Goal: Information Seeking & Learning: Compare options

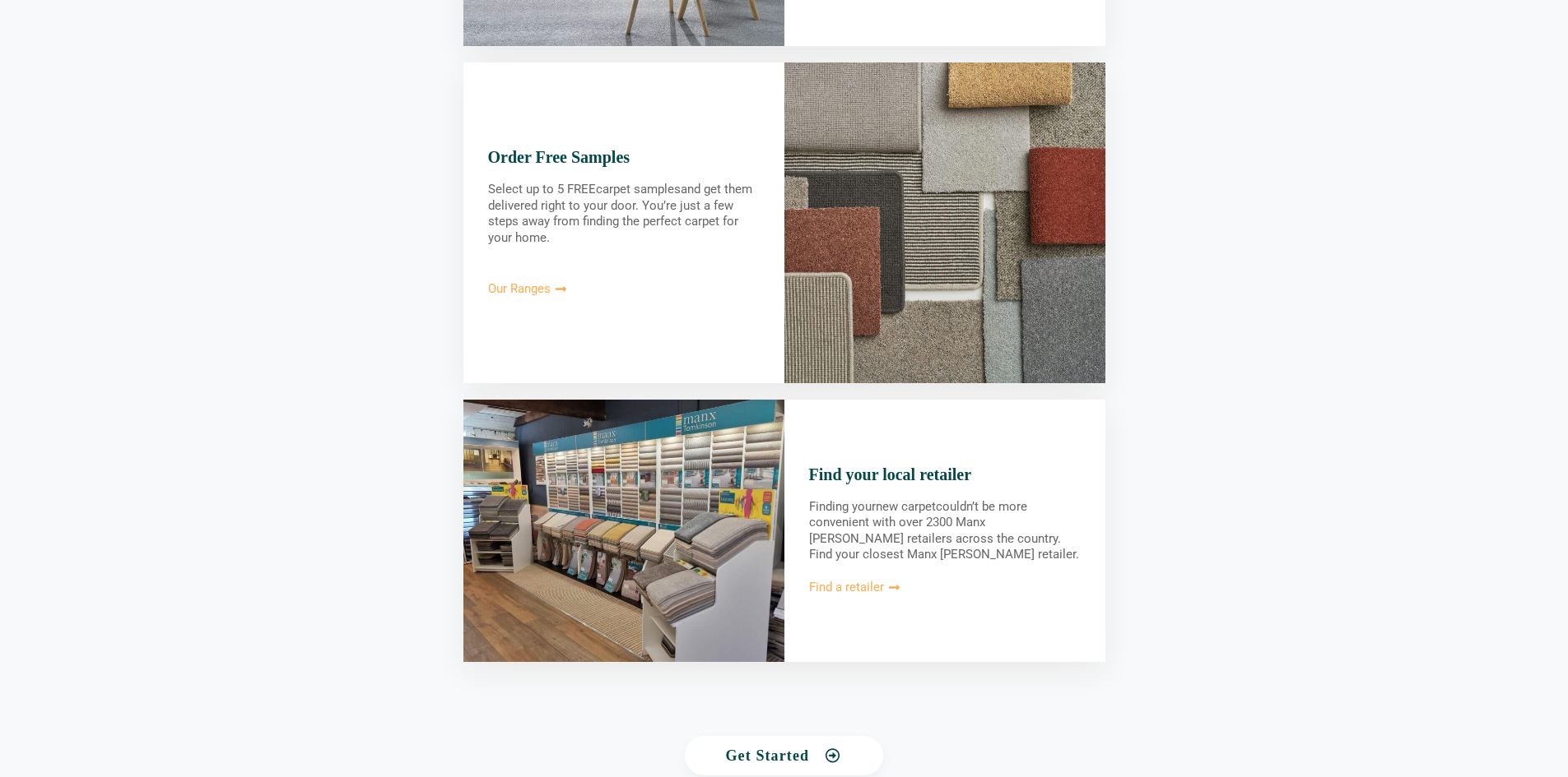
scroll to position [1645, 0]
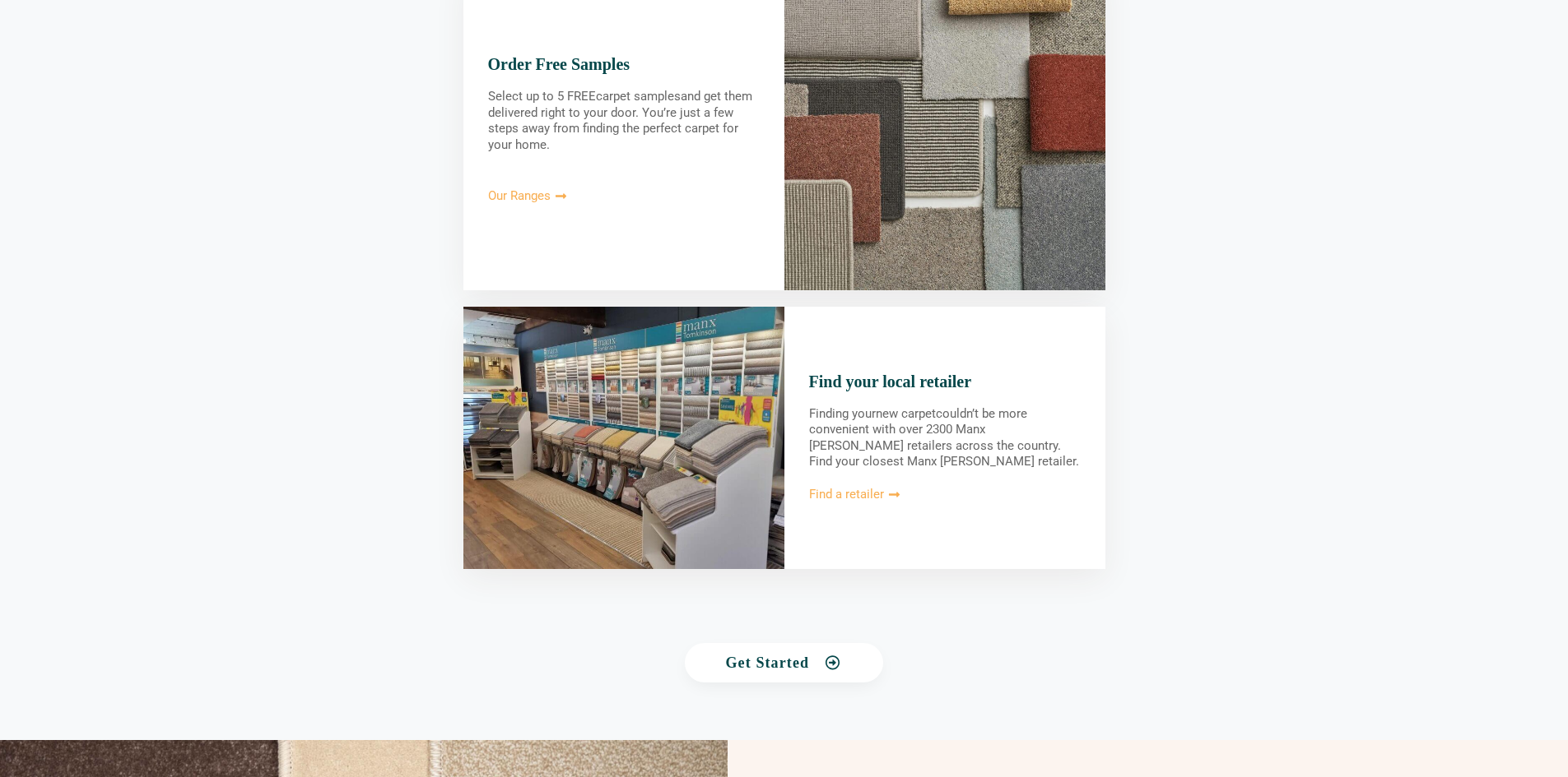
click at [855, 496] on span "Find a retailer" at bounding box center [846, 494] width 74 height 12
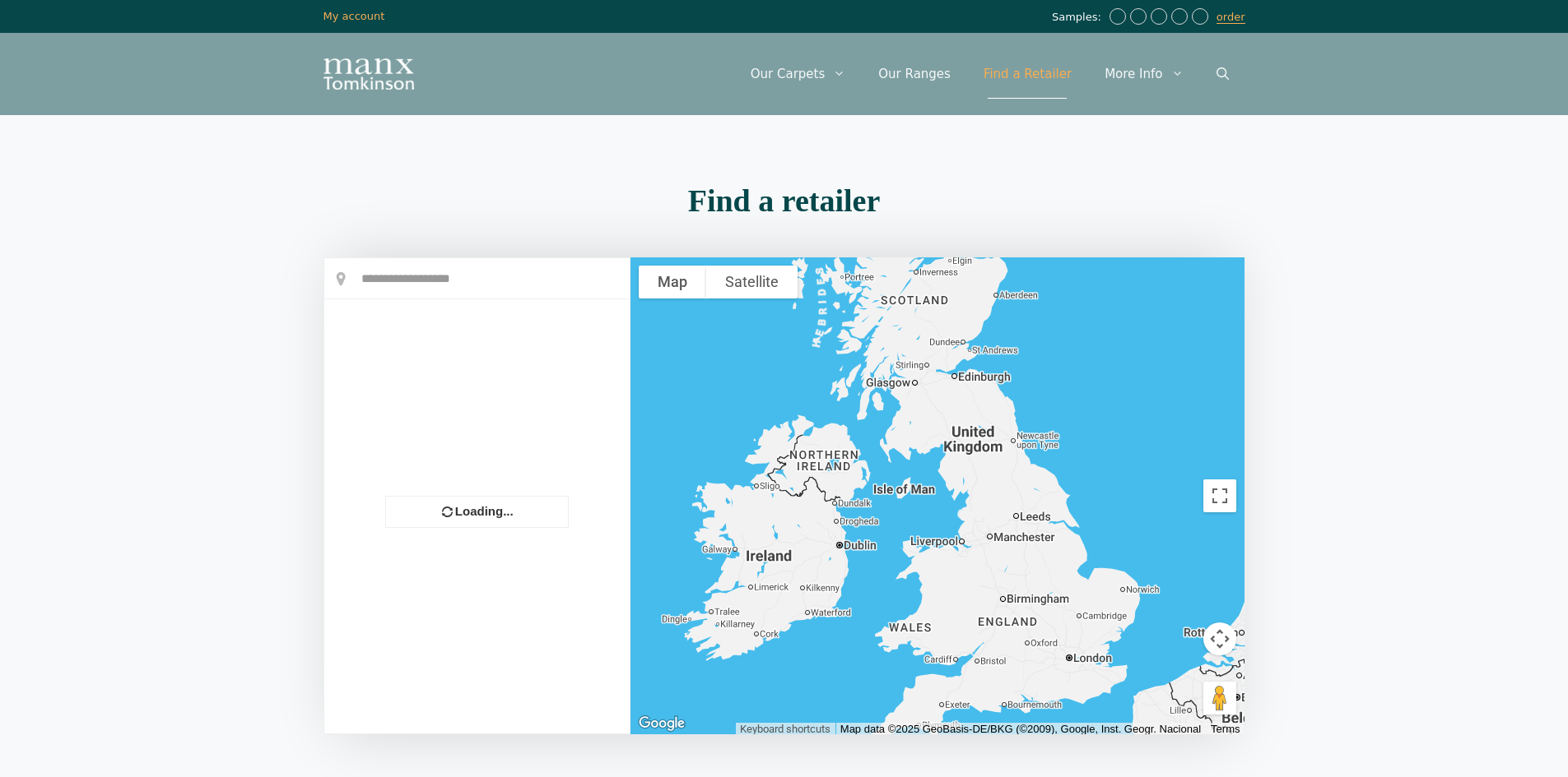
click at [444, 281] on input "text" at bounding box center [477, 279] width 306 height 41
click at [477, 286] on input "text" at bounding box center [477, 279] width 306 height 41
click at [435, 281] on input "text" at bounding box center [477, 279] width 306 height 41
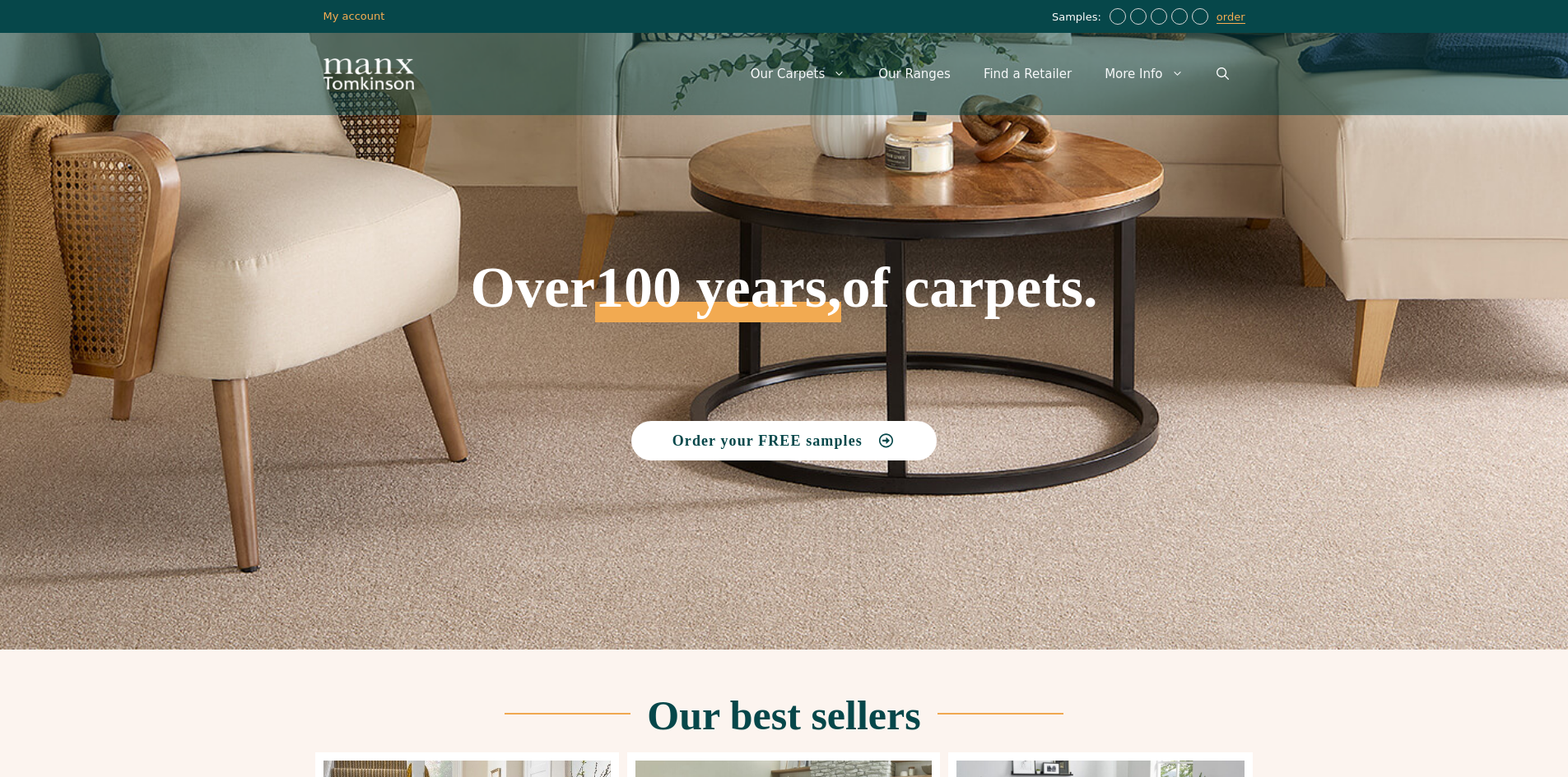
scroll to position [1645, 0]
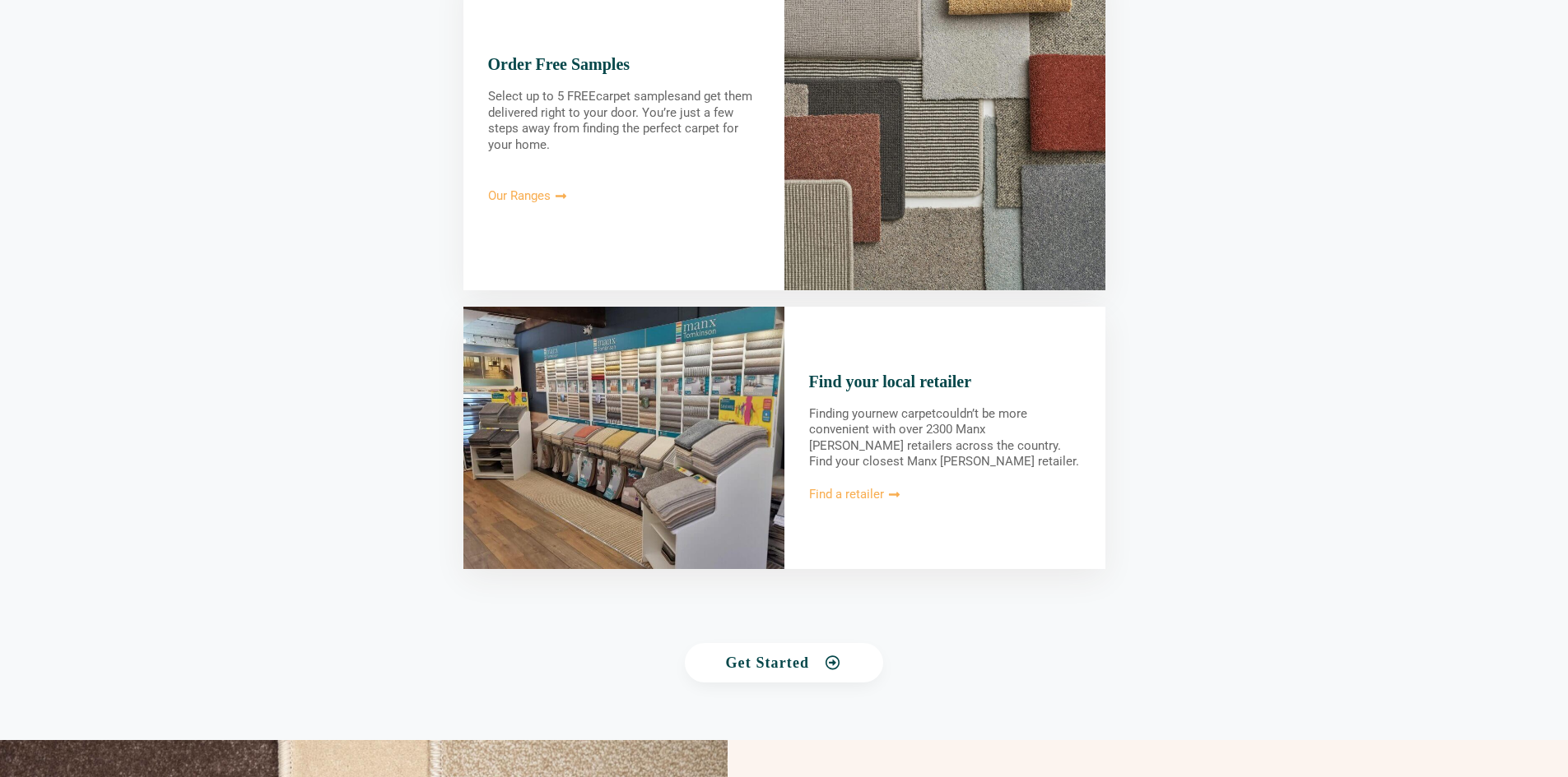
click at [820, 495] on span "Find a retailer" at bounding box center [846, 494] width 74 height 12
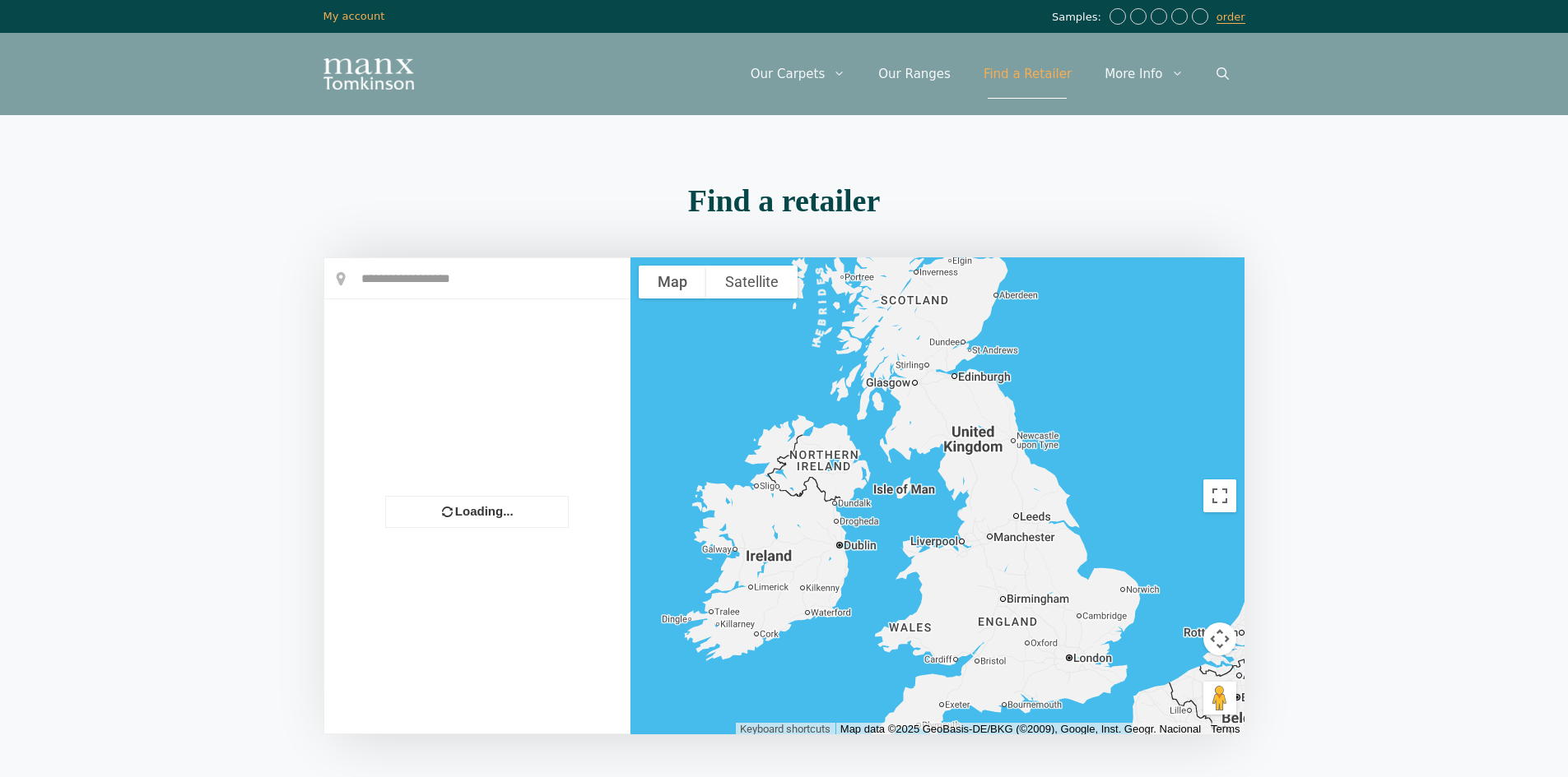
click at [418, 277] on input "text" at bounding box center [477, 279] width 306 height 41
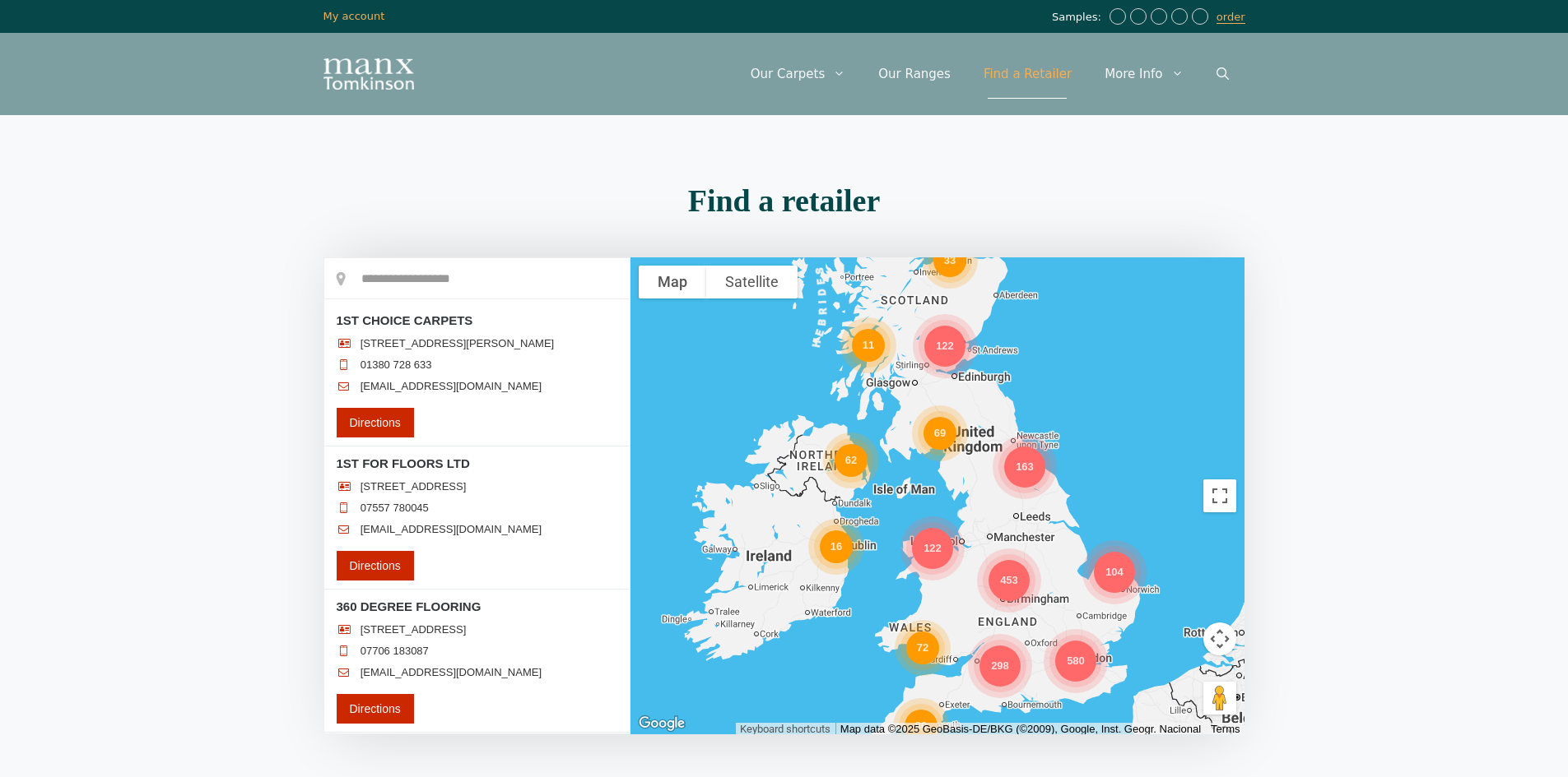
click at [867, 338] on div "11" at bounding box center [868, 346] width 32 height 32
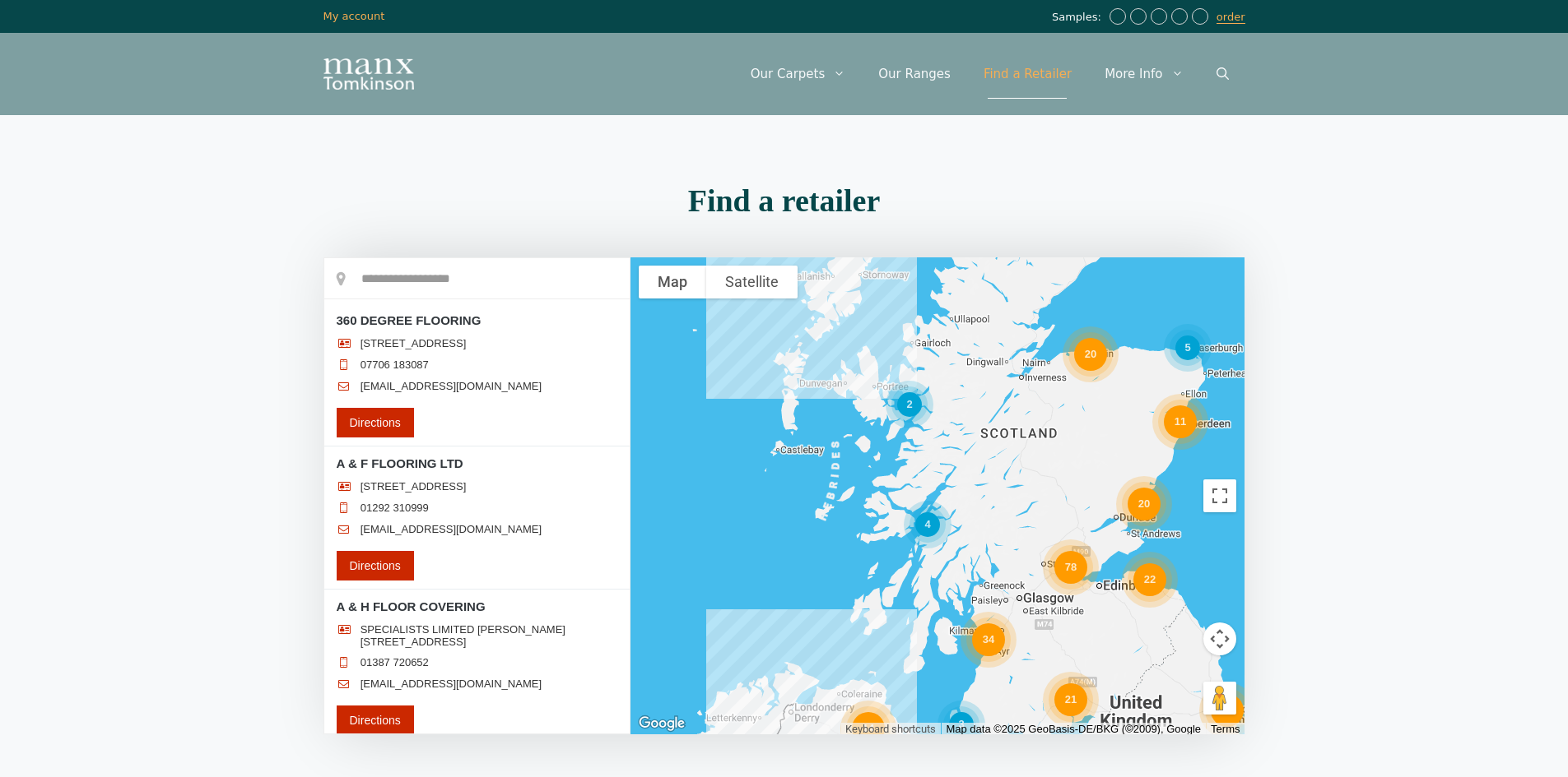
drag, startPoint x: 498, startPoint y: 284, endPoint x: 479, endPoint y: 283, distance: 19.0
click at [497, 283] on input "text" at bounding box center [477, 279] width 306 height 41
type input "**********"
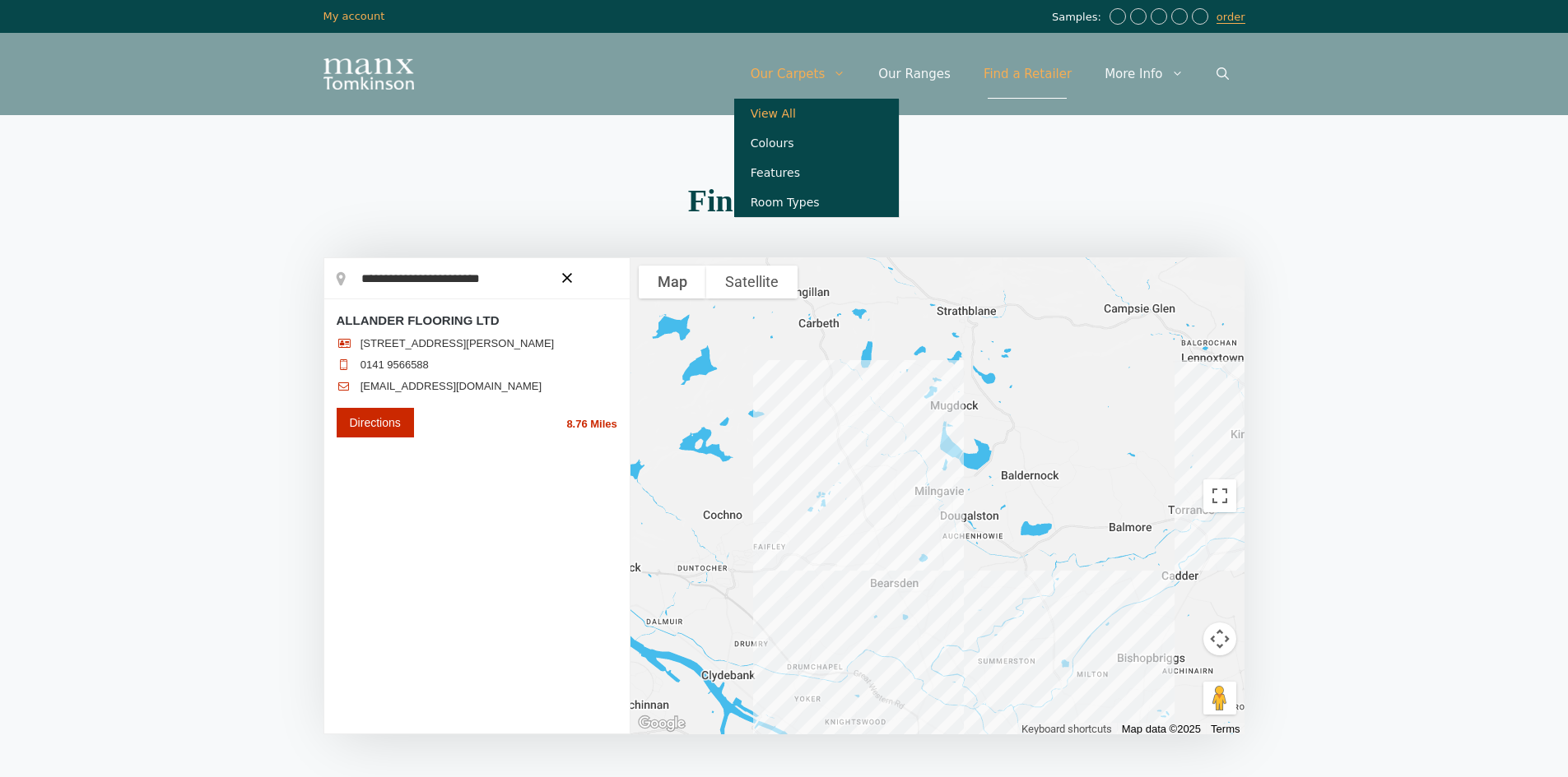
click at [815, 113] on link "View All" at bounding box center [816, 113] width 164 height 30
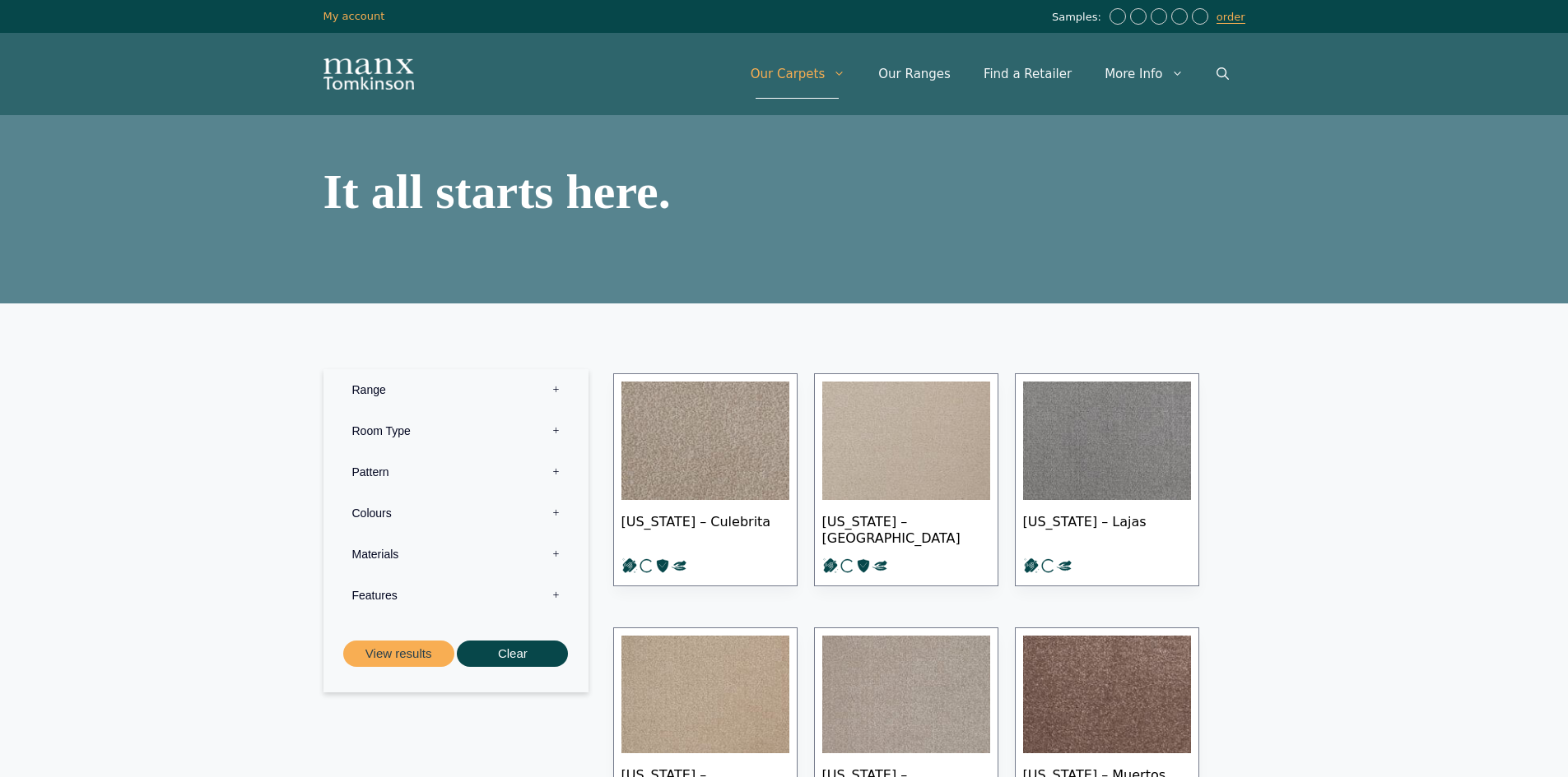
click at [346, 66] on img "Site" at bounding box center [369, 74] width 91 height 32
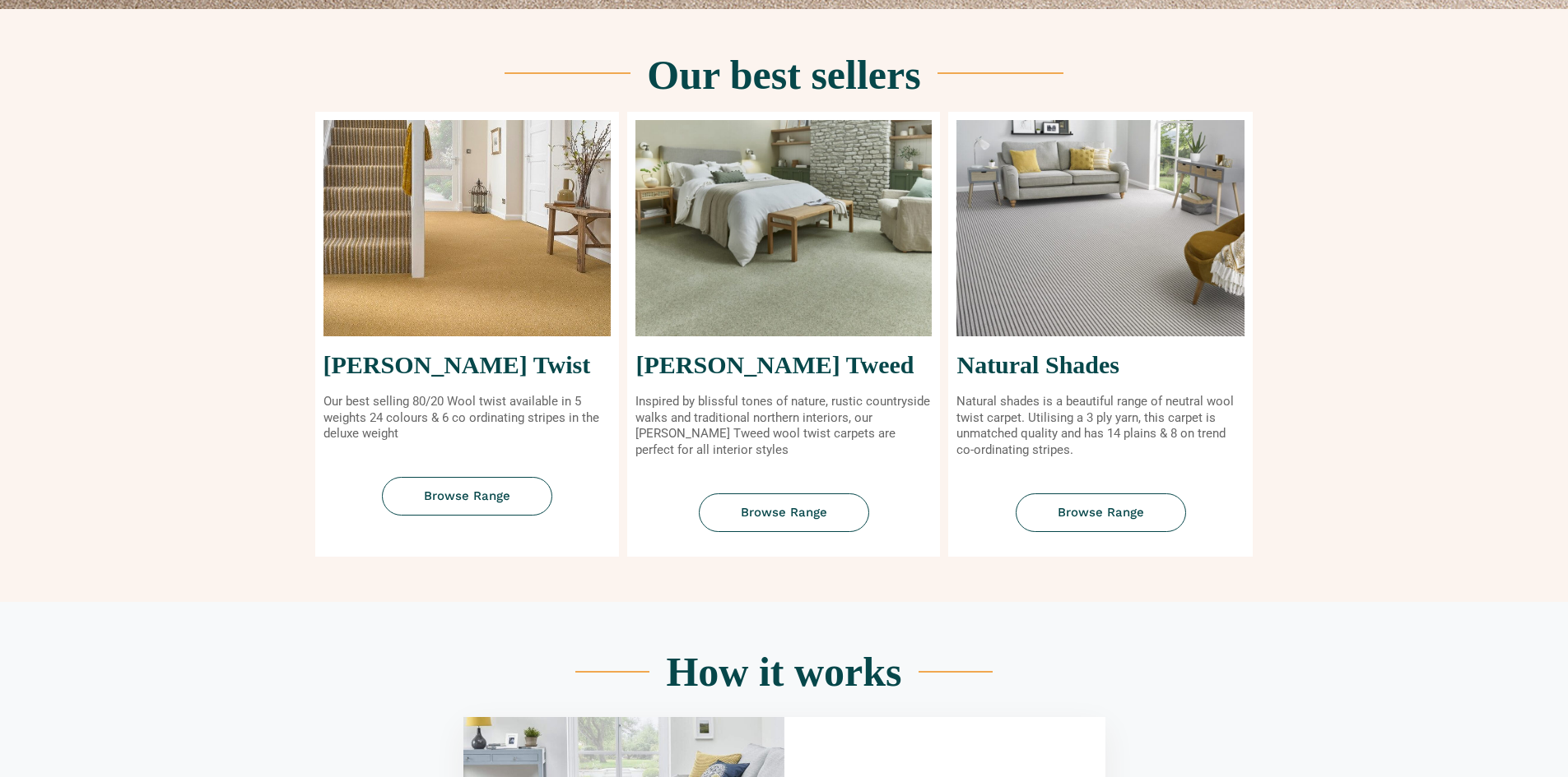
scroll to position [658, 0]
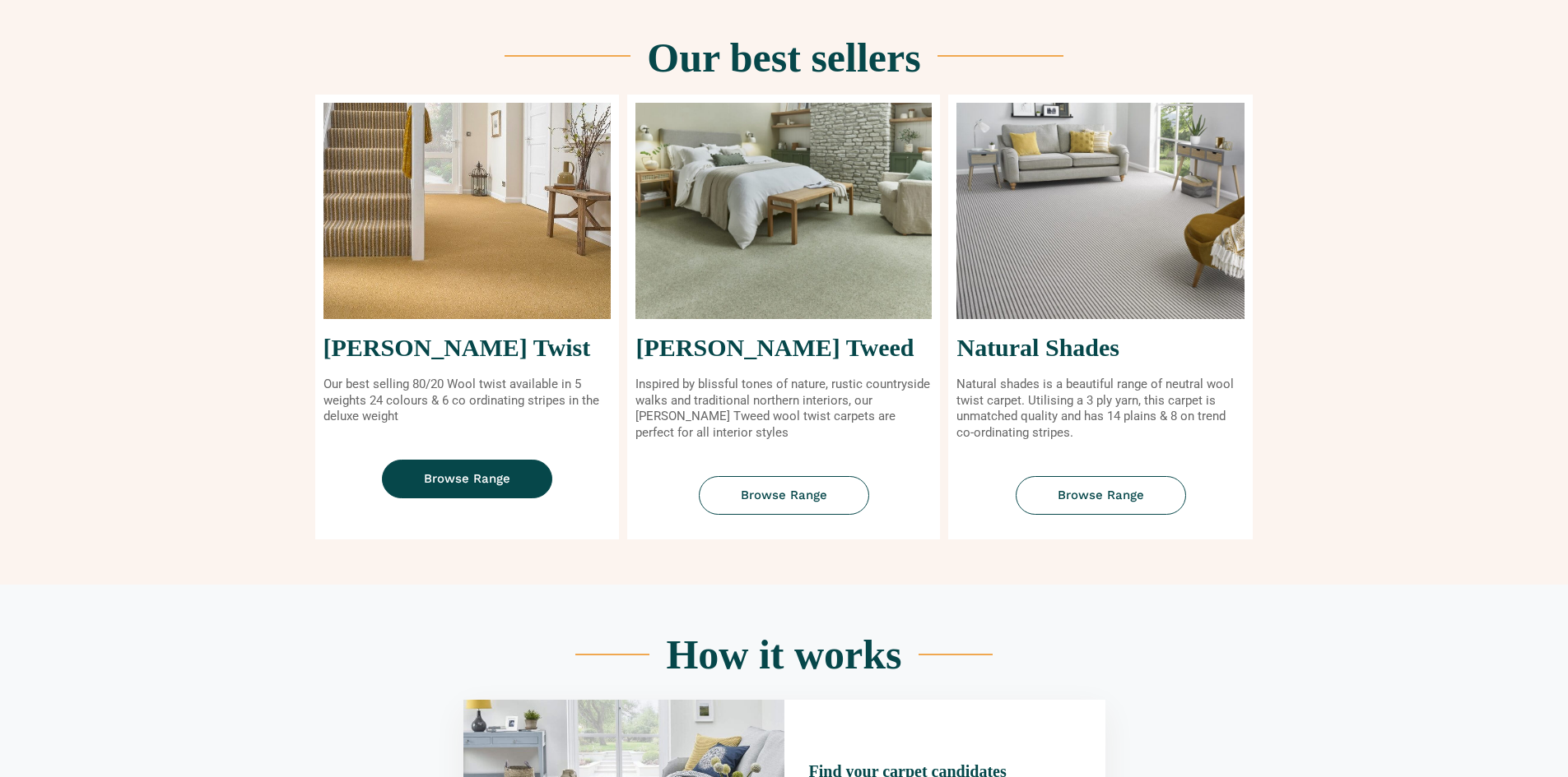
click at [448, 475] on span "Browse Range" at bounding box center [467, 478] width 86 height 12
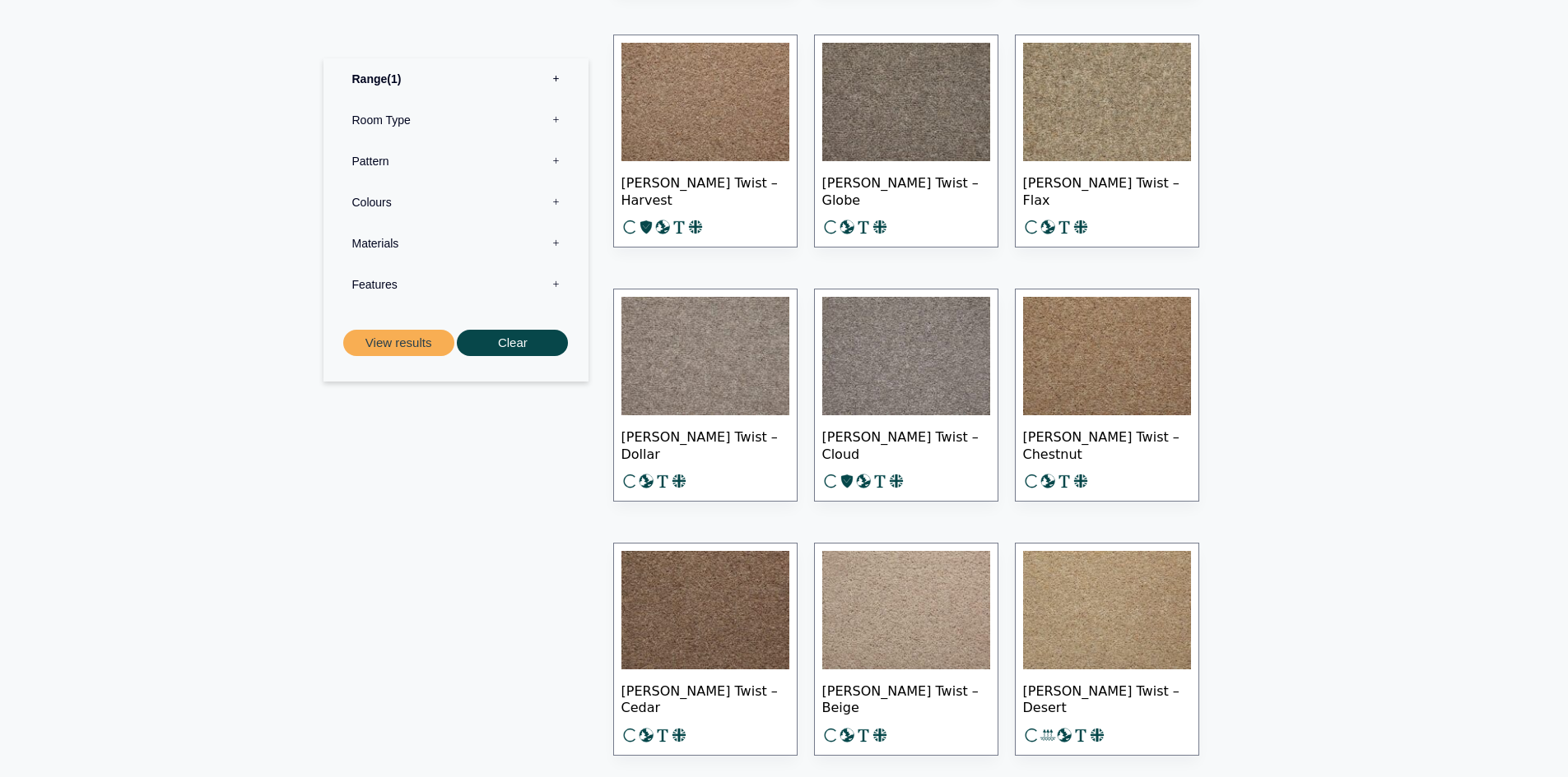
scroll to position [1974, 0]
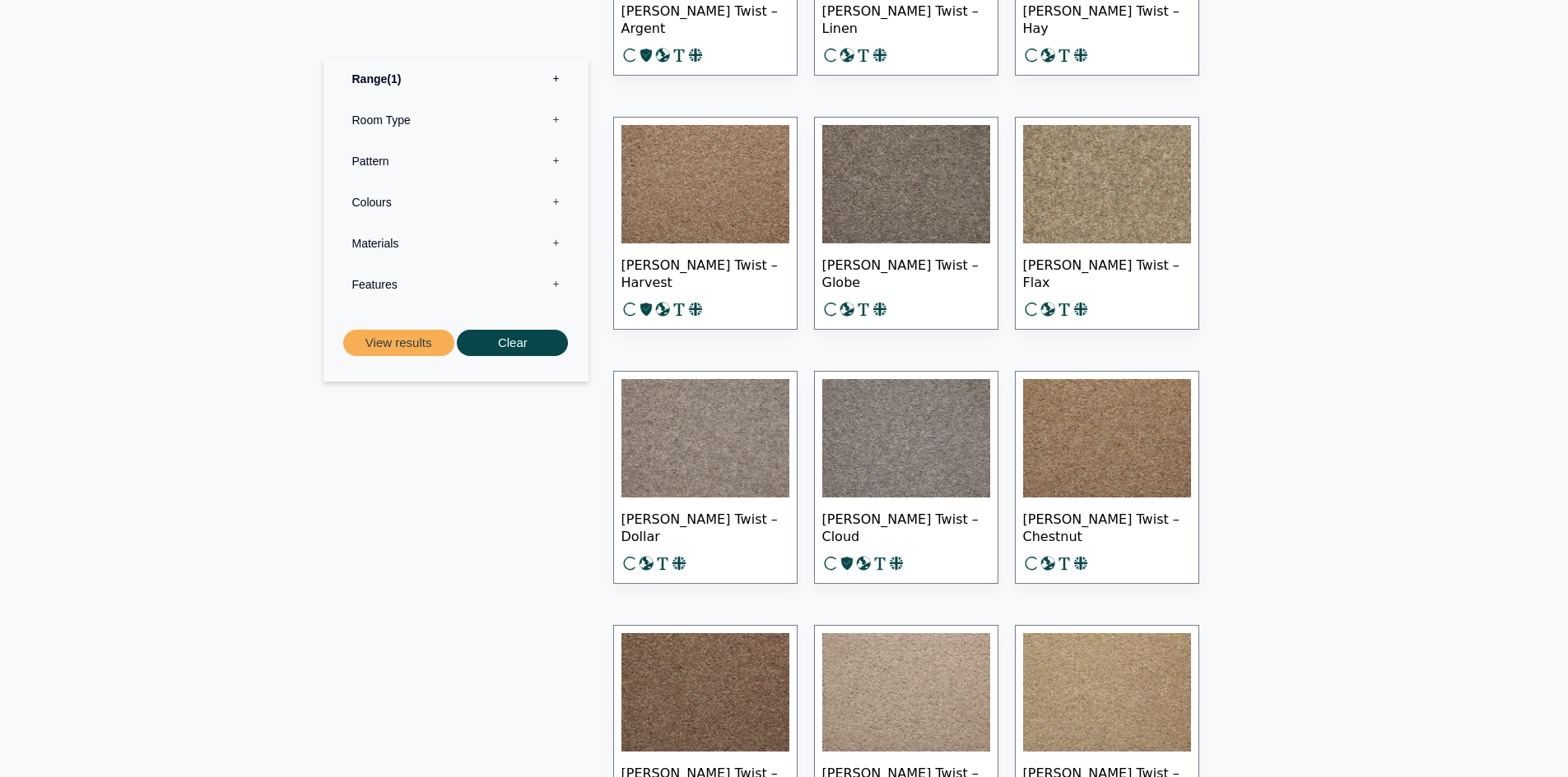
click at [1105, 460] on img at bounding box center [1107, 438] width 168 height 118
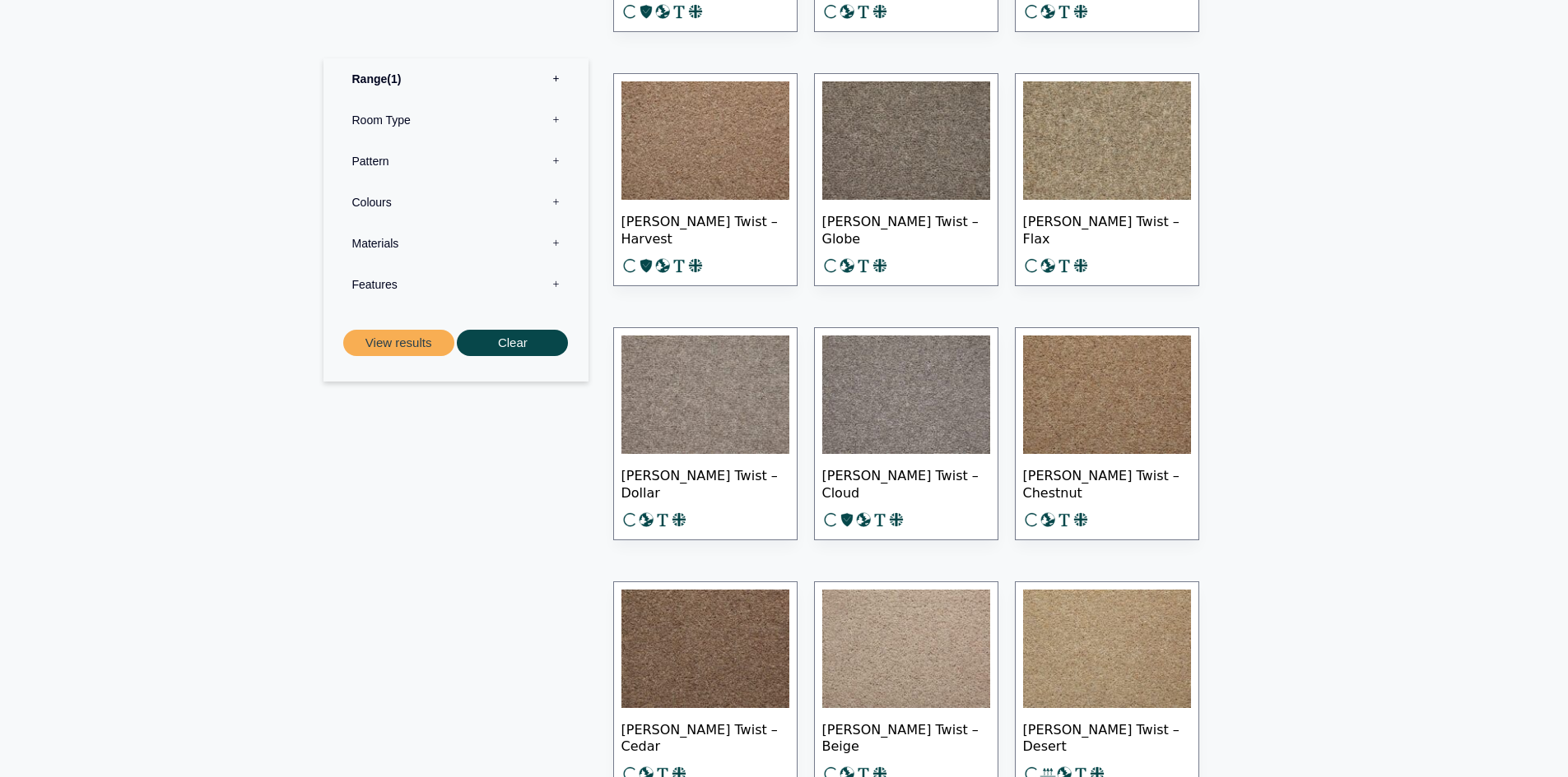
scroll to position [2056, 0]
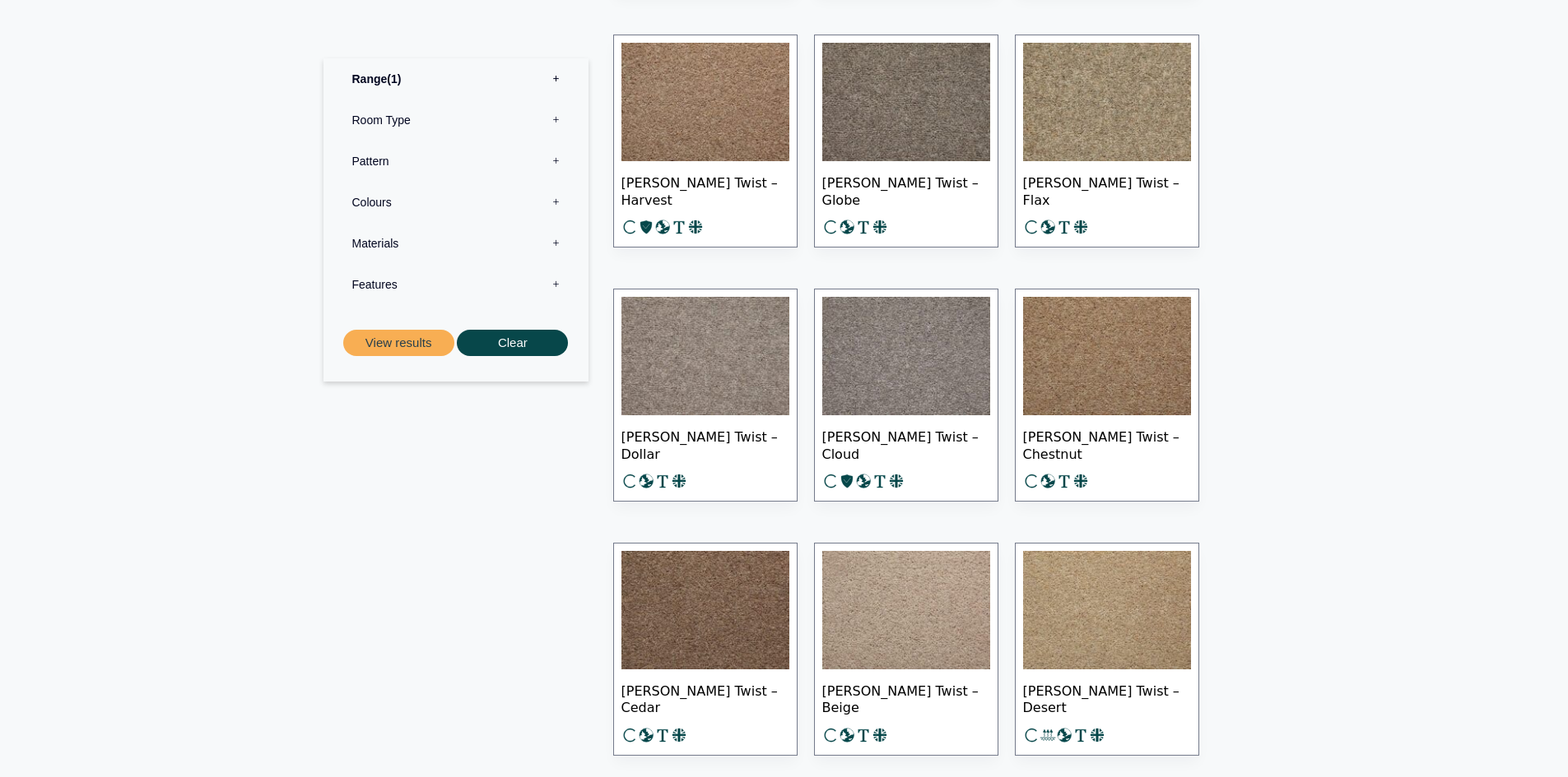
click at [904, 598] on img at bounding box center [906, 610] width 168 height 118
click at [692, 130] on img at bounding box center [706, 102] width 168 height 118
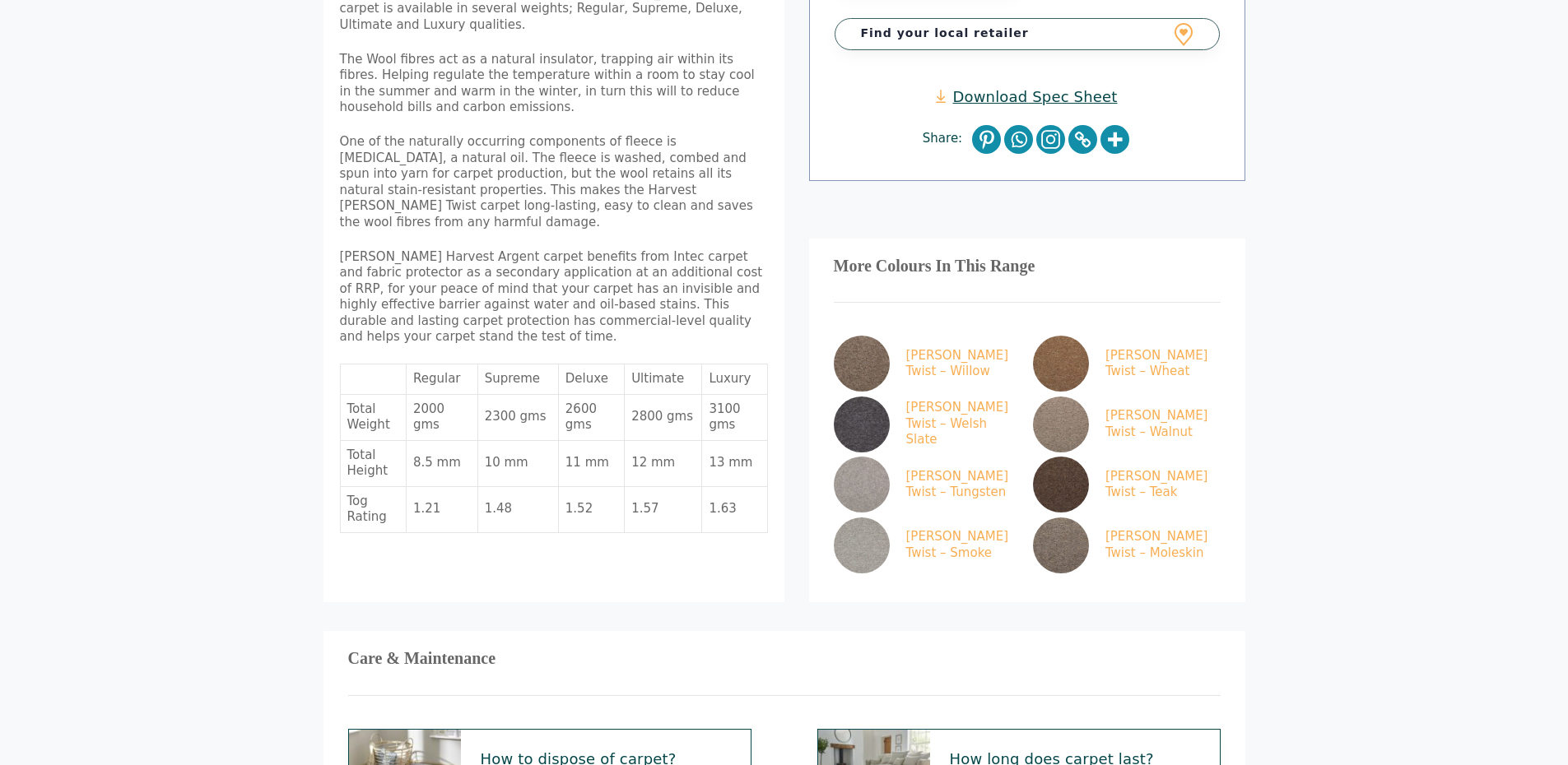
scroll to position [658, 0]
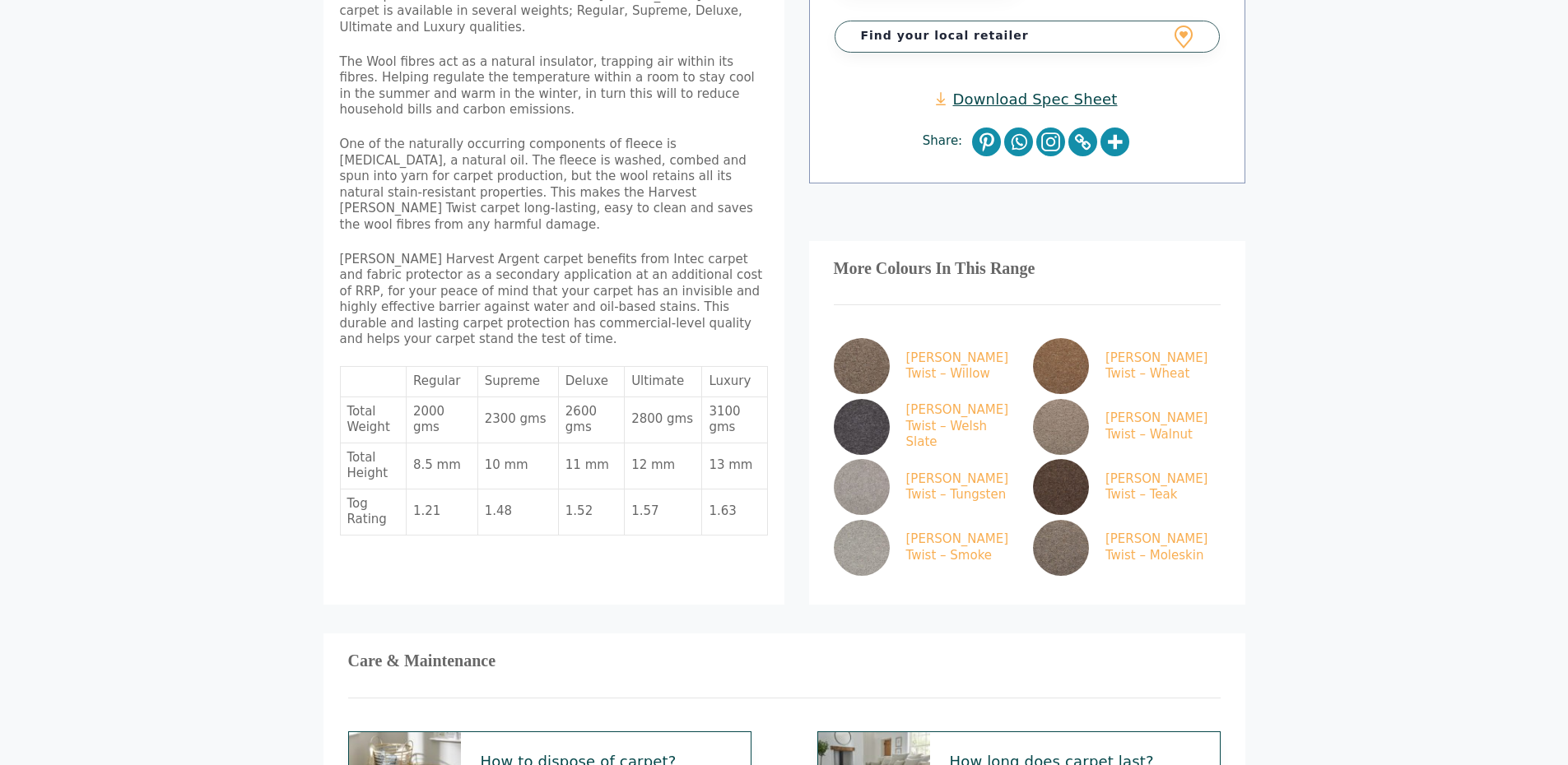
click at [675, 397] on td "2800 gms" at bounding box center [663, 420] width 77 height 46
click at [646, 397] on td "2800 gms" at bounding box center [663, 420] width 77 height 46
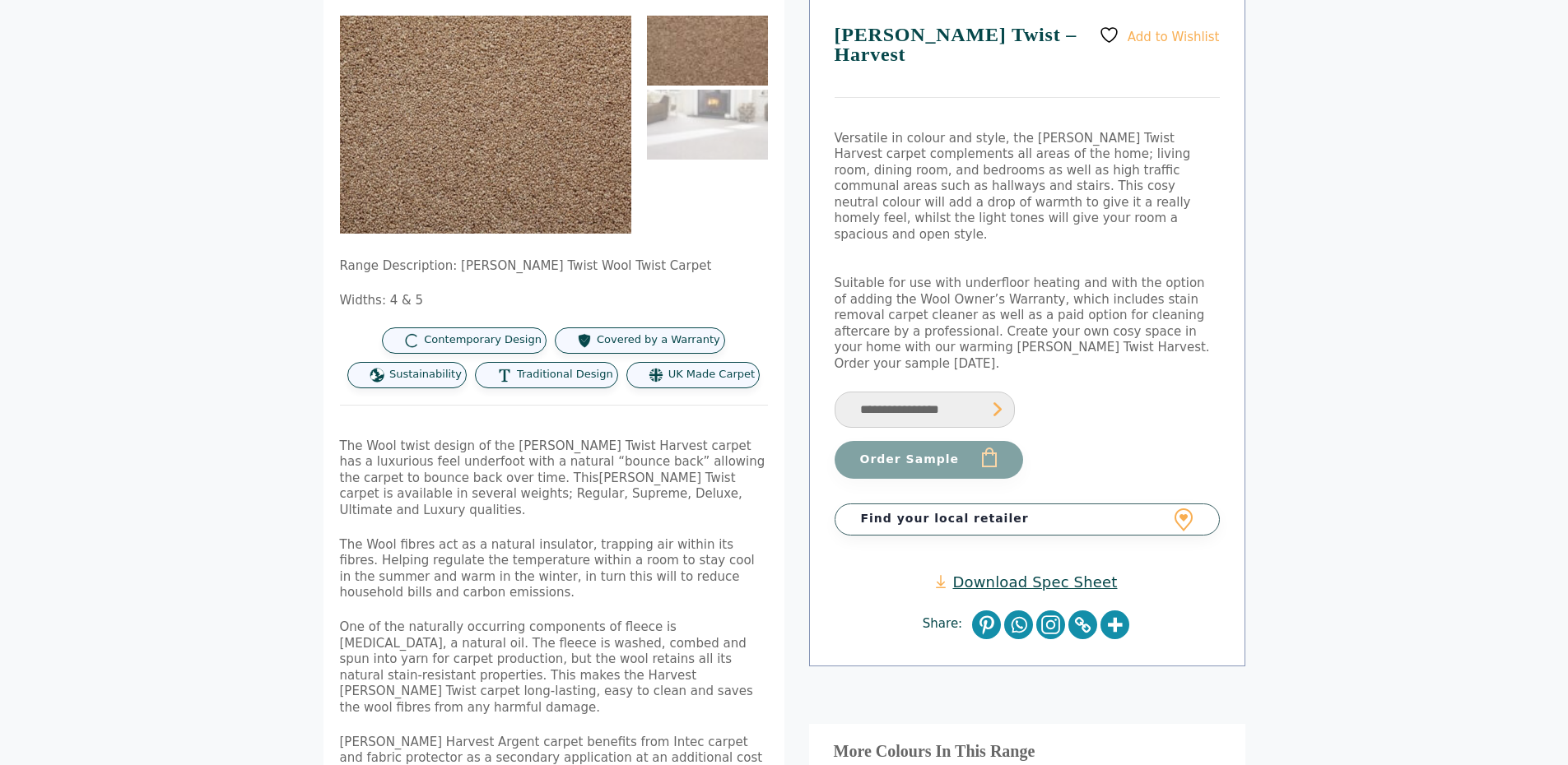
scroll to position [164, 0]
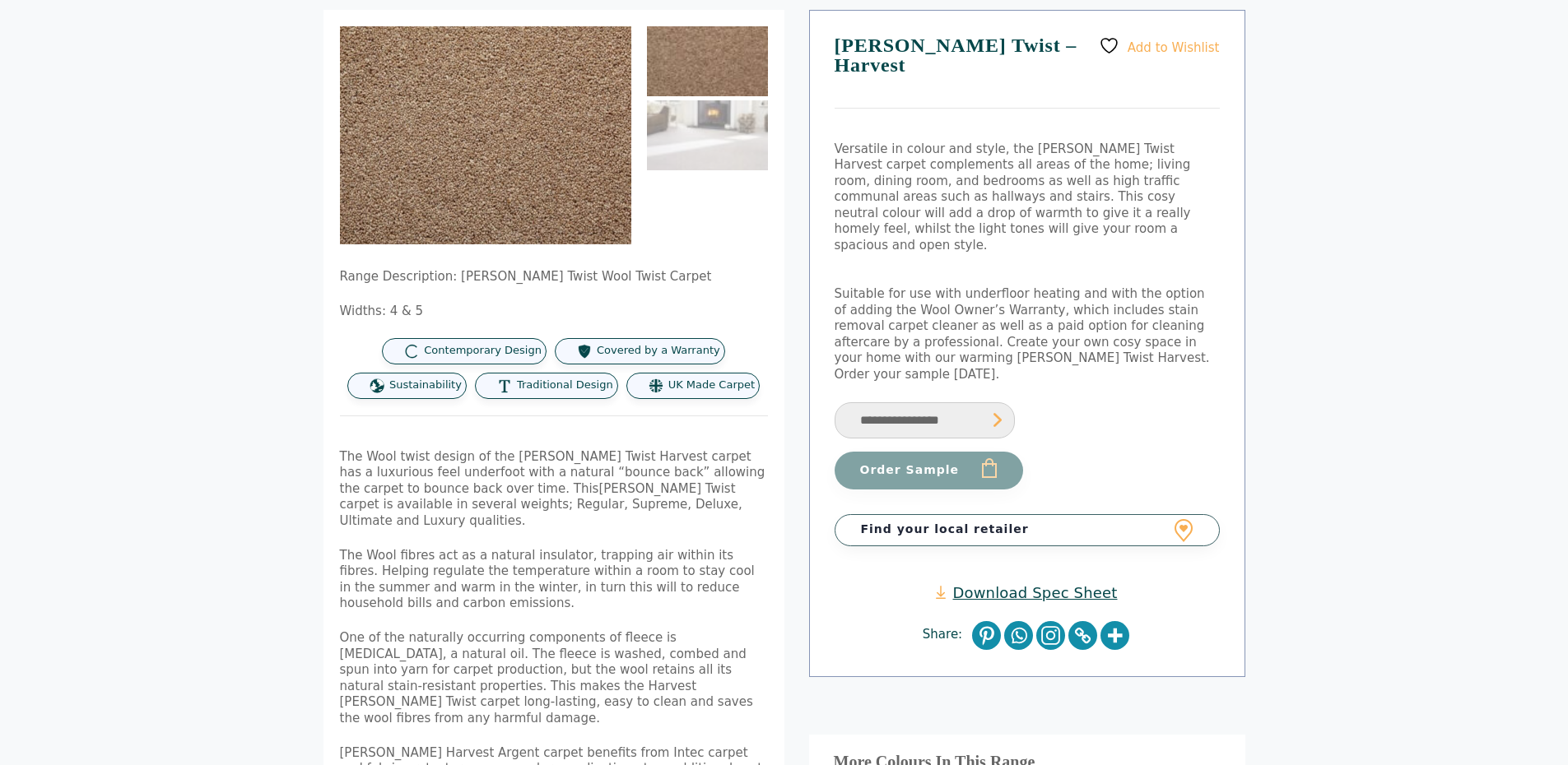
click at [1008, 584] on link "Download Spec Sheet" at bounding box center [1027, 593] width 181 height 19
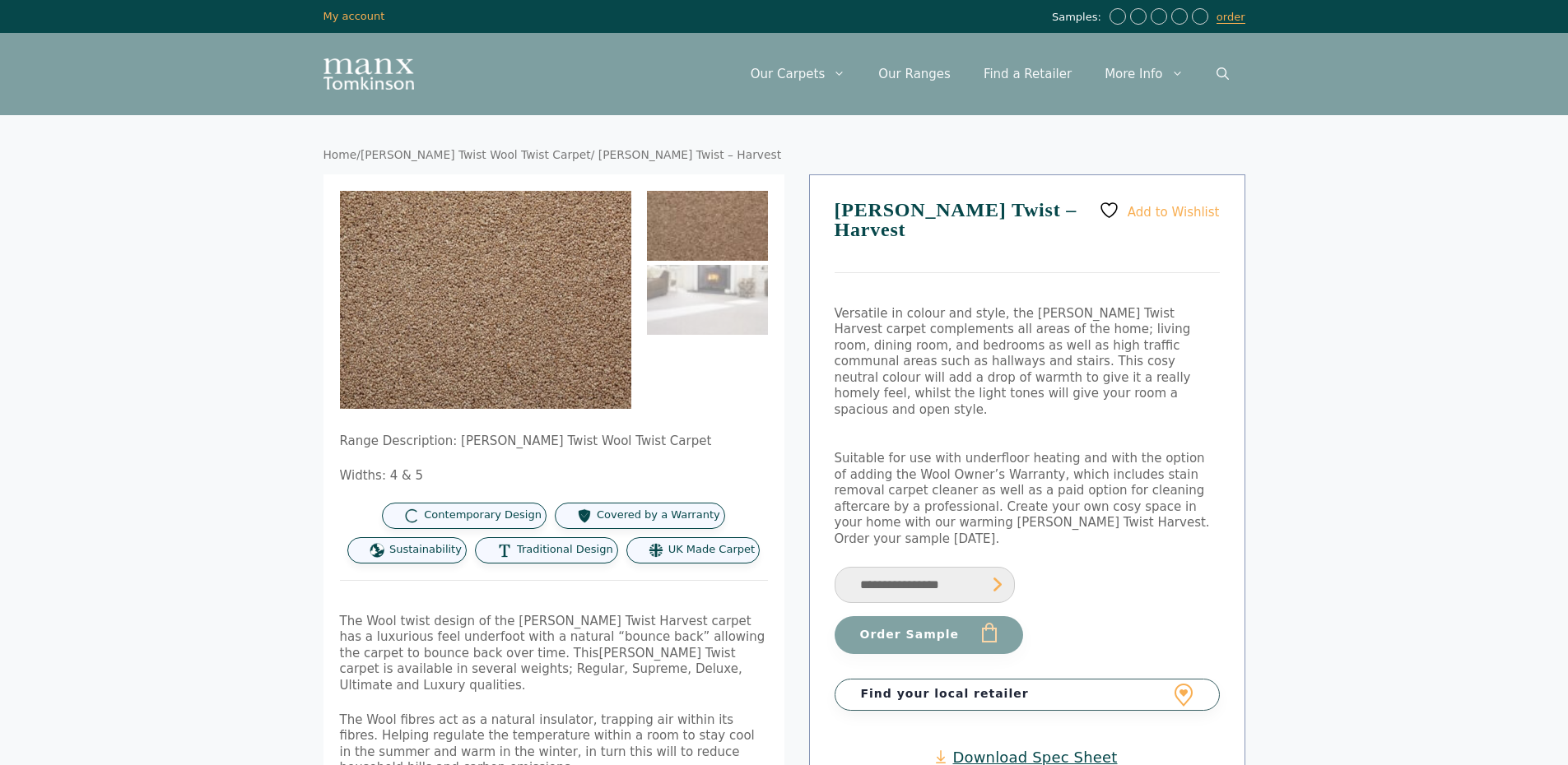
click at [361, 68] on img "Site" at bounding box center [369, 74] width 91 height 32
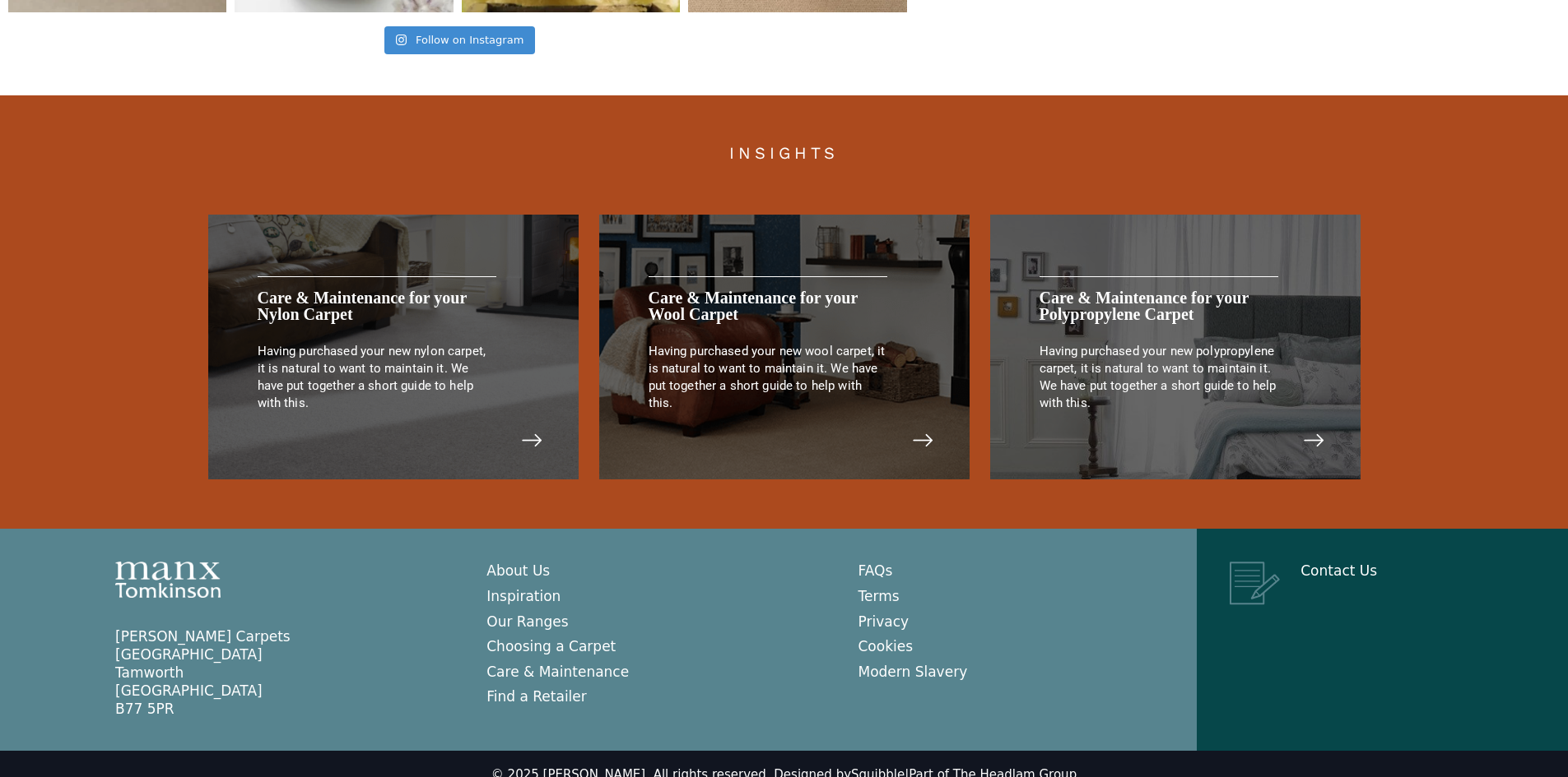
scroll to position [3379, 0]
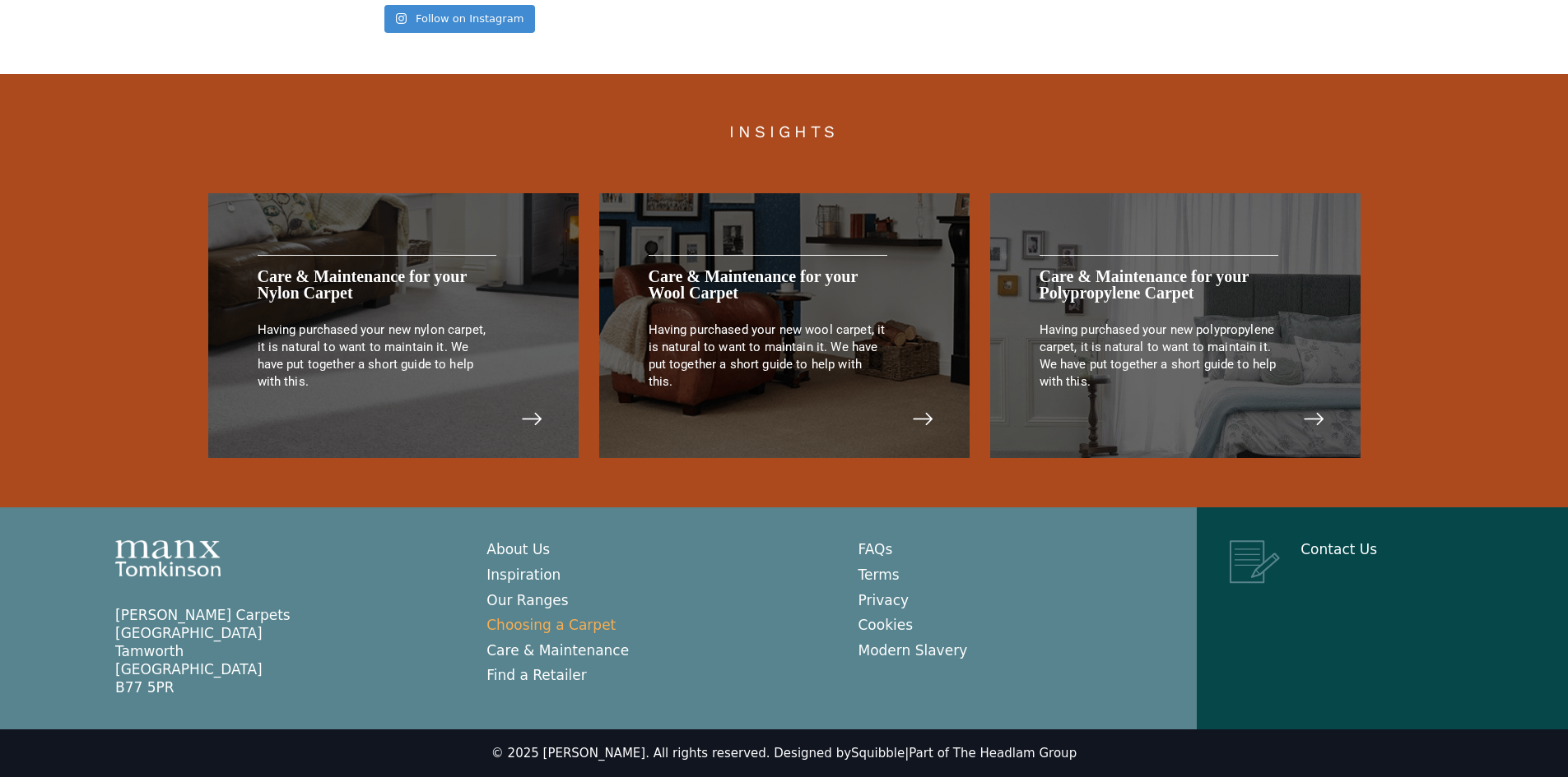
click at [565, 625] on link "Choosing a Carpet" at bounding box center [550, 624] width 129 height 16
click at [871, 543] on link "FAQs" at bounding box center [876, 549] width 34 height 16
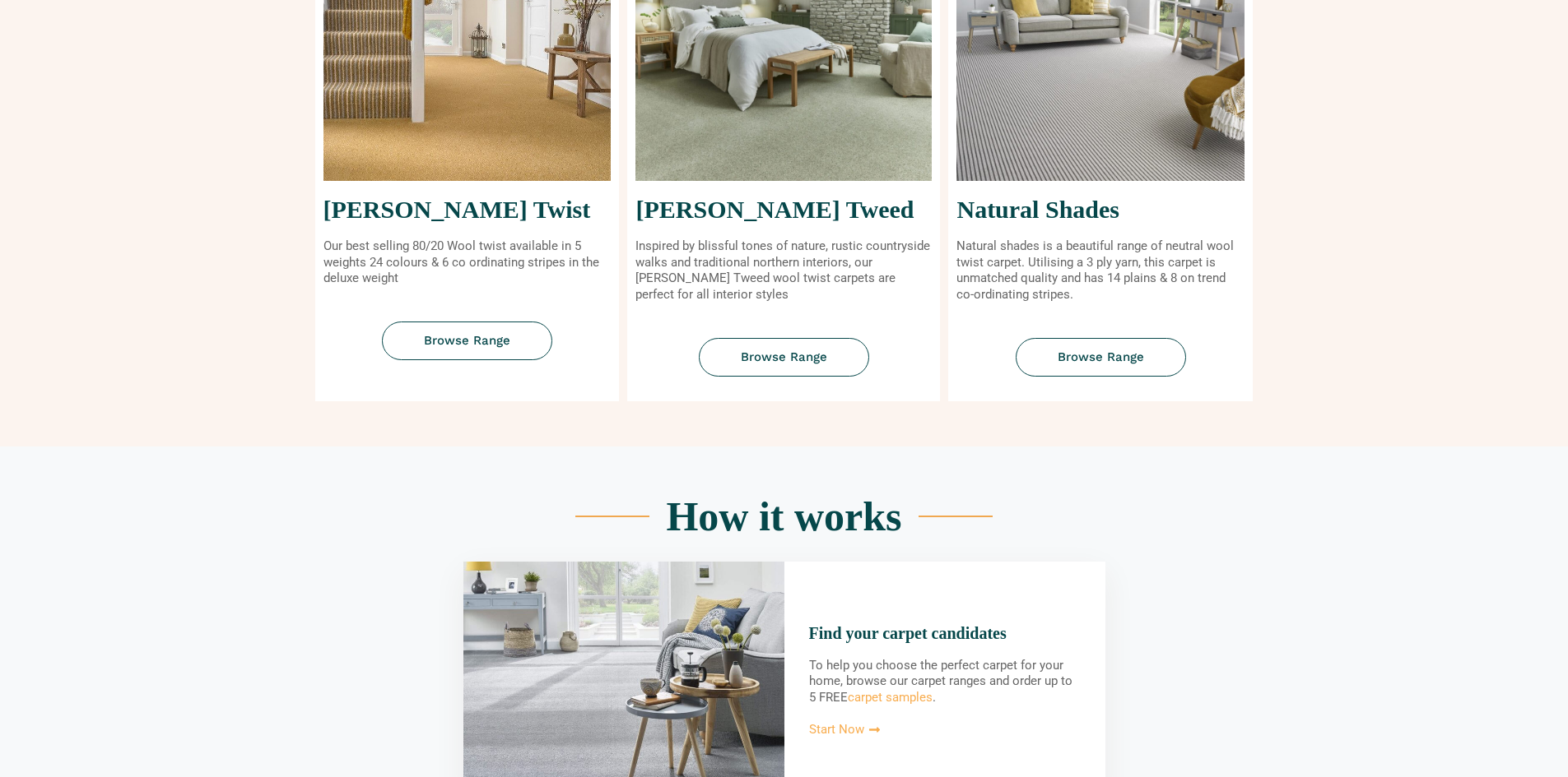
scroll to position [582, 0]
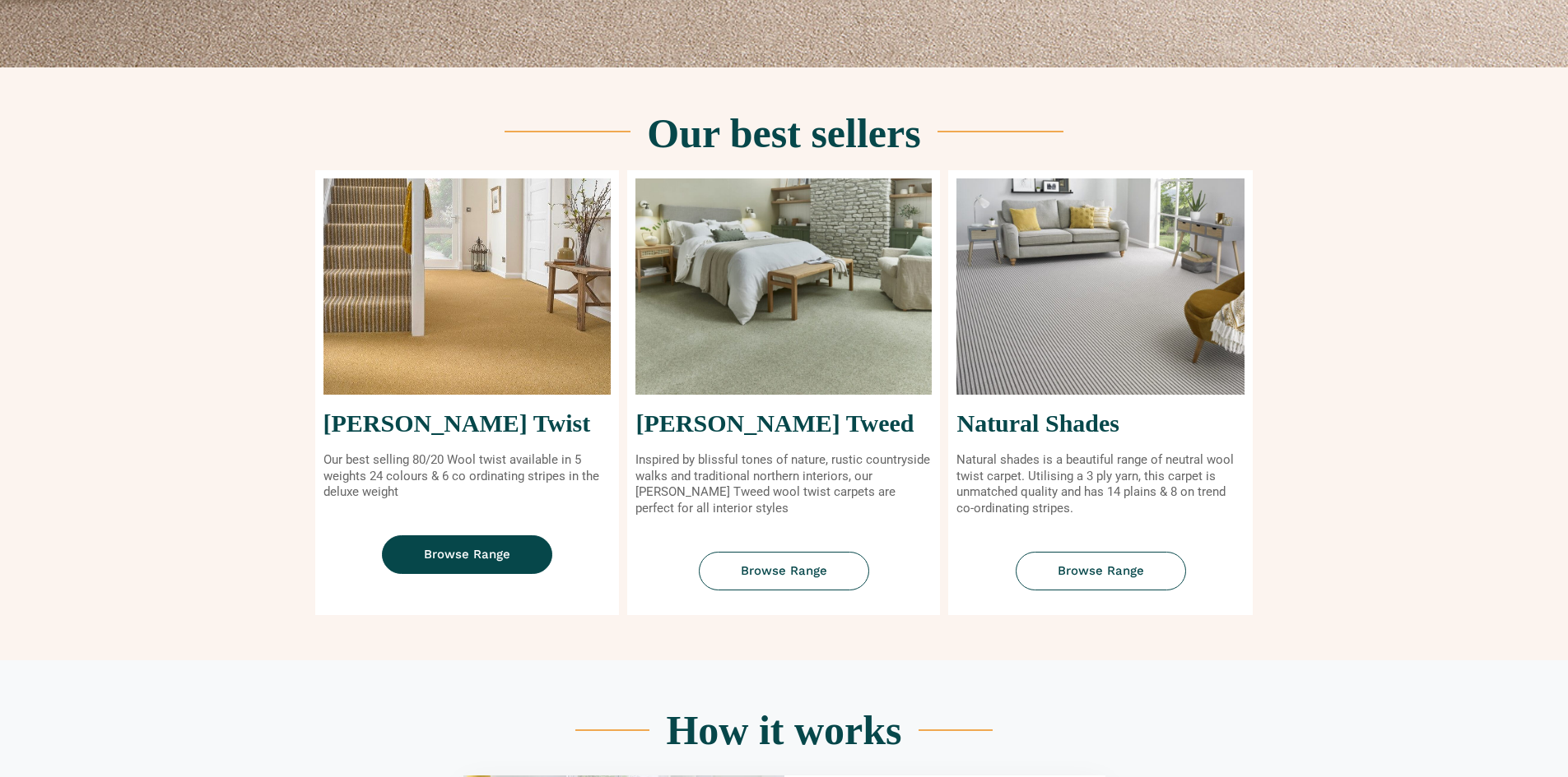
click at [476, 552] on span "Browse Range" at bounding box center [467, 555] width 86 height 12
click at [488, 549] on span "Browse Range" at bounding box center [467, 555] width 86 height 12
click at [700, 329] on img at bounding box center [783, 286] width 296 height 217
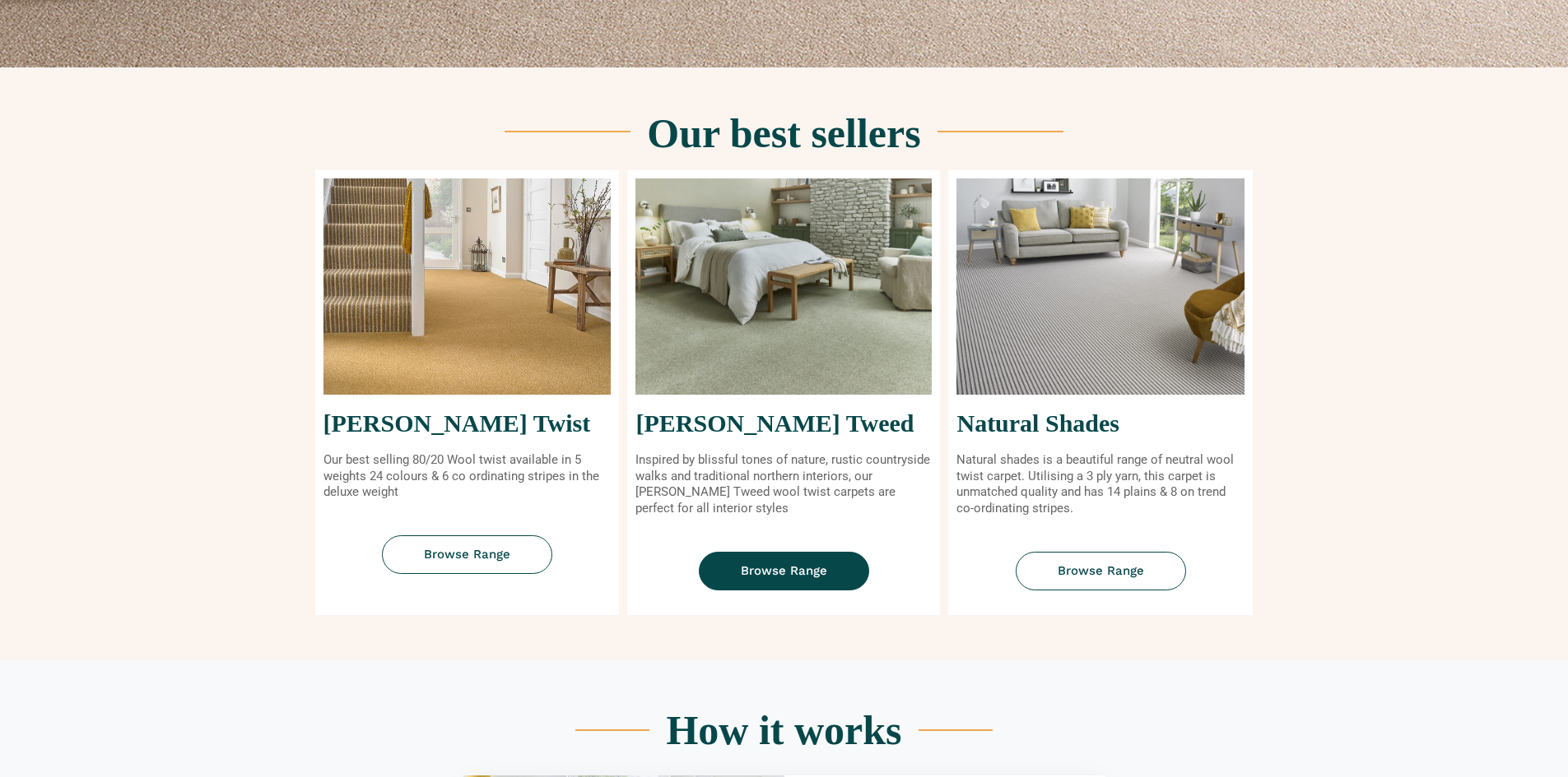
click at [803, 578] on link "Browse Range" at bounding box center [784, 571] width 170 height 38
click at [460, 361] on img at bounding box center [468, 286] width 288 height 217
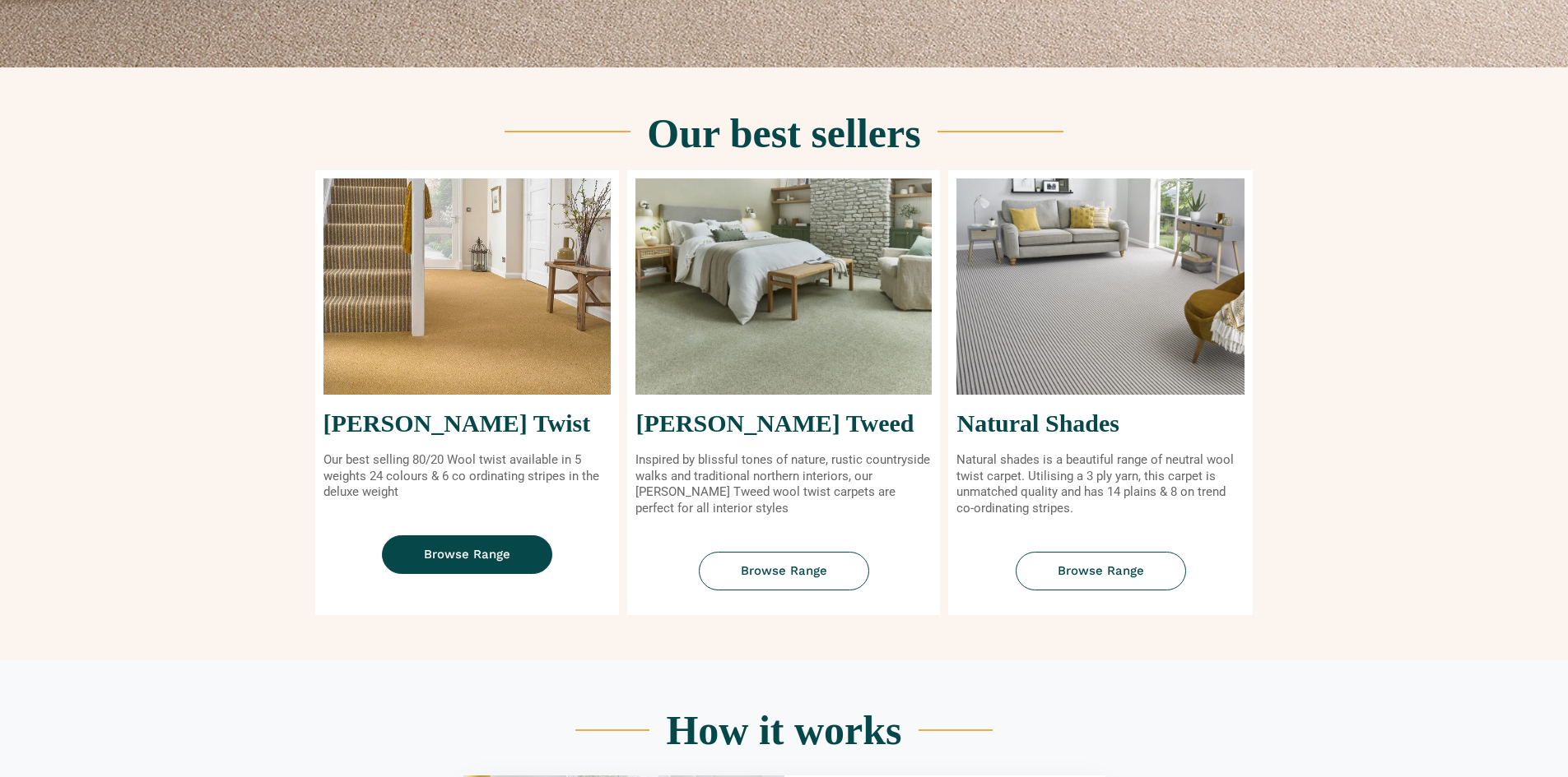
click at [466, 556] on span "Browse Range" at bounding box center [467, 555] width 86 height 12
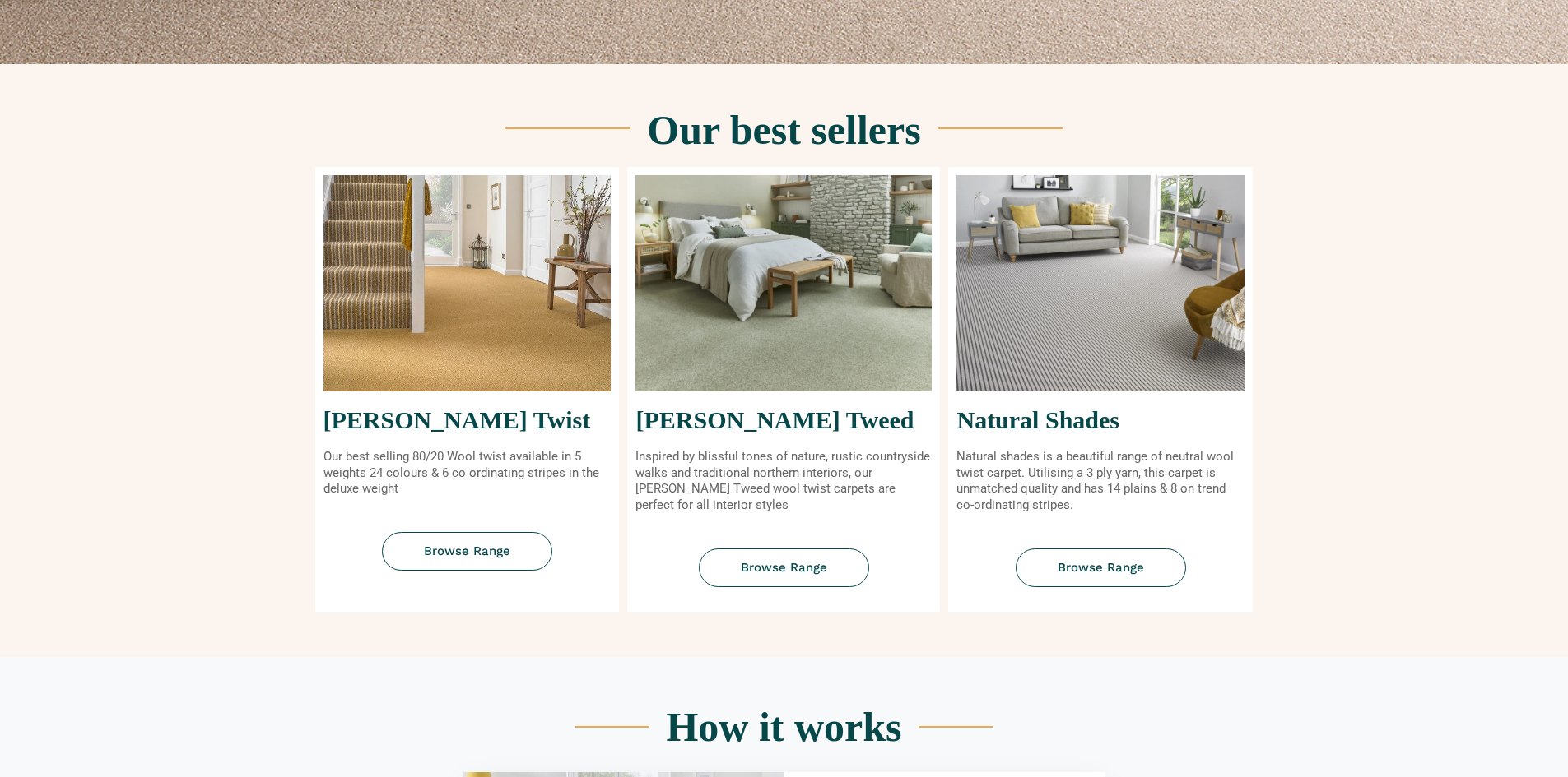
scroll to position [664, 0]
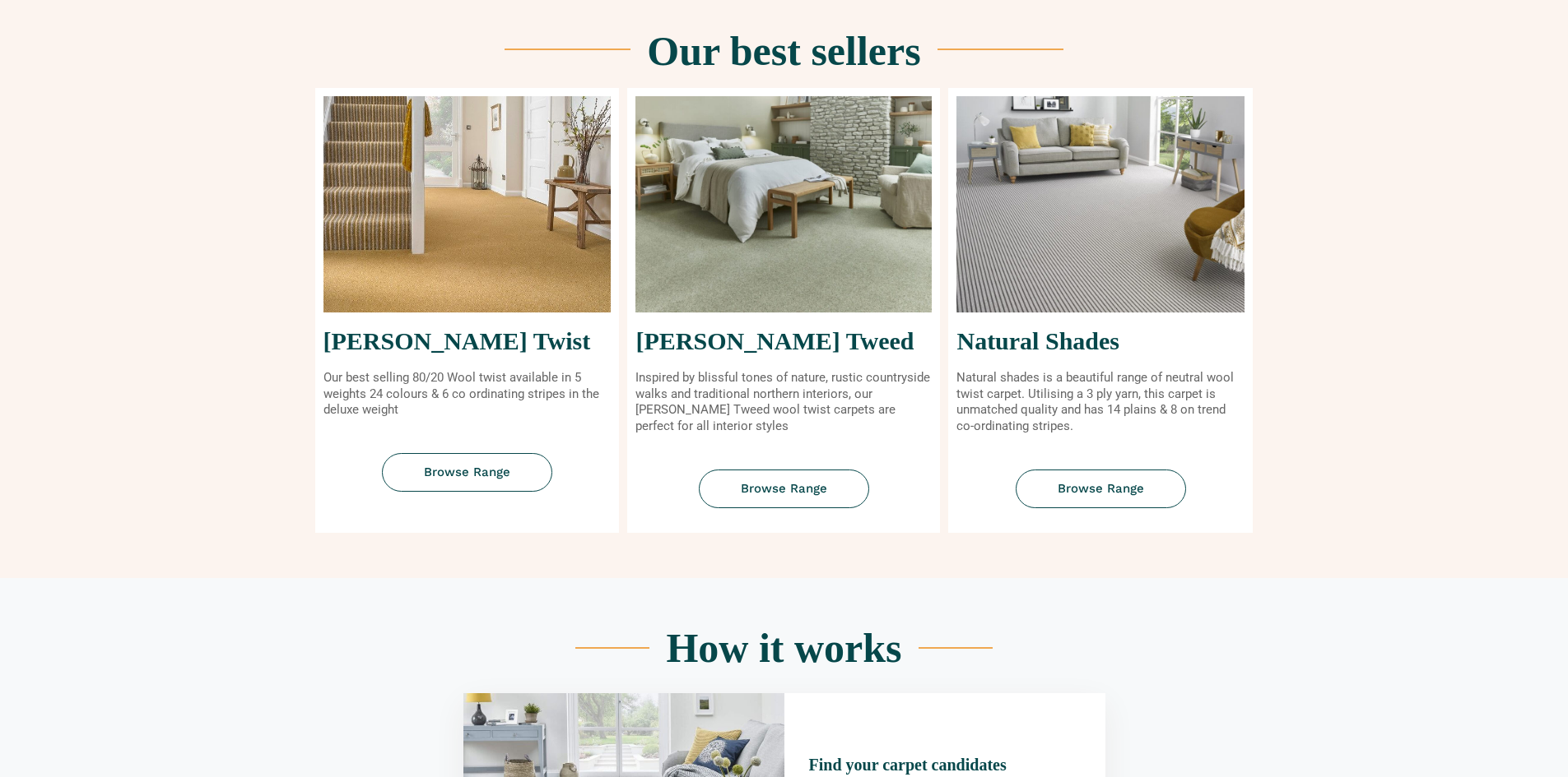
click at [766, 307] on img at bounding box center [783, 204] width 296 height 217
click at [812, 492] on span "Browse Range" at bounding box center [784, 489] width 86 height 12
click at [465, 471] on span "Browse Range" at bounding box center [467, 472] width 86 height 12
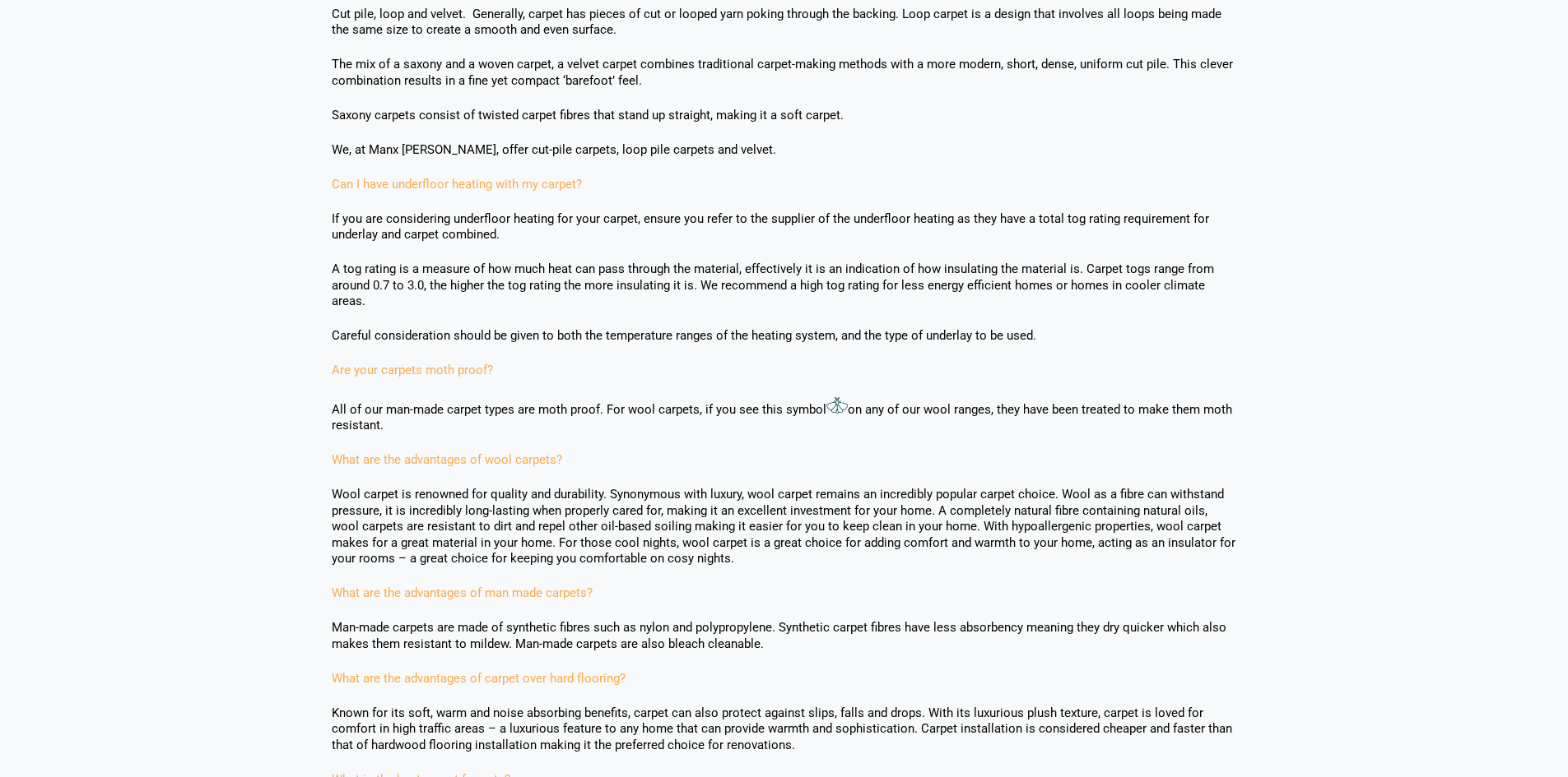
scroll to position [905, 0]
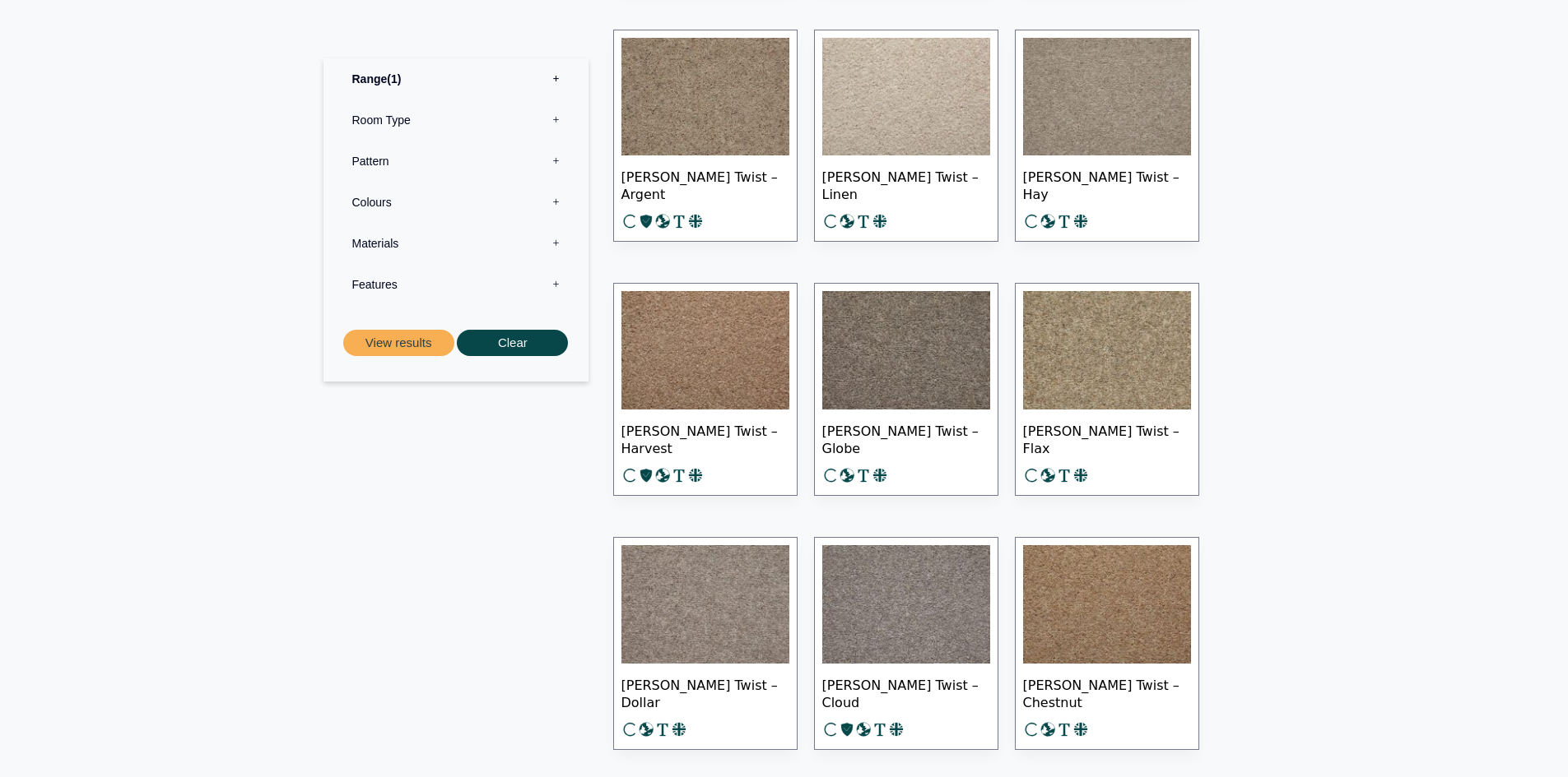
scroll to position [1810, 0]
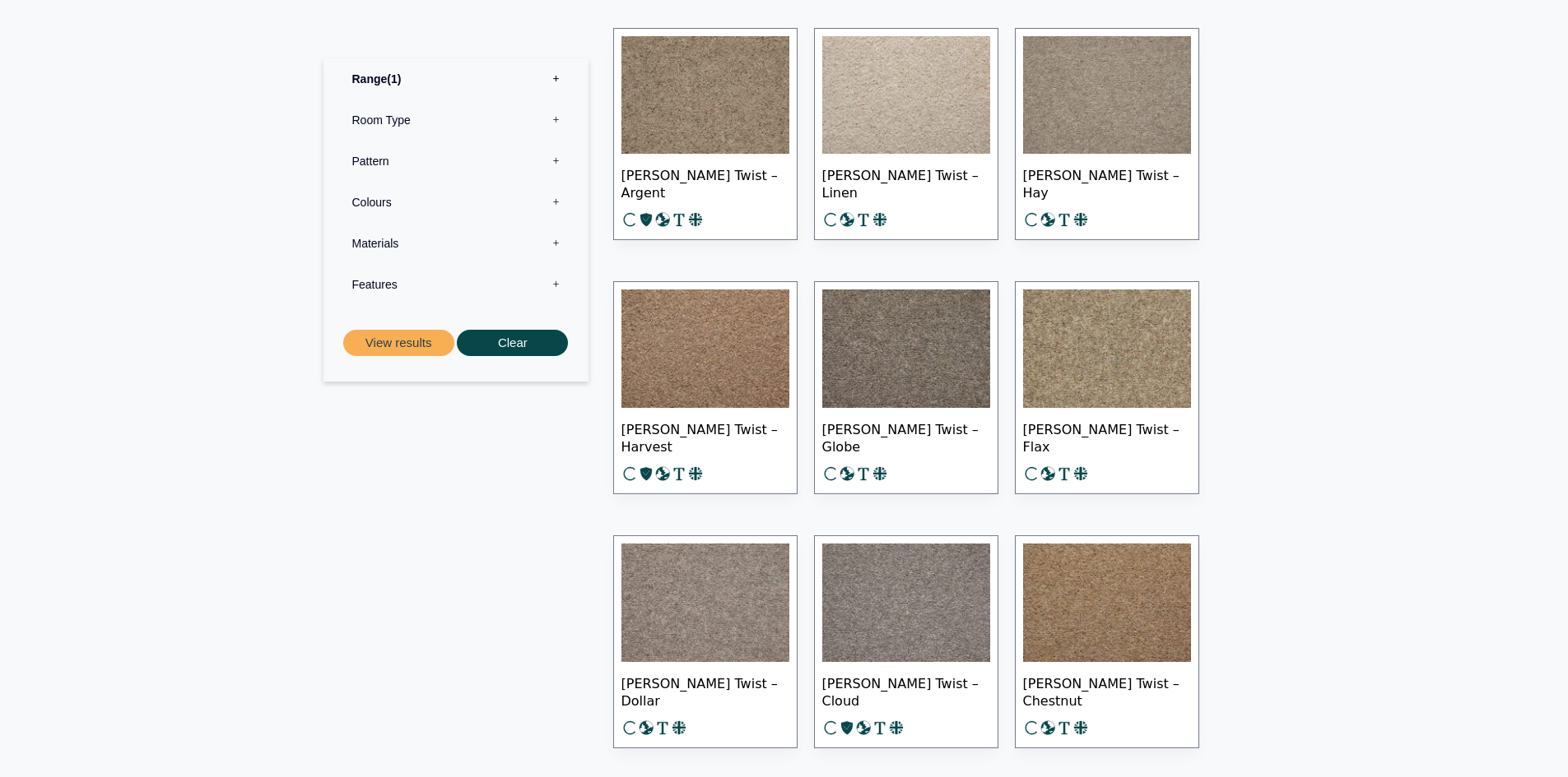
click at [711, 358] on img at bounding box center [706, 348] width 168 height 118
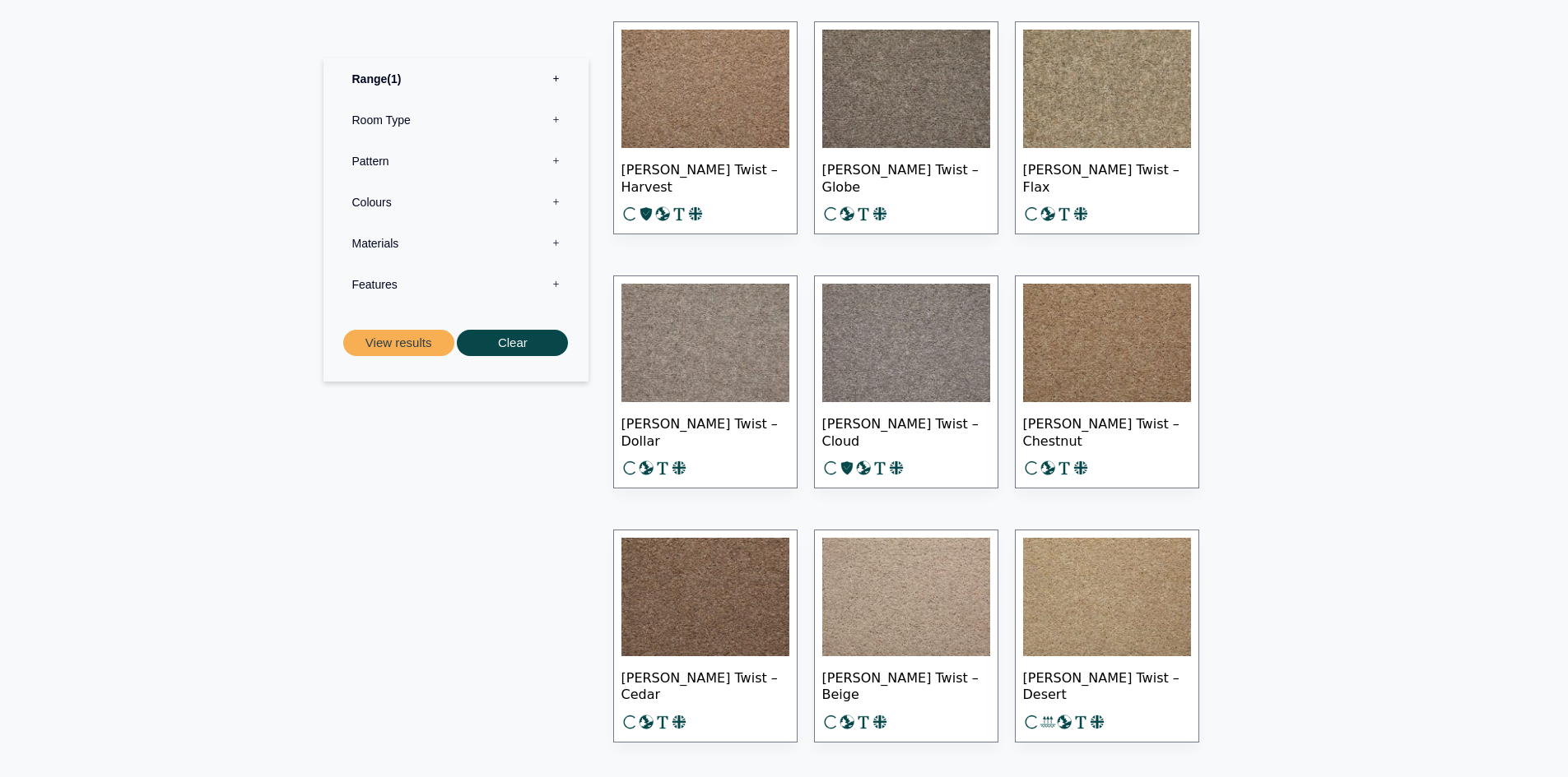
scroll to position [2056, 0]
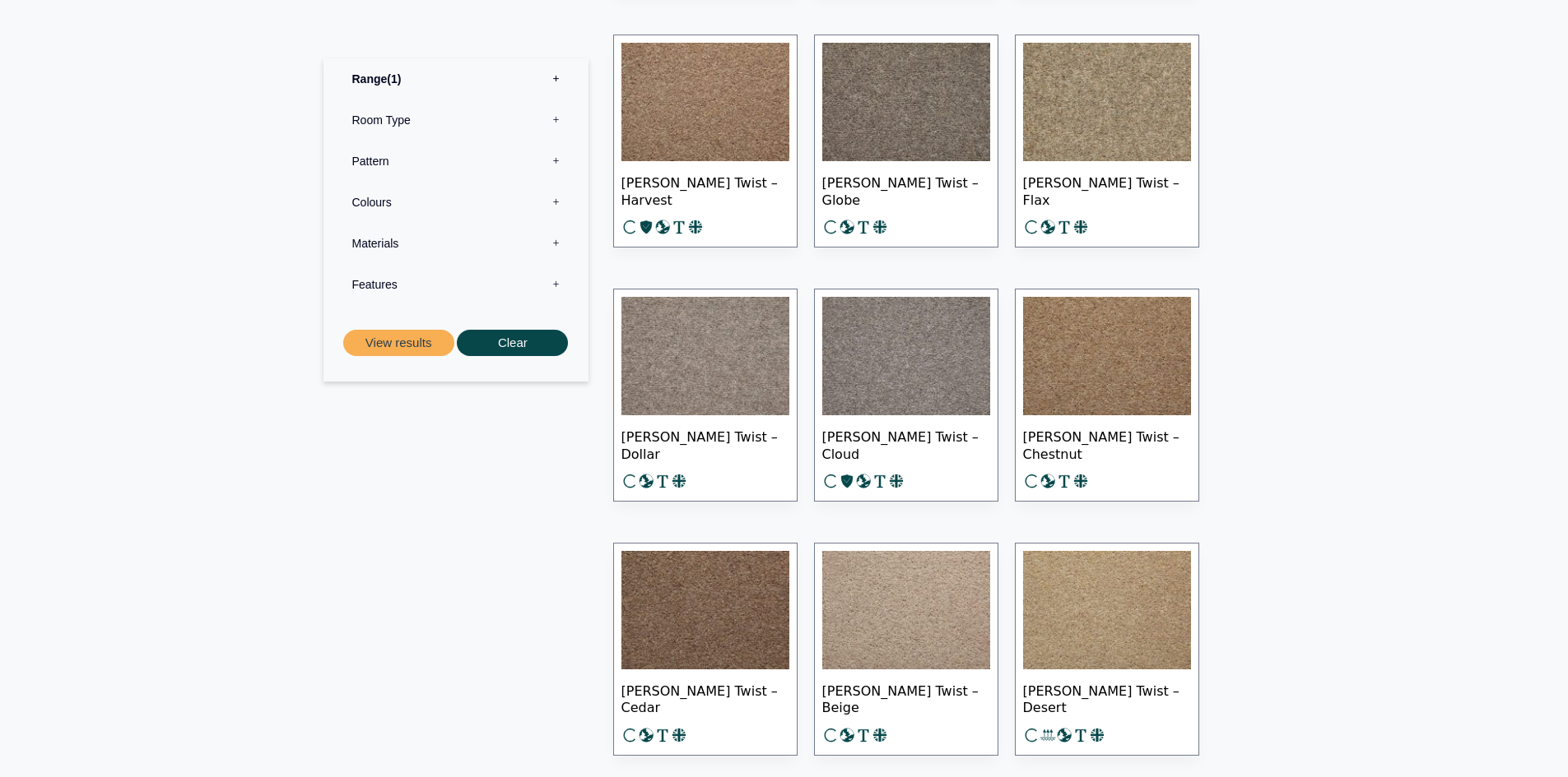
click at [1054, 598] on img at bounding box center [1107, 610] width 168 height 118
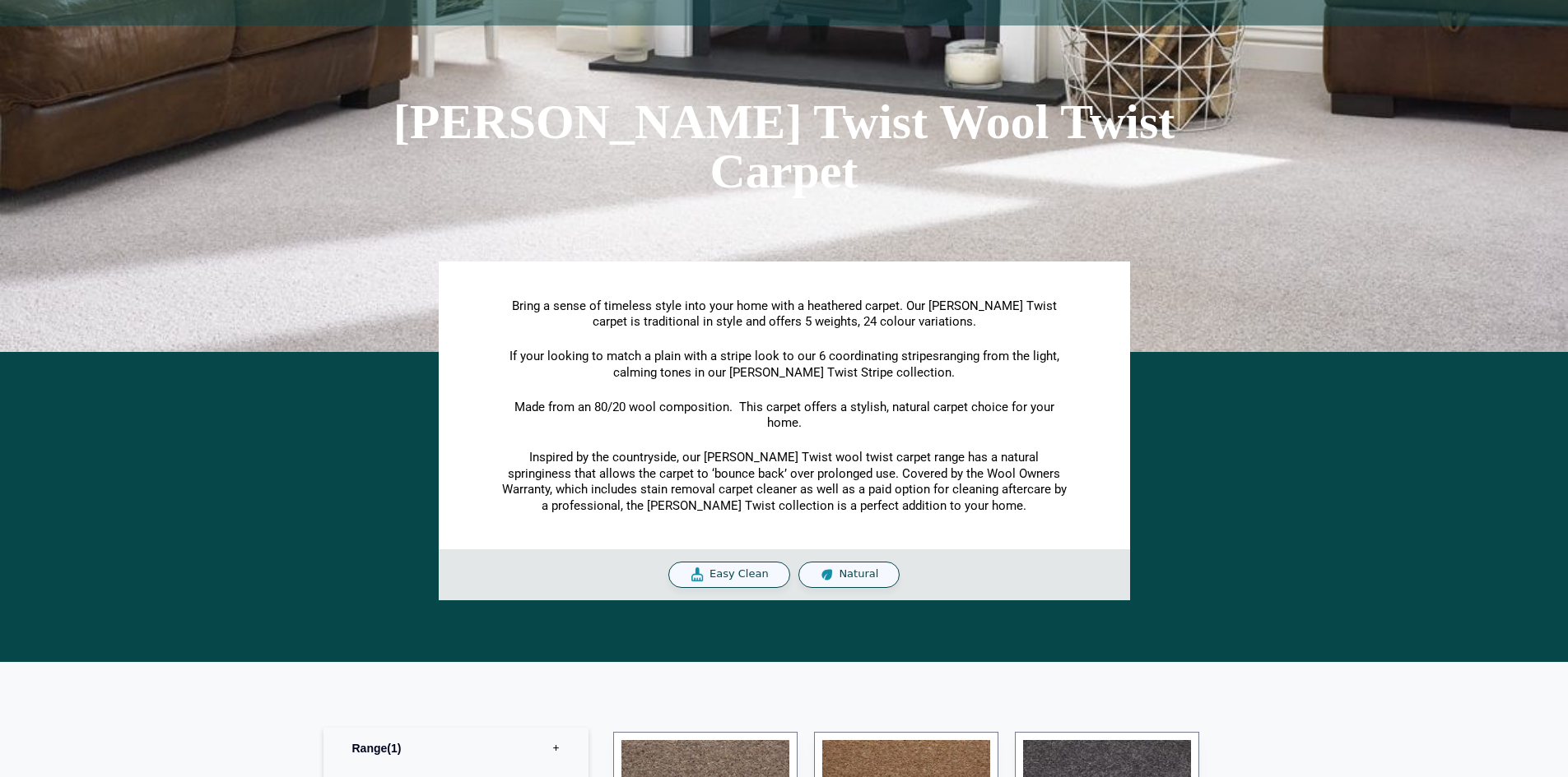
scroll to position [82, 0]
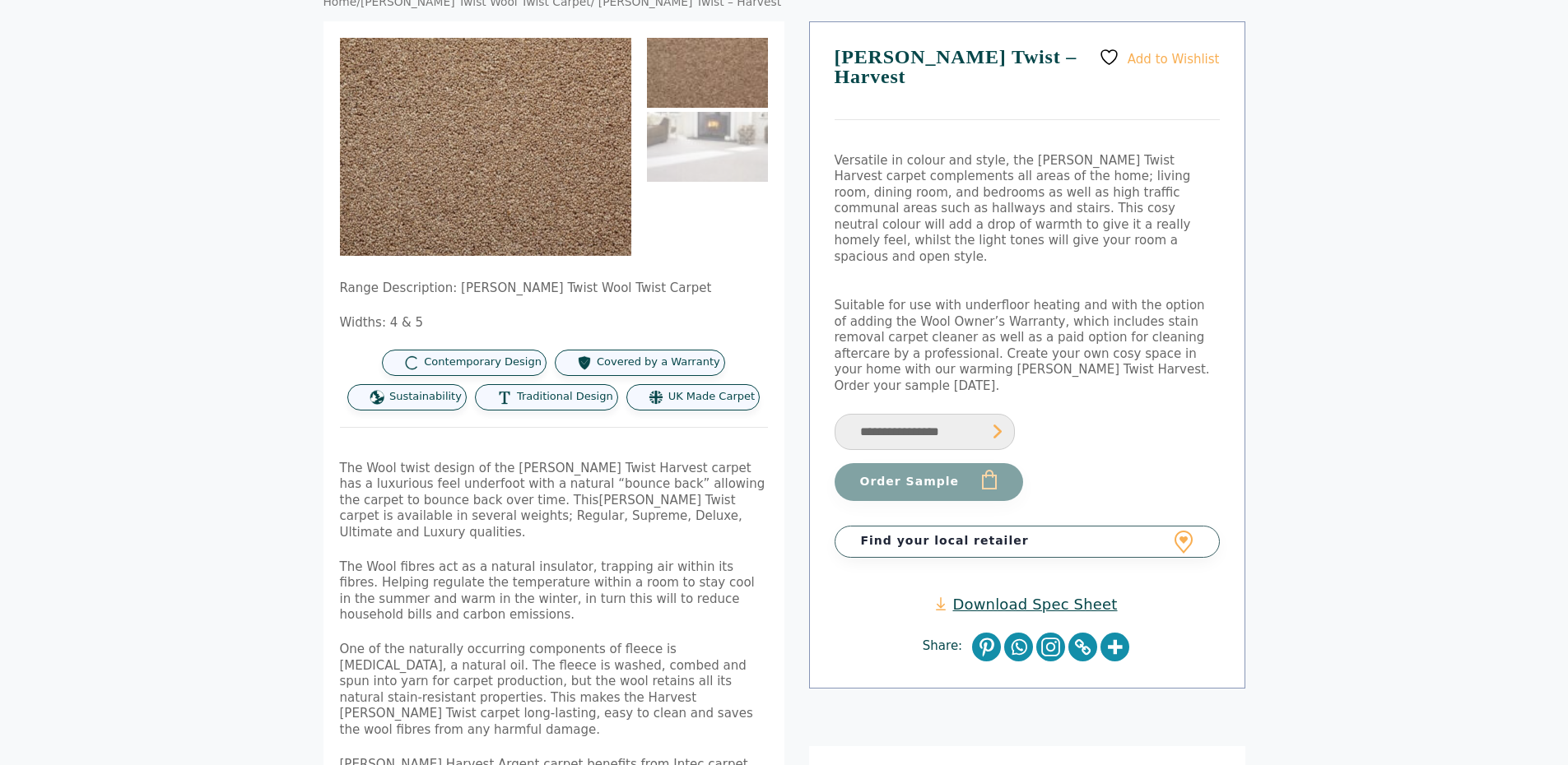
scroll to position [164, 0]
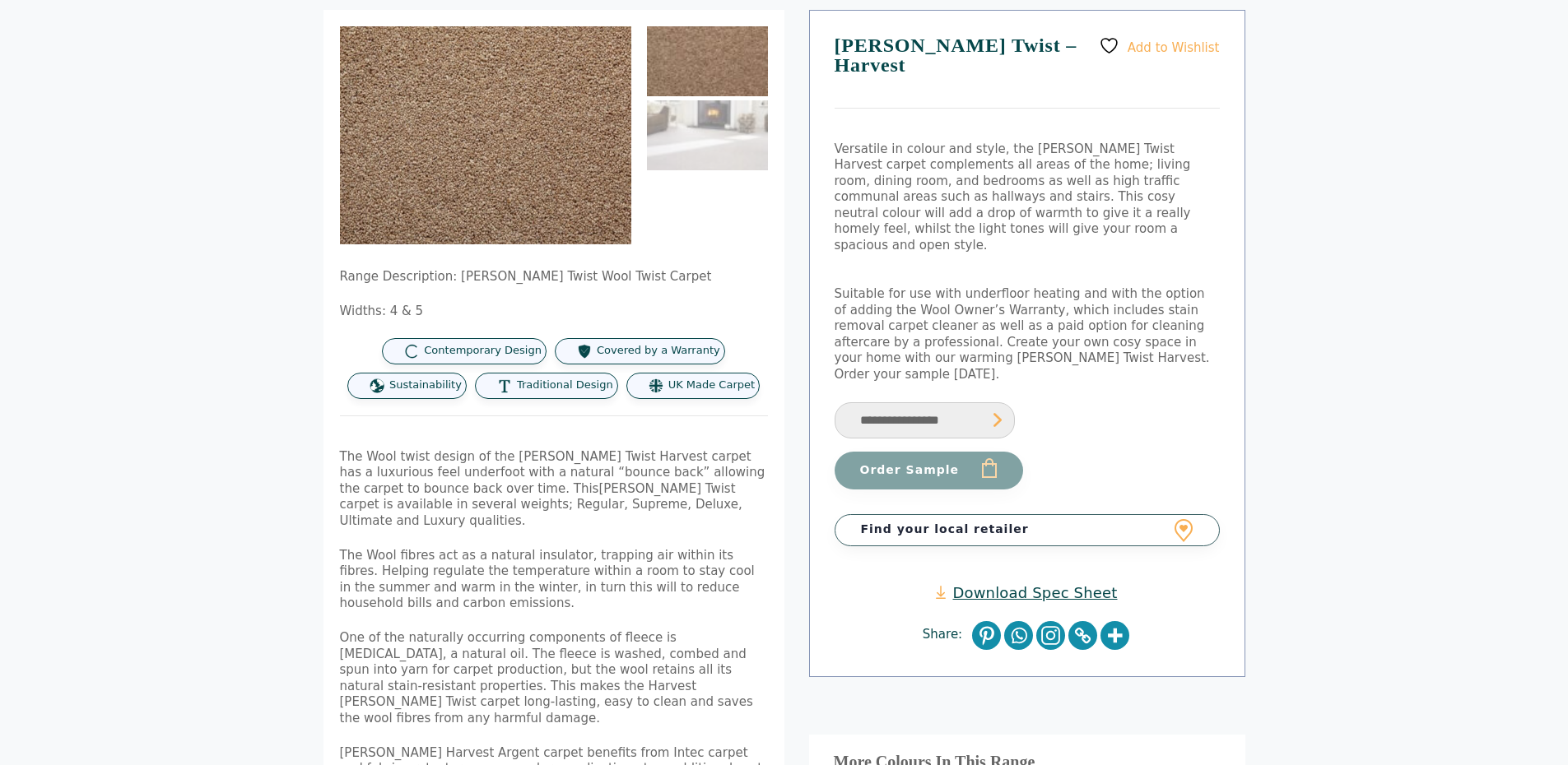
click at [1006, 584] on link "Download Spec Sheet" at bounding box center [1027, 593] width 181 height 19
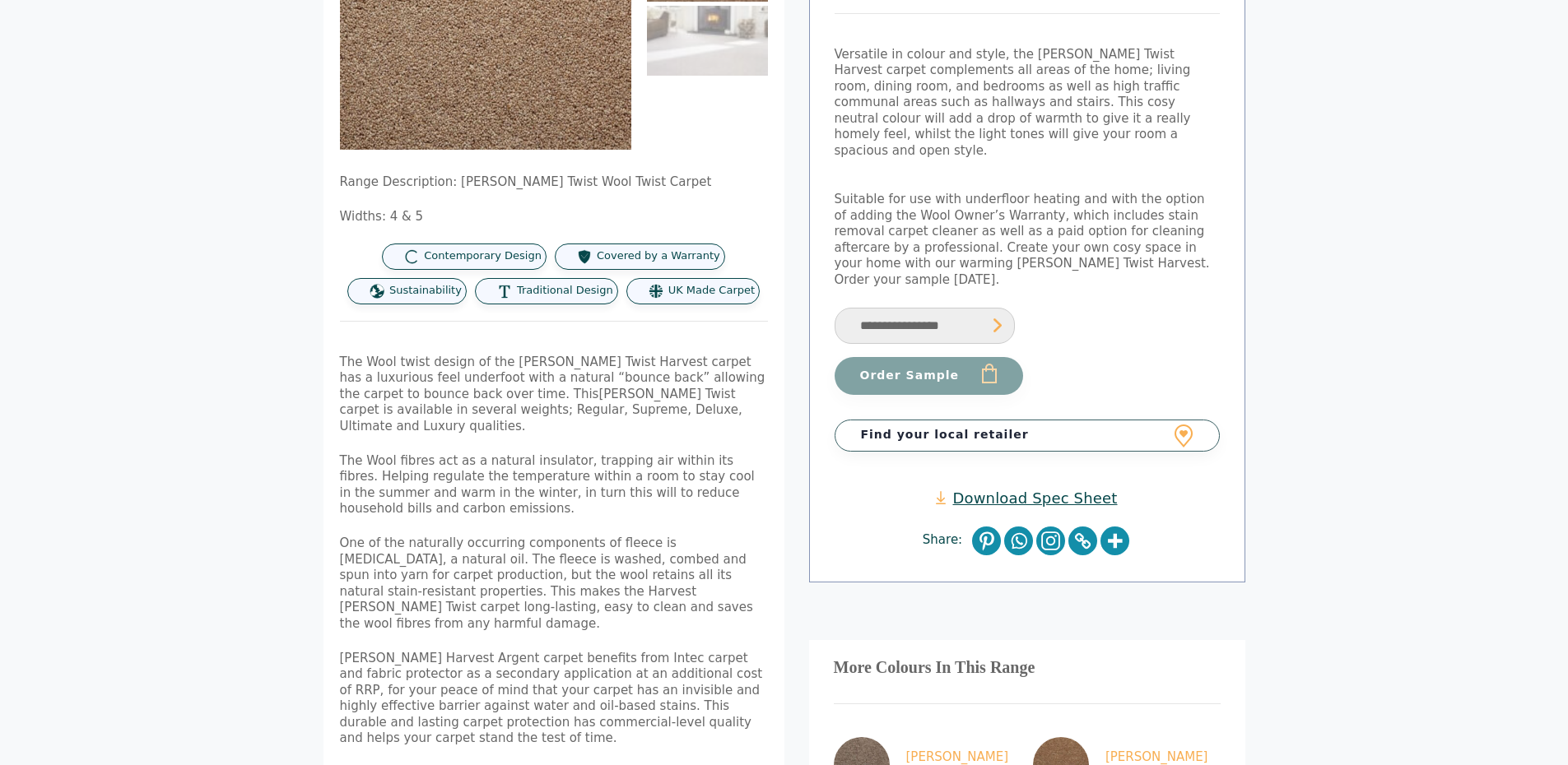
scroll to position [82, 0]
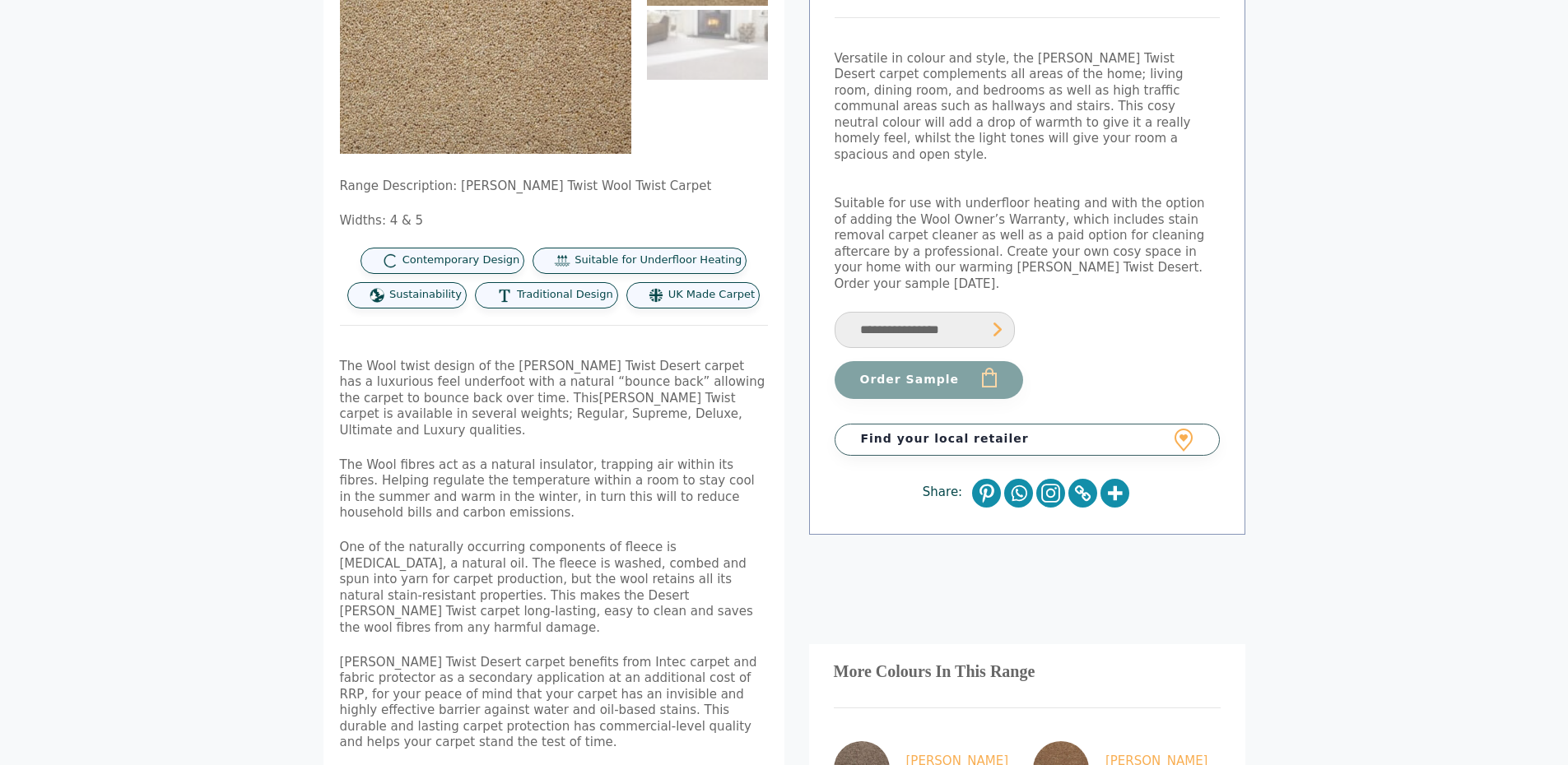
scroll to position [247, 0]
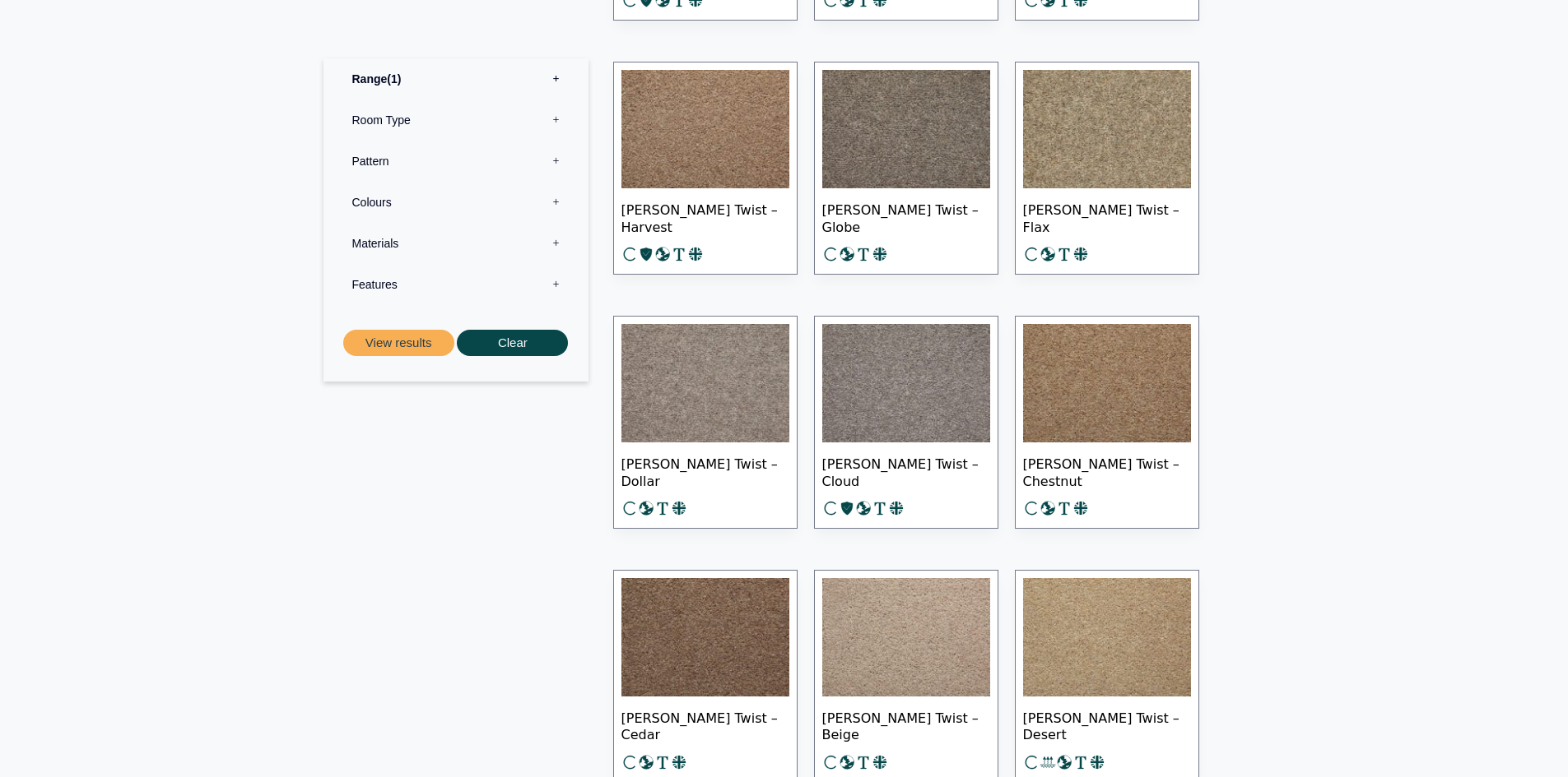
scroll to position [1810, 0]
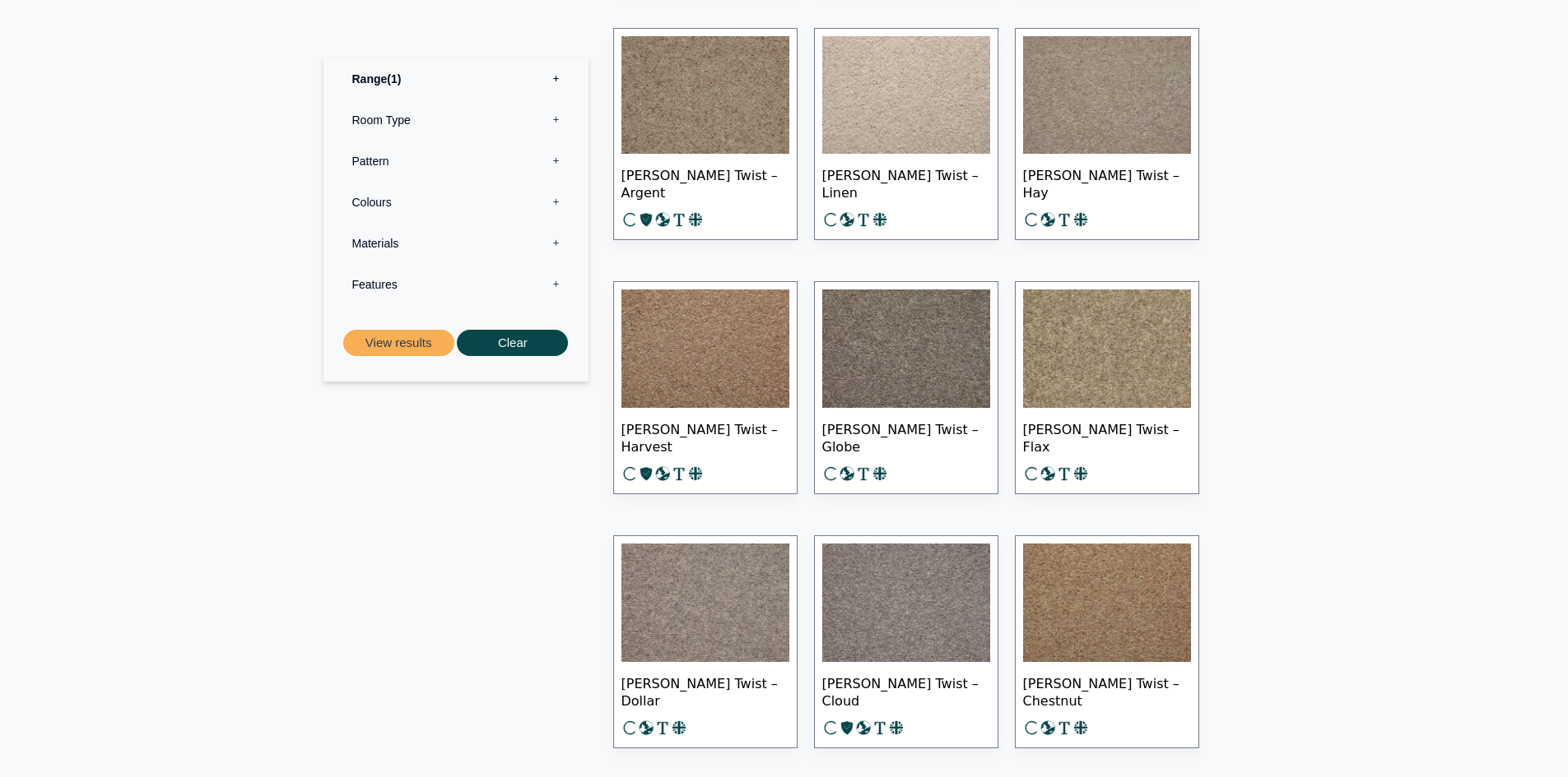
click at [706, 349] on img at bounding box center [706, 348] width 168 height 118
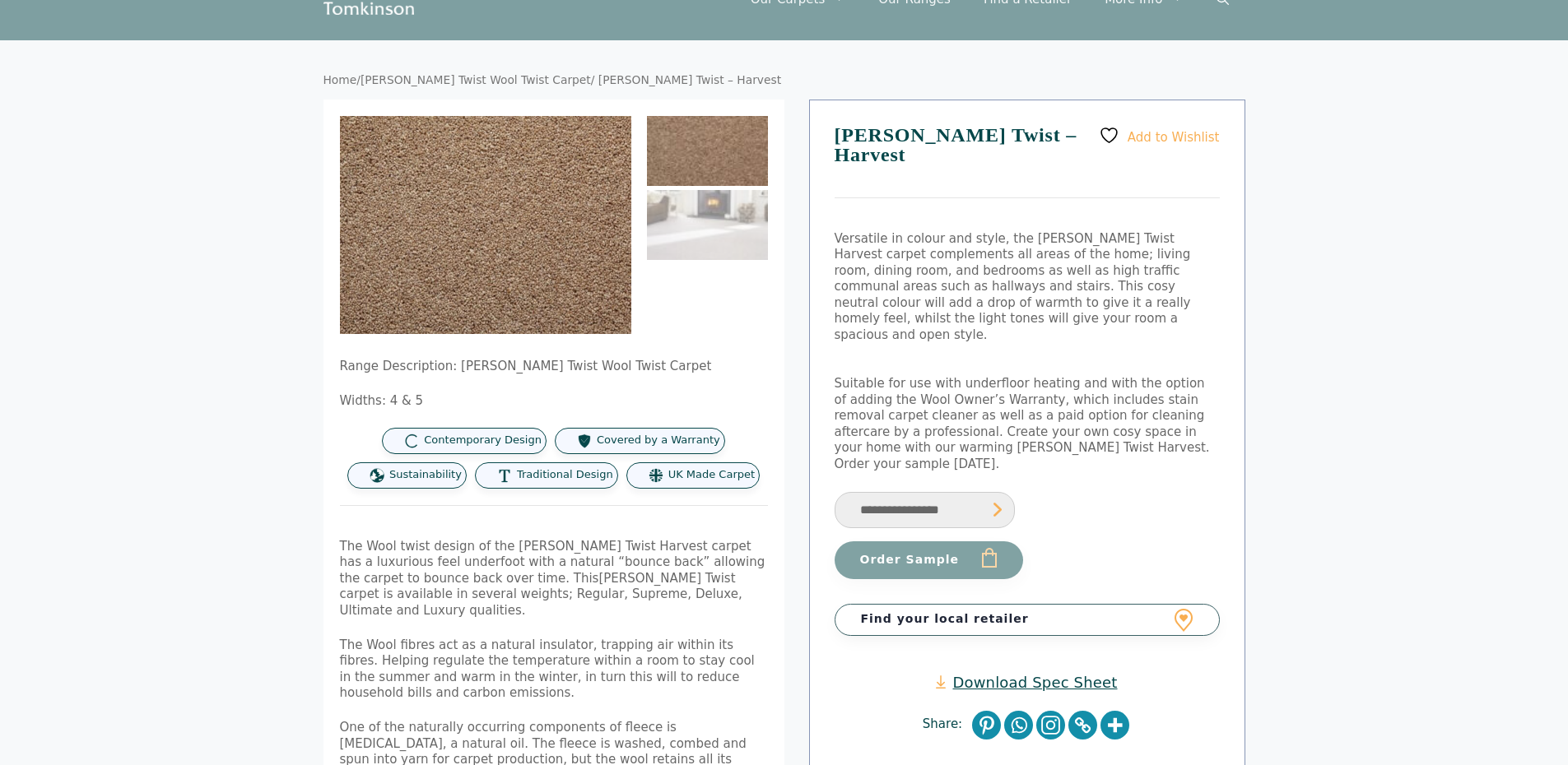
scroll to position [164, 0]
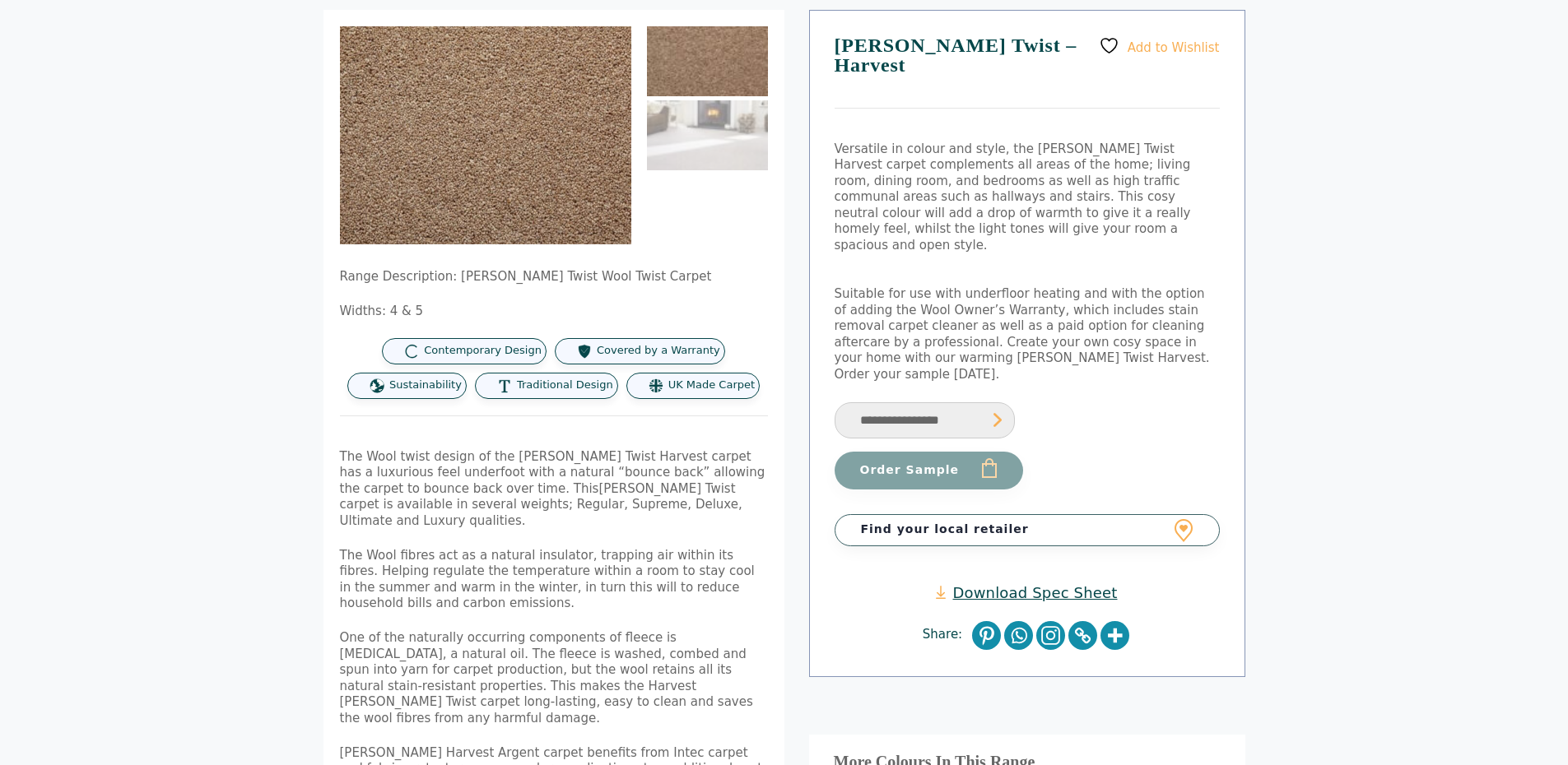
click at [1025, 584] on link "Download Spec Sheet" at bounding box center [1027, 593] width 181 height 19
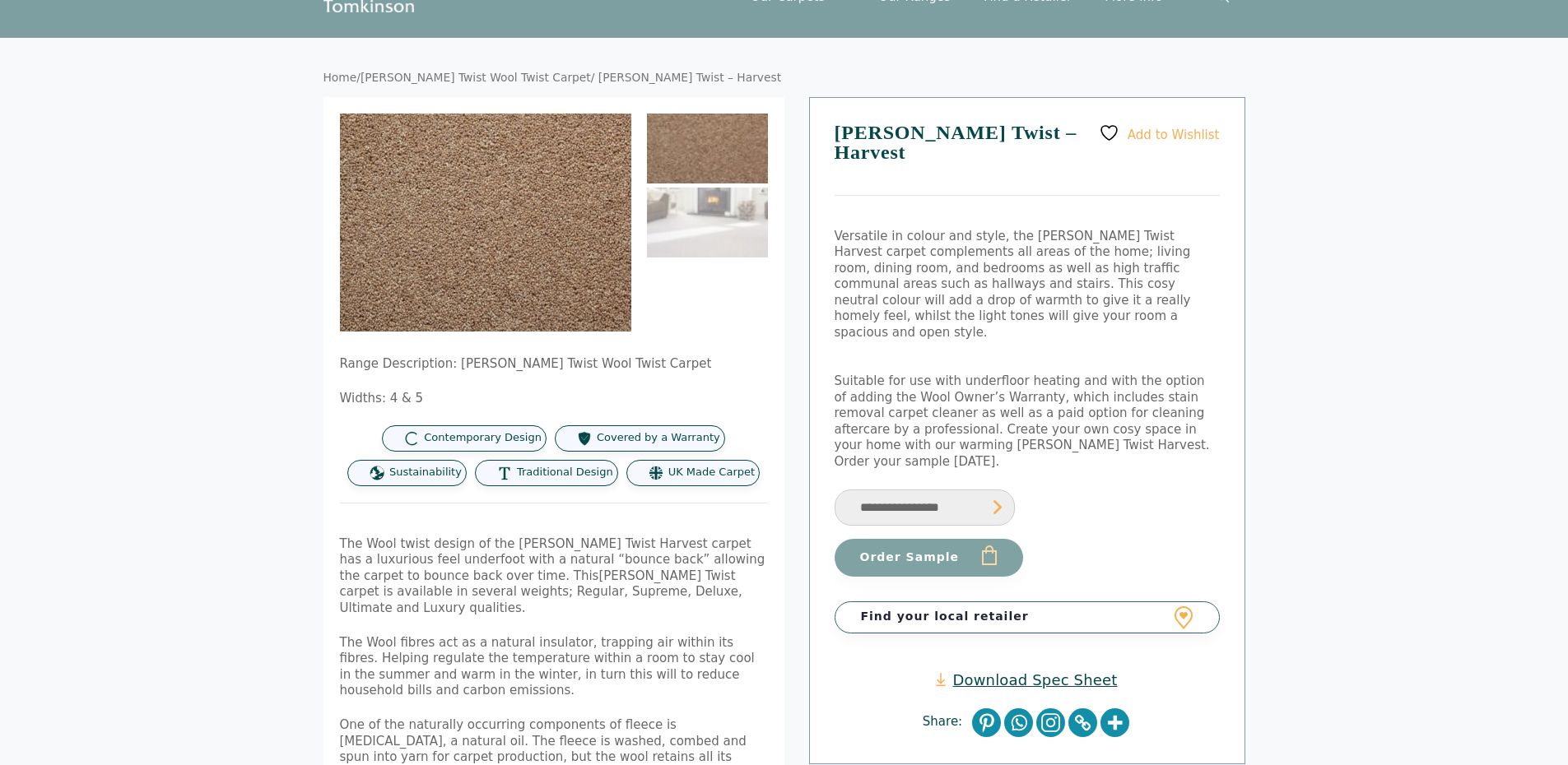
scroll to position [0, 0]
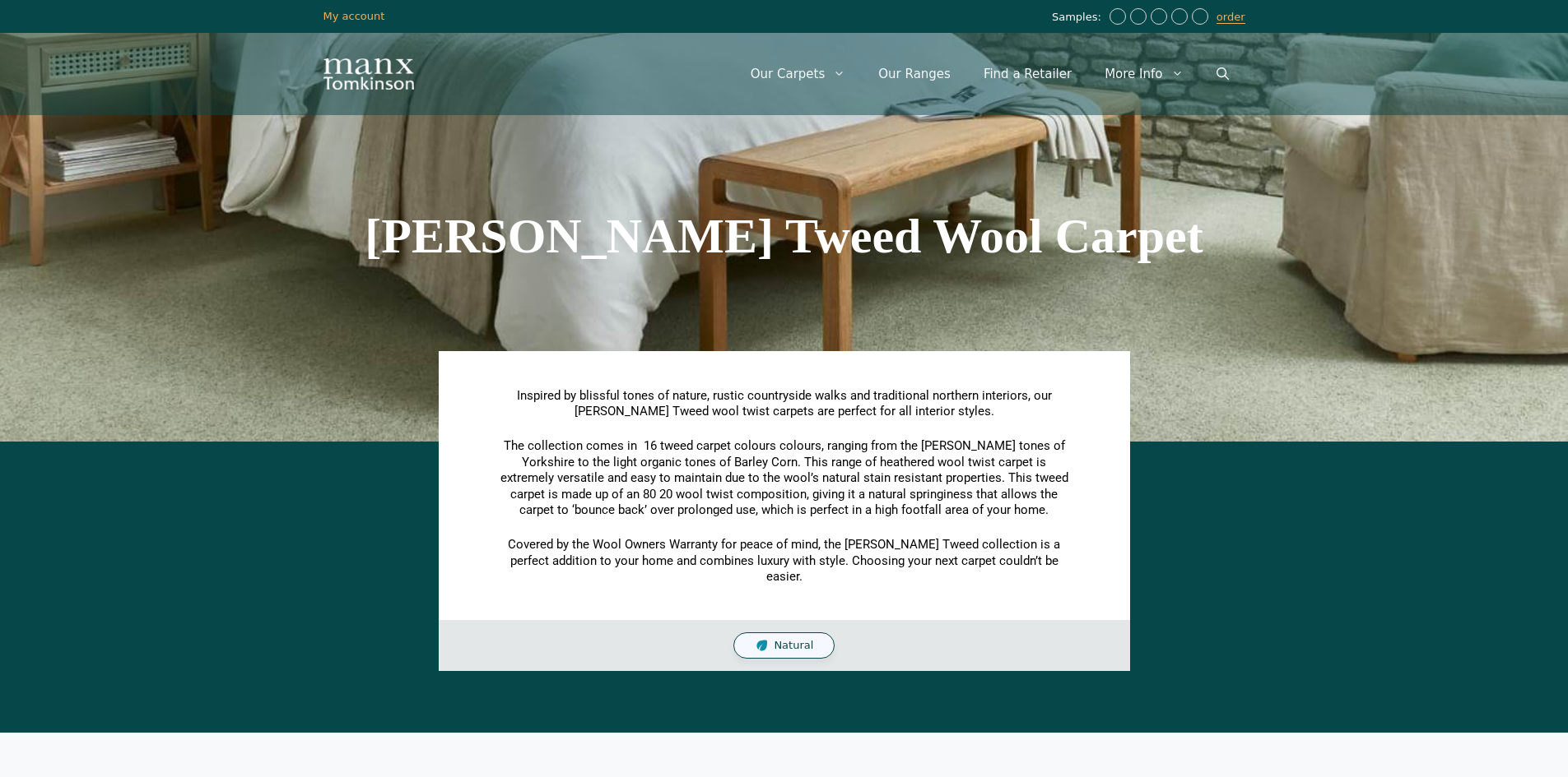
click at [427, 312] on div "[PERSON_NAME] Tweed Wool Carpet" at bounding box center [784, 236] width 938 height 411
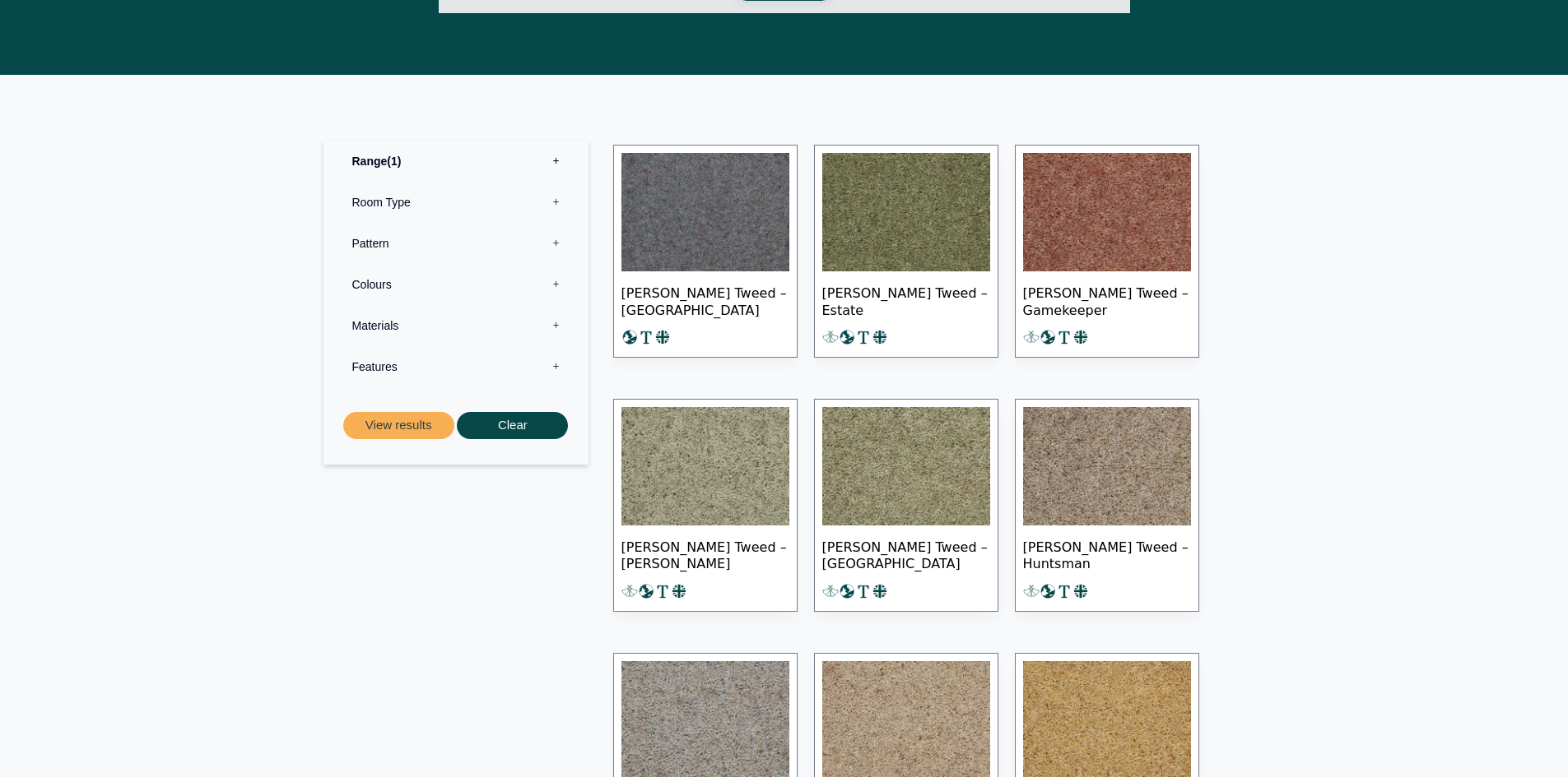
scroll to position [987, 0]
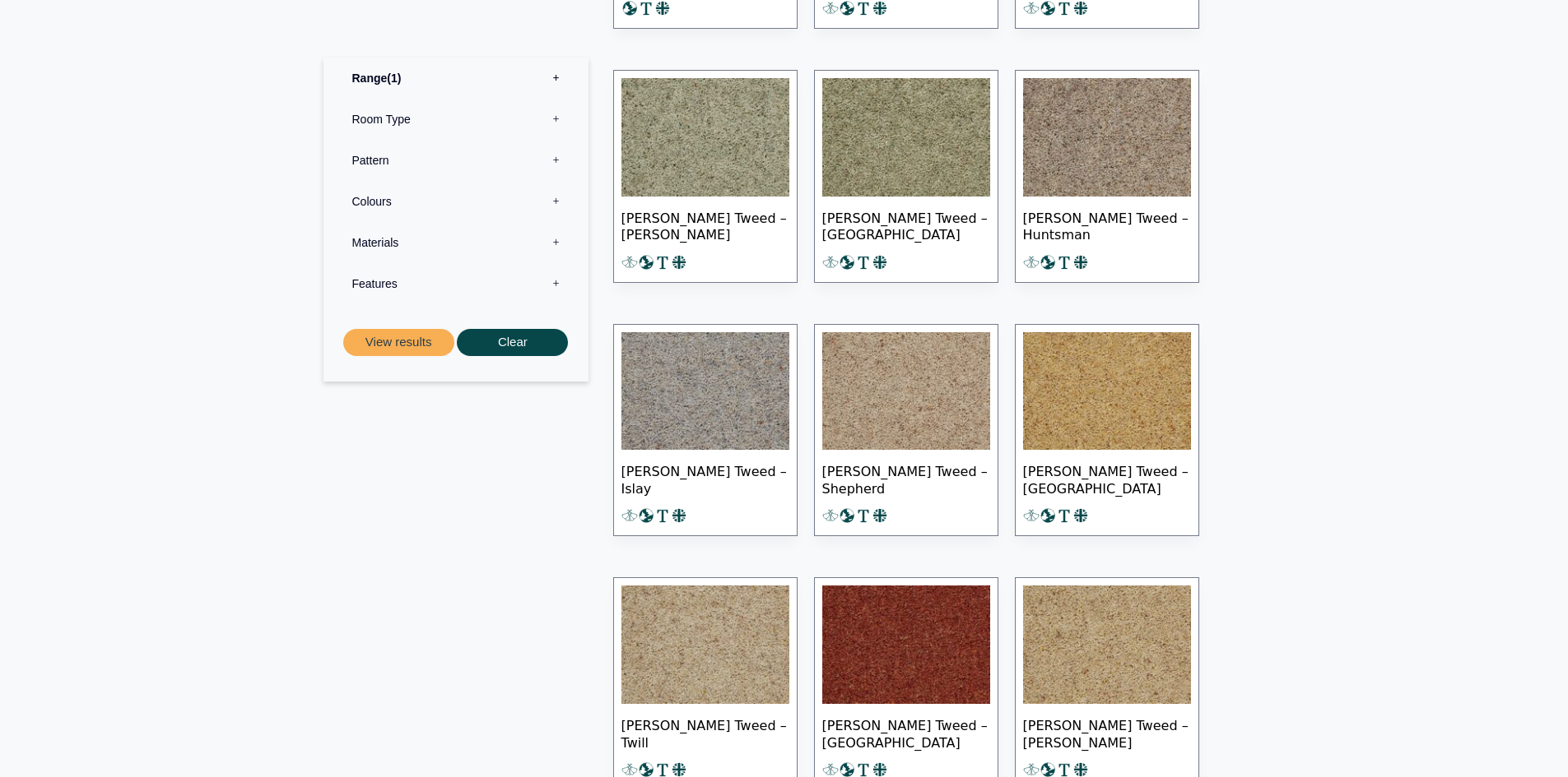
click at [905, 401] on img at bounding box center [906, 391] width 168 height 118
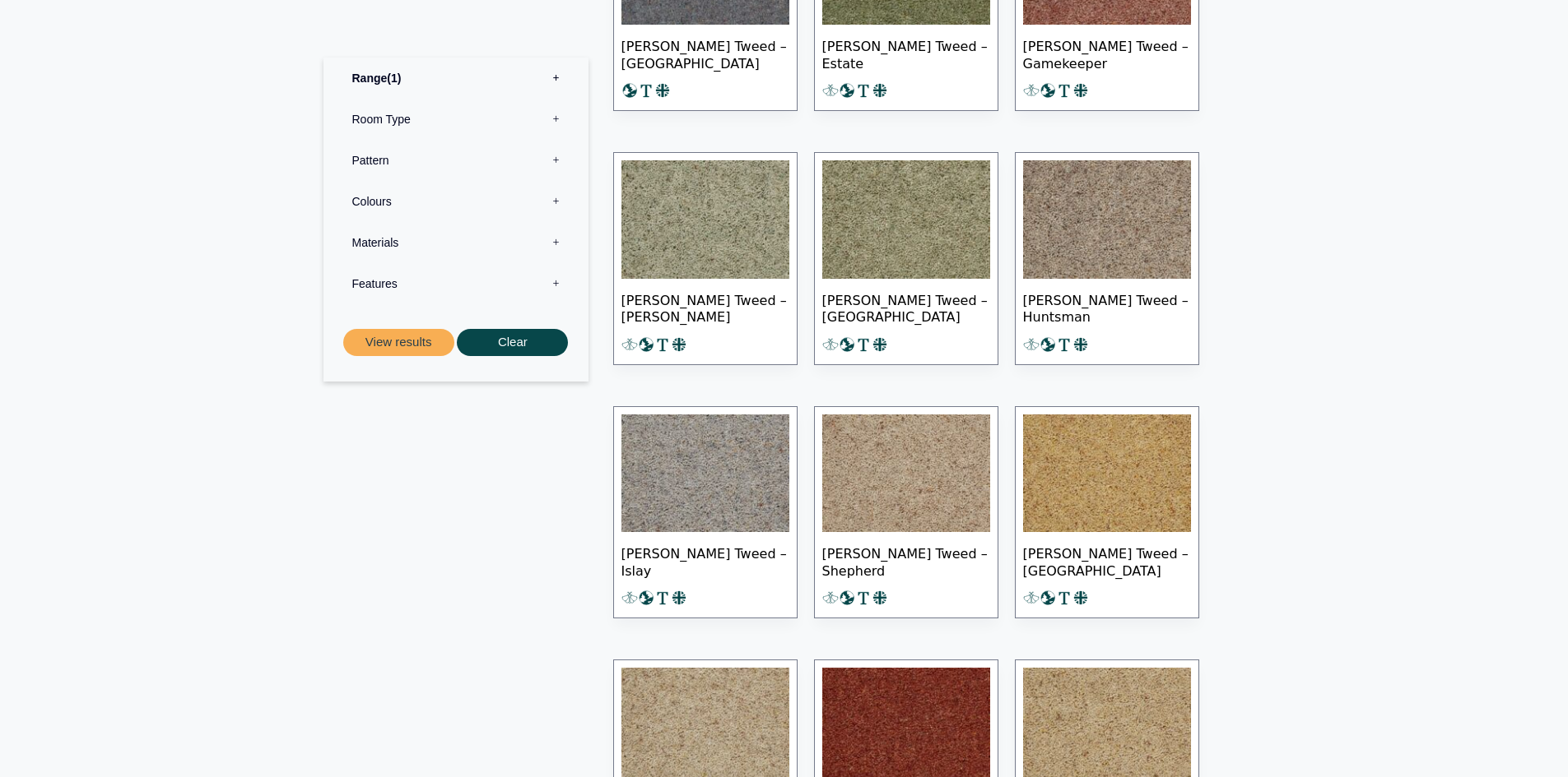
scroll to position [1234, 0]
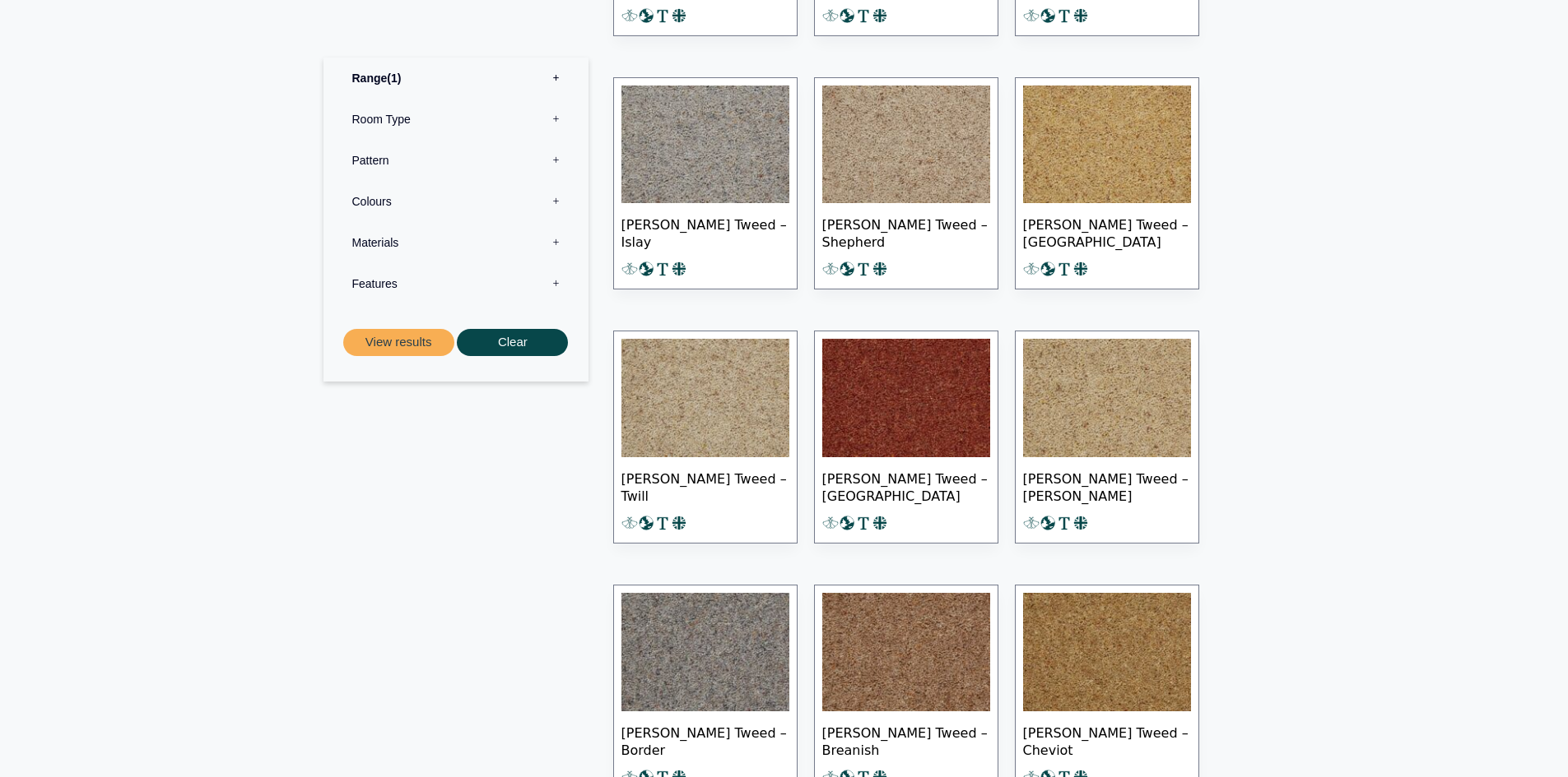
click at [912, 156] on img at bounding box center [906, 145] width 168 height 118
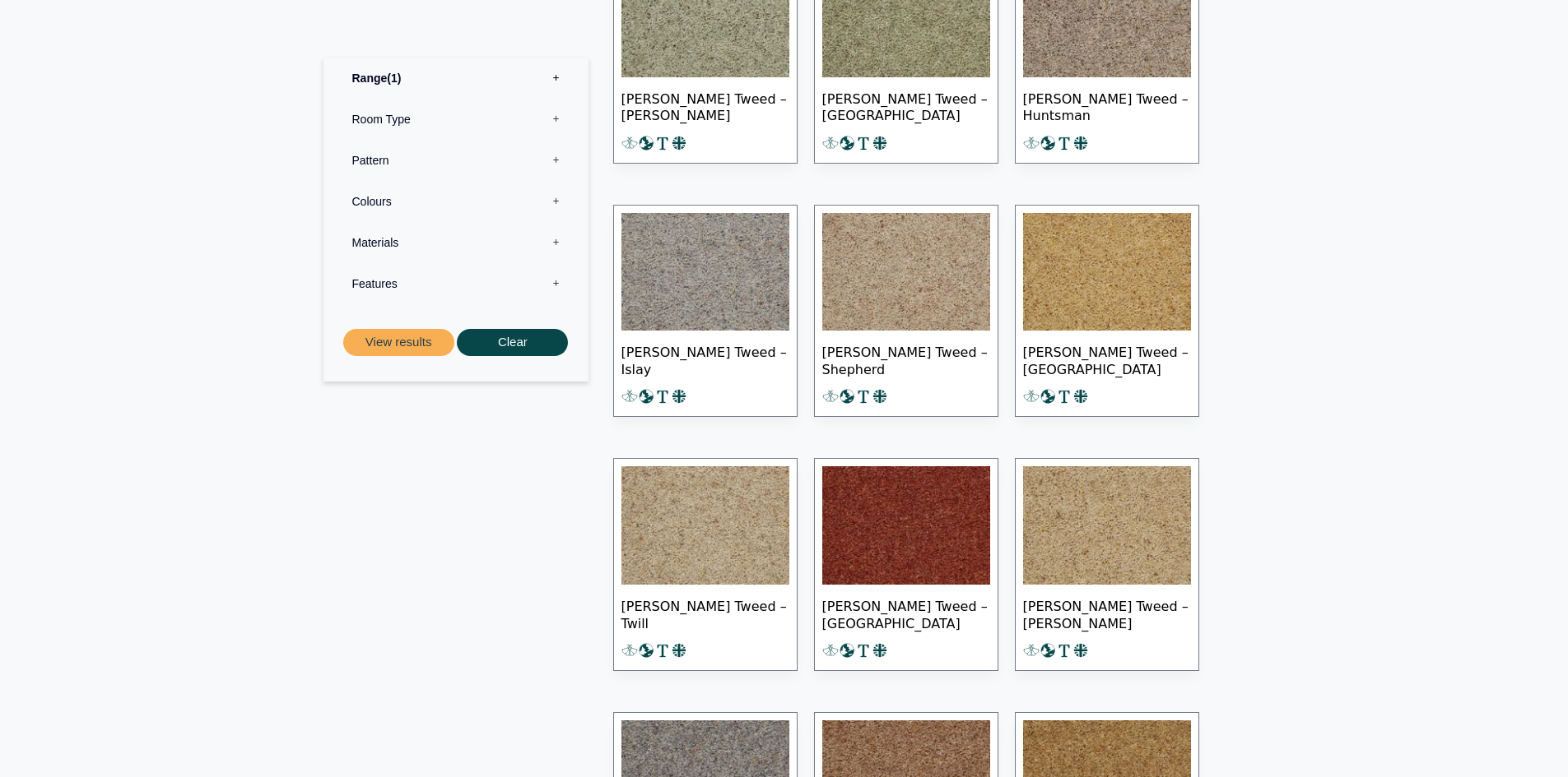
scroll to position [905, 0]
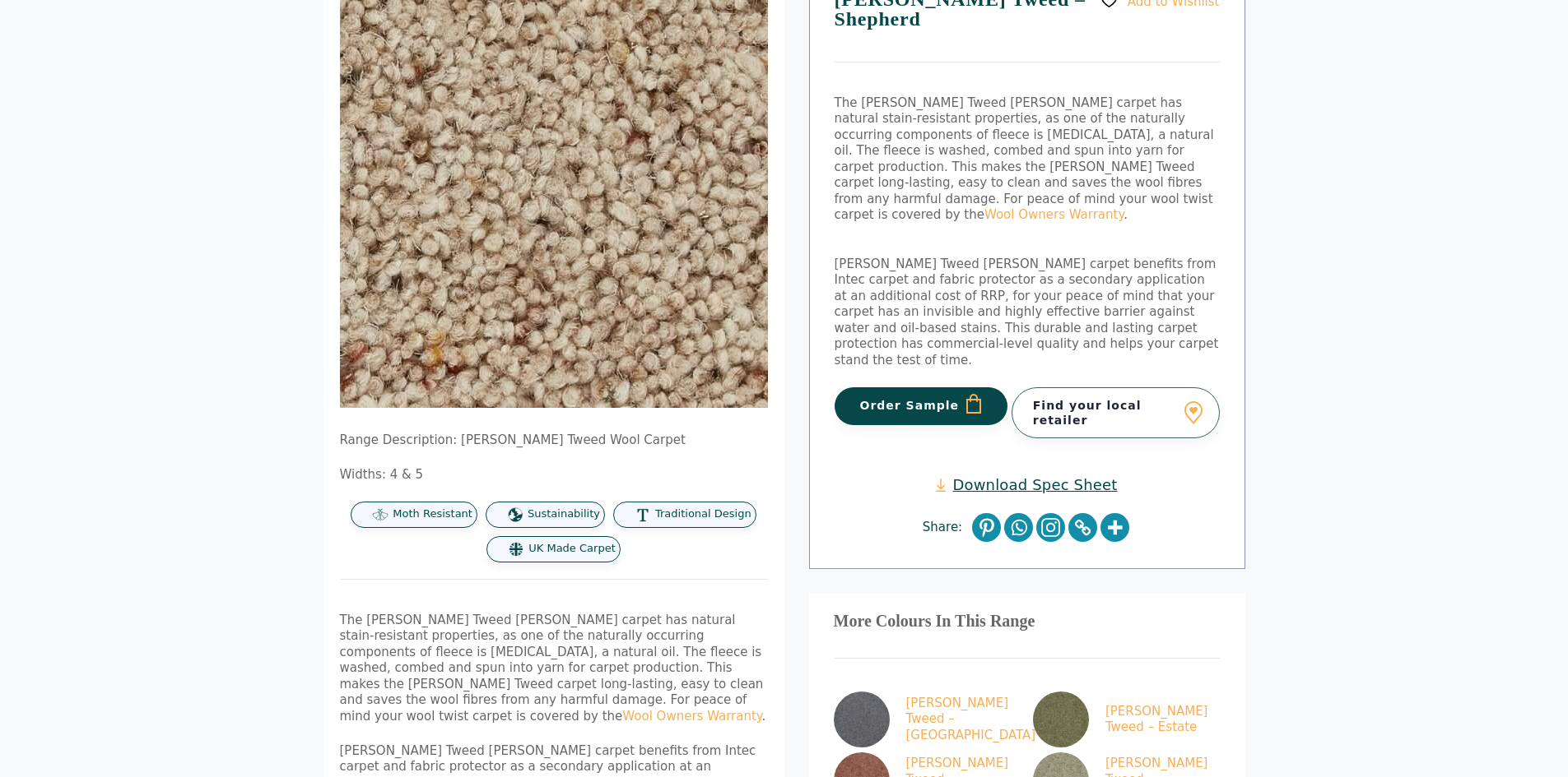
scroll to position [247, 0]
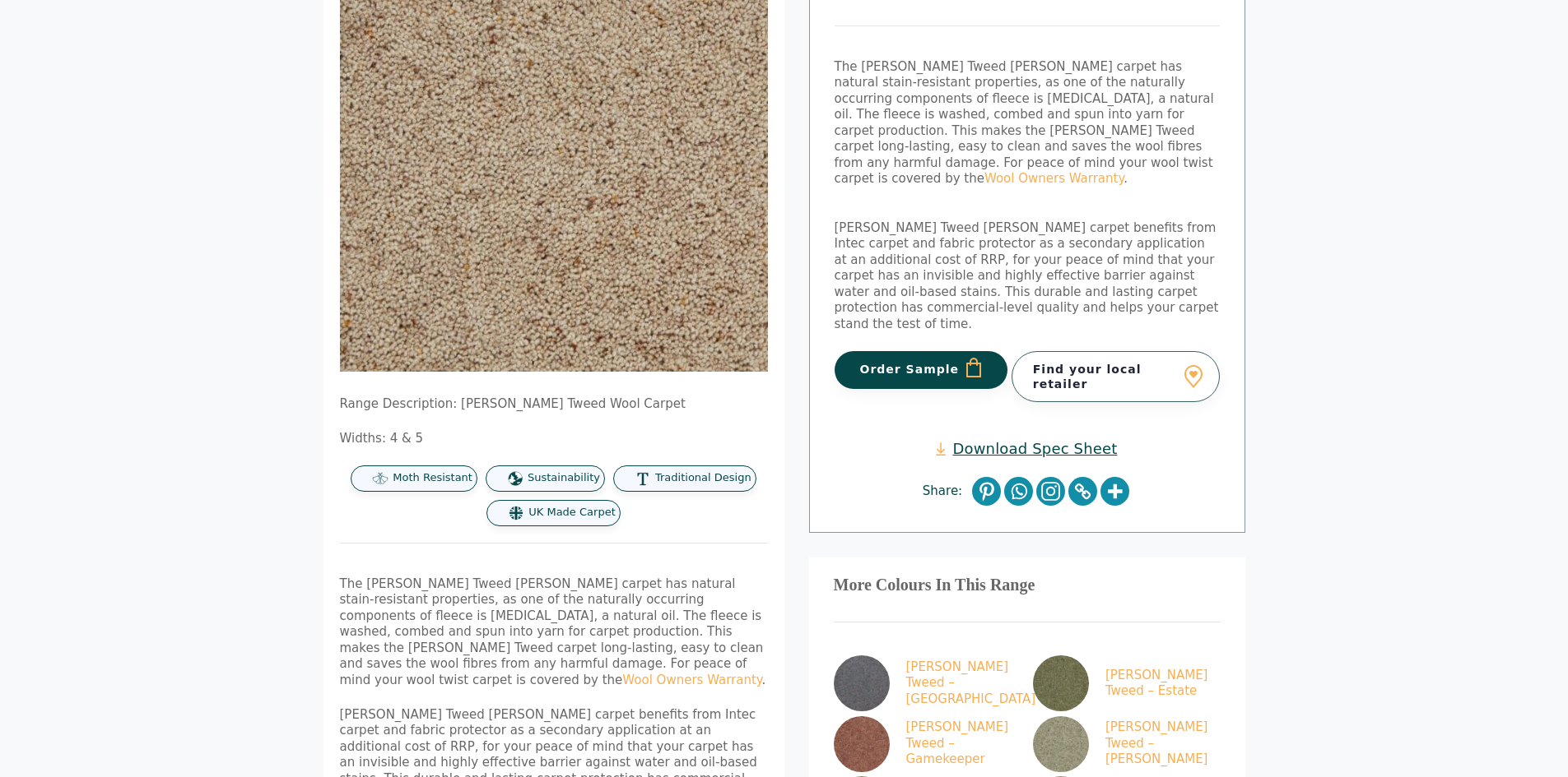
click at [985, 439] on link "Download Spec Sheet" at bounding box center [1027, 449] width 181 height 19
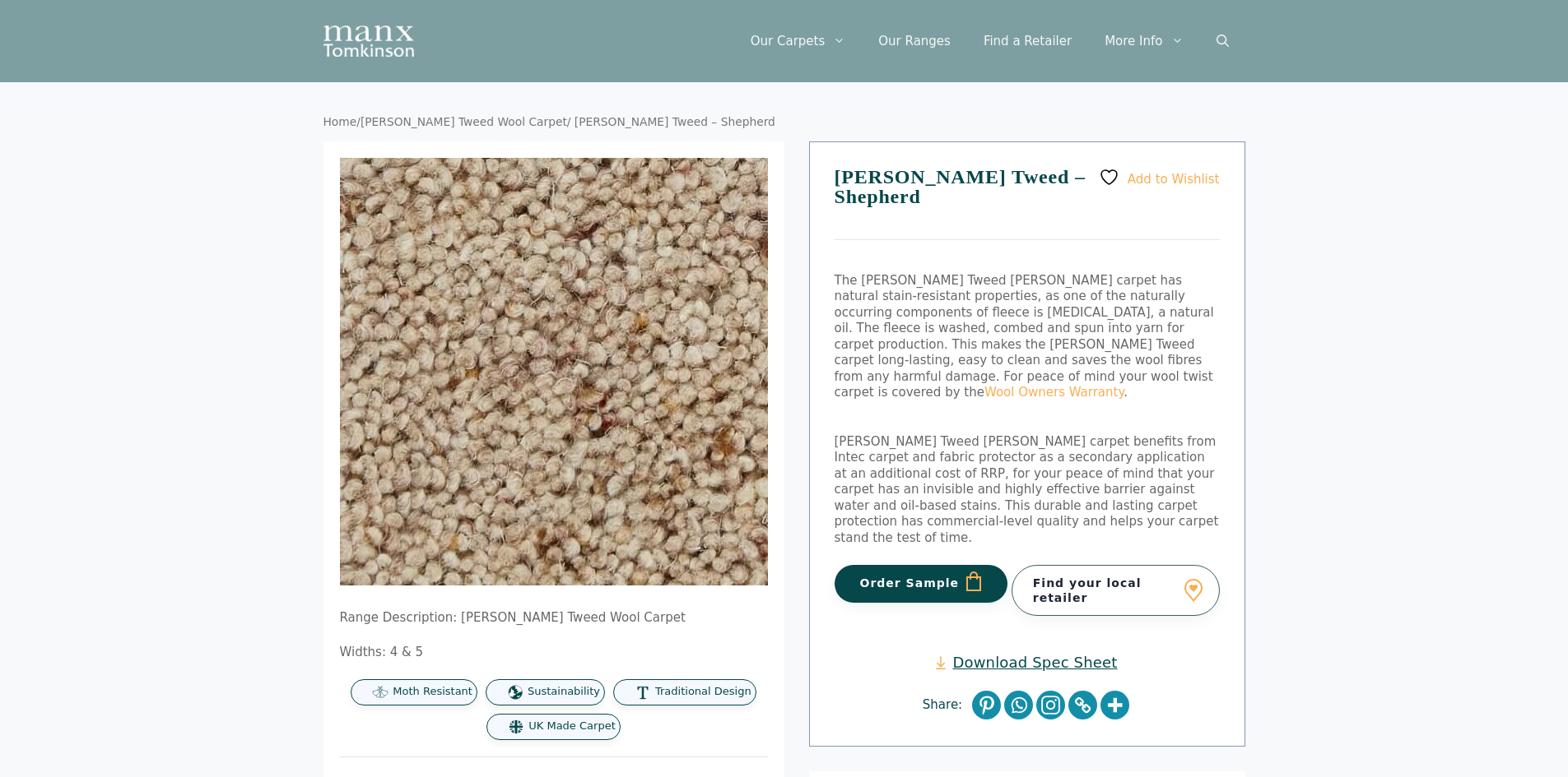
scroll to position [0, 0]
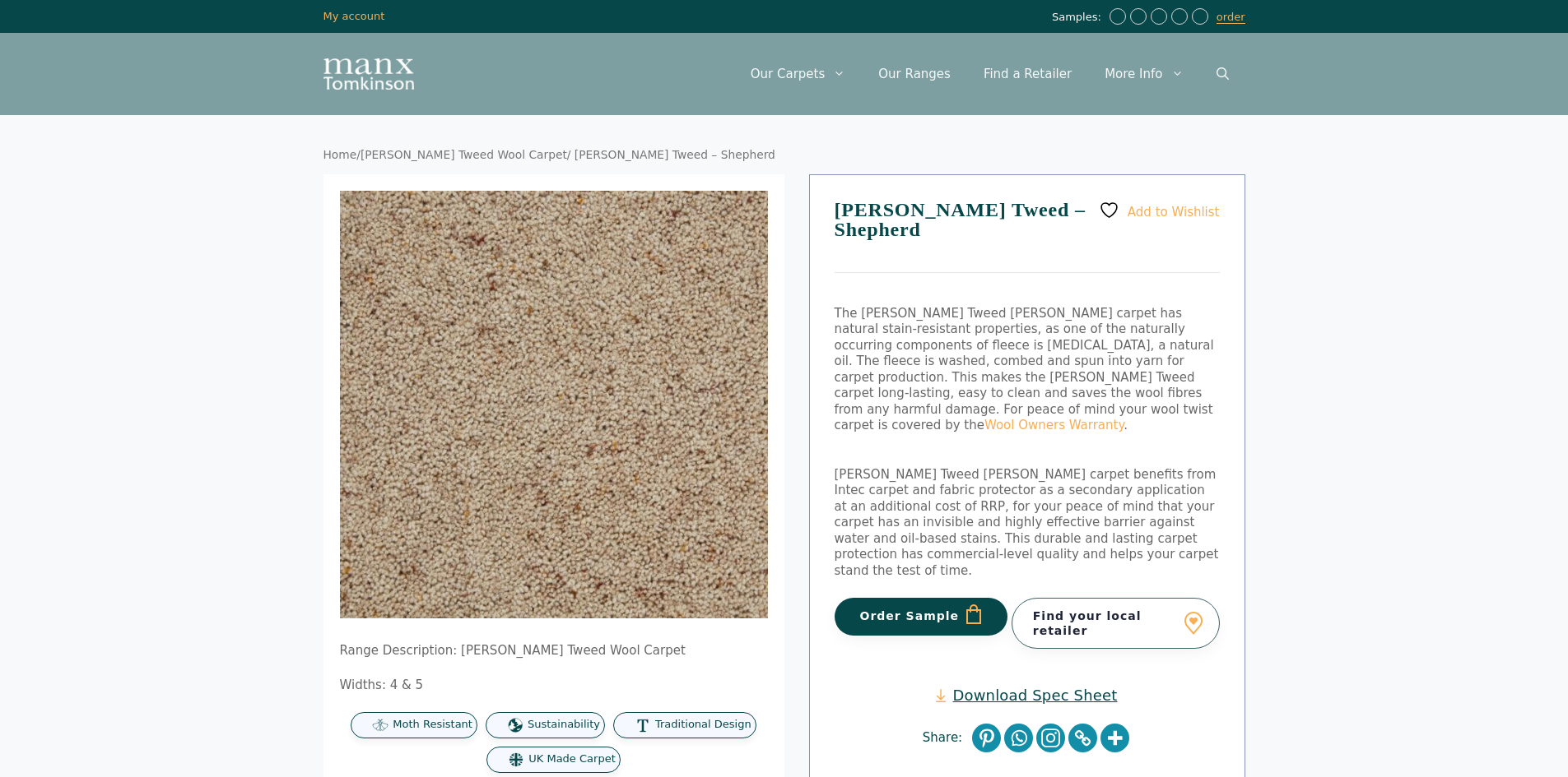
click at [1028, 686] on link "Download Spec Sheet" at bounding box center [1027, 696] width 181 height 19
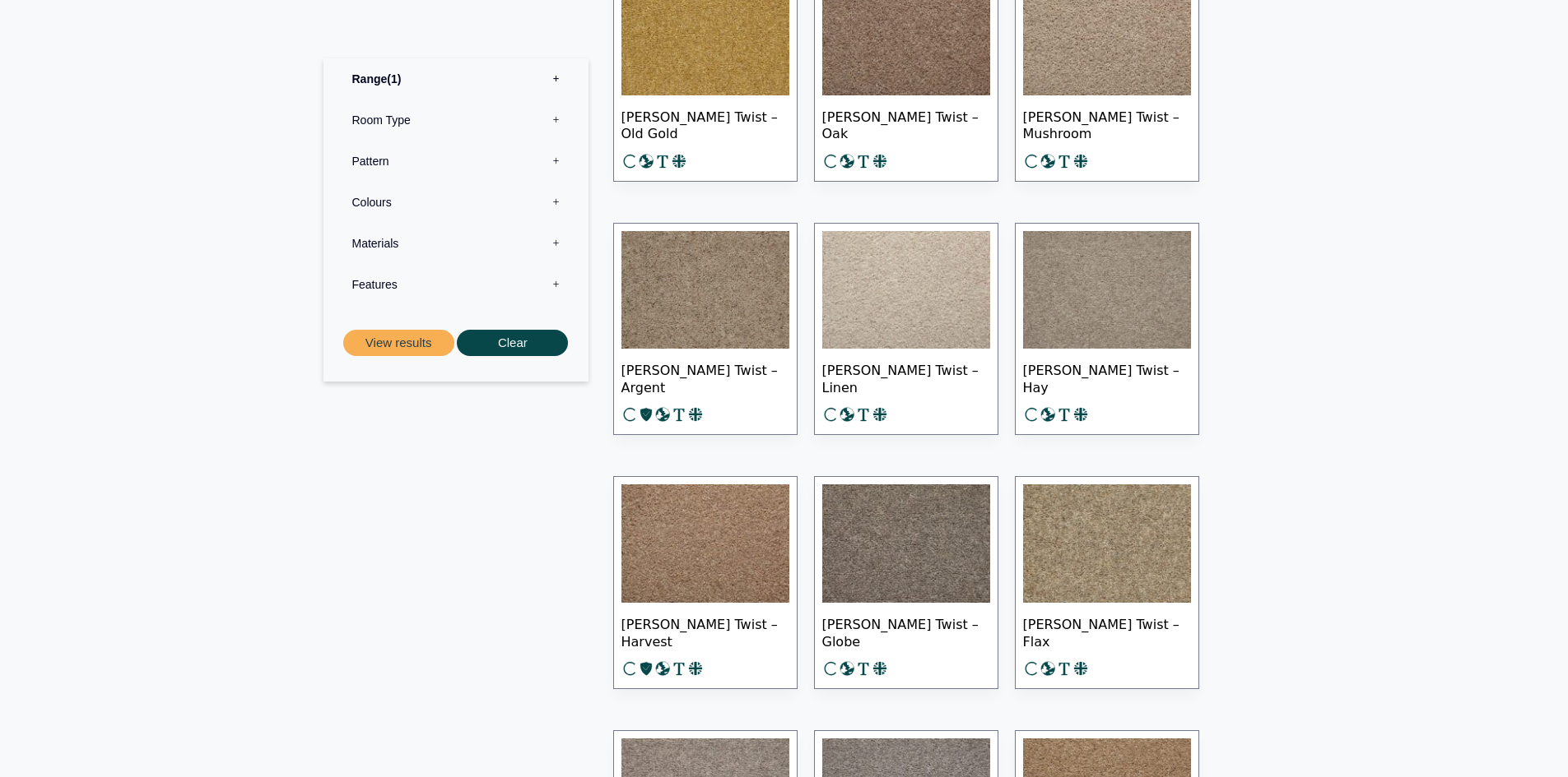
scroll to position [1563, 0]
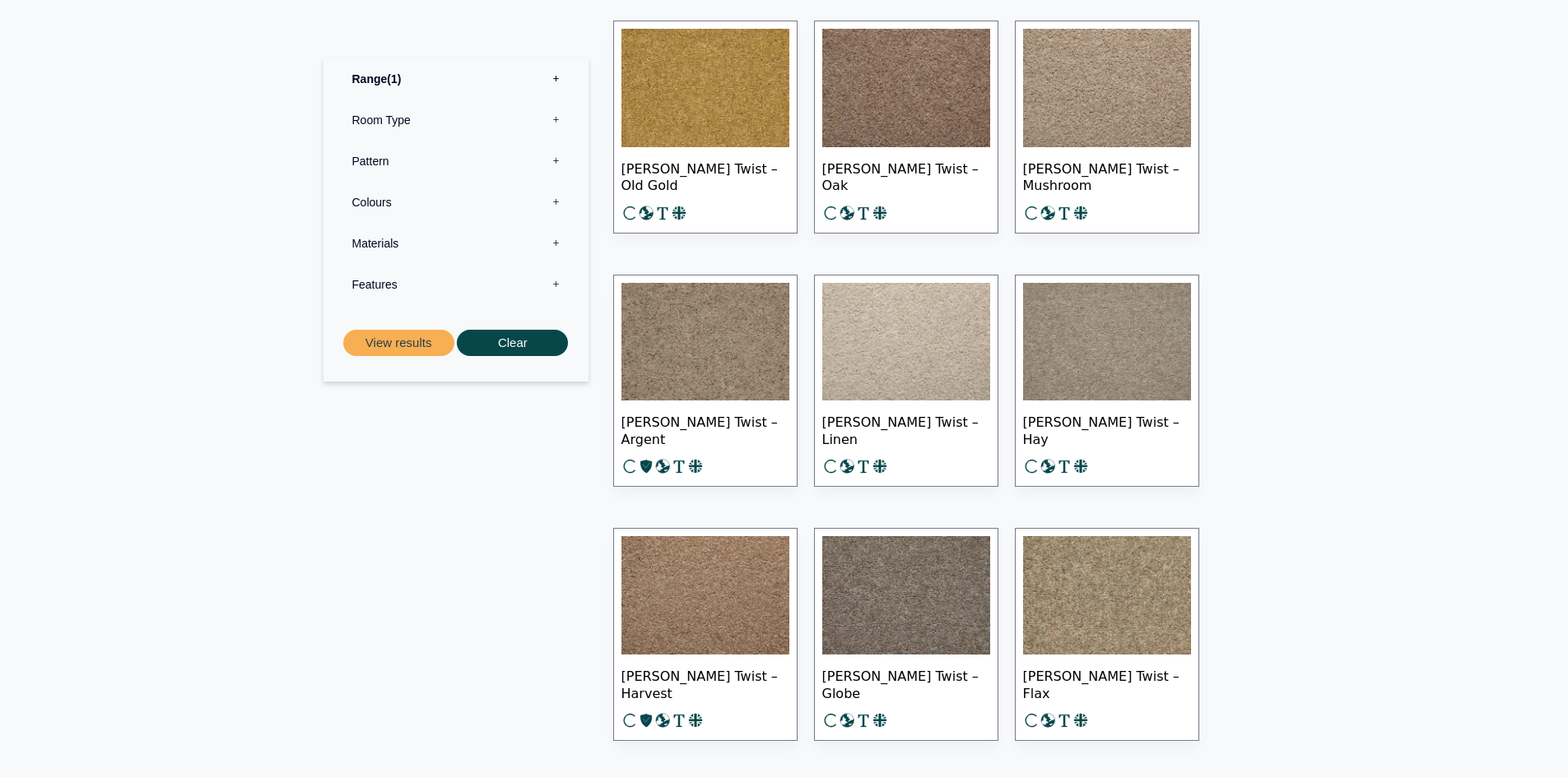
click at [1104, 105] on img at bounding box center [1107, 88] width 168 height 118
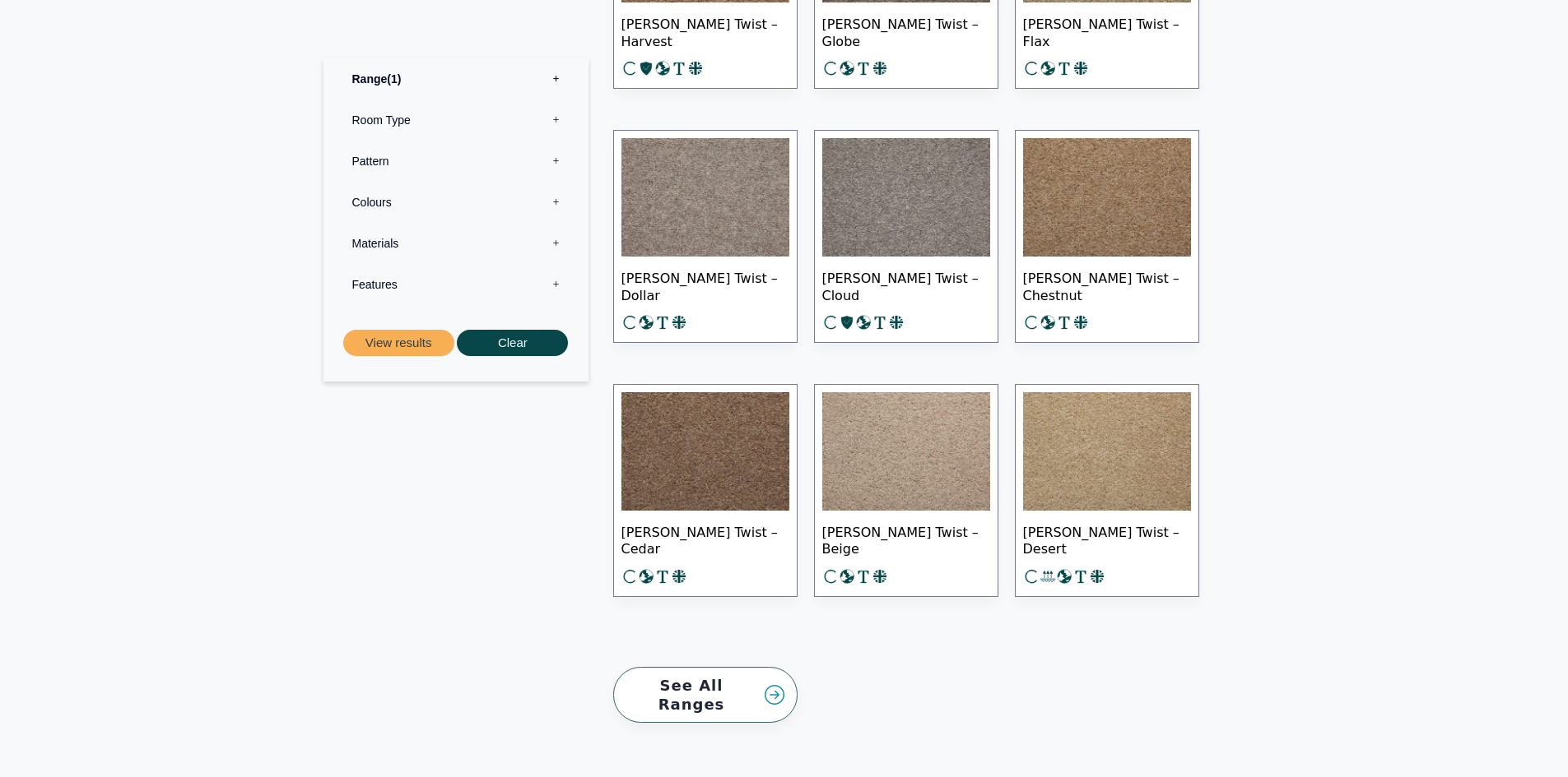
scroll to position [2221, 0]
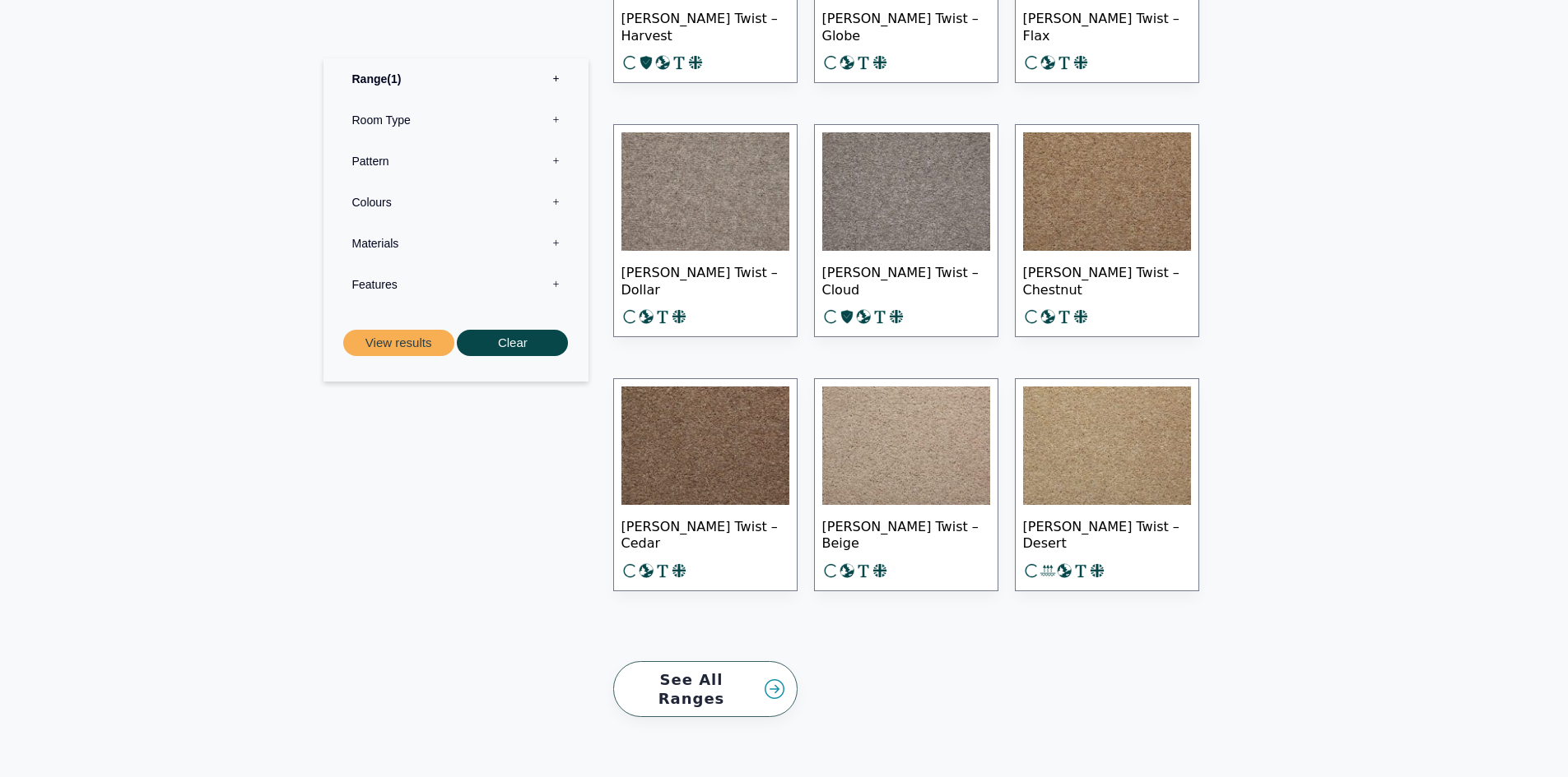
click at [912, 449] on img at bounding box center [906, 446] width 168 height 118
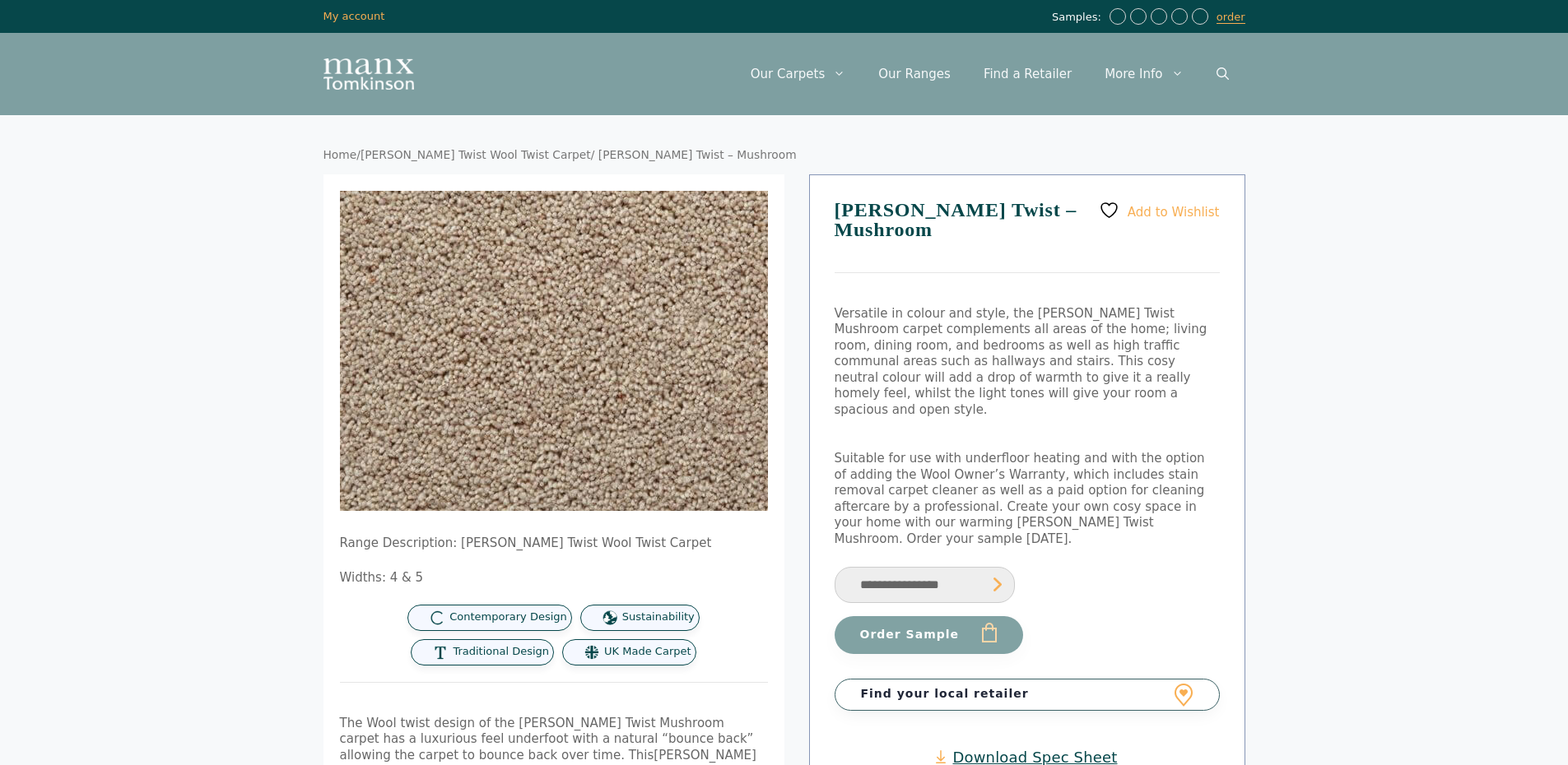
click at [498, 392] on img at bounding box center [583, 328] width 659 height 494
click at [928, 567] on select "**********" at bounding box center [924, 585] width 180 height 37
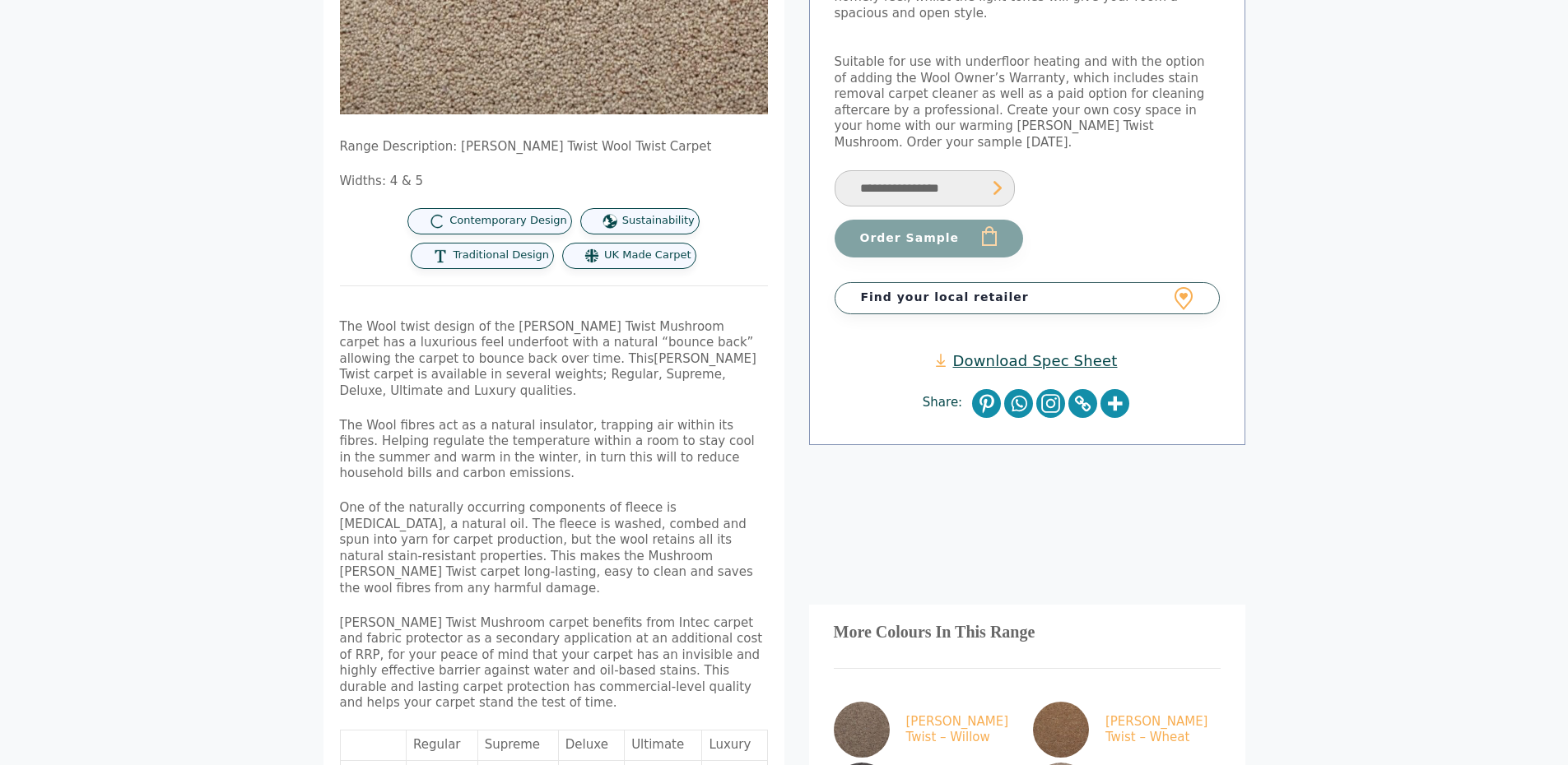
scroll to position [247, 0]
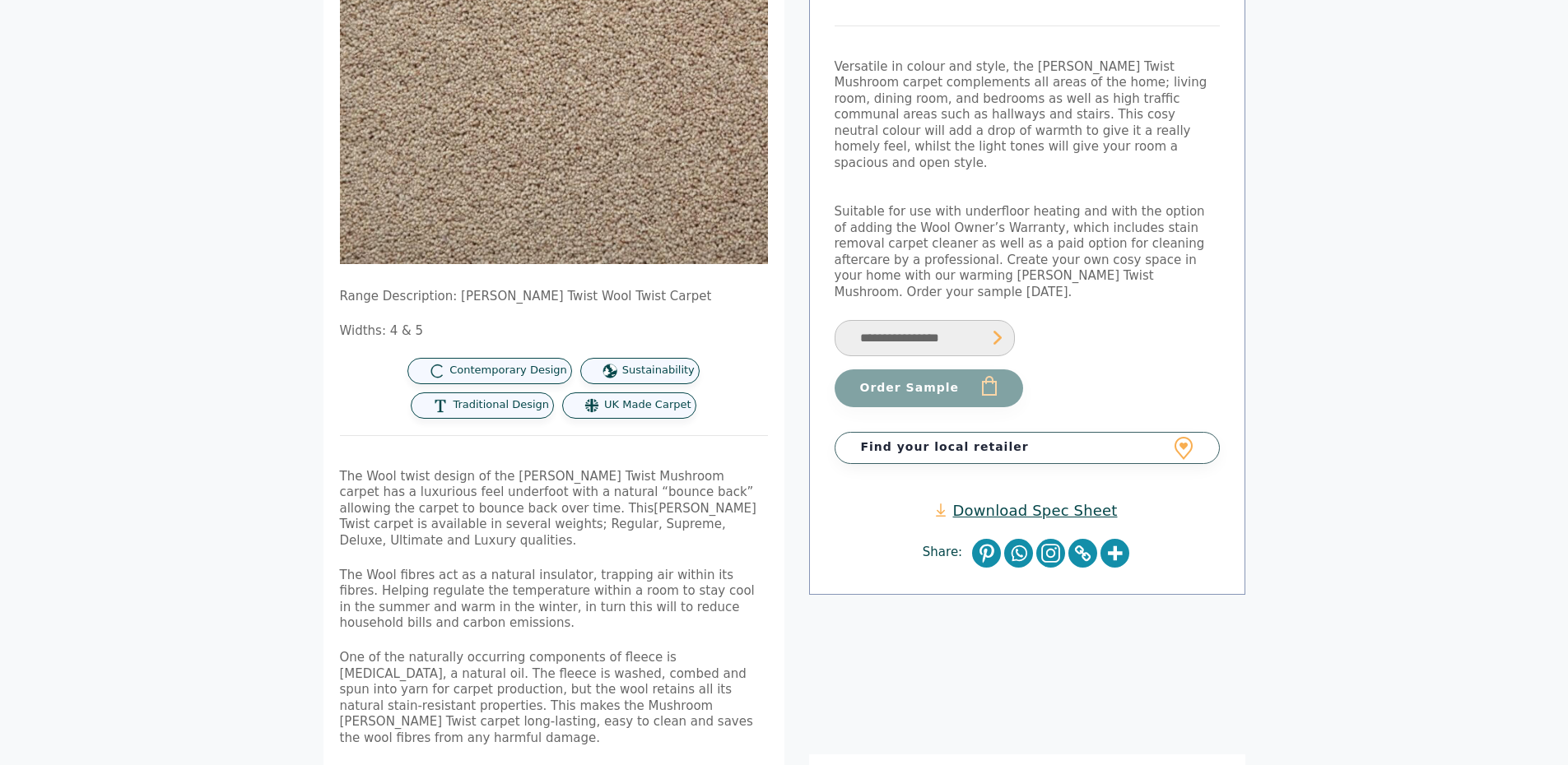
click at [934, 320] on select "**********" at bounding box center [924, 338] width 180 height 37
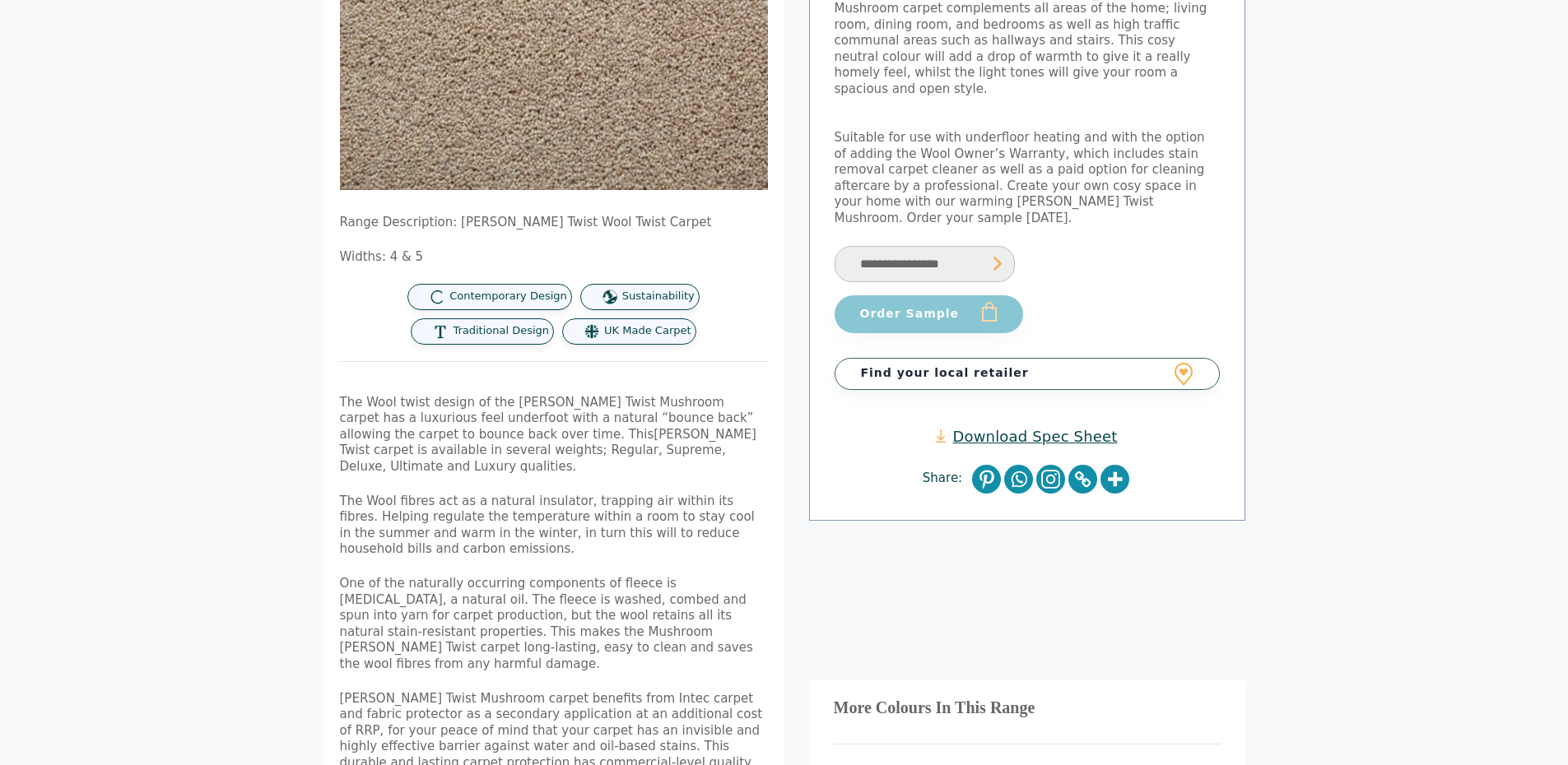
scroll to position [329, 0]
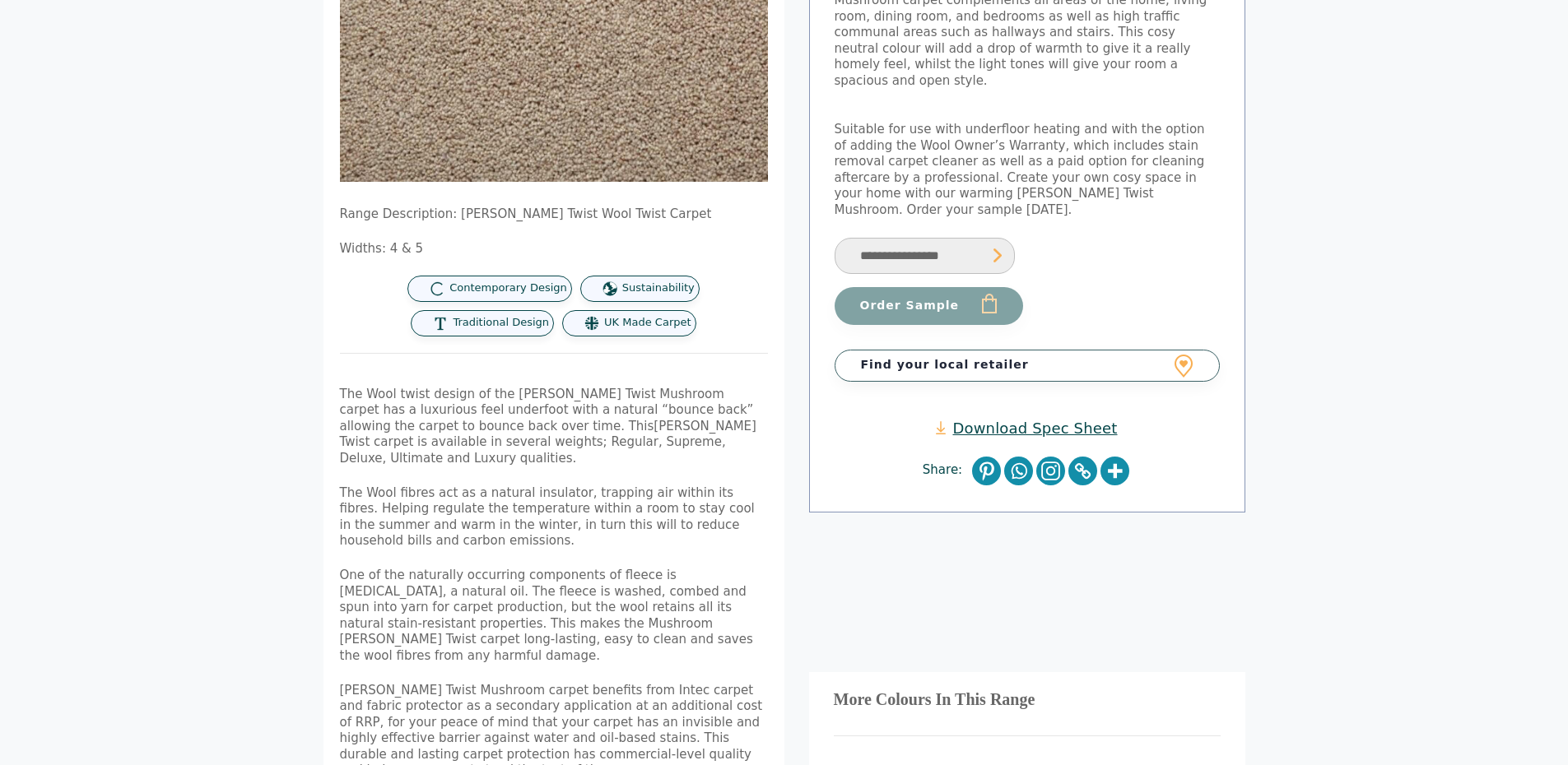
click at [931, 238] on select "**********" at bounding box center [924, 256] width 180 height 37
click at [835, 238] on select "**********" at bounding box center [924, 256] width 180 height 37
click at [1010, 419] on link "Download Spec Sheet" at bounding box center [1027, 429] width 181 height 19
click at [993, 238] on select "**********" at bounding box center [924, 256] width 180 height 37
select select "**********"
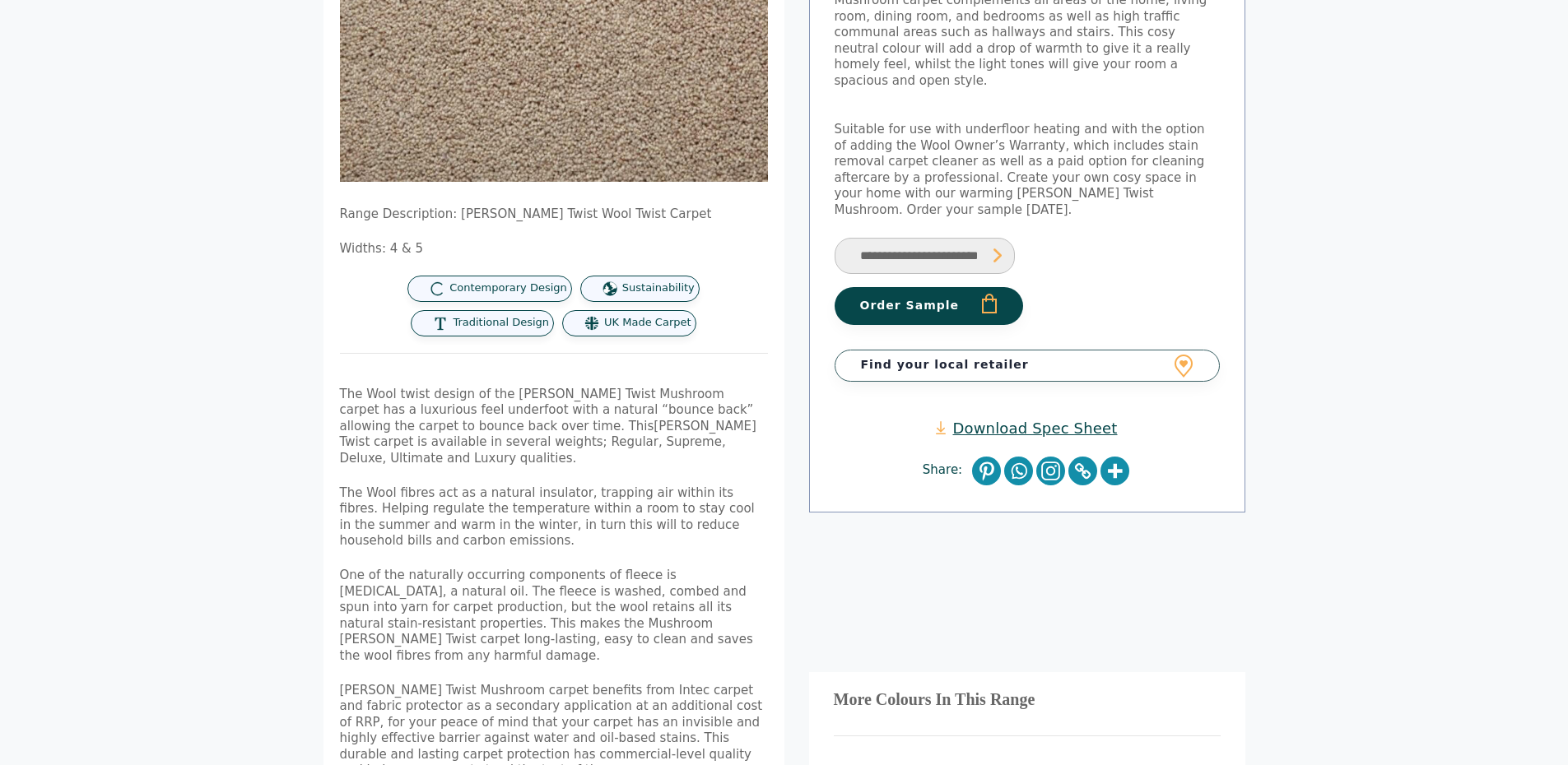
click at [835, 238] on select "**********" at bounding box center [924, 256] width 180 height 37
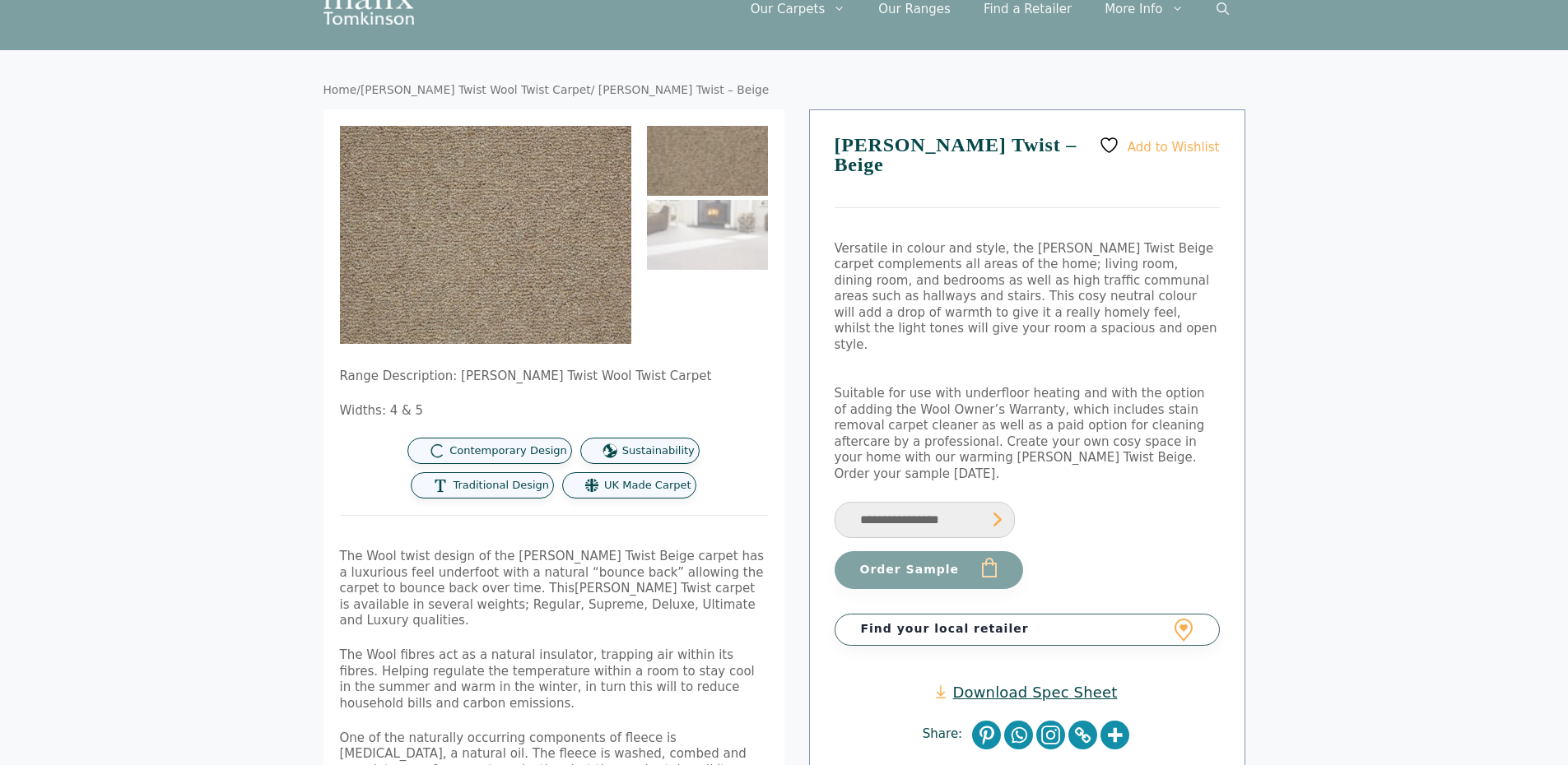
scroll to position [329, 0]
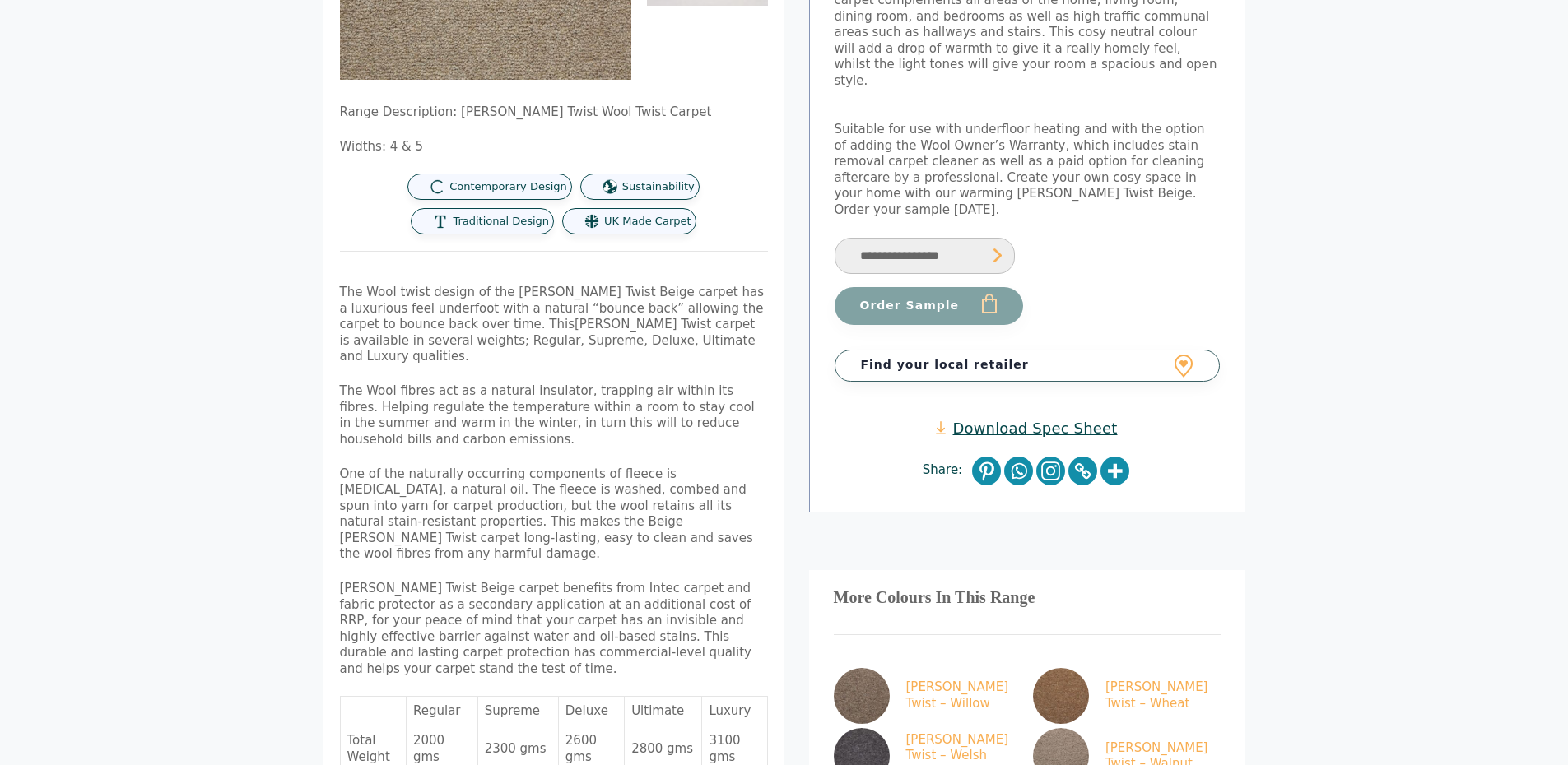
click at [985, 238] on select "**********" at bounding box center [924, 256] width 180 height 37
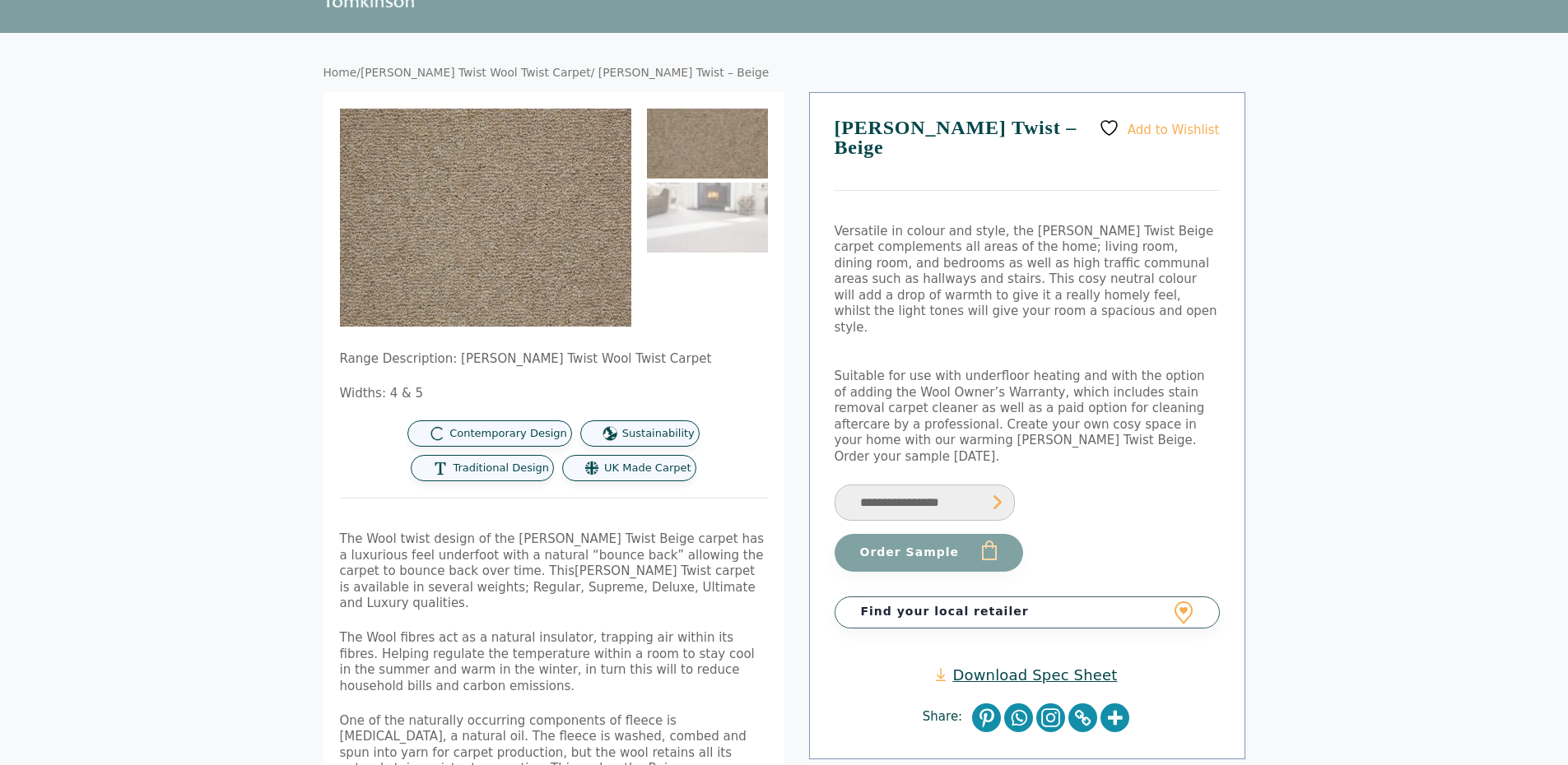
scroll to position [0, 0]
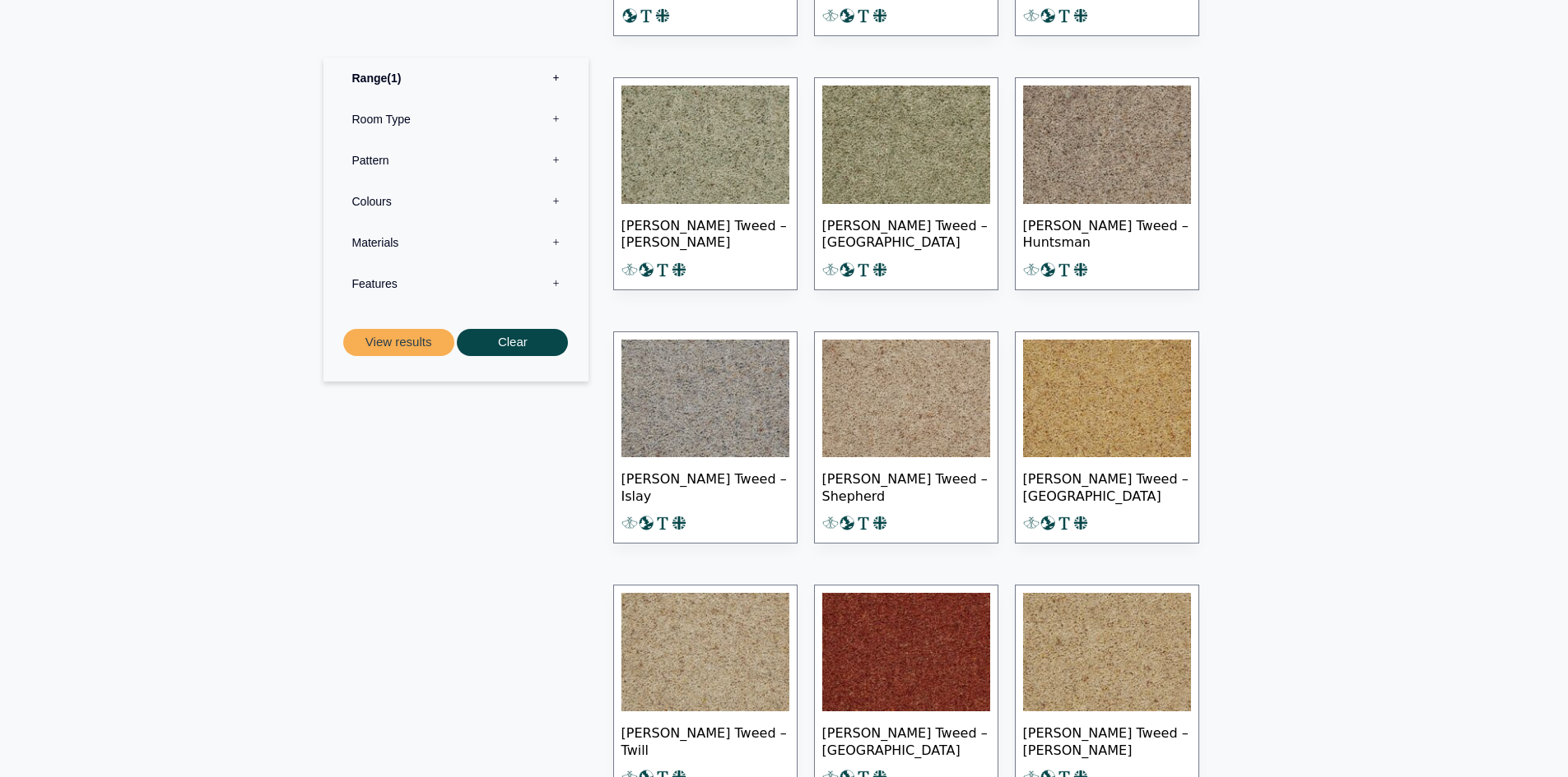
scroll to position [987, 0]
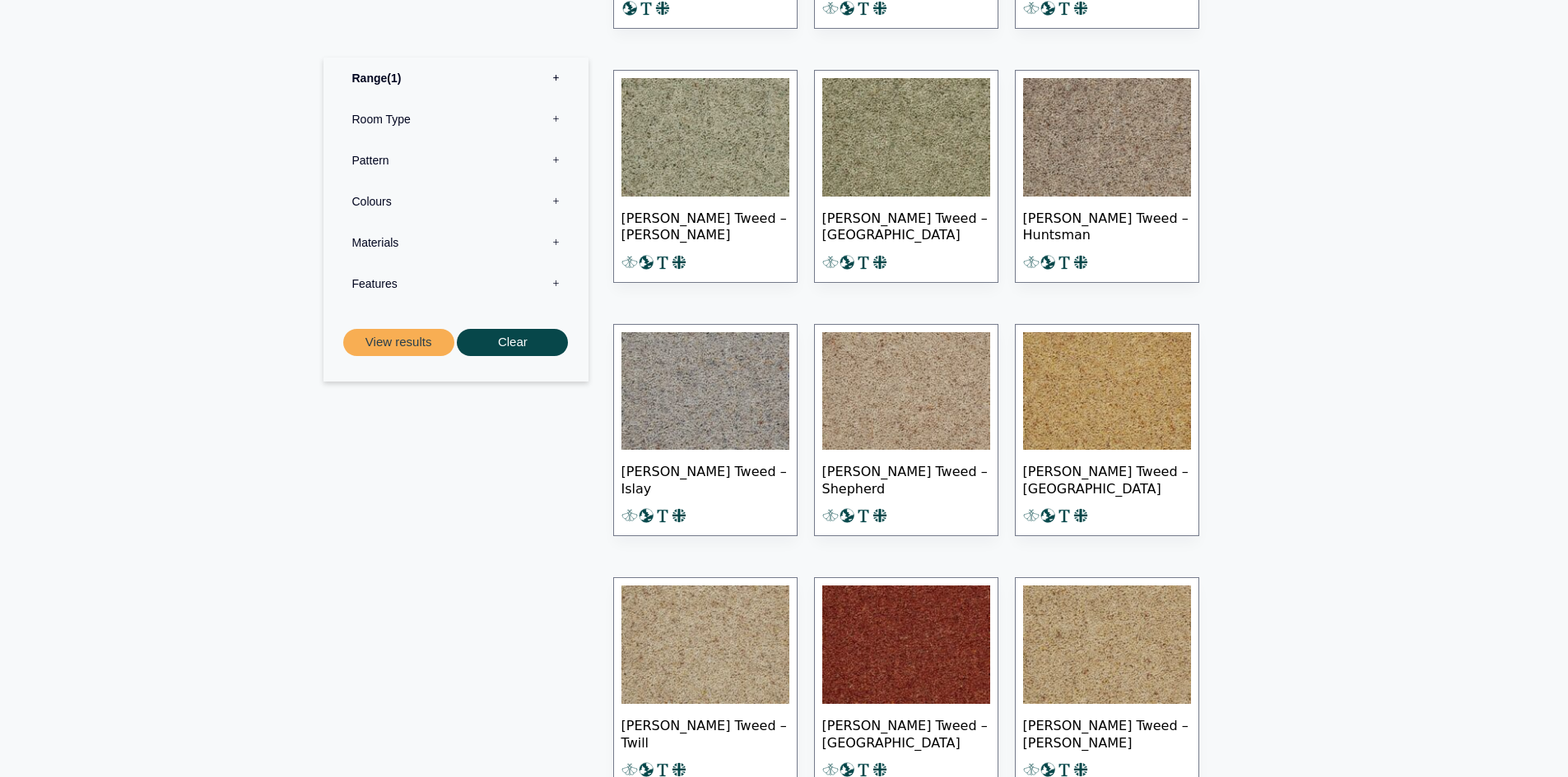
click at [1088, 150] on img at bounding box center [1107, 137] width 168 height 118
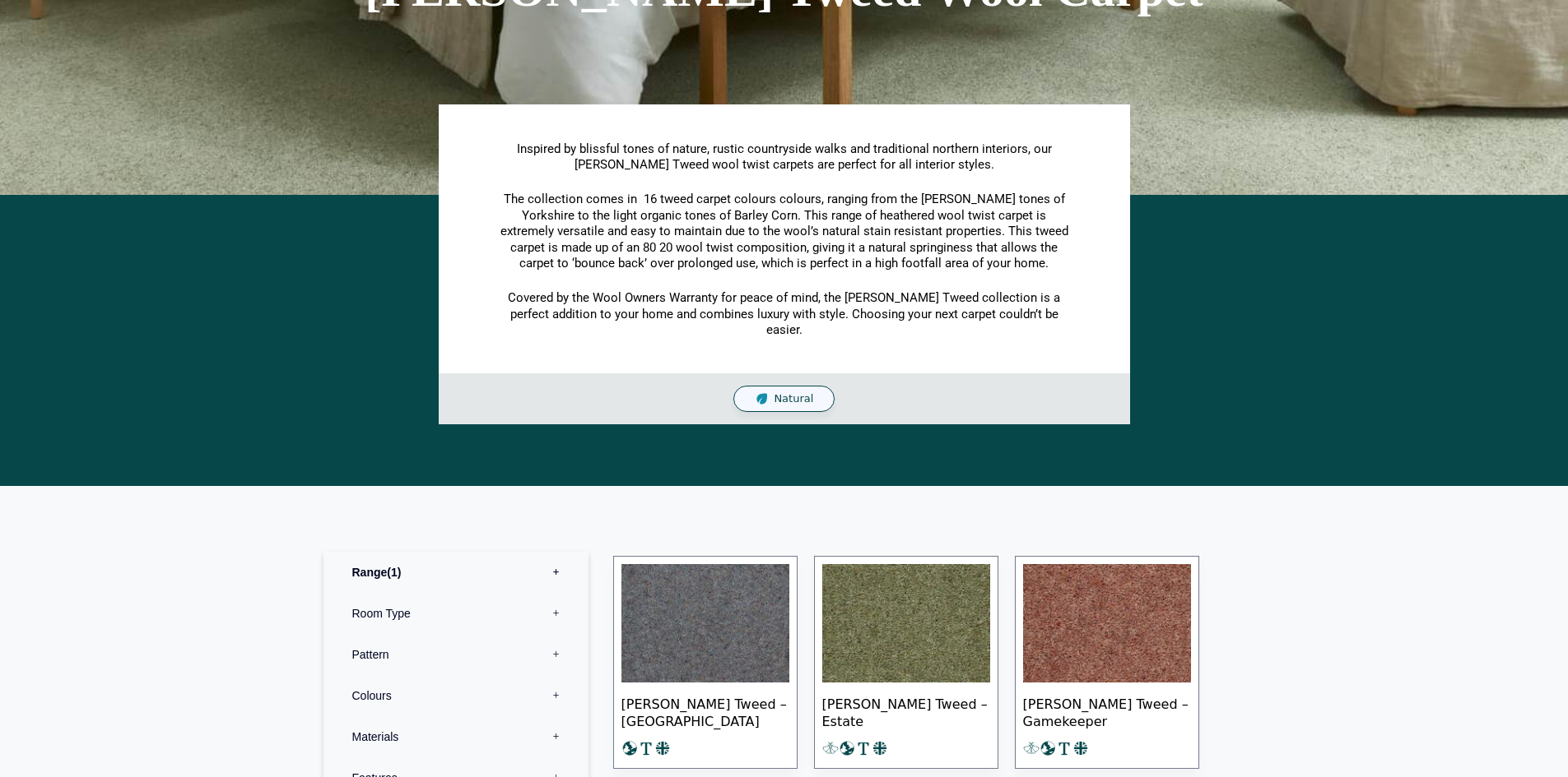
scroll to position [0, 0]
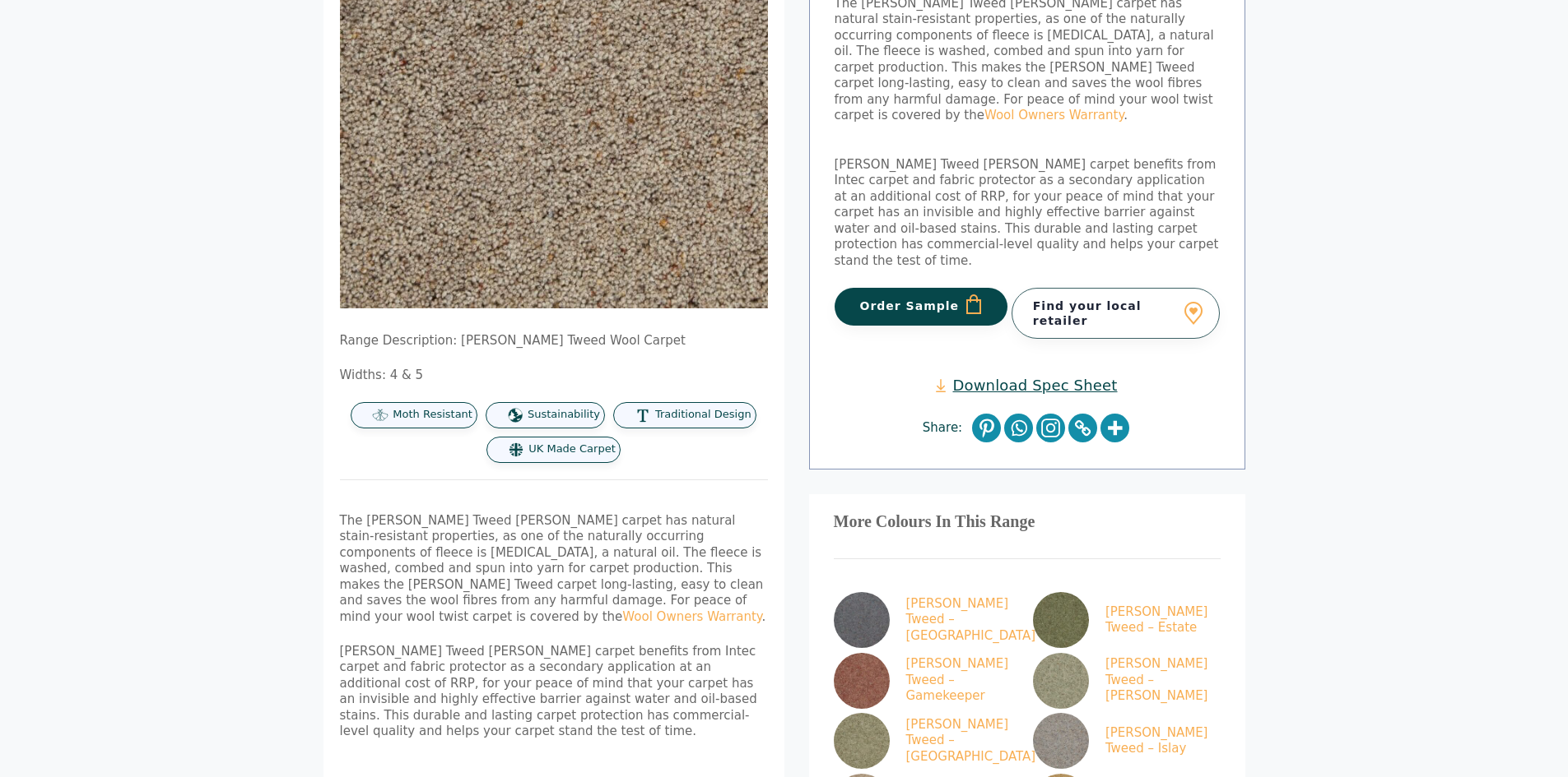
scroll to position [329, 0]
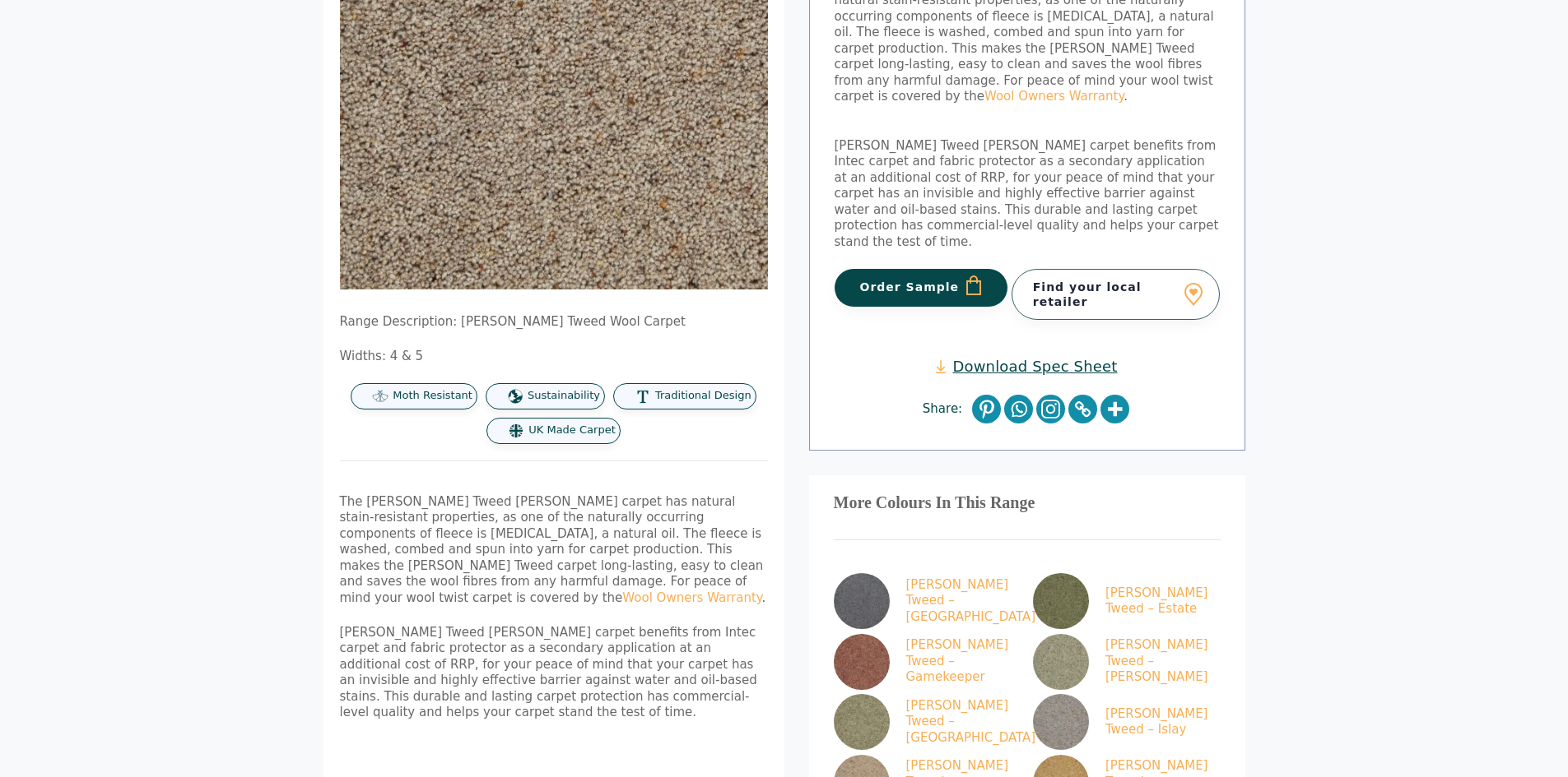
click at [993, 357] on link "Download Spec Sheet" at bounding box center [1027, 367] width 181 height 19
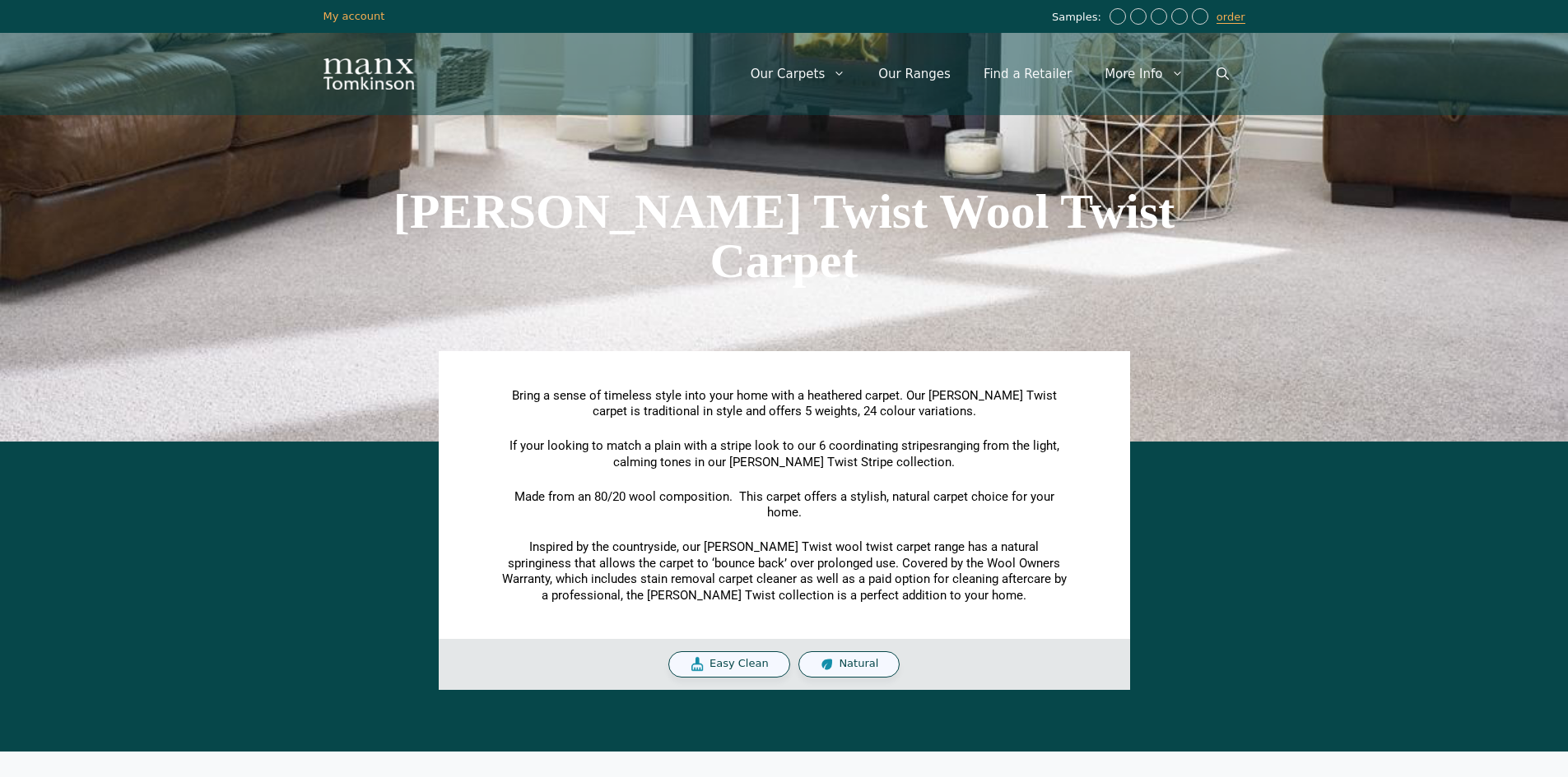
click at [461, 283] on div "[PERSON_NAME] Twist Wool Twist Carpet" at bounding box center [784, 236] width 938 height 411
click at [758, 324] on div "[PERSON_NAME] Twist Wool Twist Carpet" at bounding box center [784, 236] width 938 height 411
click at [422, 250] on h1 "[PERSON_NAME] Twist Wool Twist Carpet" at bounding box center [784, 236] width 922 height 98
click at [938, 75] on link "Our Ranges" at bounding box center [914, 74] width 105 height 50
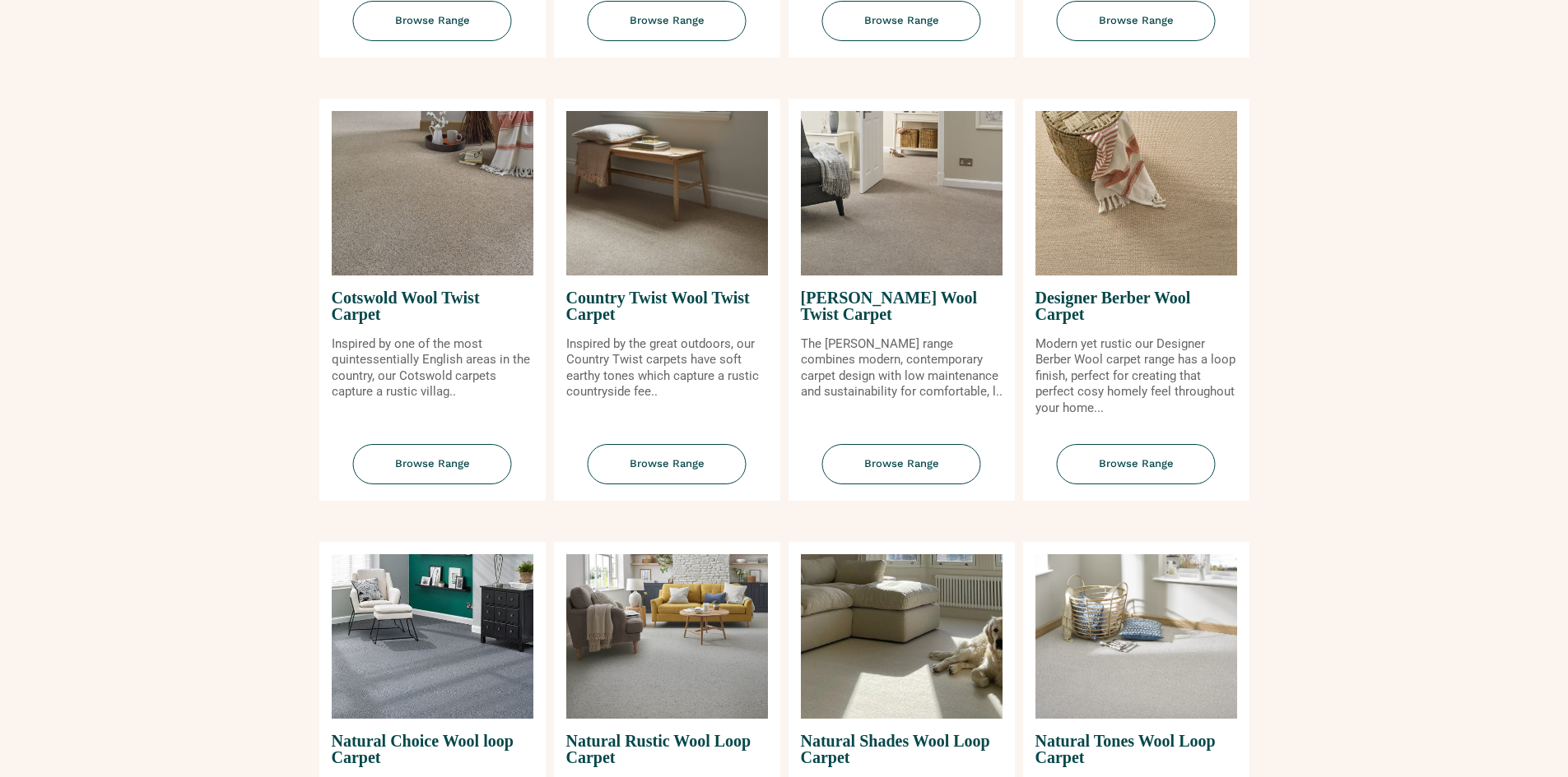
scroll to position [658, 0]
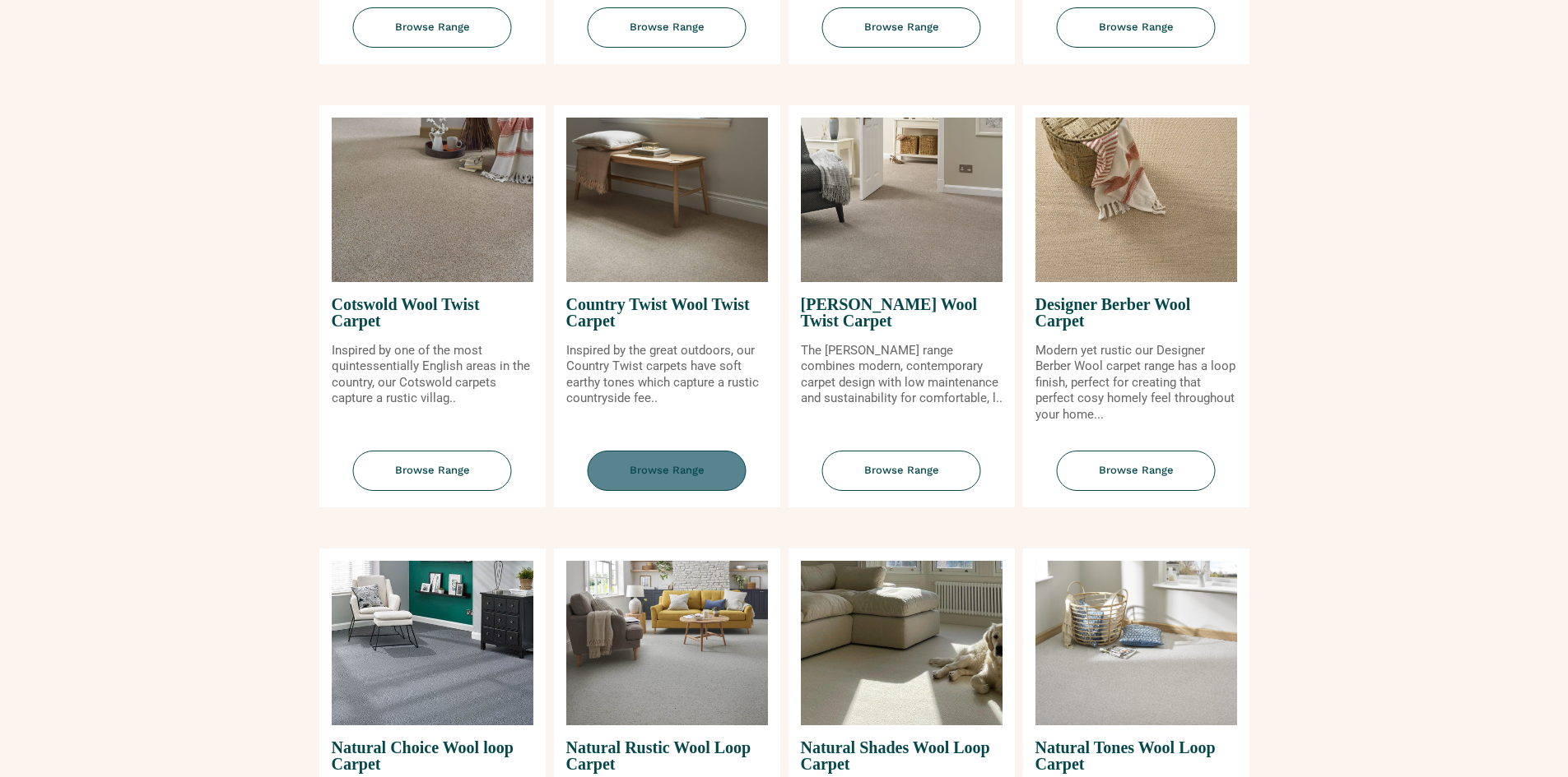
click at [688, 470] on span "Browse Range" at bounding box center [667, 471] width 159 height 40
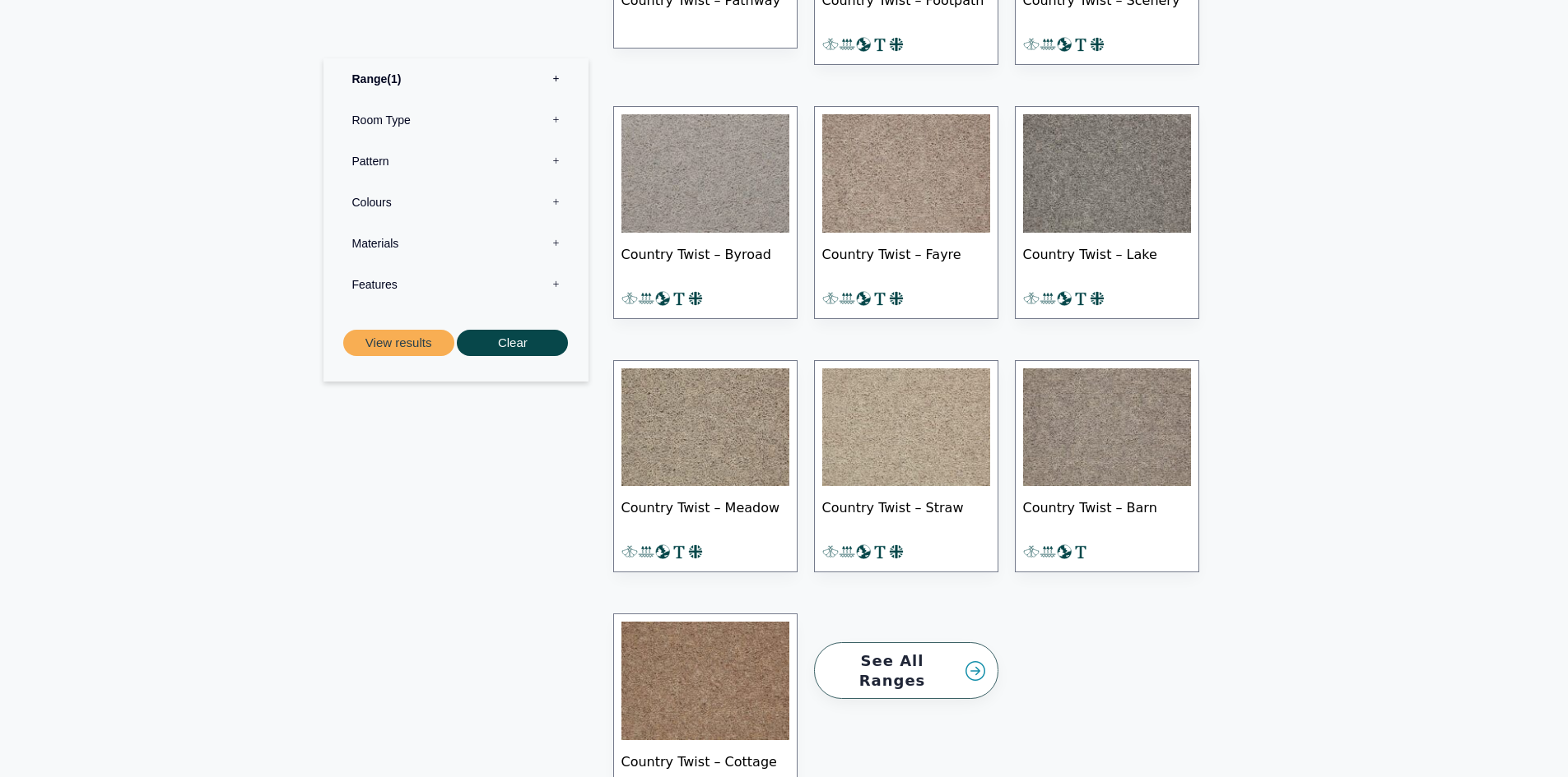
scroll to position [1480, 0]
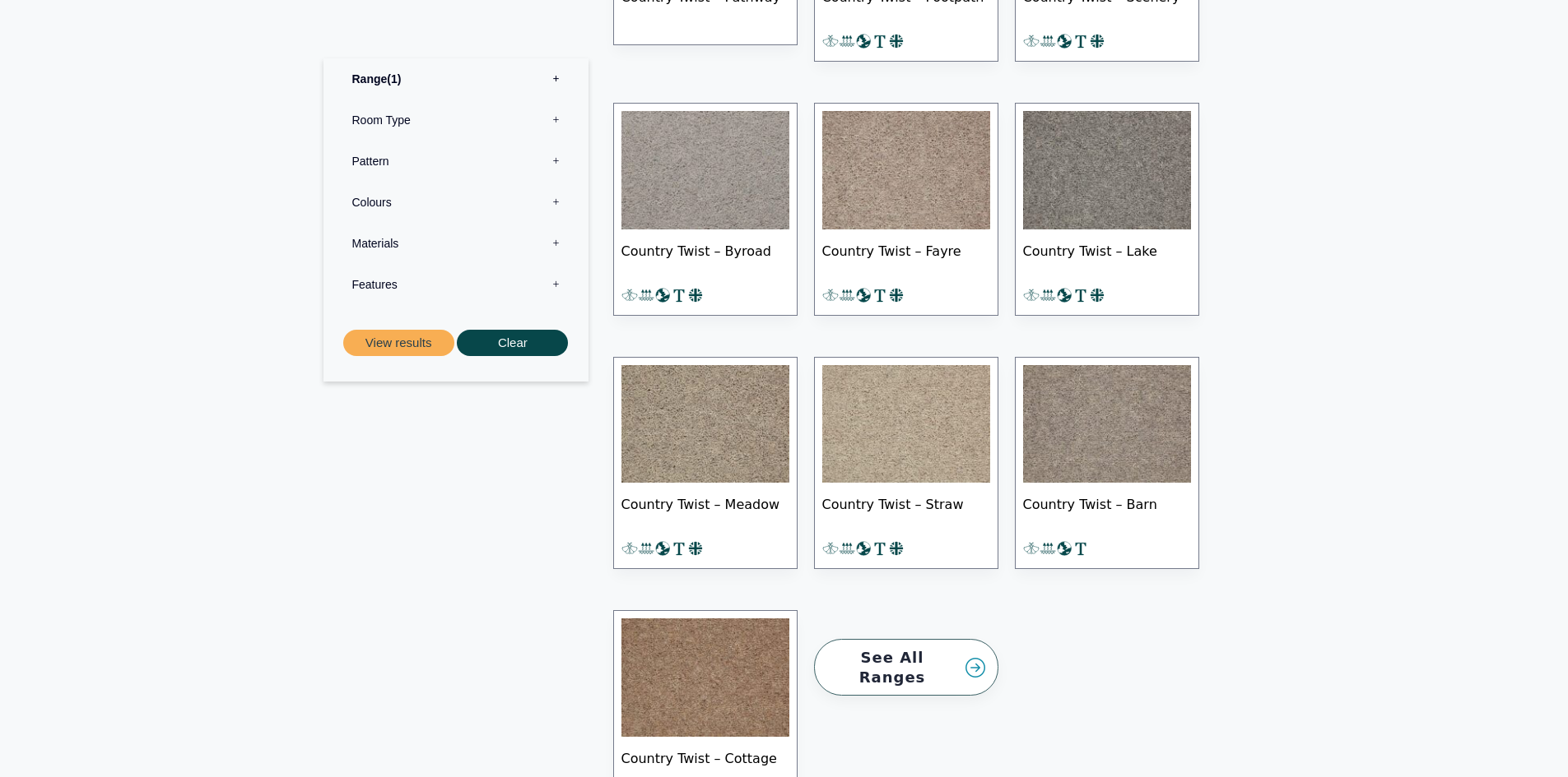
click at [854, 435] on img at bounding box center [906, 425] width 168 height 118
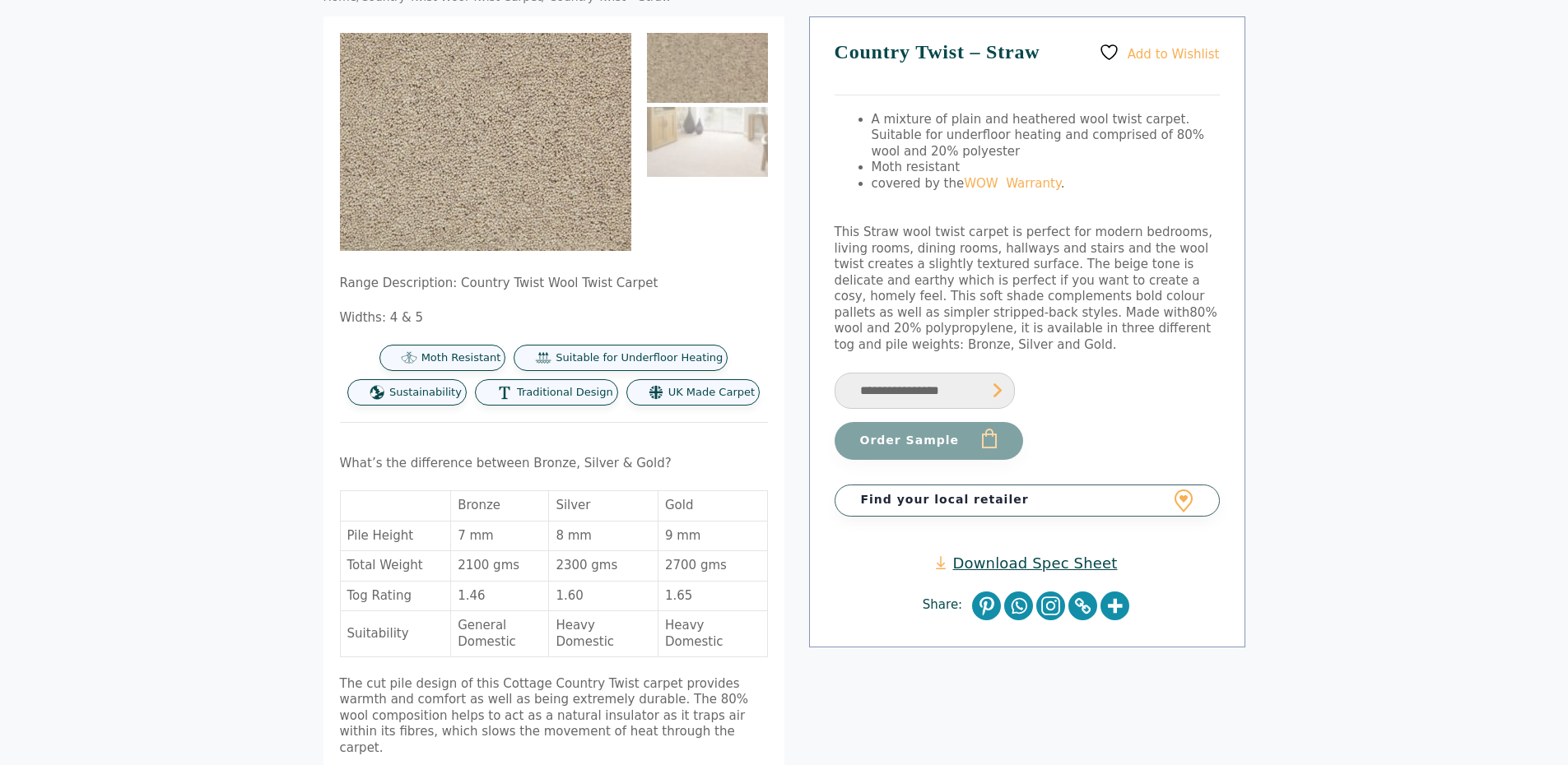
scroll to position [164, 0]
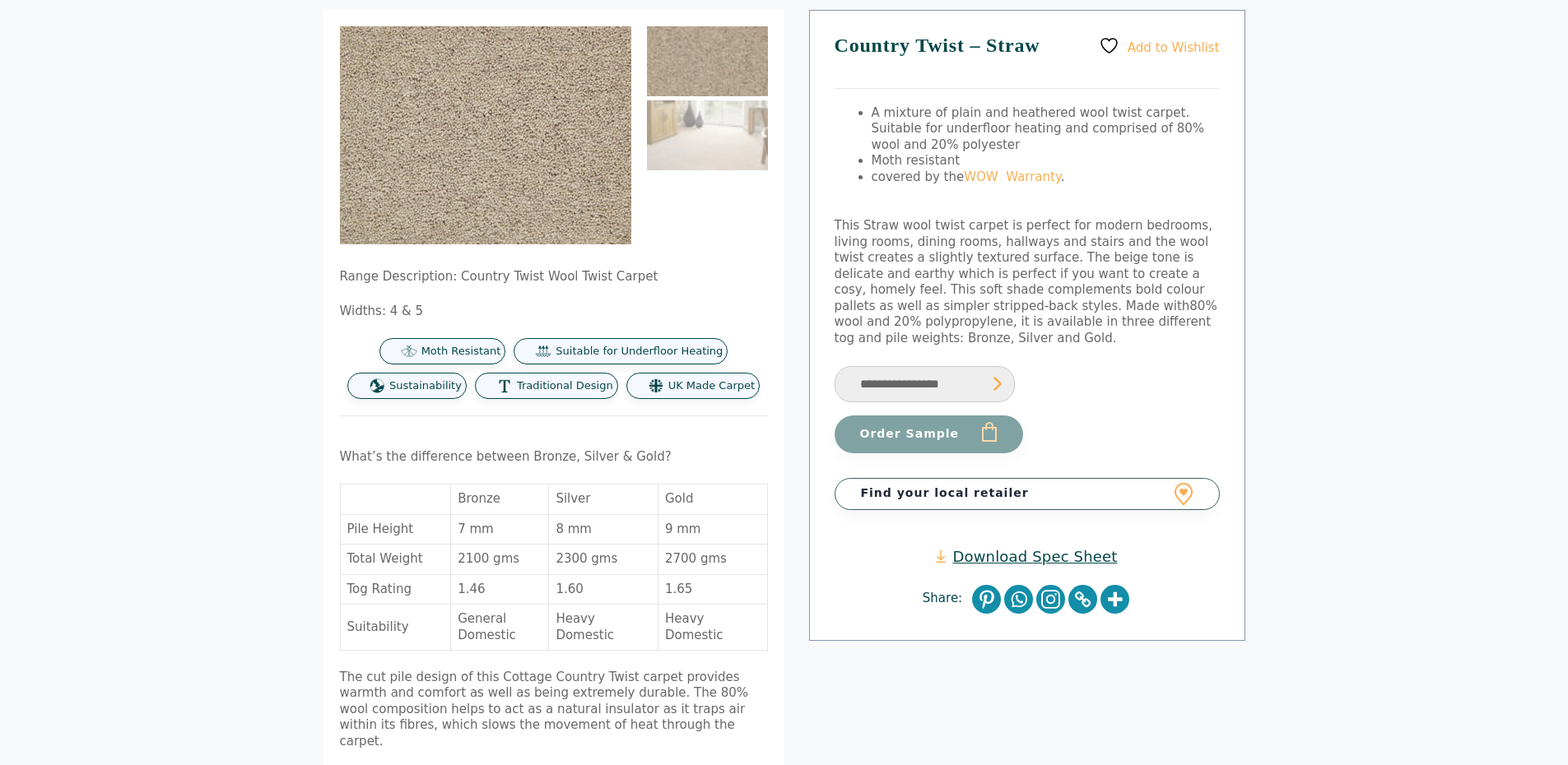
click at [1021, 547] on link "Download Spec Sheet" at bounding box center [1027, 557] width 181 height 19
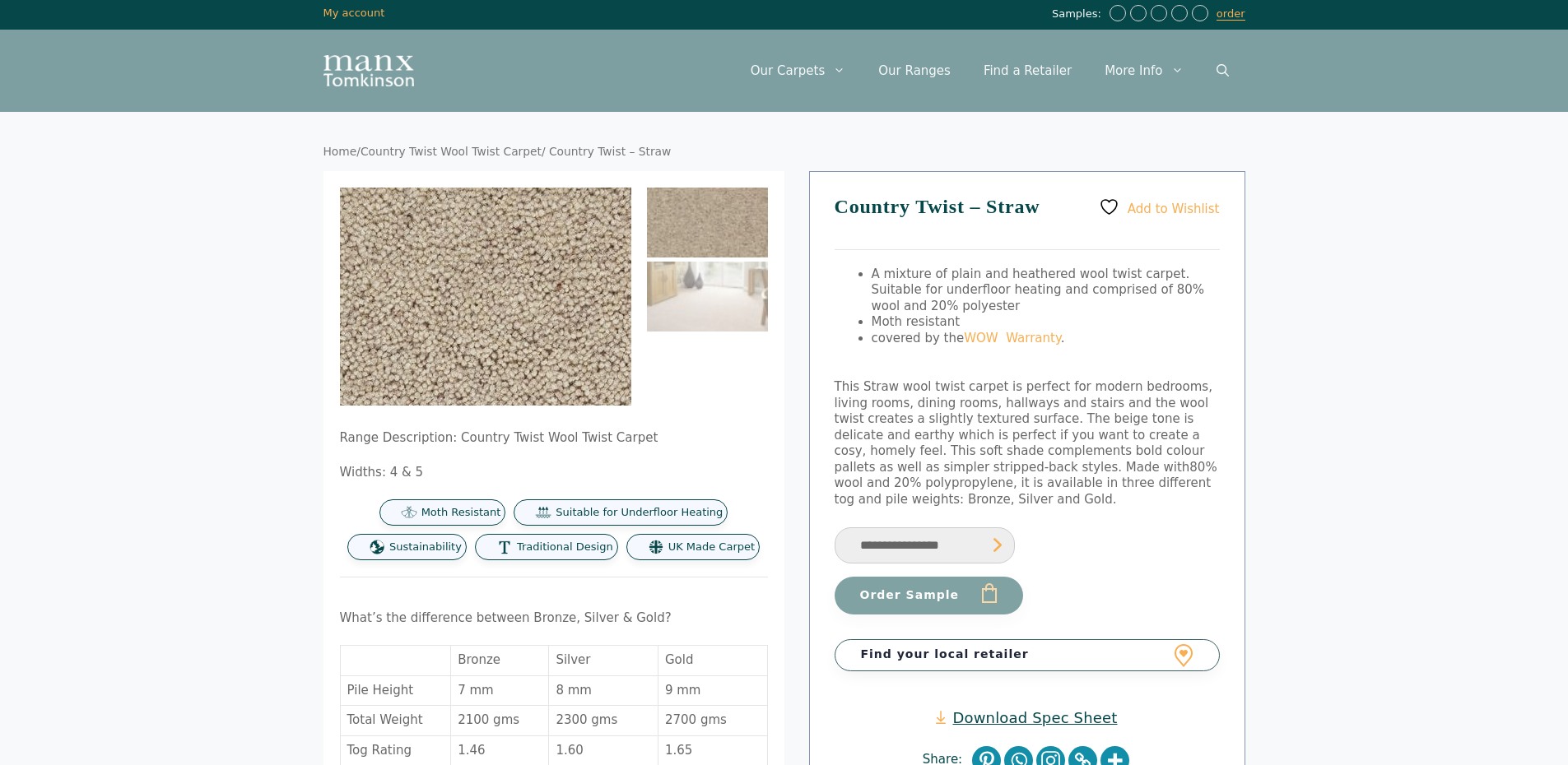
scroll to position [0, 0]
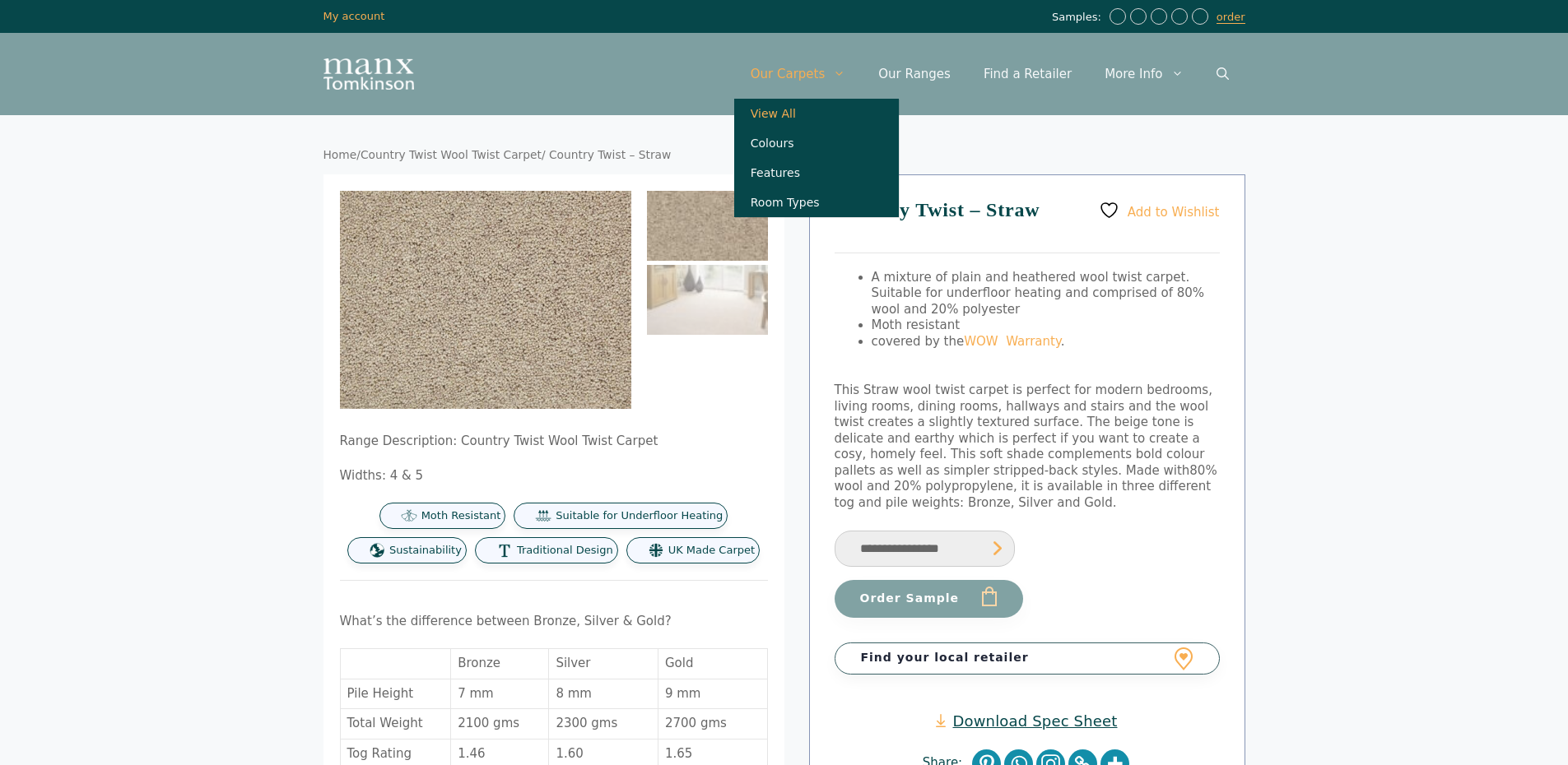
click at [800, 110] on link "View All" at bounding box center [816, 113] width 164 height 30
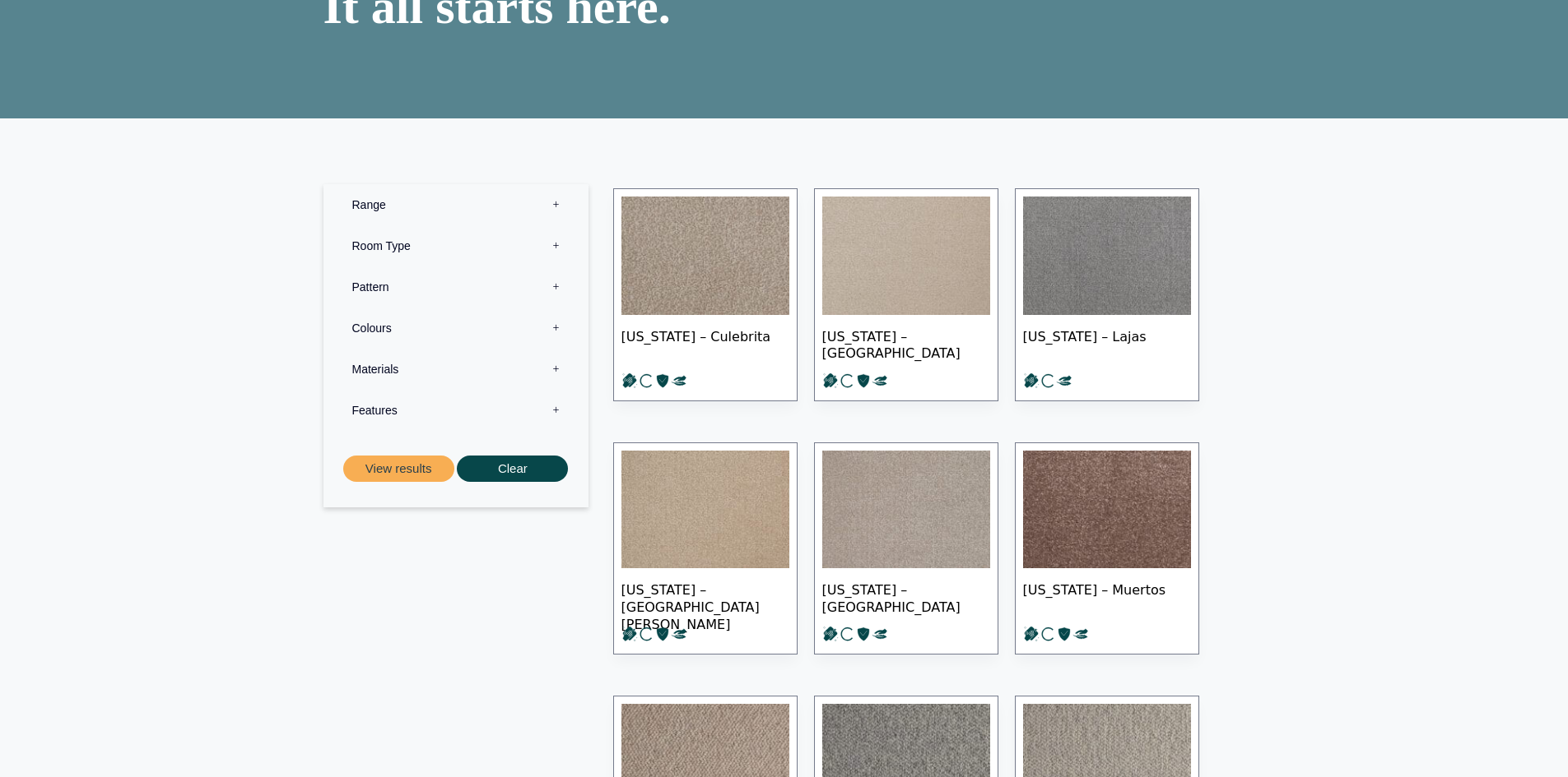
scroll to position [247, 0]
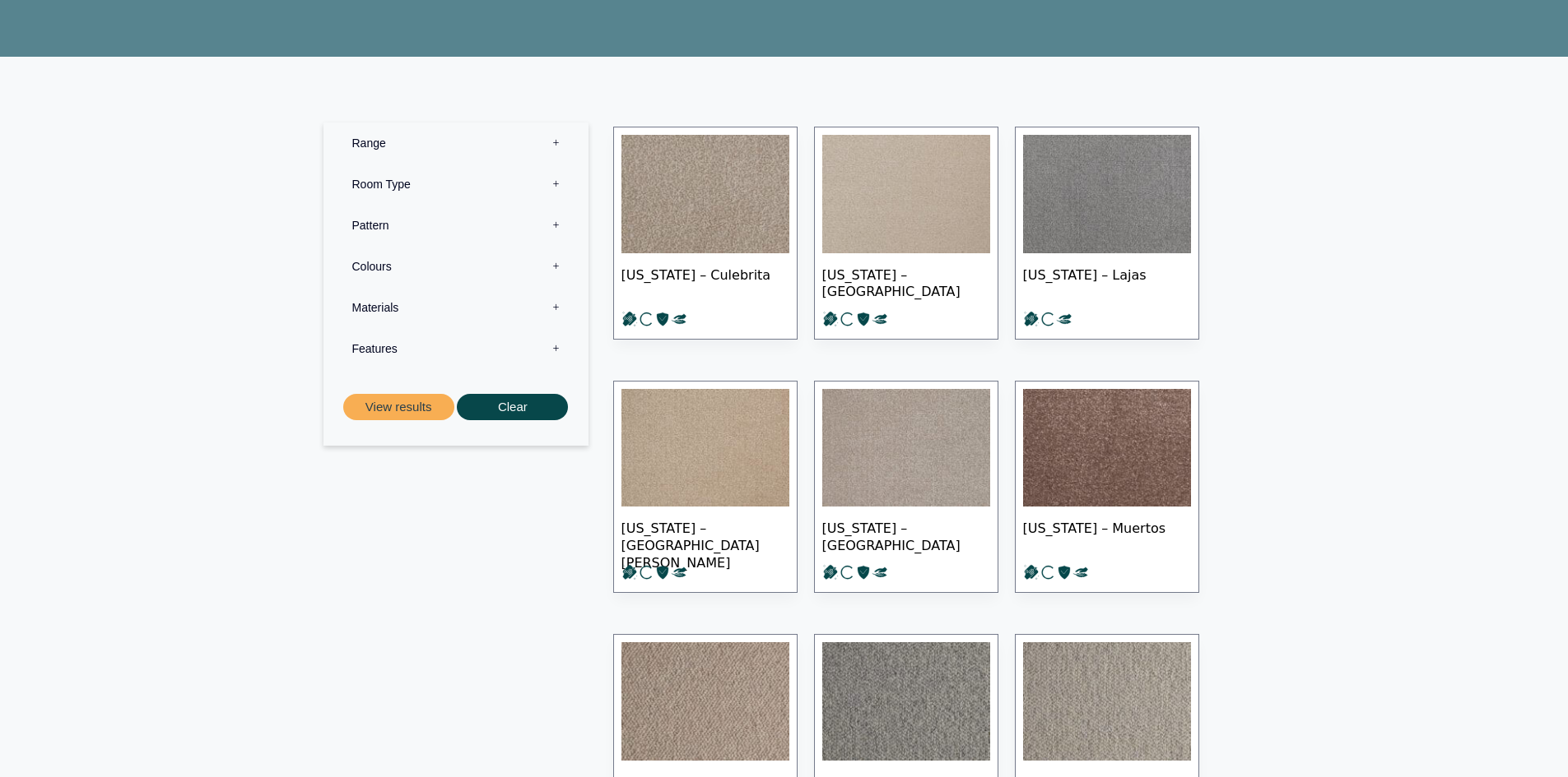
click at [555, 307] on label "Materials 0" at bounding box center [456, 307] width 241 height 41
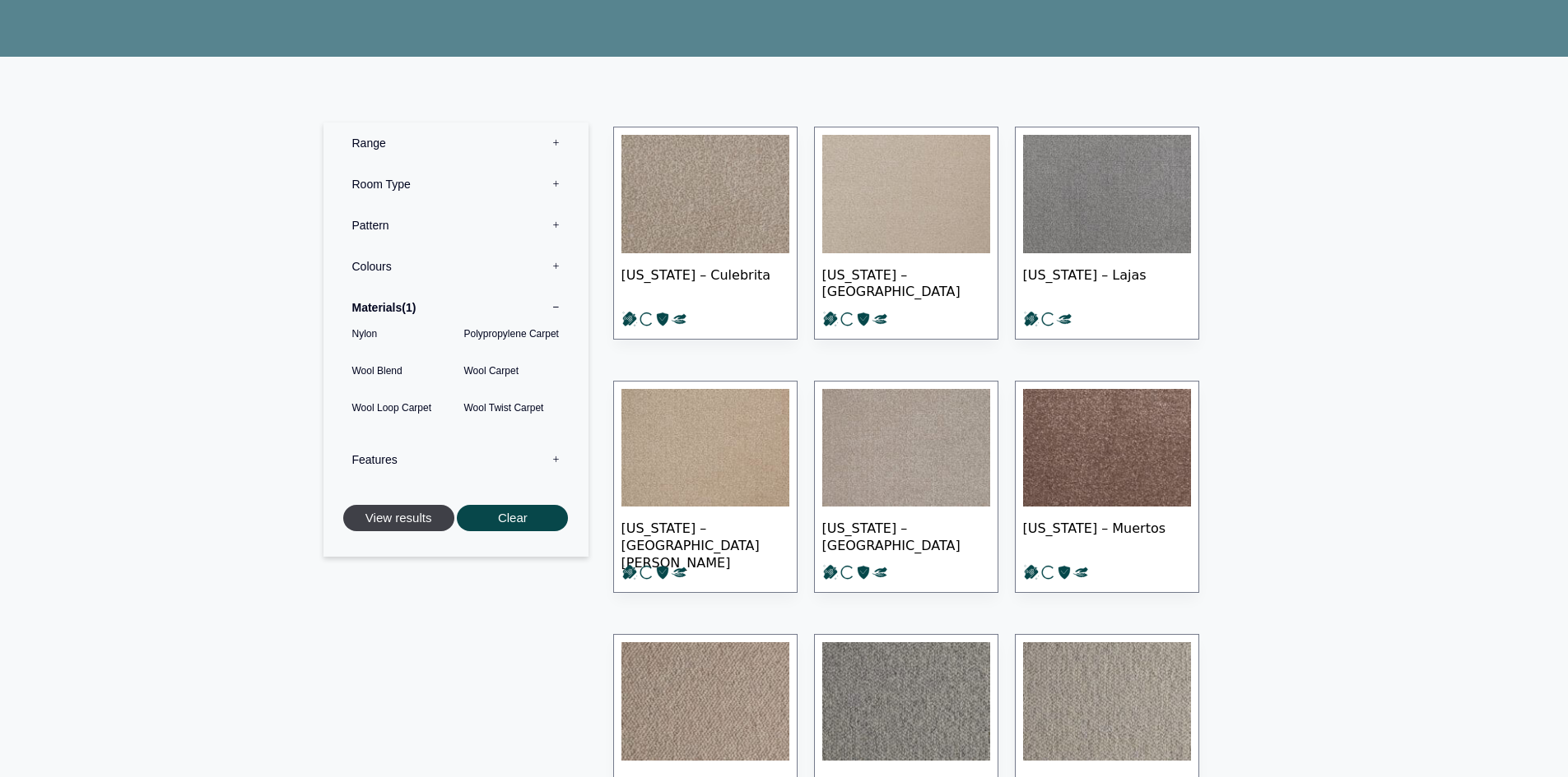
click at [405, 512] on button "View results" at bounding box center [398, 518] width 111 height 27
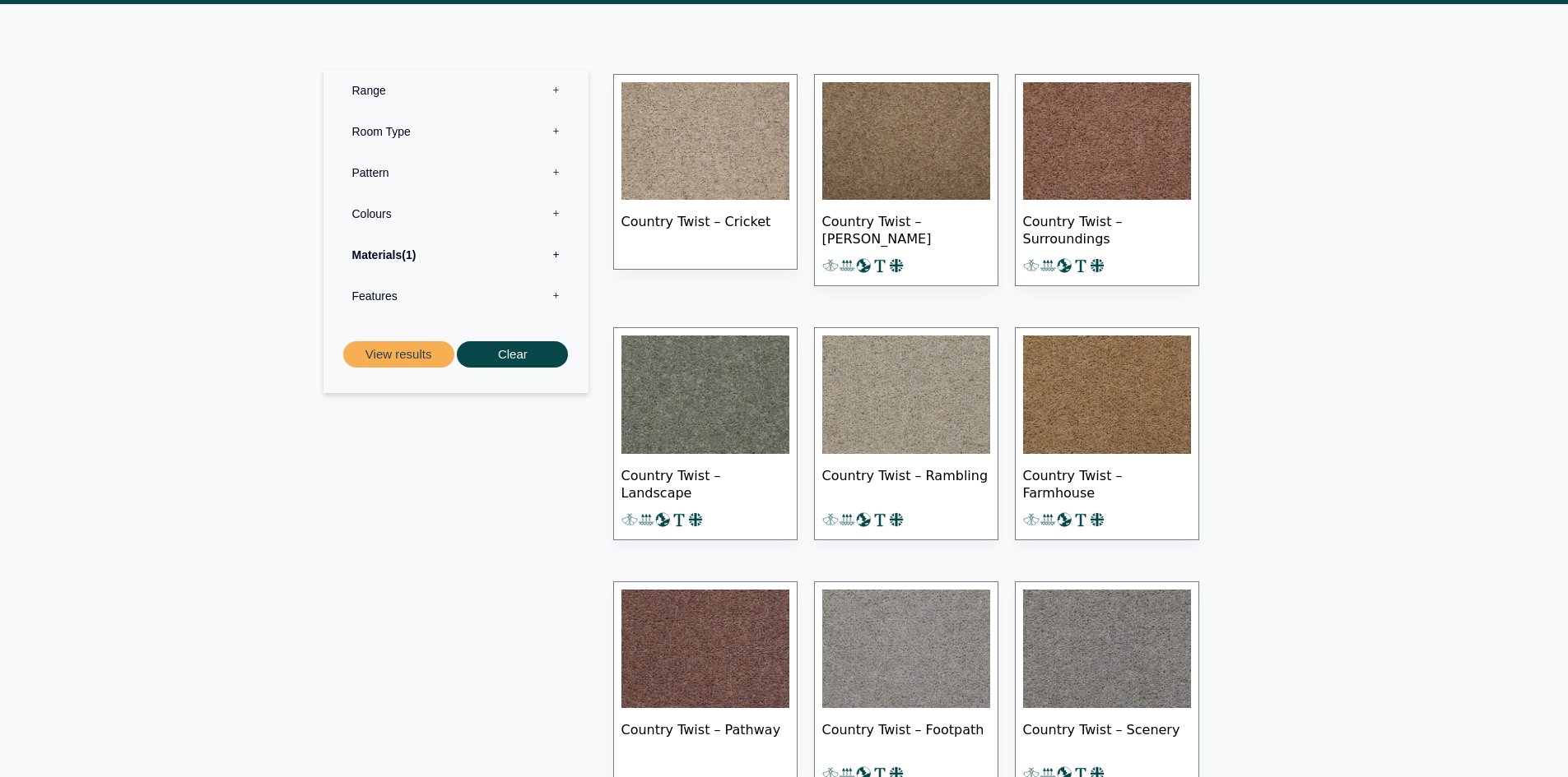
scroll to position [658, 0]
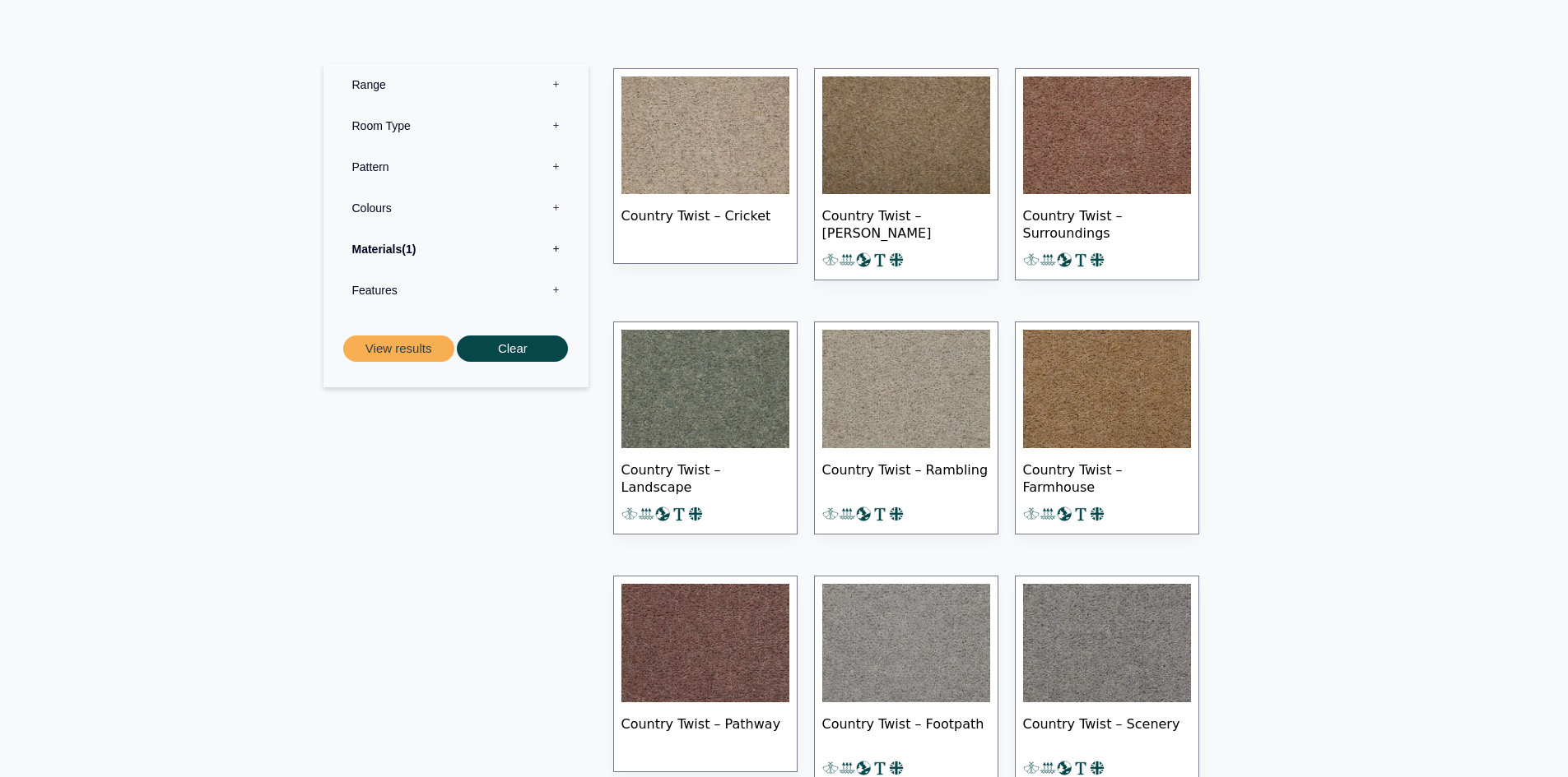
click at [551, 283] on label "Features 0" at bounding box center [456, 290] width 241 height 41
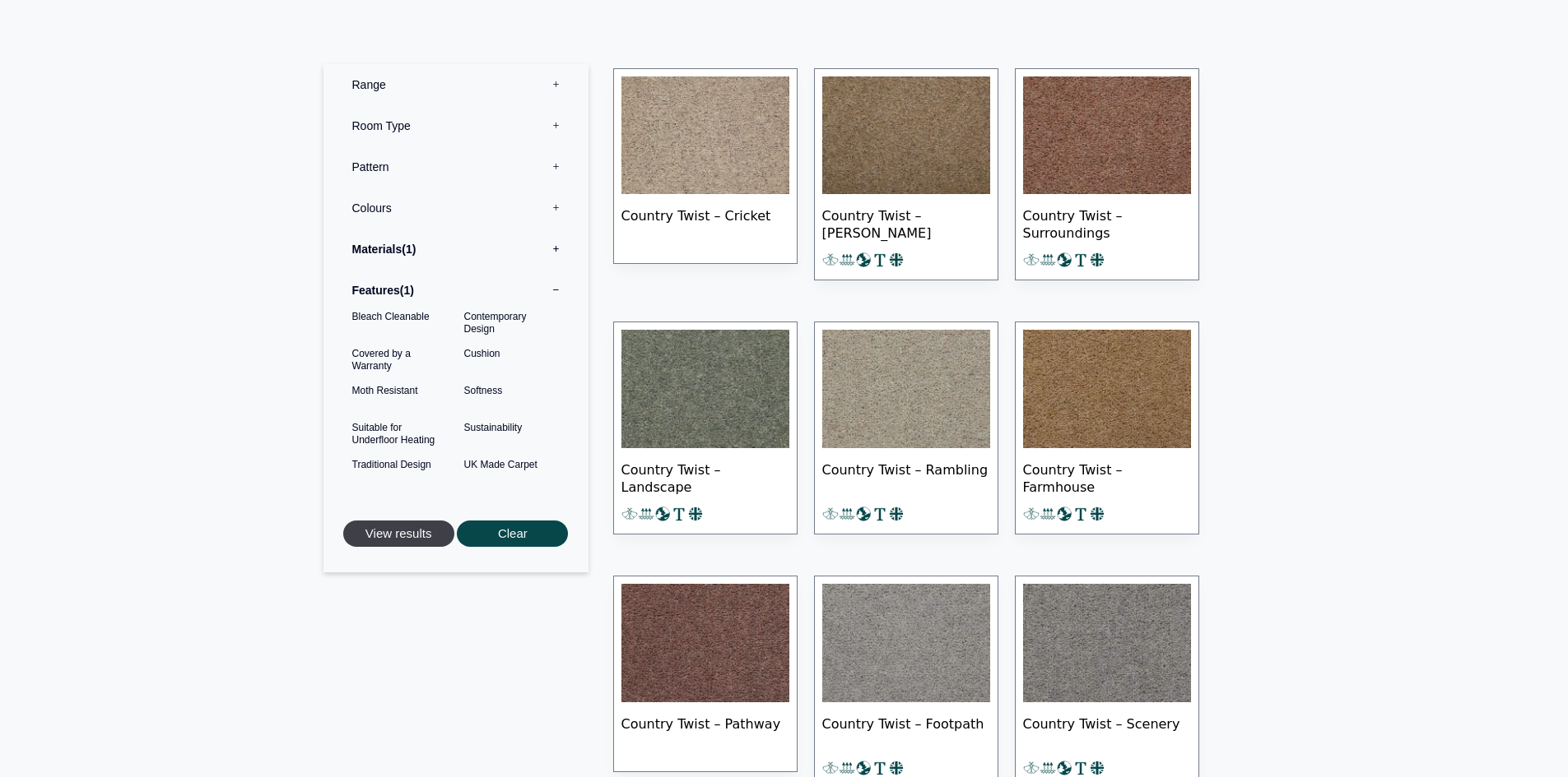
click at [420, 520] on button "View results" at bounding box center [398, 534] width 111 height 27
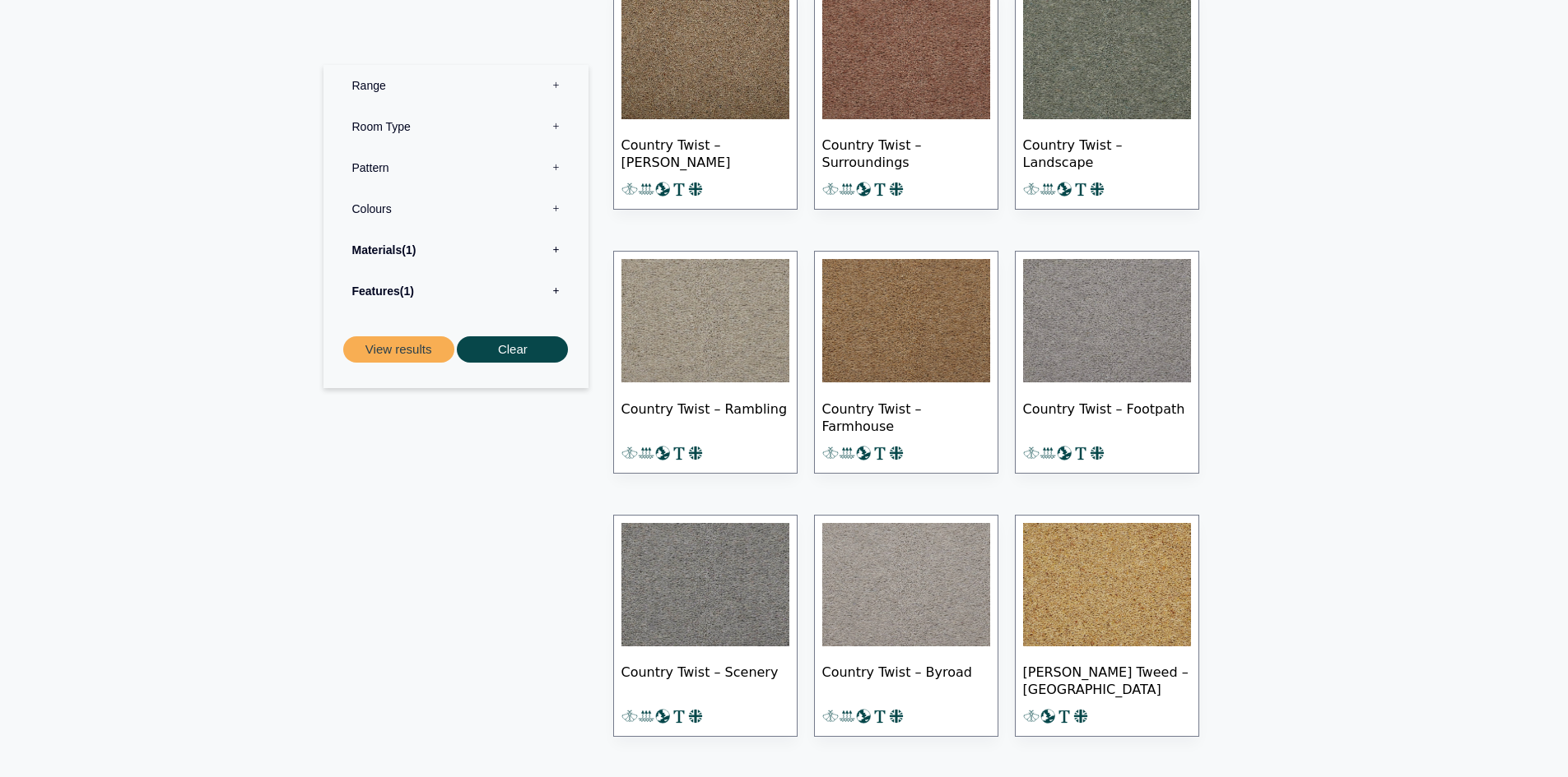
scroll to position [437, 0]
click at [688, 306] on img at bounding box center [706, 320] width 168 height 123
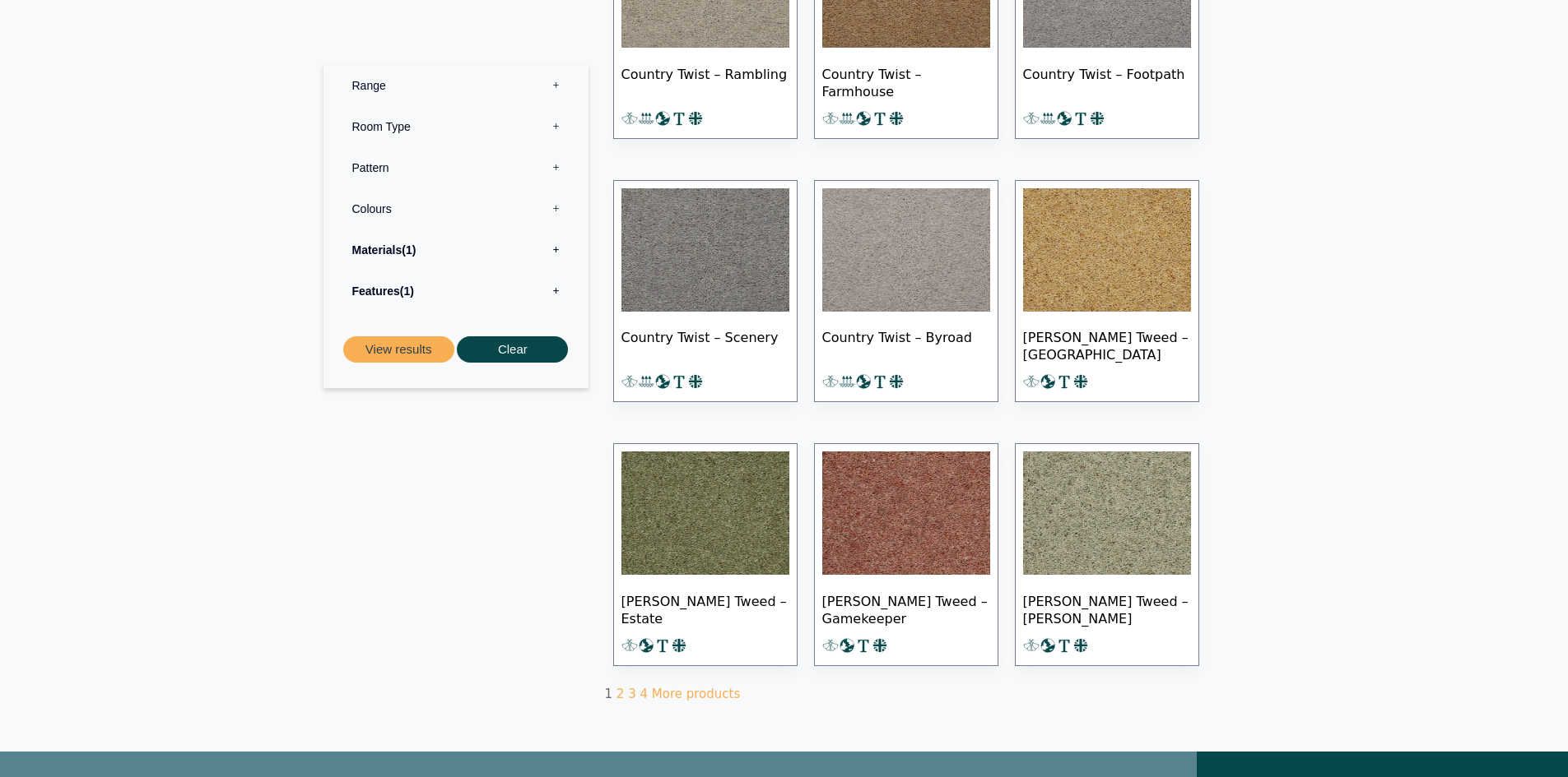
scroll to position [987, 0]
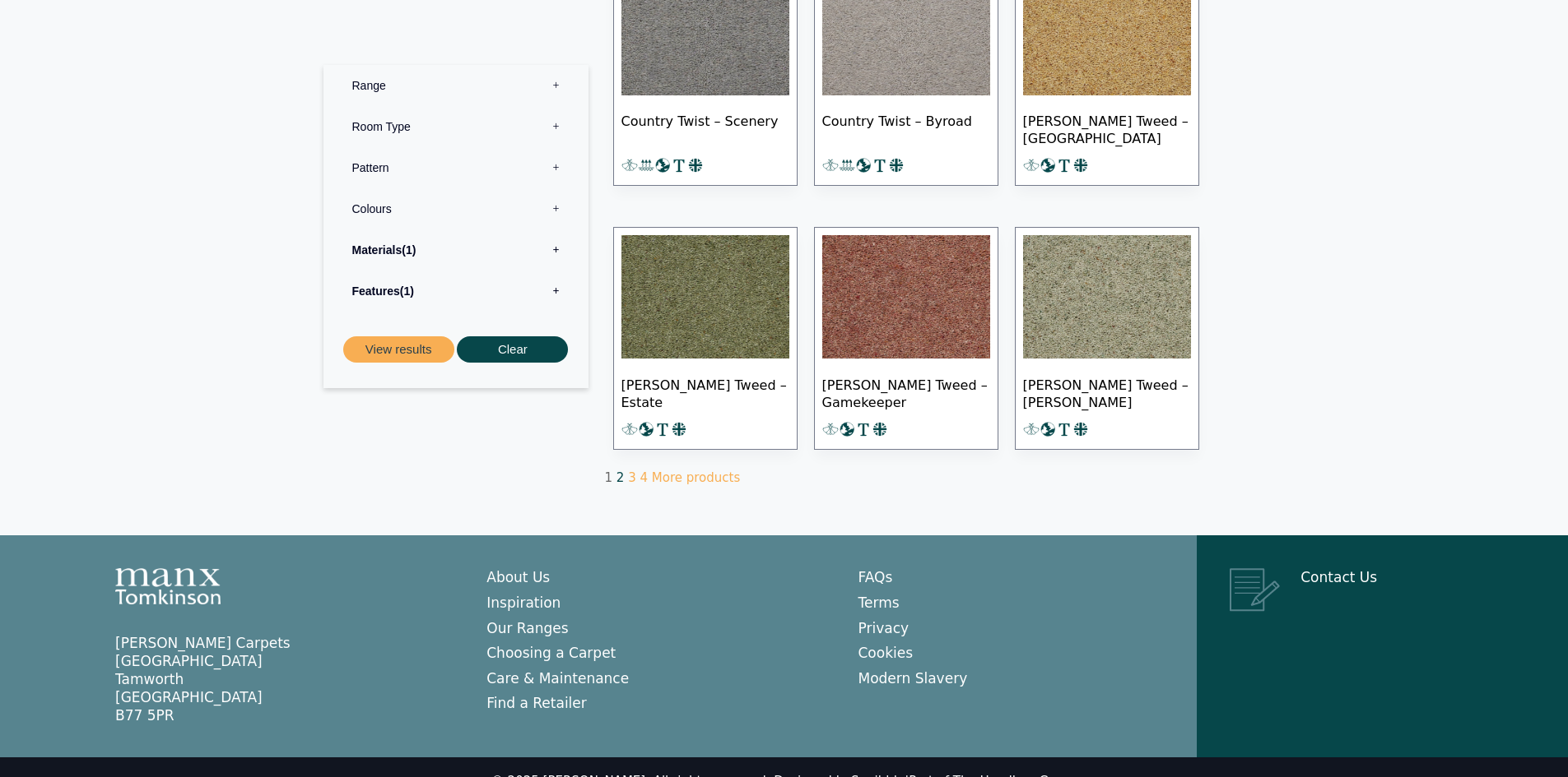
click at [620, 476] on link "2" at bounding box center [620, 478] width 9 height 15
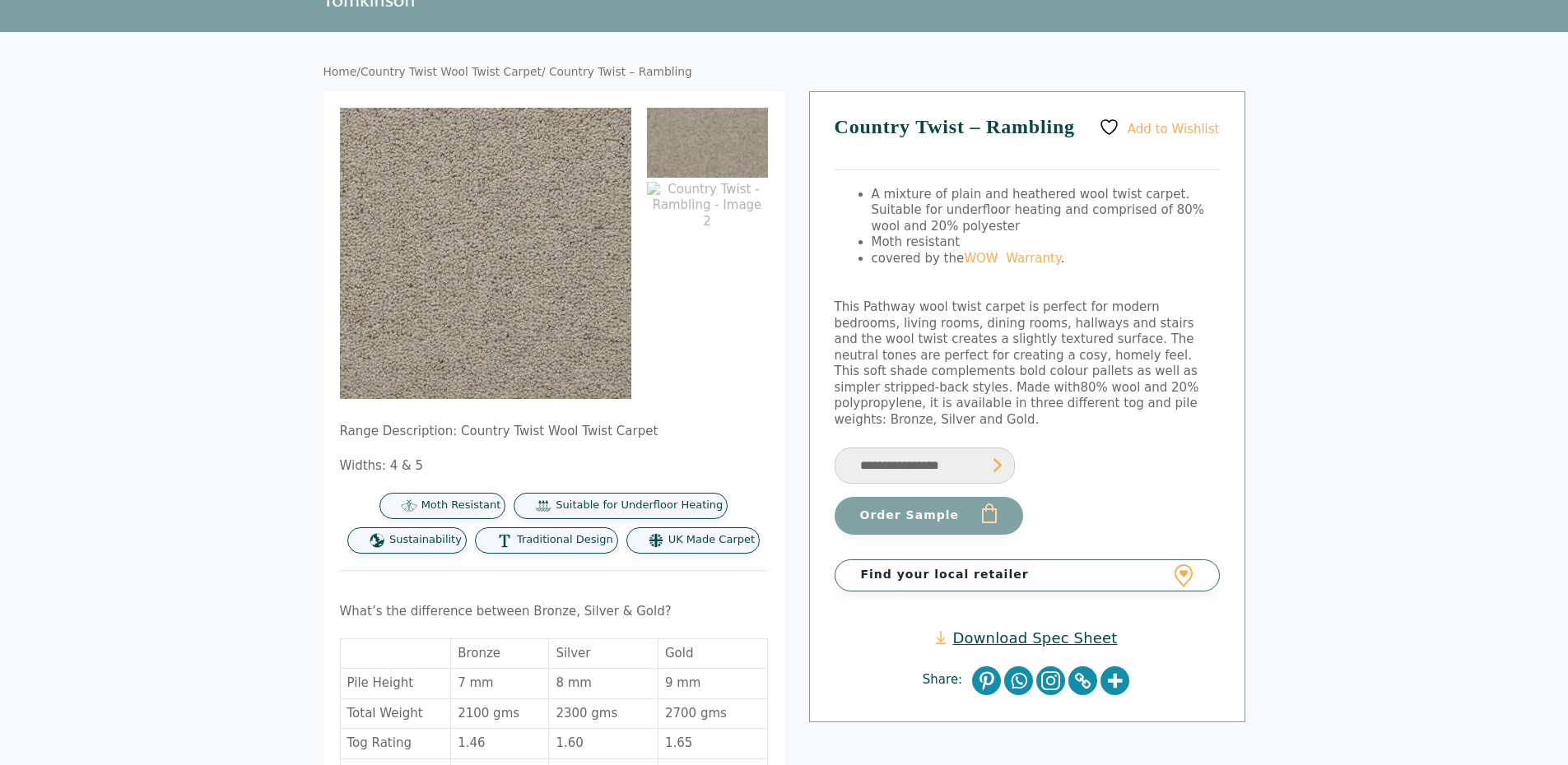
scroll to position [82, 0]
click at [937, 454] on select "**********" at bounding box center [924, 467] width 180 height 37
click at [937, 452] on select "**********" at bounding box center [924, 467] width 180 height 37
click at [1019, 629] on link "Download Spec Sheet" at bounding box center [1027, 639] width 181 height 19
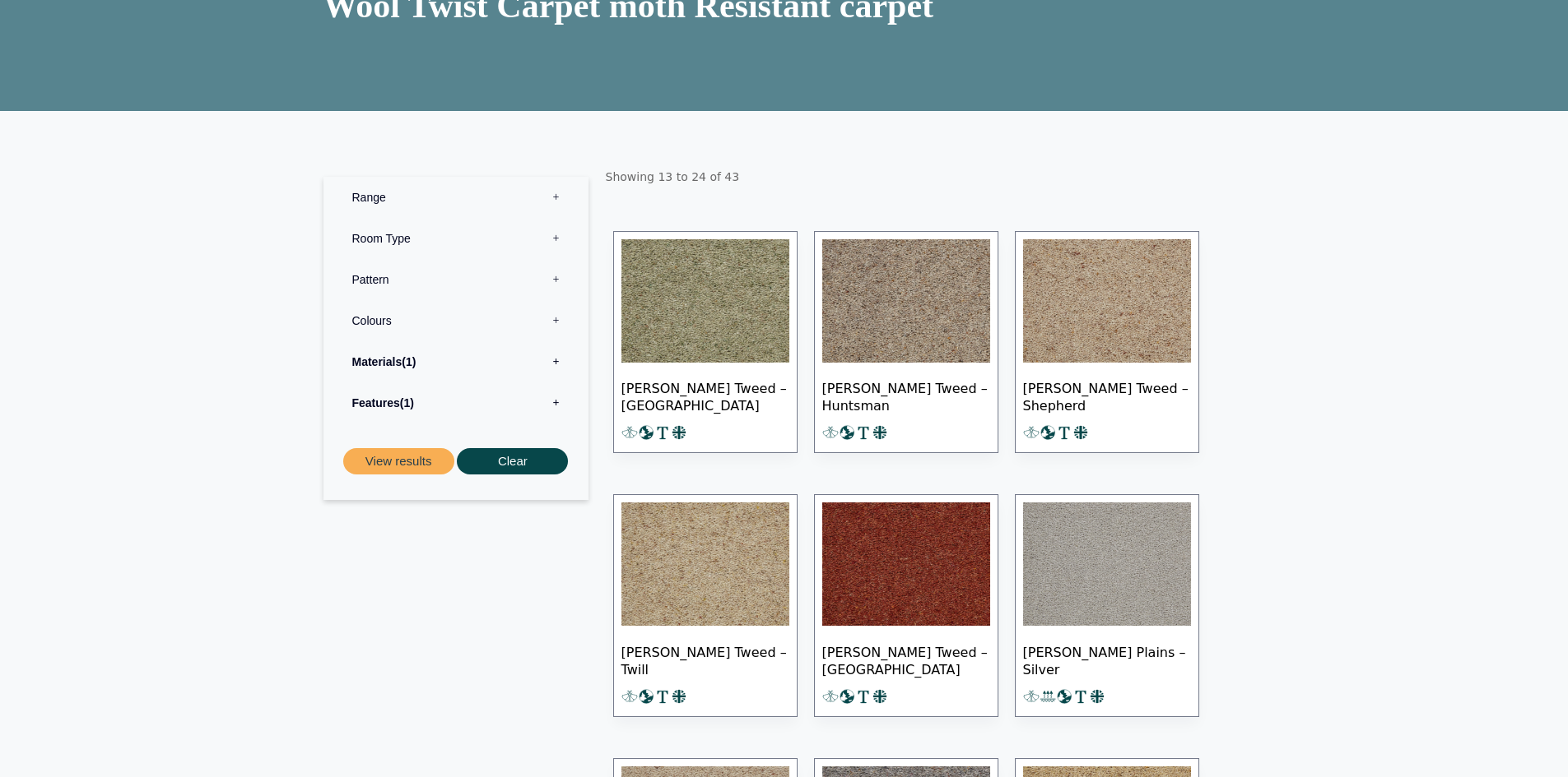
scroll to position [247, 0]
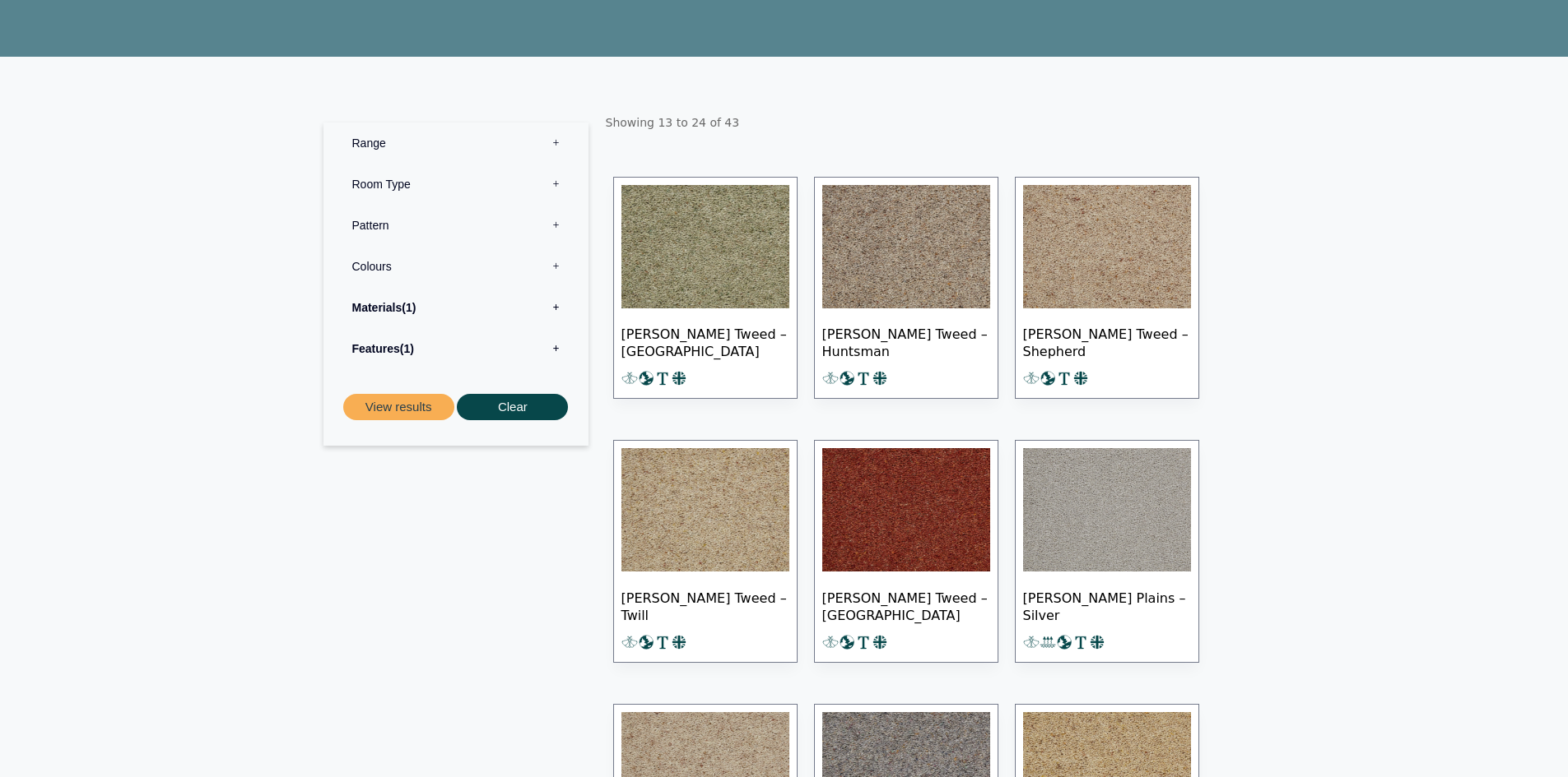
click at [1101, 257] on img at bounding box center [1107, 246] width 168 height 123
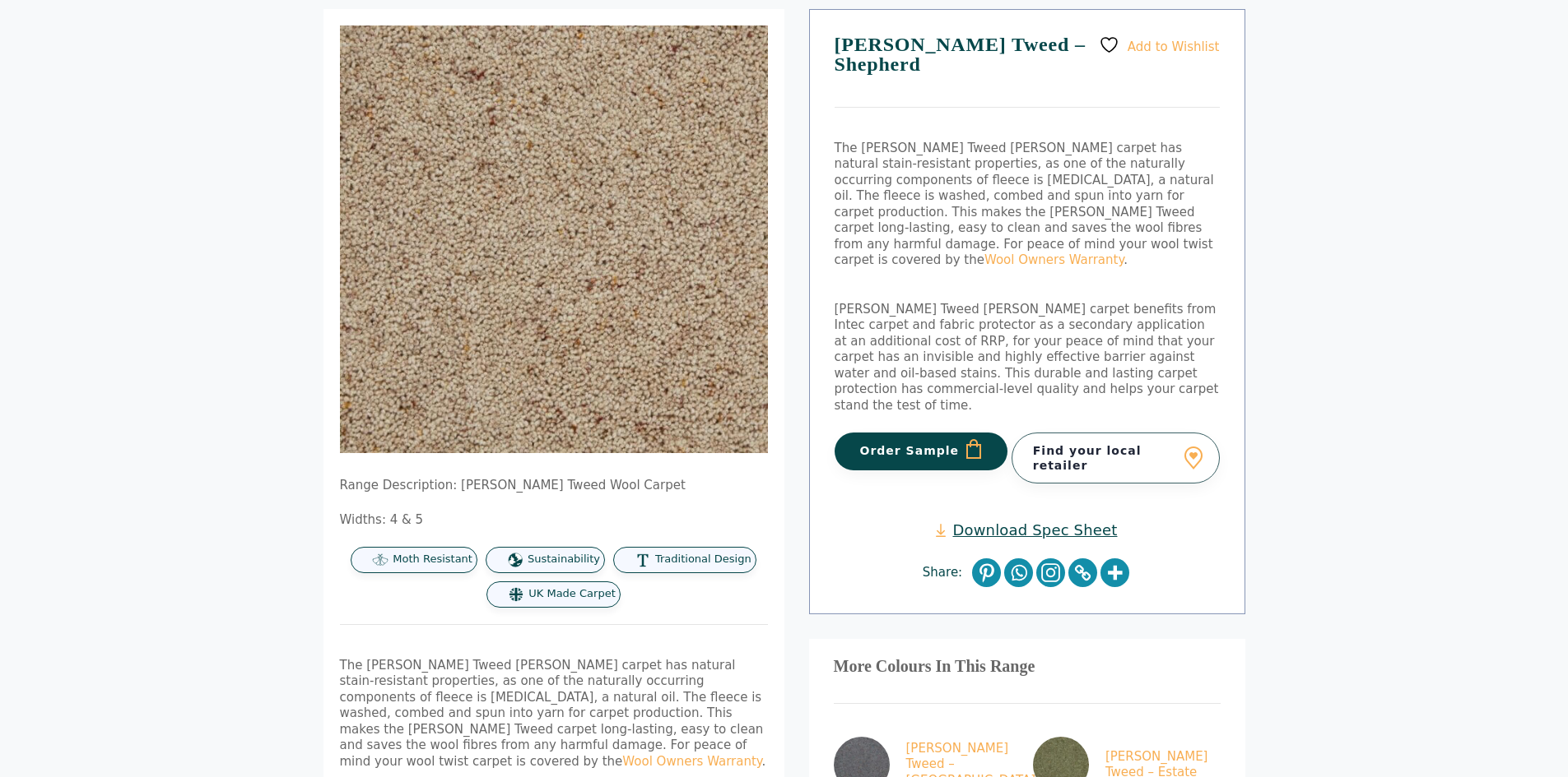
scroll to position [164, 0]
click at [1055, 521] on link "Download Spec Sheet" at bounding box center [1027, 531] width 181 height 19
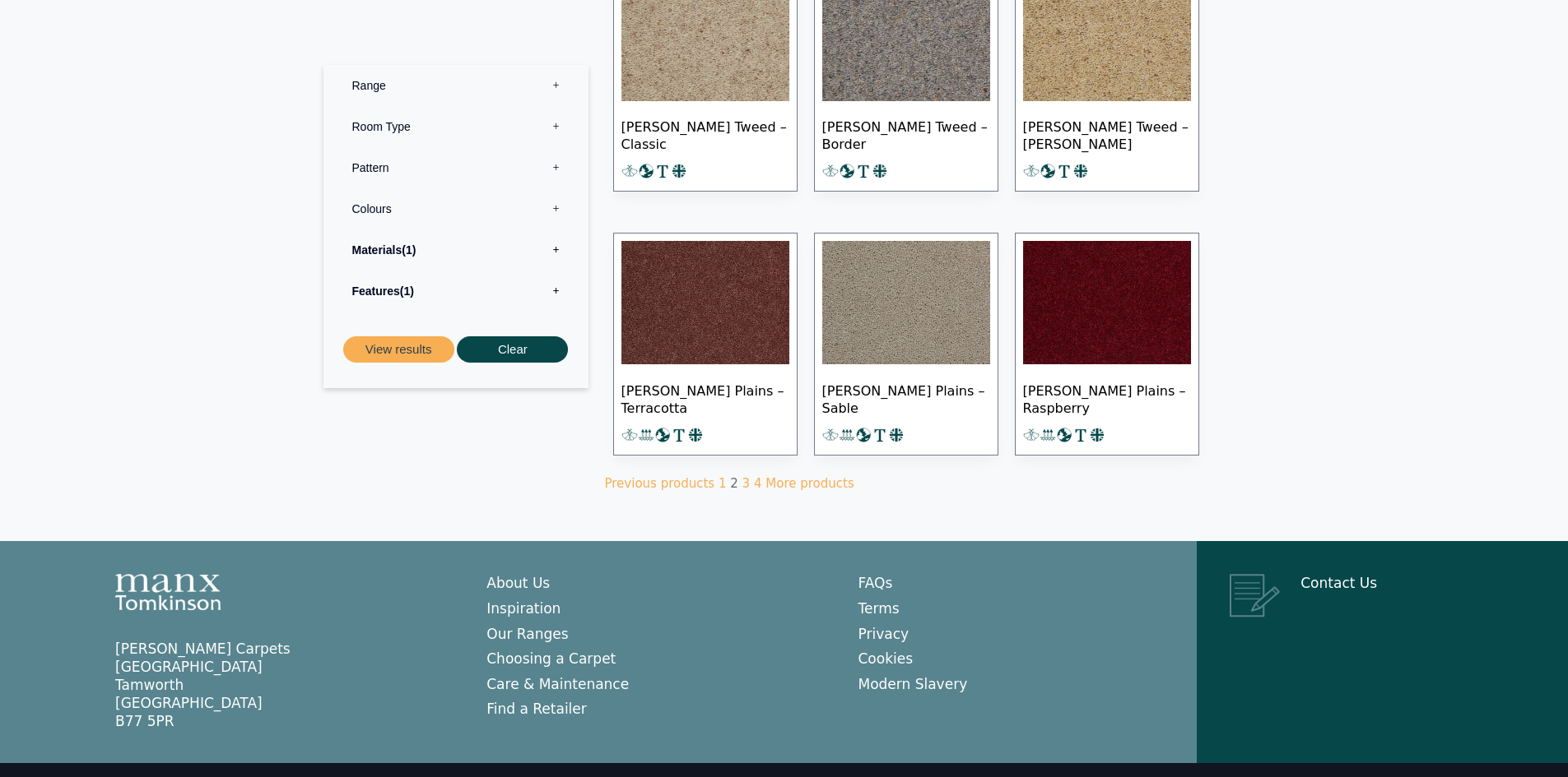
scroll to position [1013, 0]
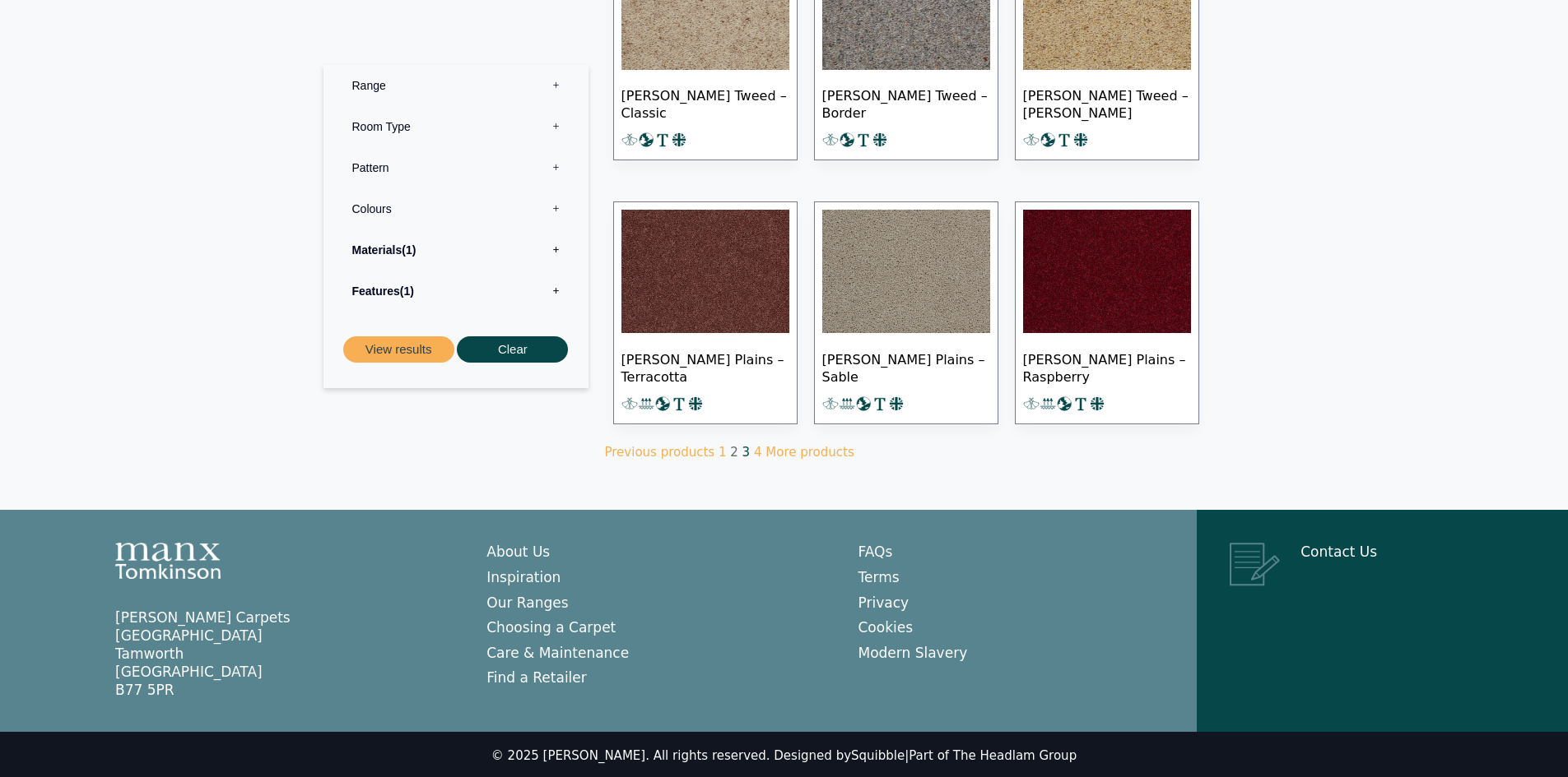
click at [742, 453] on link "3" at bounding box center [746, 452] width 9 height 15
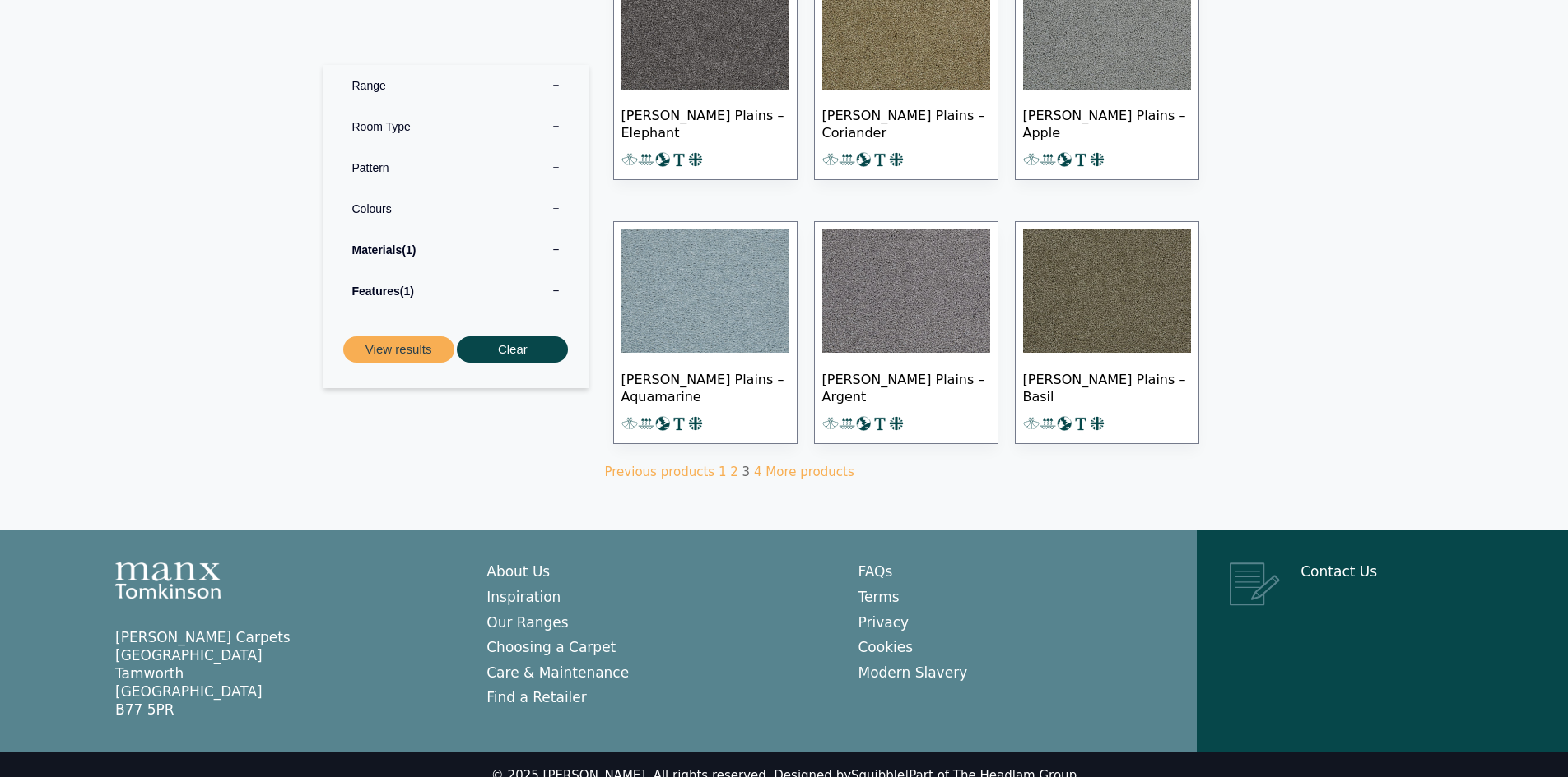
scroll to position [1013, 0]
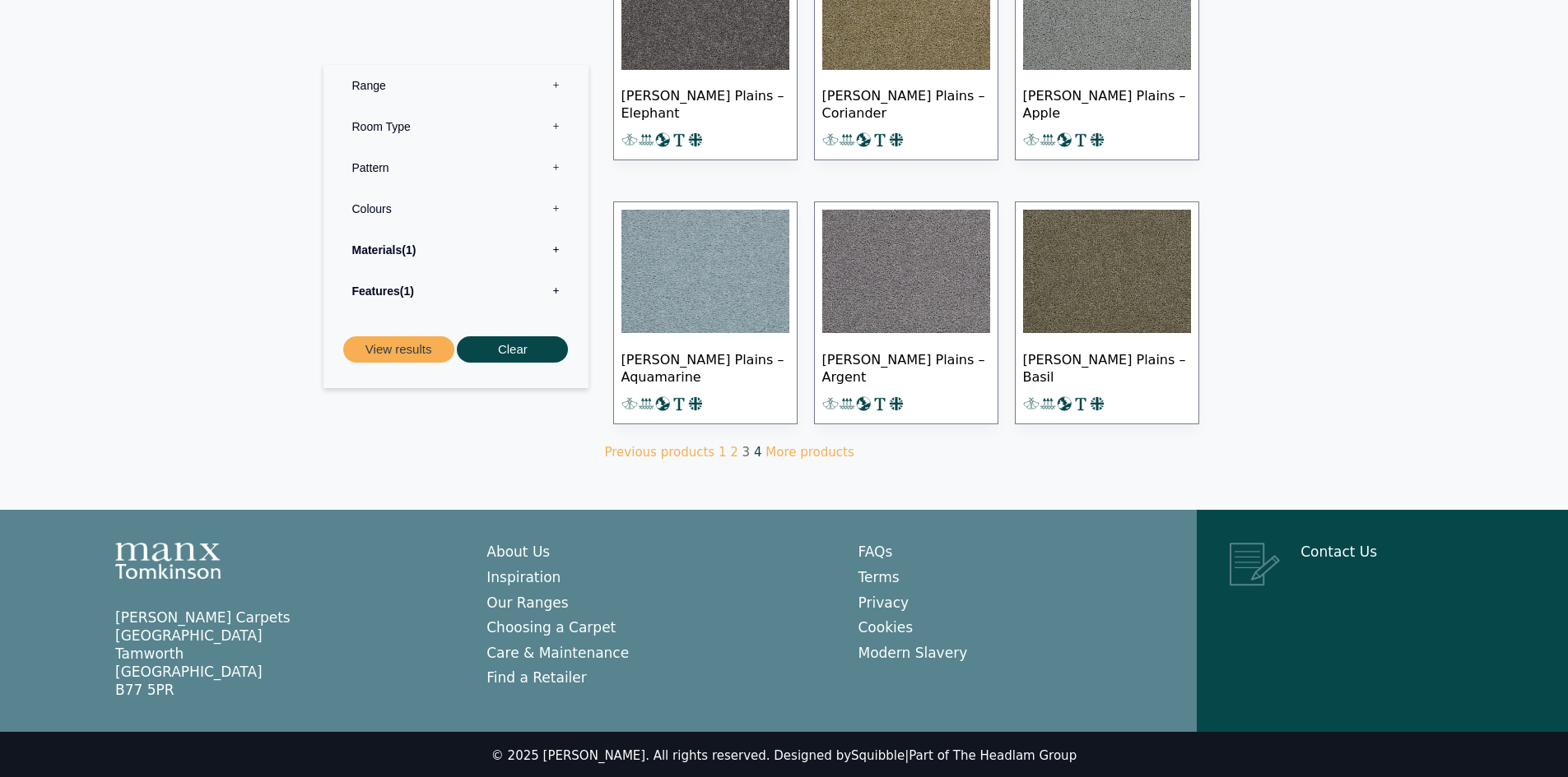
click at [753, 449] on link "4" at bounding box center [757, 452] width 9 height 15
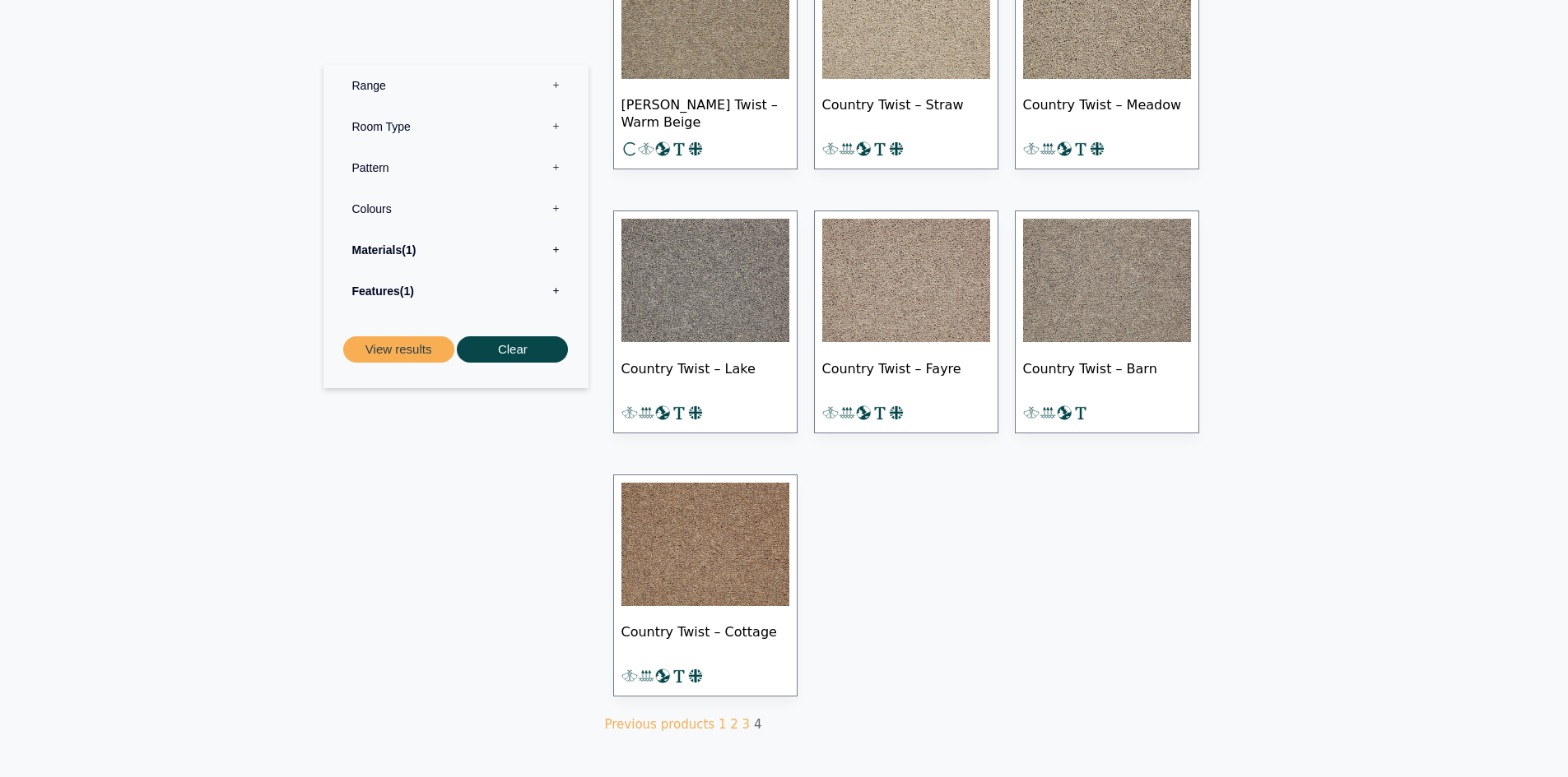
scroll to position [329, 0]
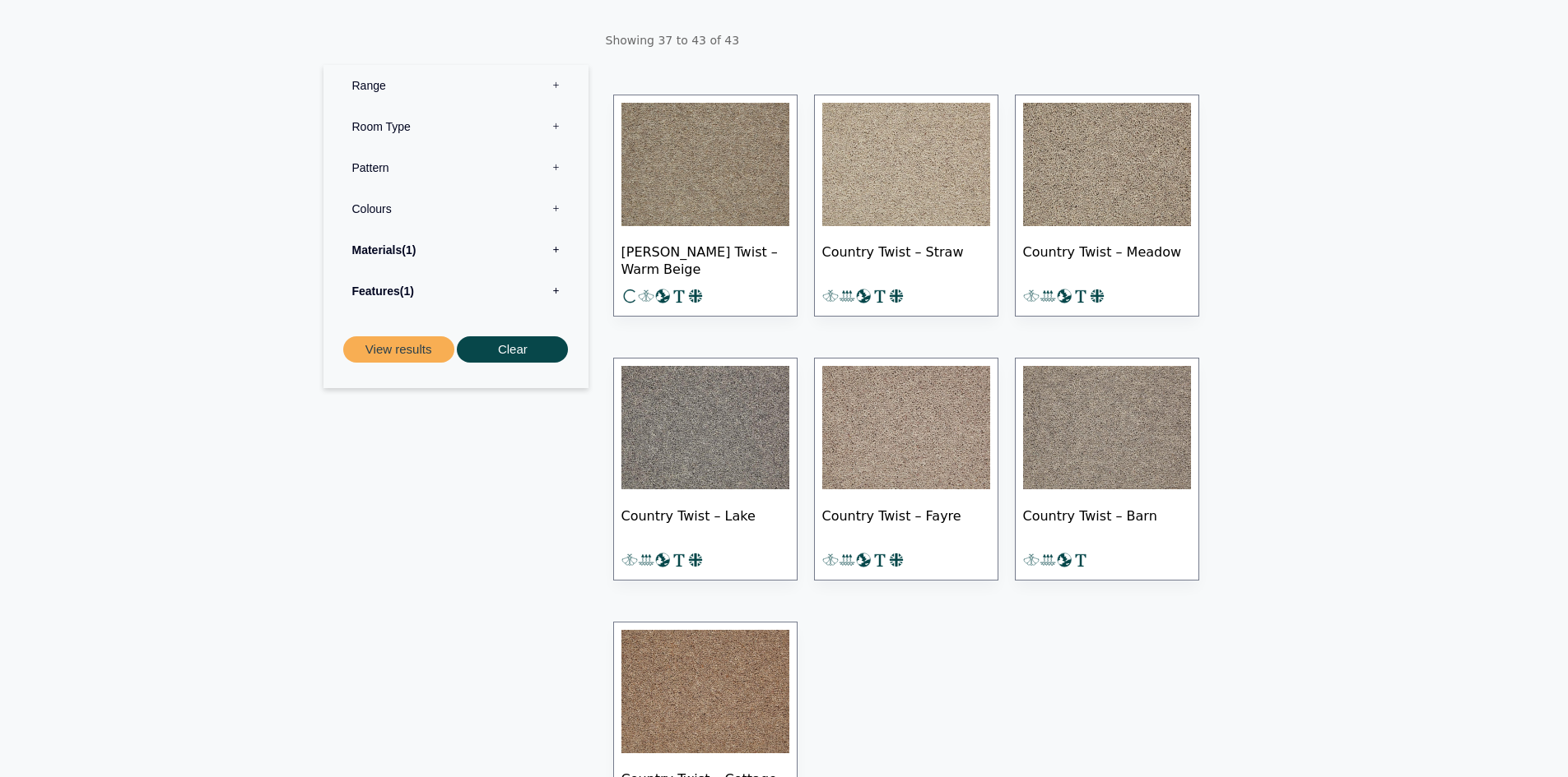
click at [686, 180] on img at bounding box center [706, 164] width 168 height 123
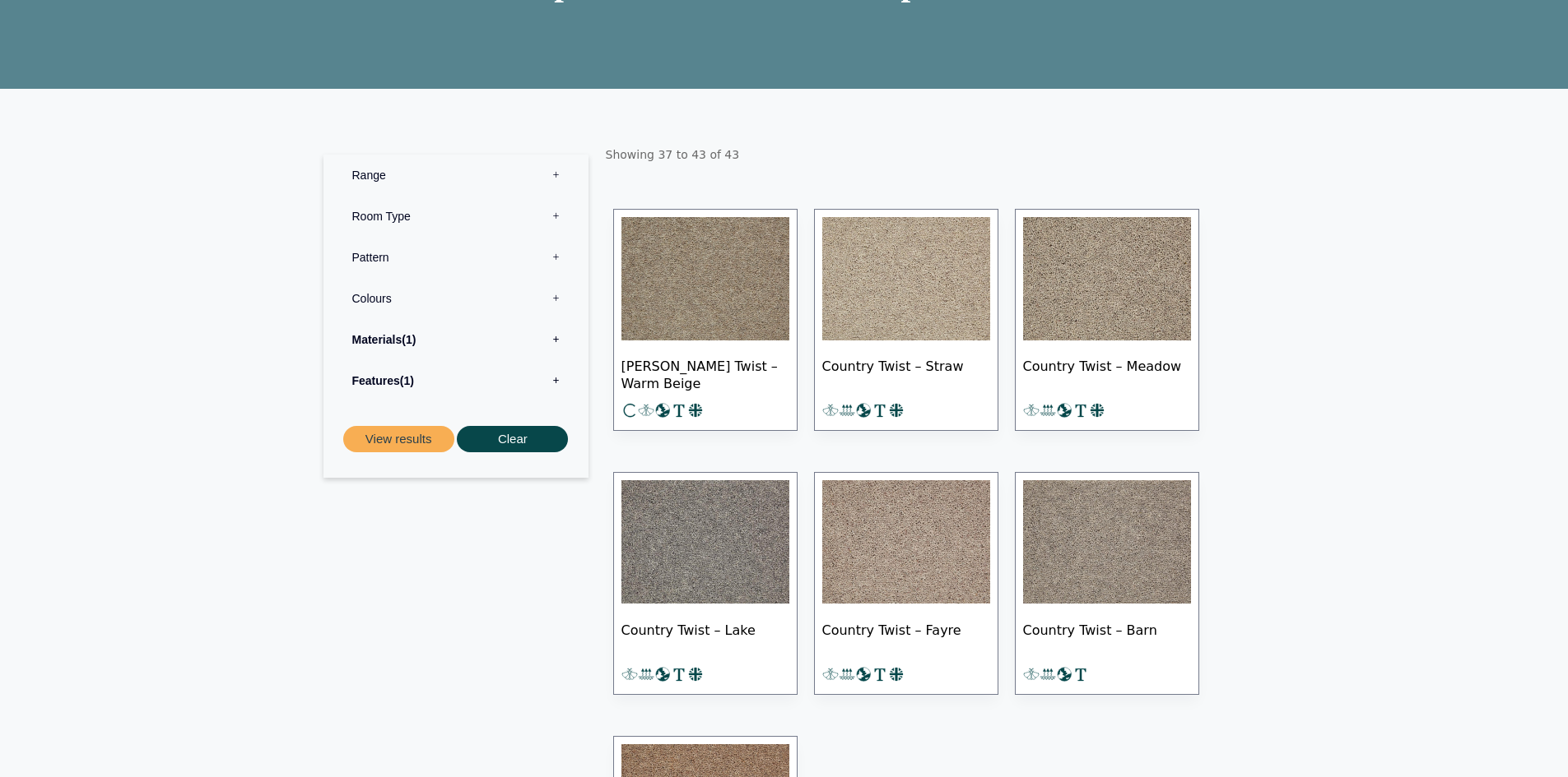
scroll to position [164, 0]
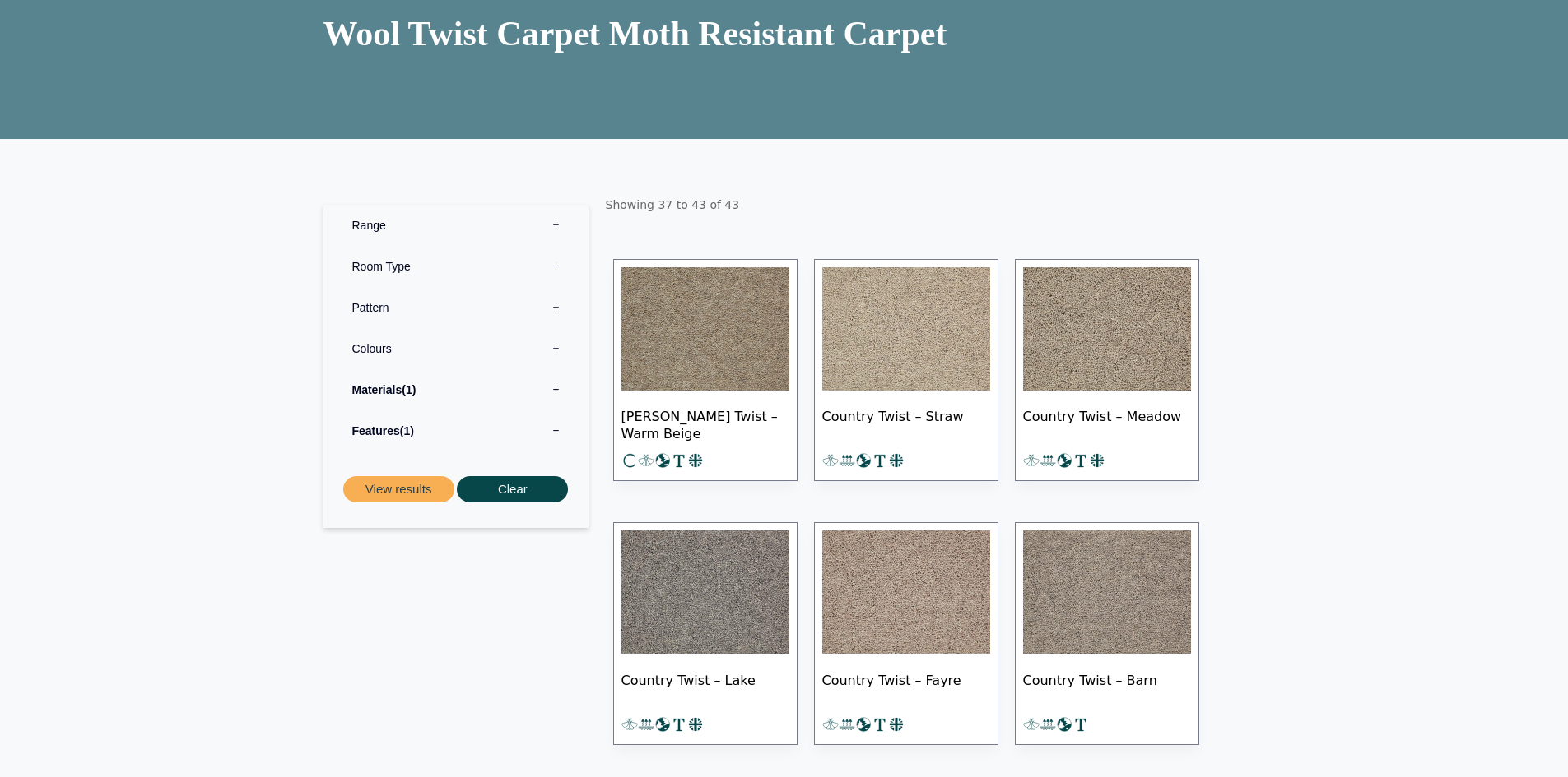
click at [557, 429] on label "Features 1" at bounding box center [456, 430] width 241 height 41
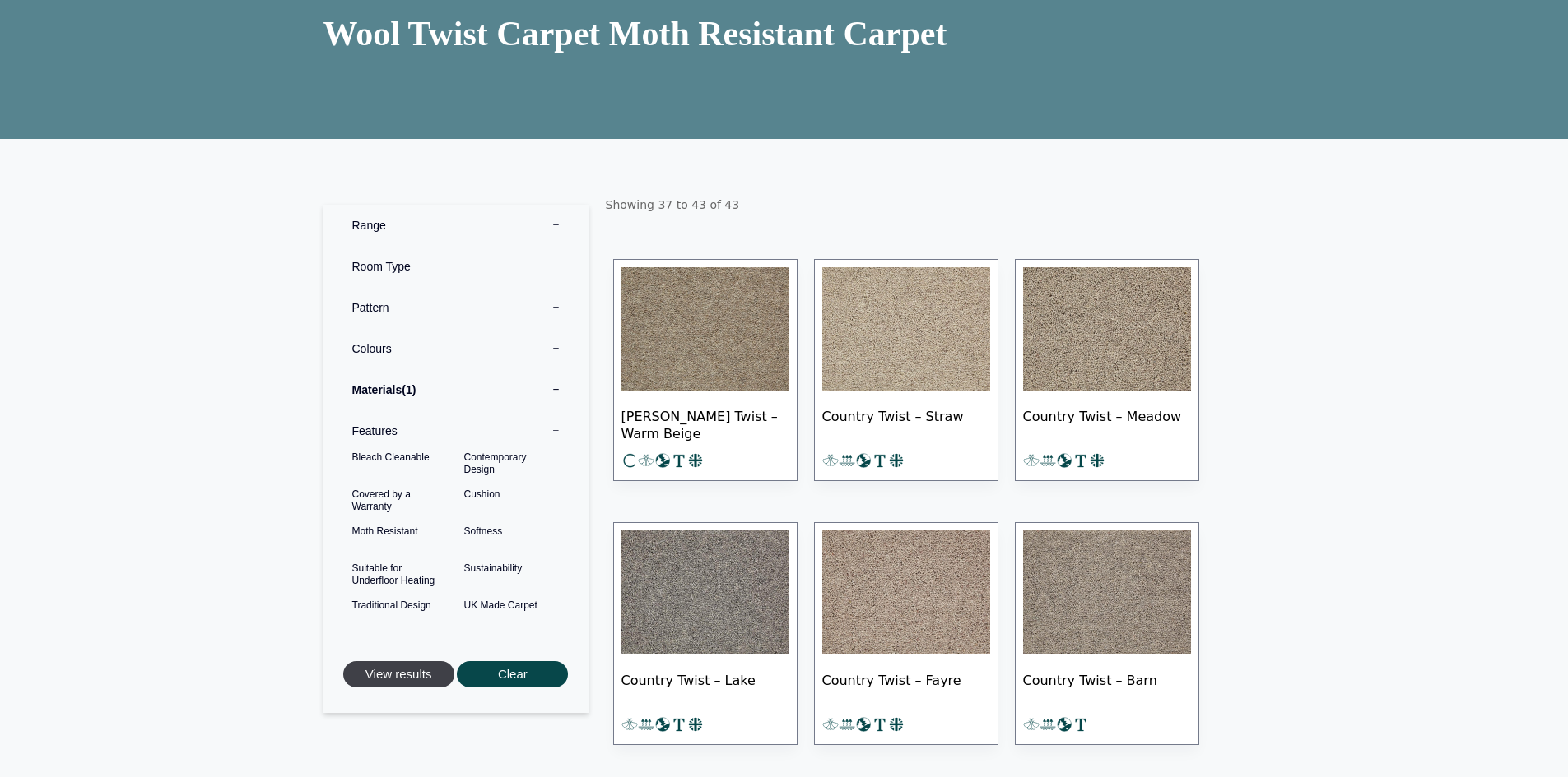
click at [409, 672] on button "View results" at bounding box center [398, 675] width 111 height 27
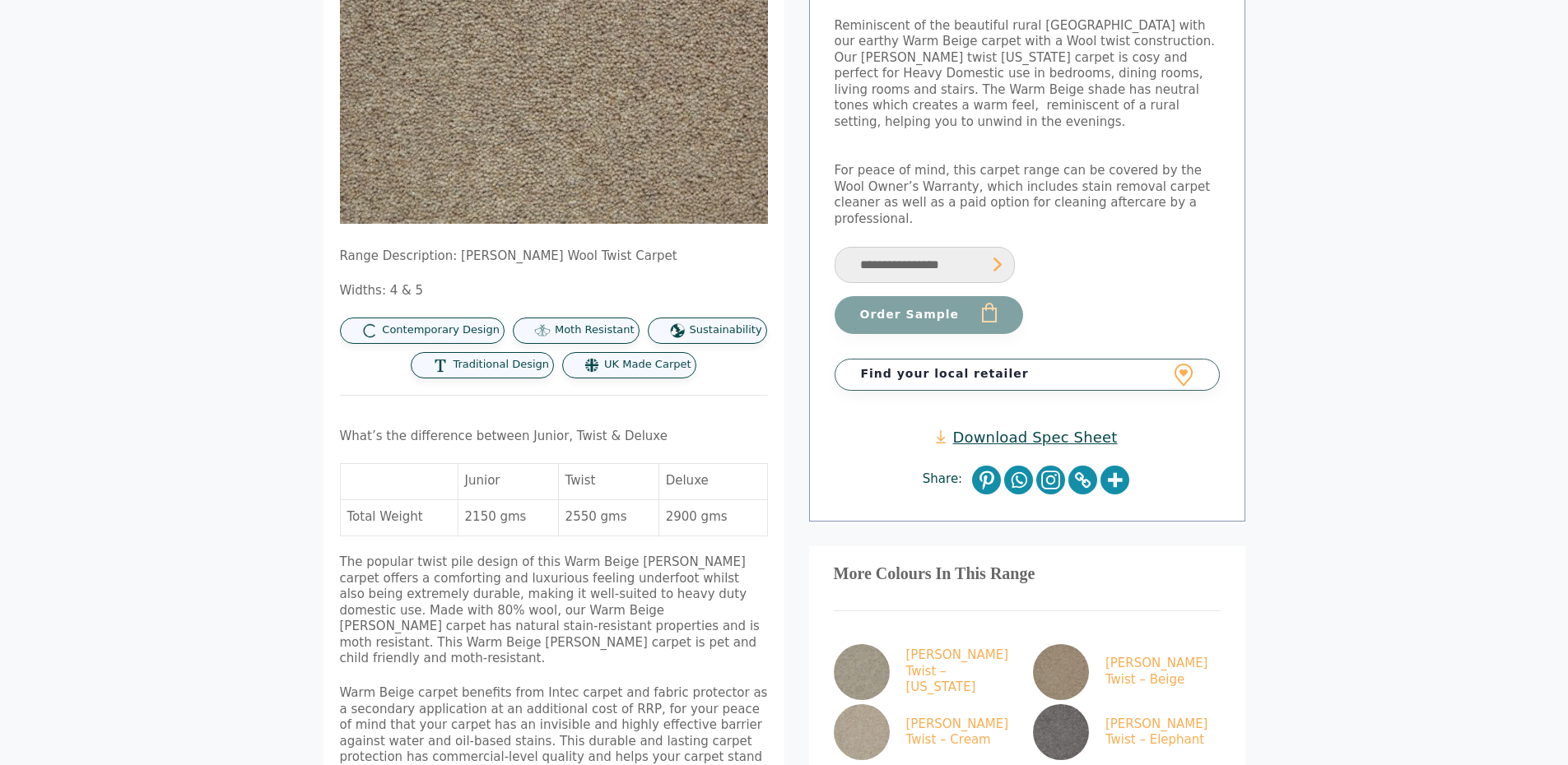
scroll to position [247, 0]
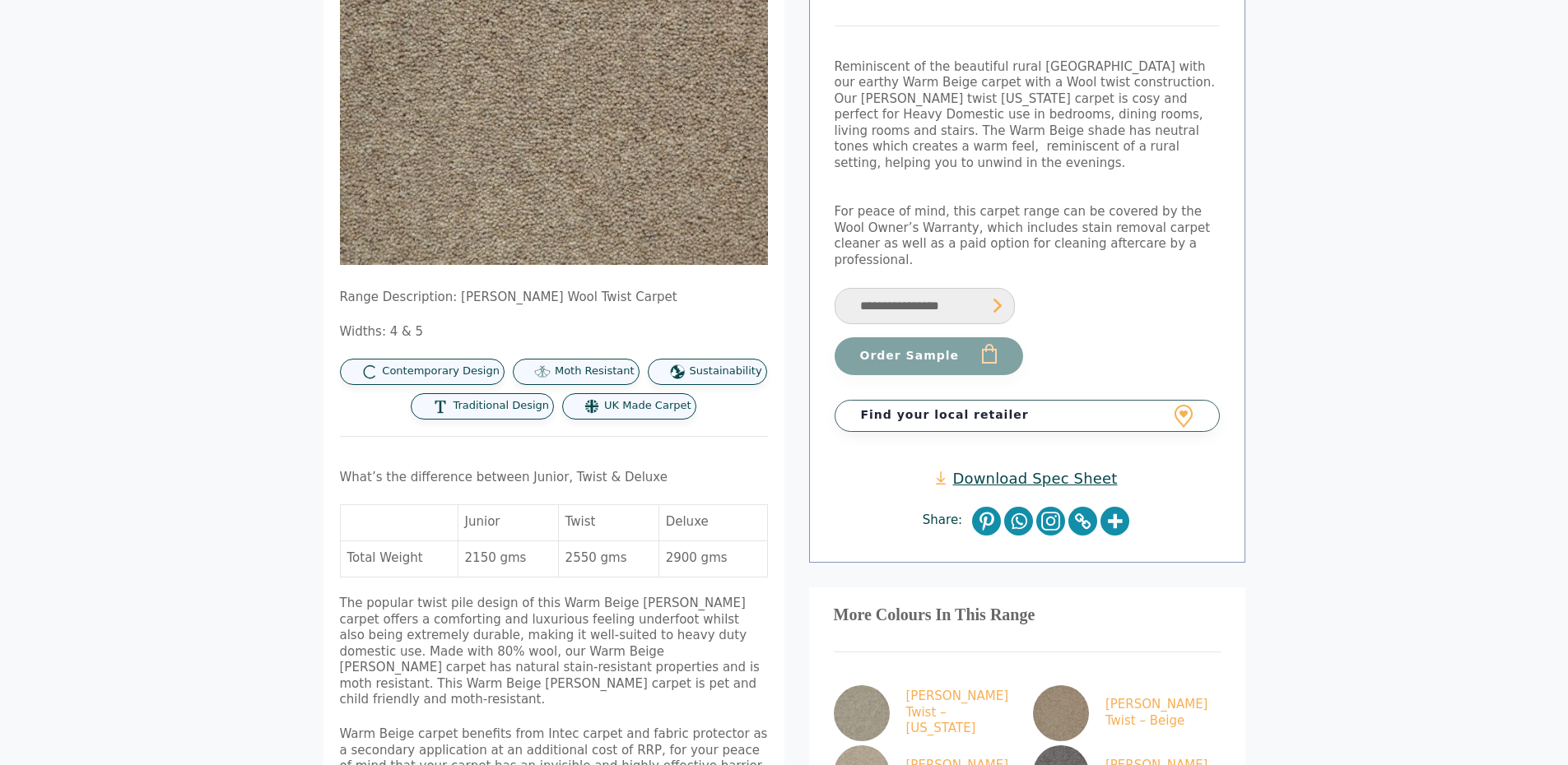
click at [995, 469] on link "Download Spec Sheet" at bounding box center [1027, 478] width 181 height 19
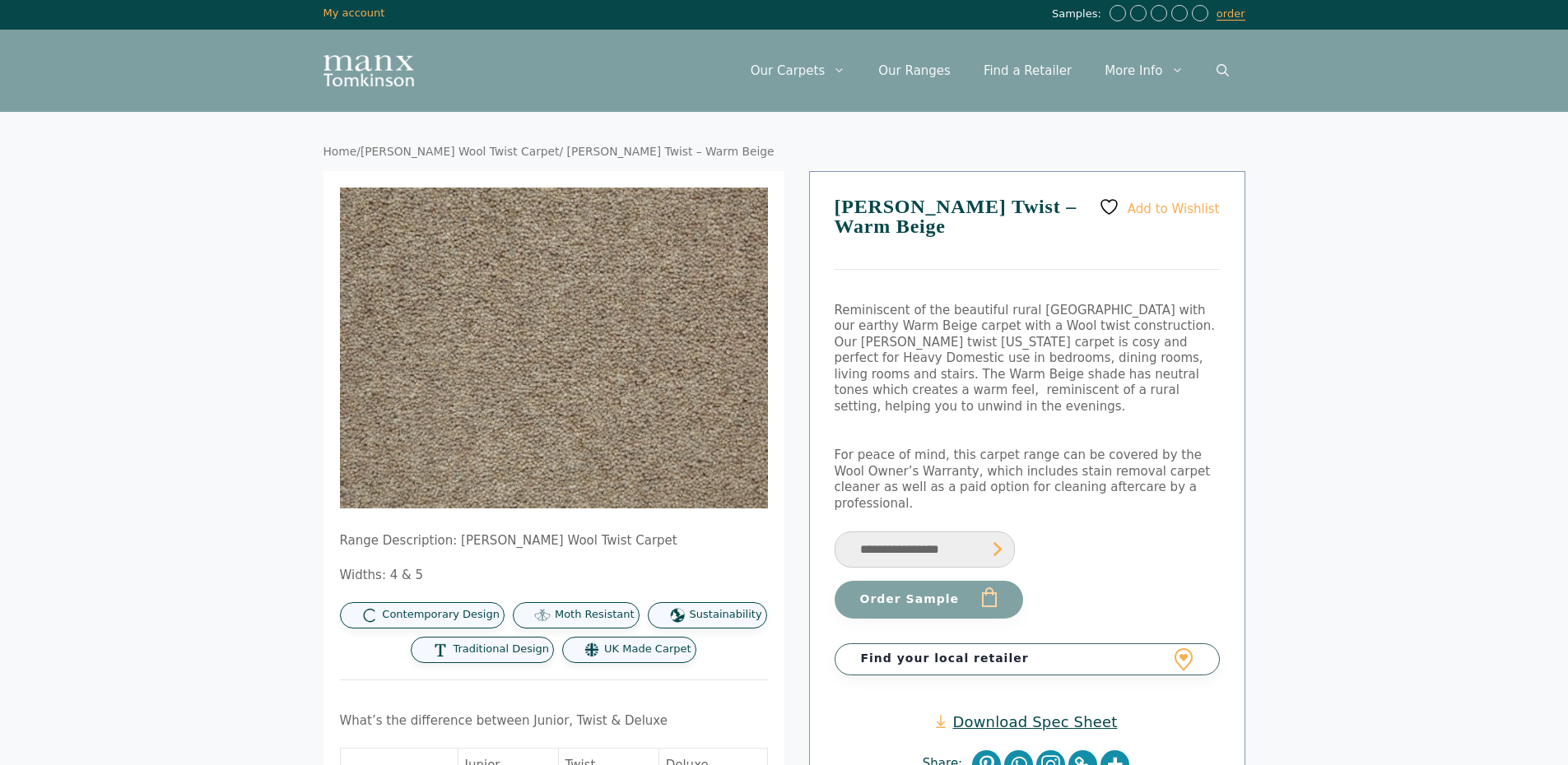
scroll to position [0, 0]
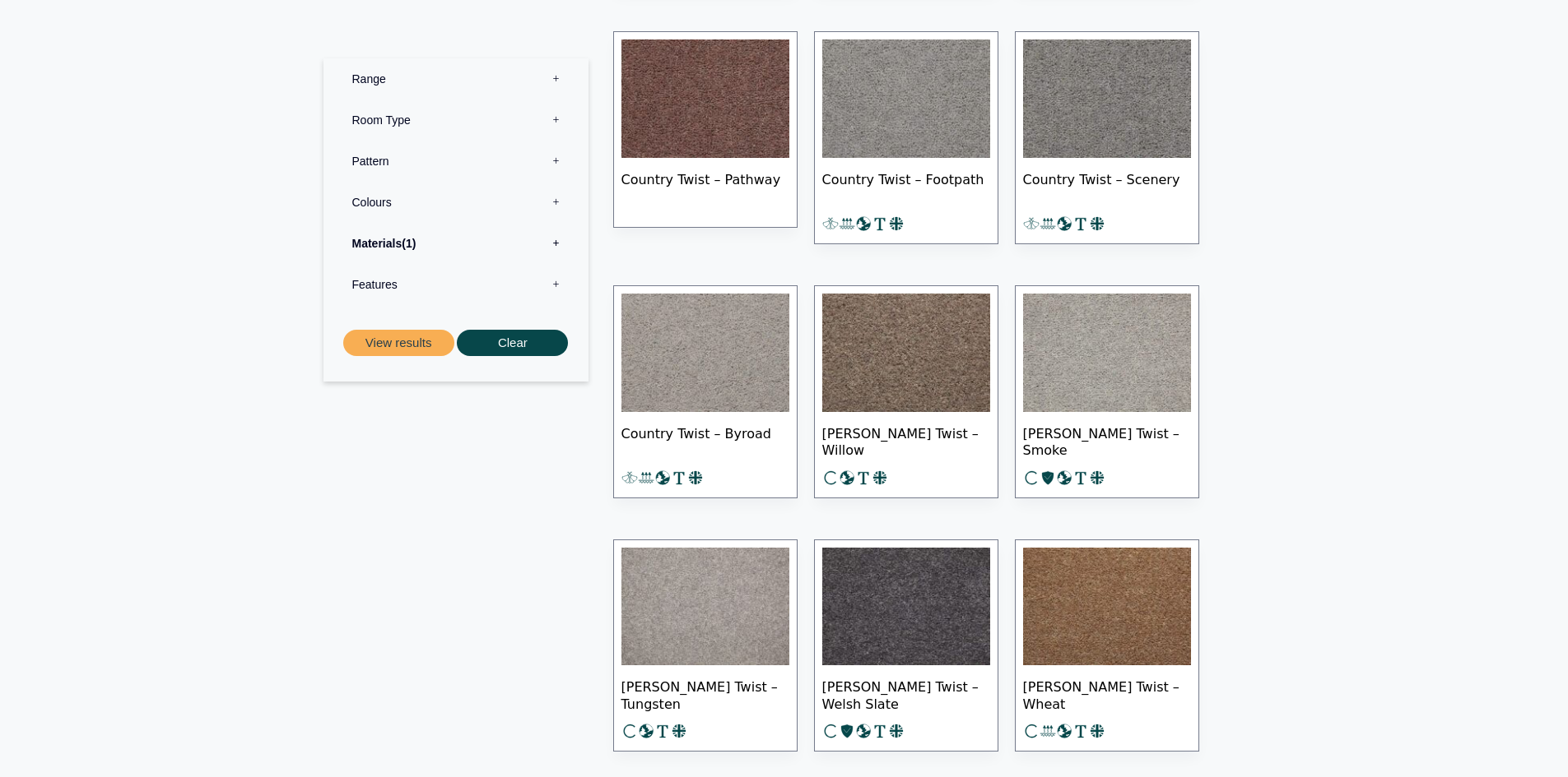
scroll to position [1316, 0]
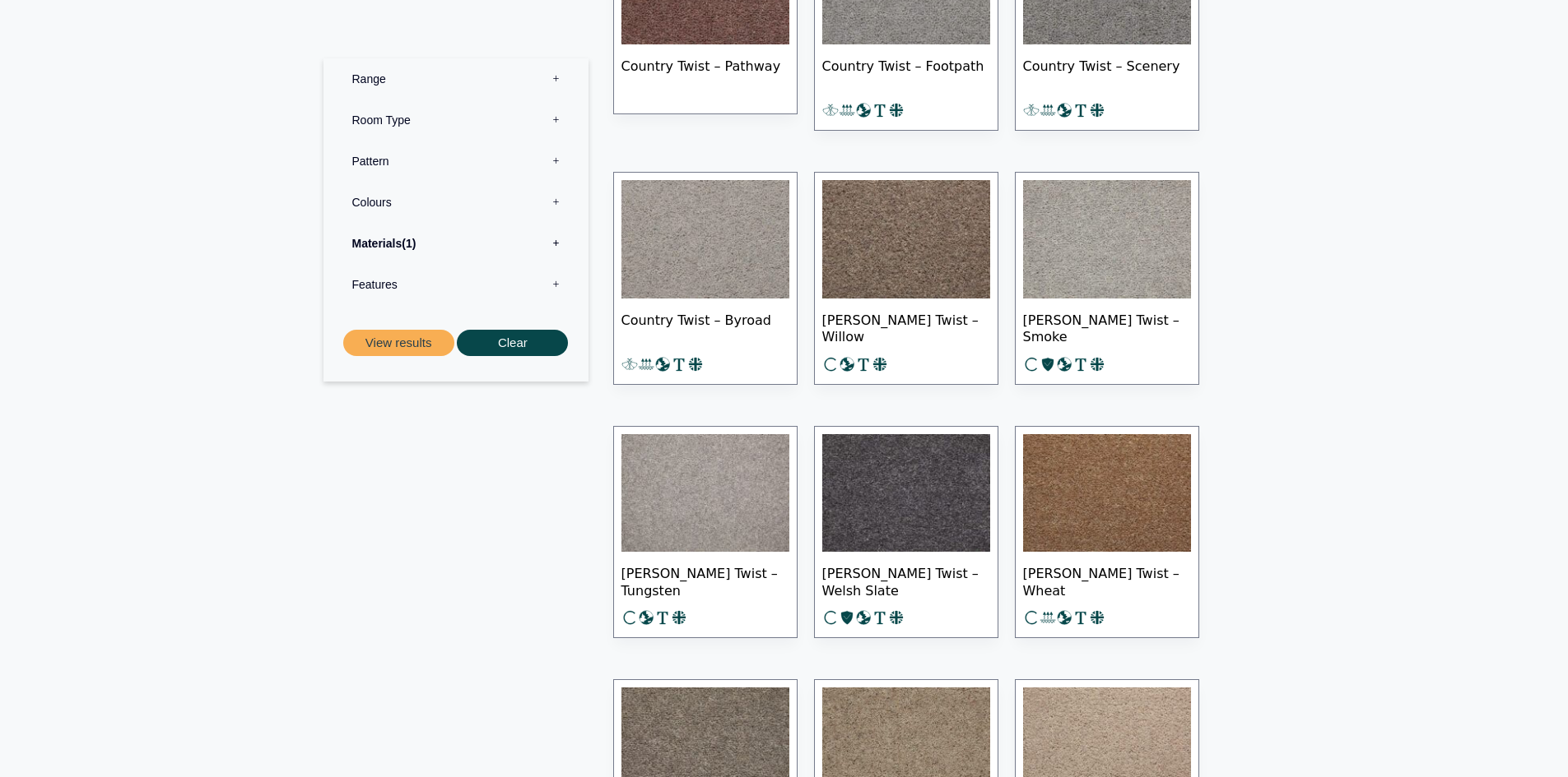
click at [930, 222] on img at bounding box center [906, 240] width 168 height 118
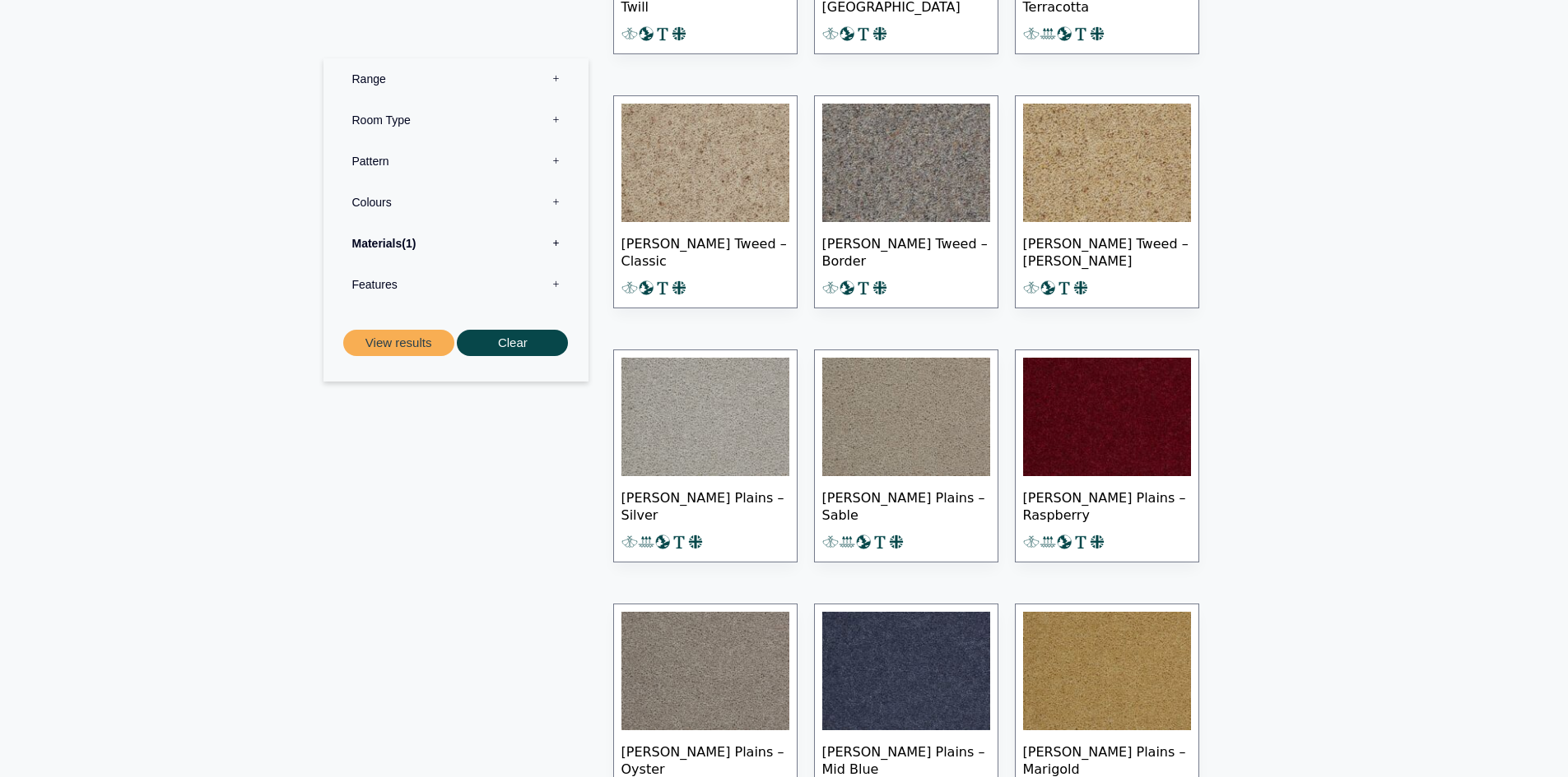
scroll to position [3948, 0]
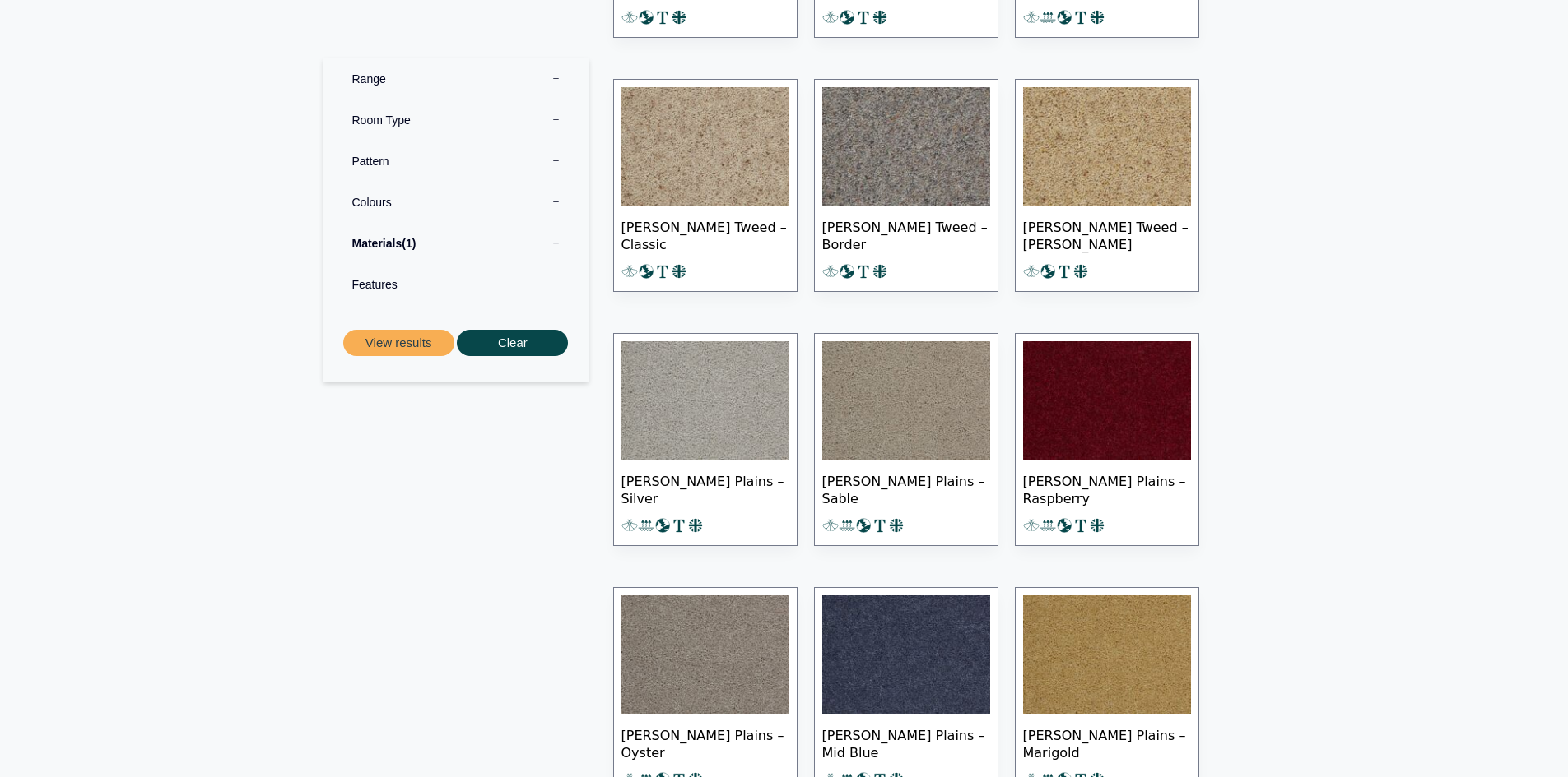
click at [699, 374] on img at bounding box center [706, 401] width 168 height 118
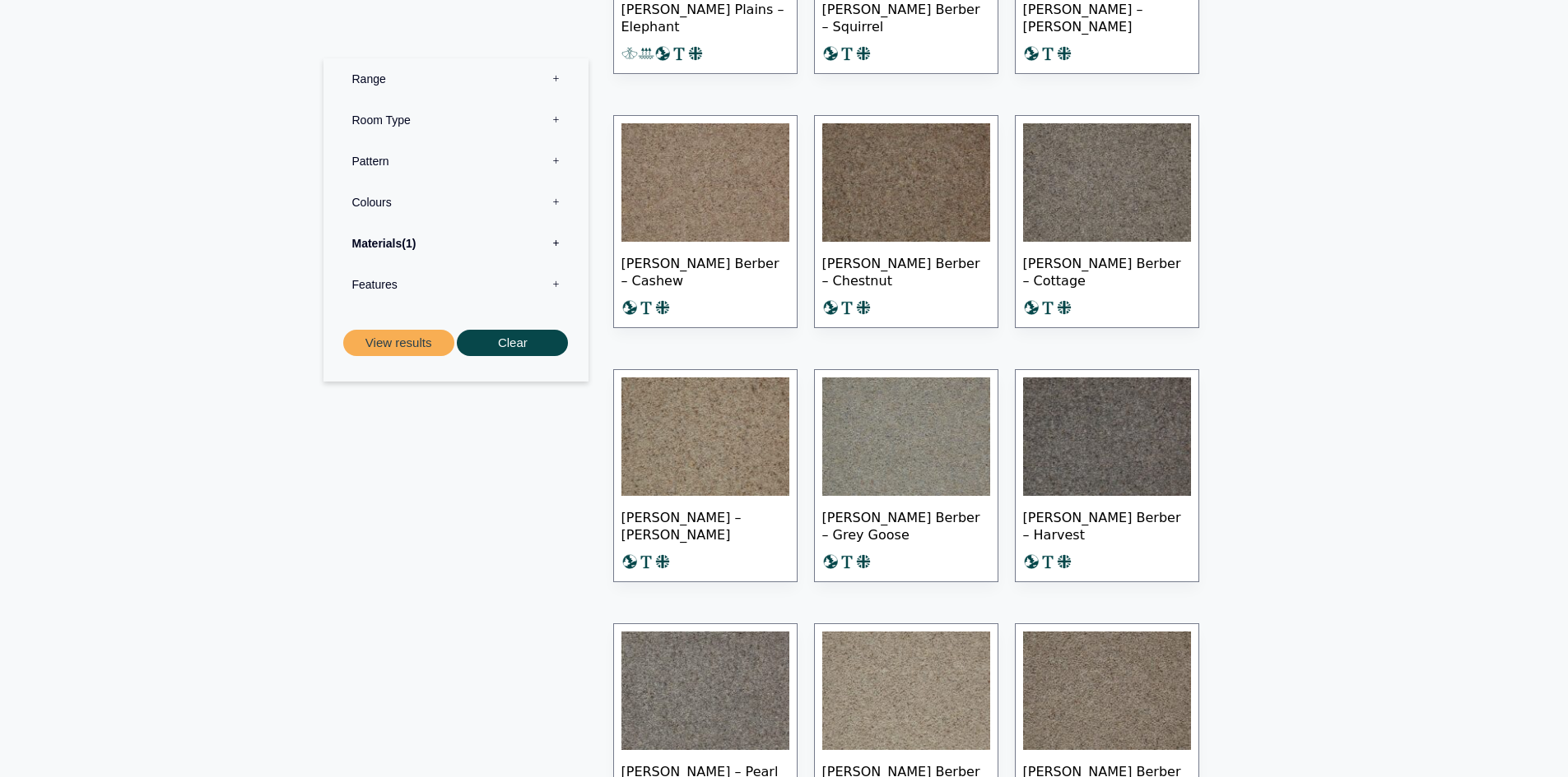
scroll to position [5264, 0]
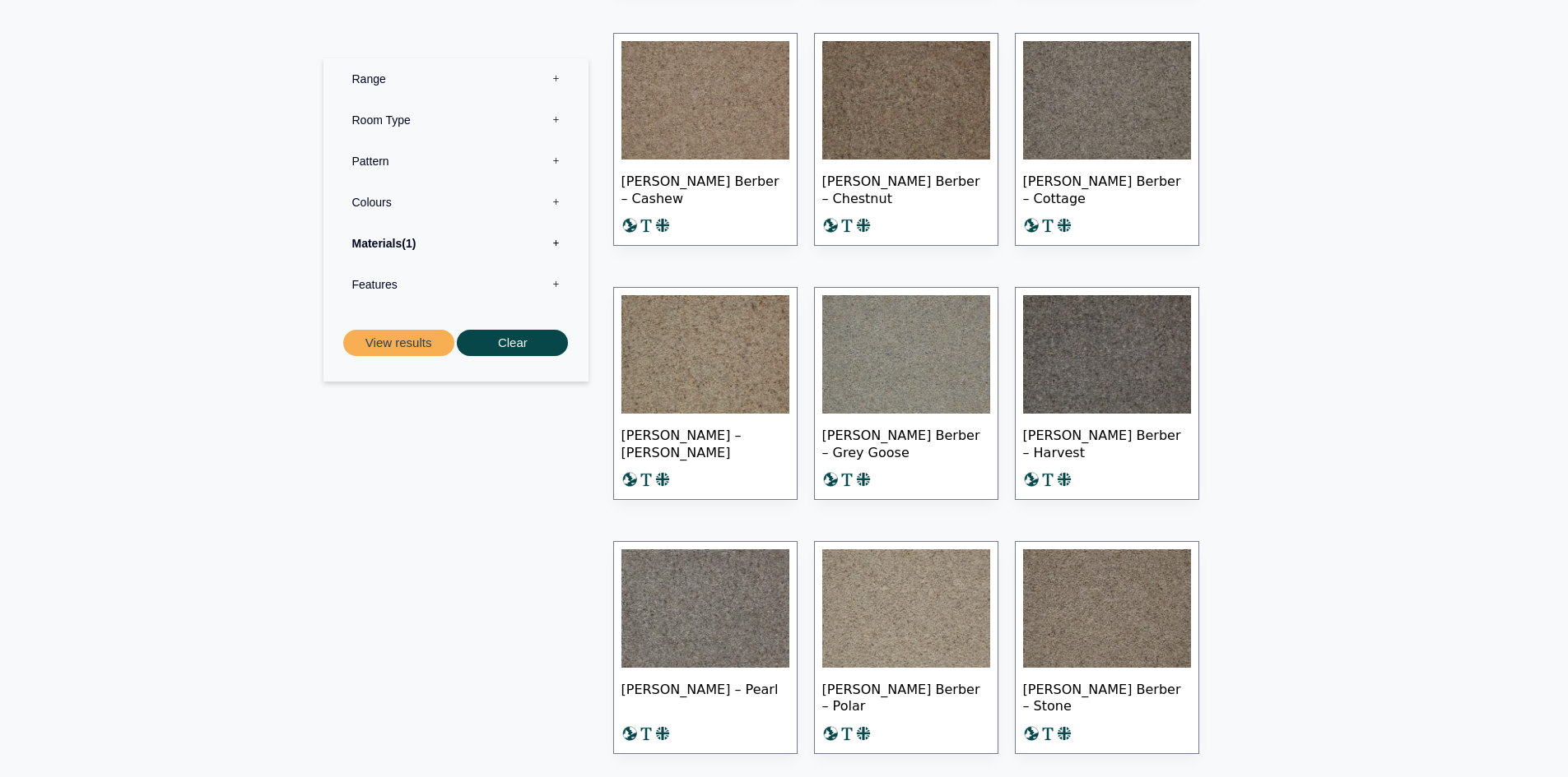
click at [725, 336] on img at bounding box center [706, 354] width 168 height 118
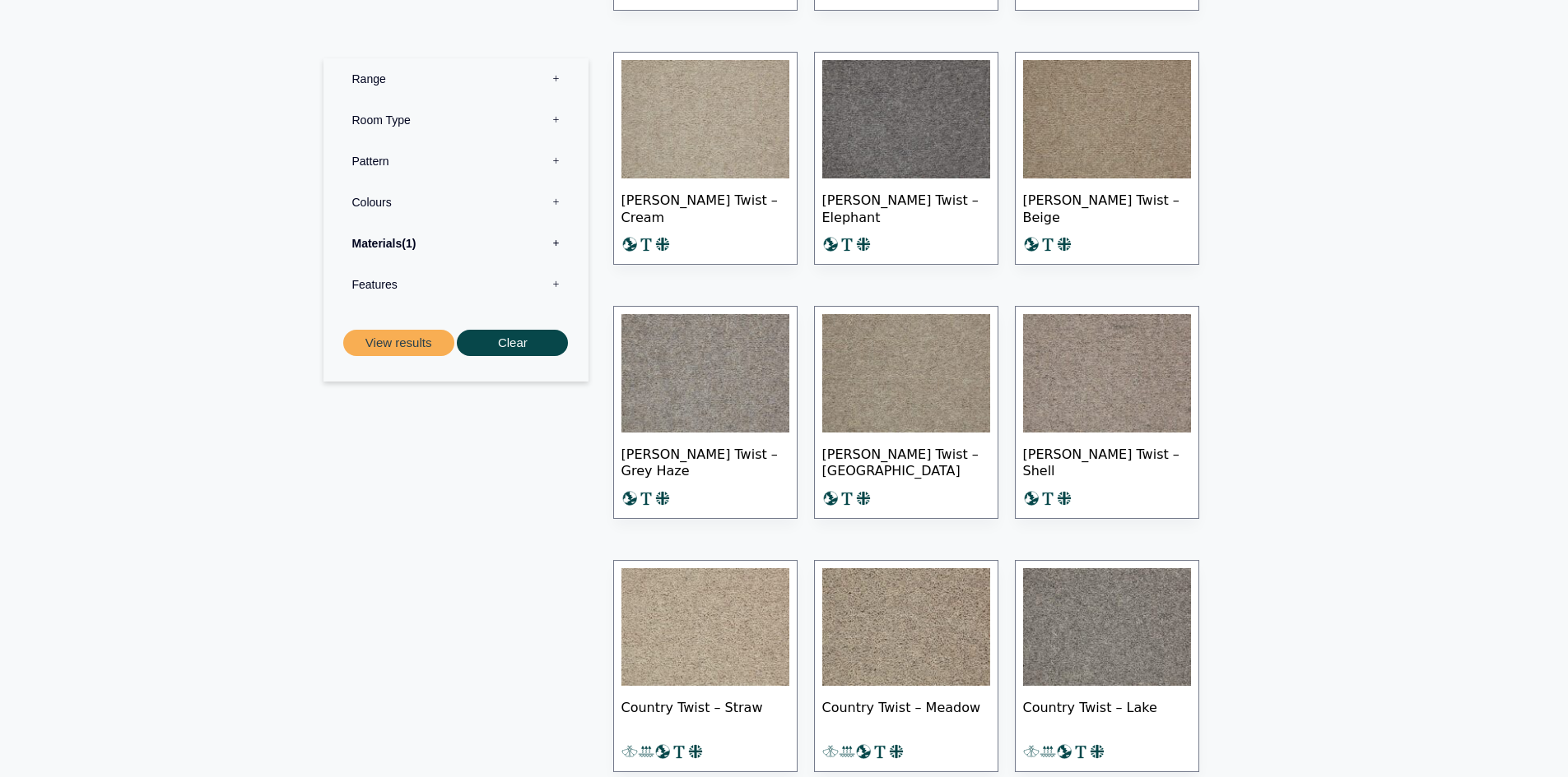
scroll to position [6581, 0]
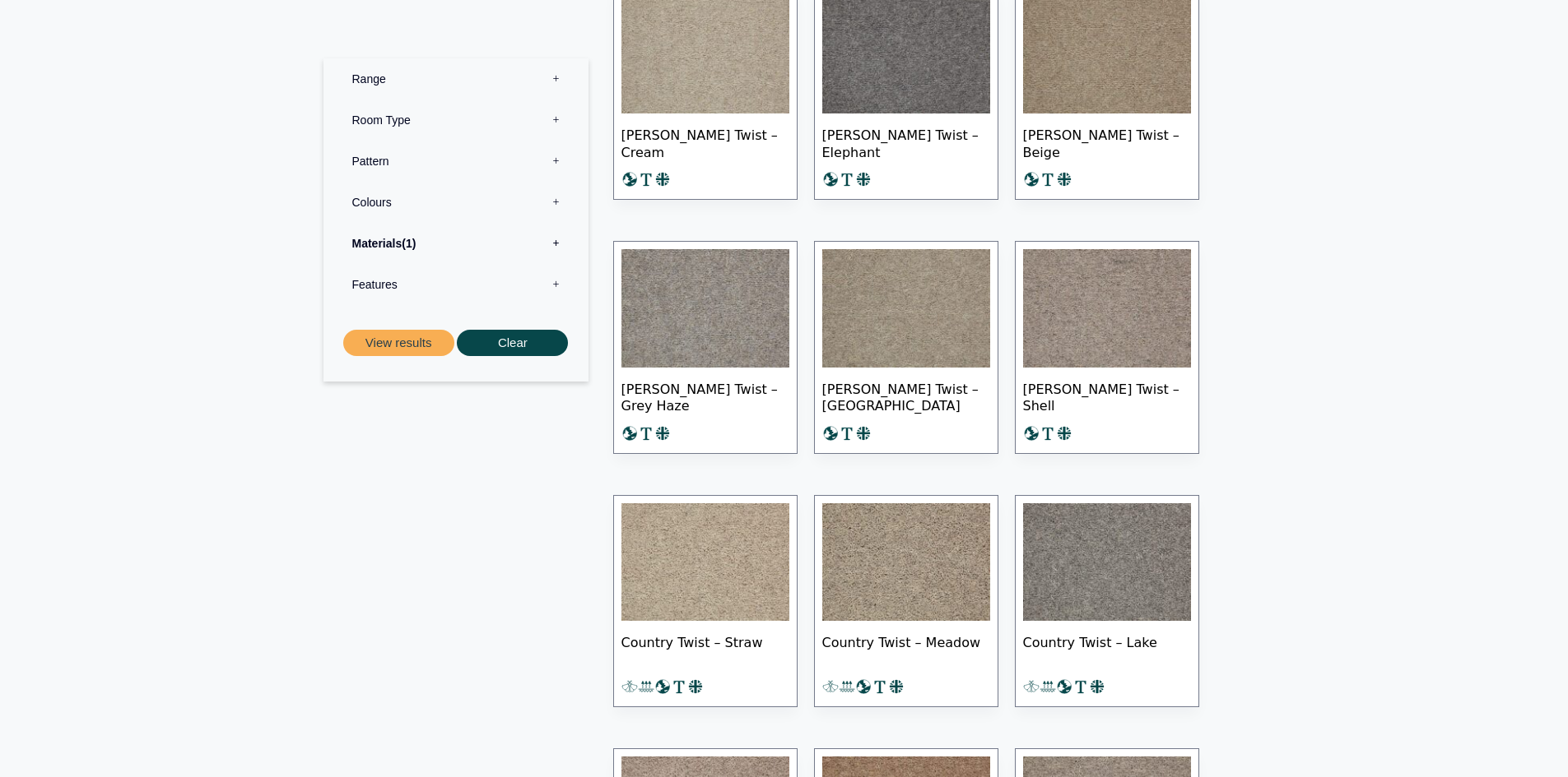
click at [677, 317] on img at bounding box center [706, 308] width 168 height 118
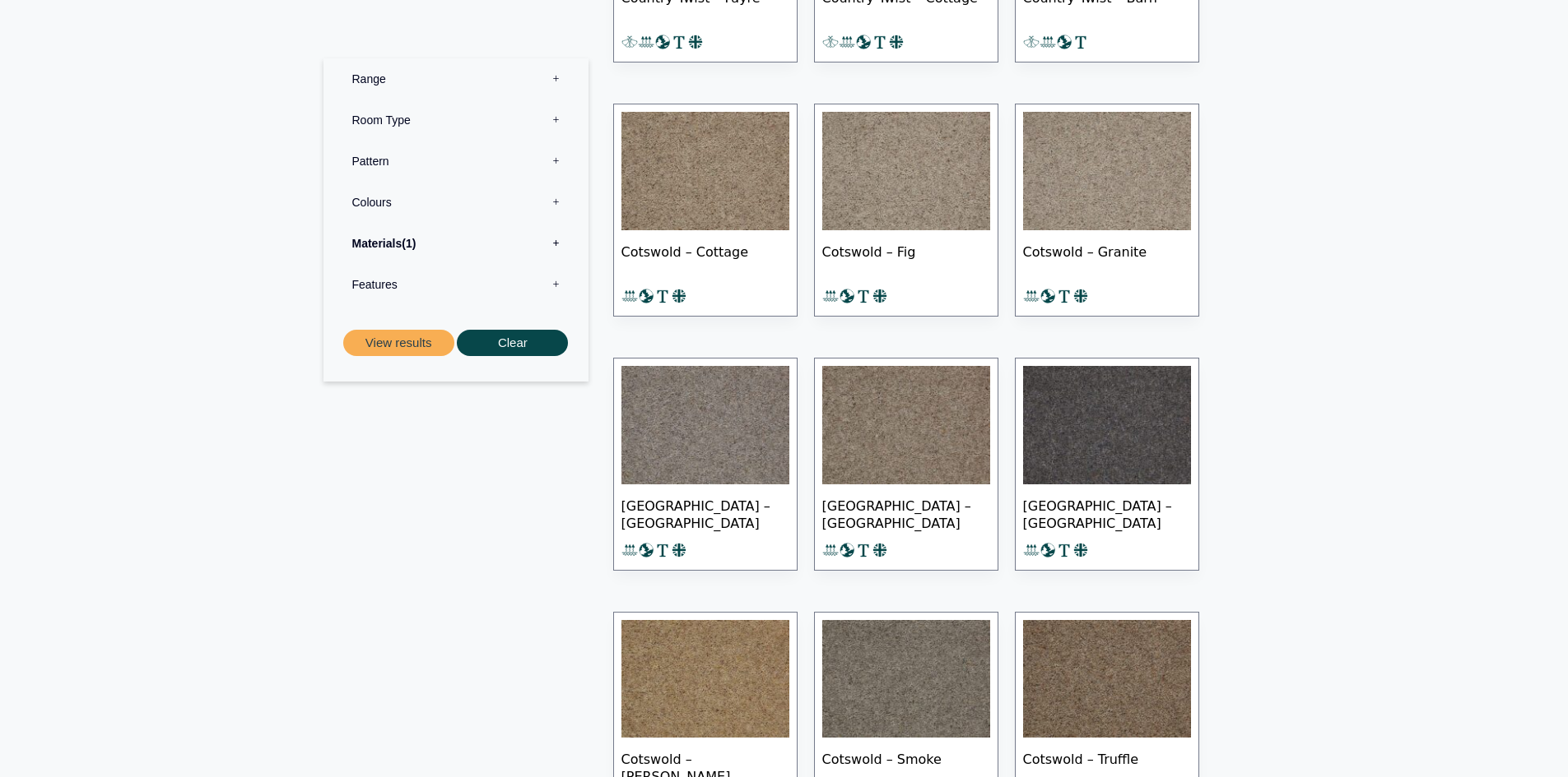
scroll to position [7485, 0]
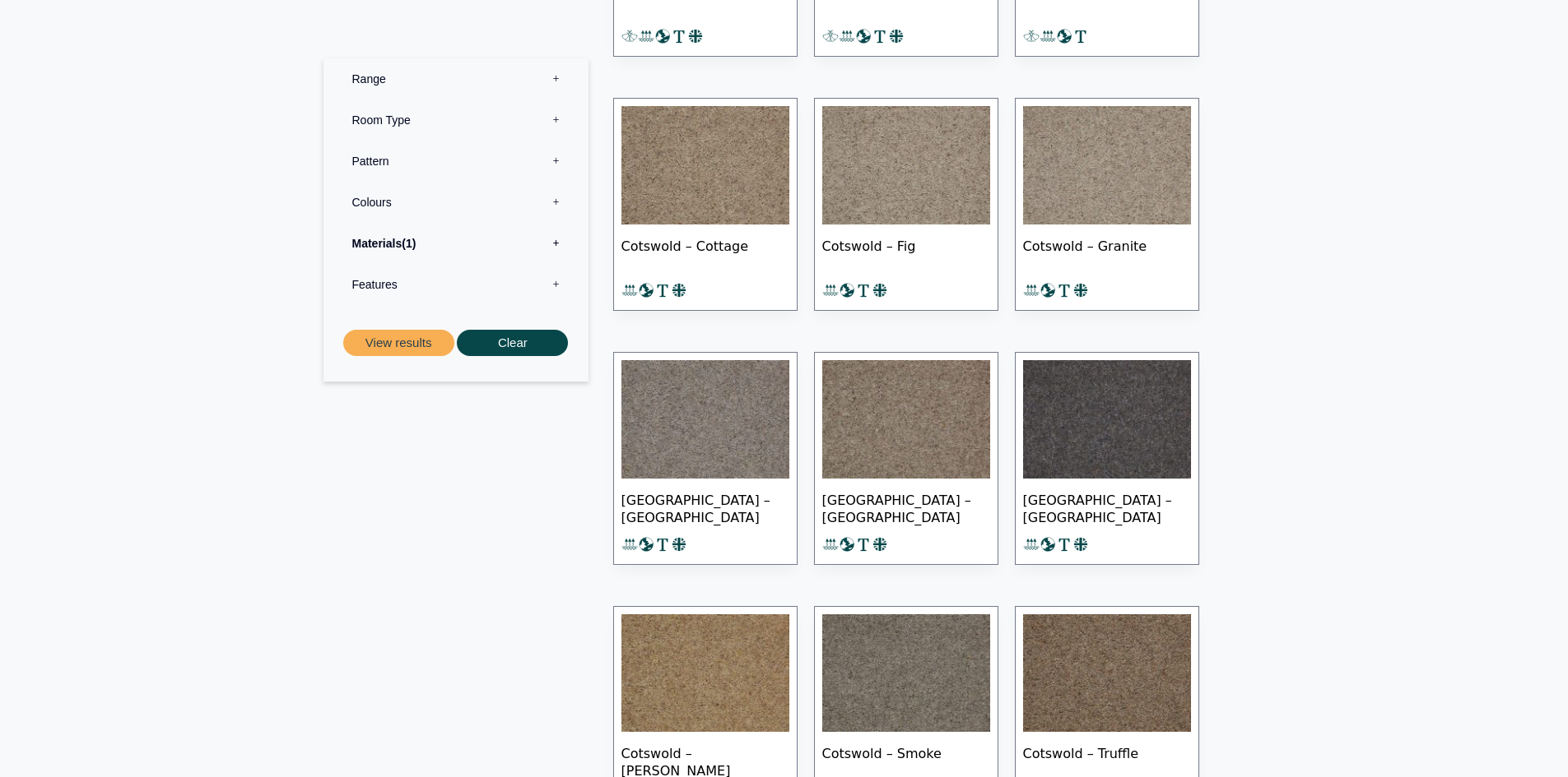
click at [709, 168] on img at bounding box center [706, 165] width 168 height 118
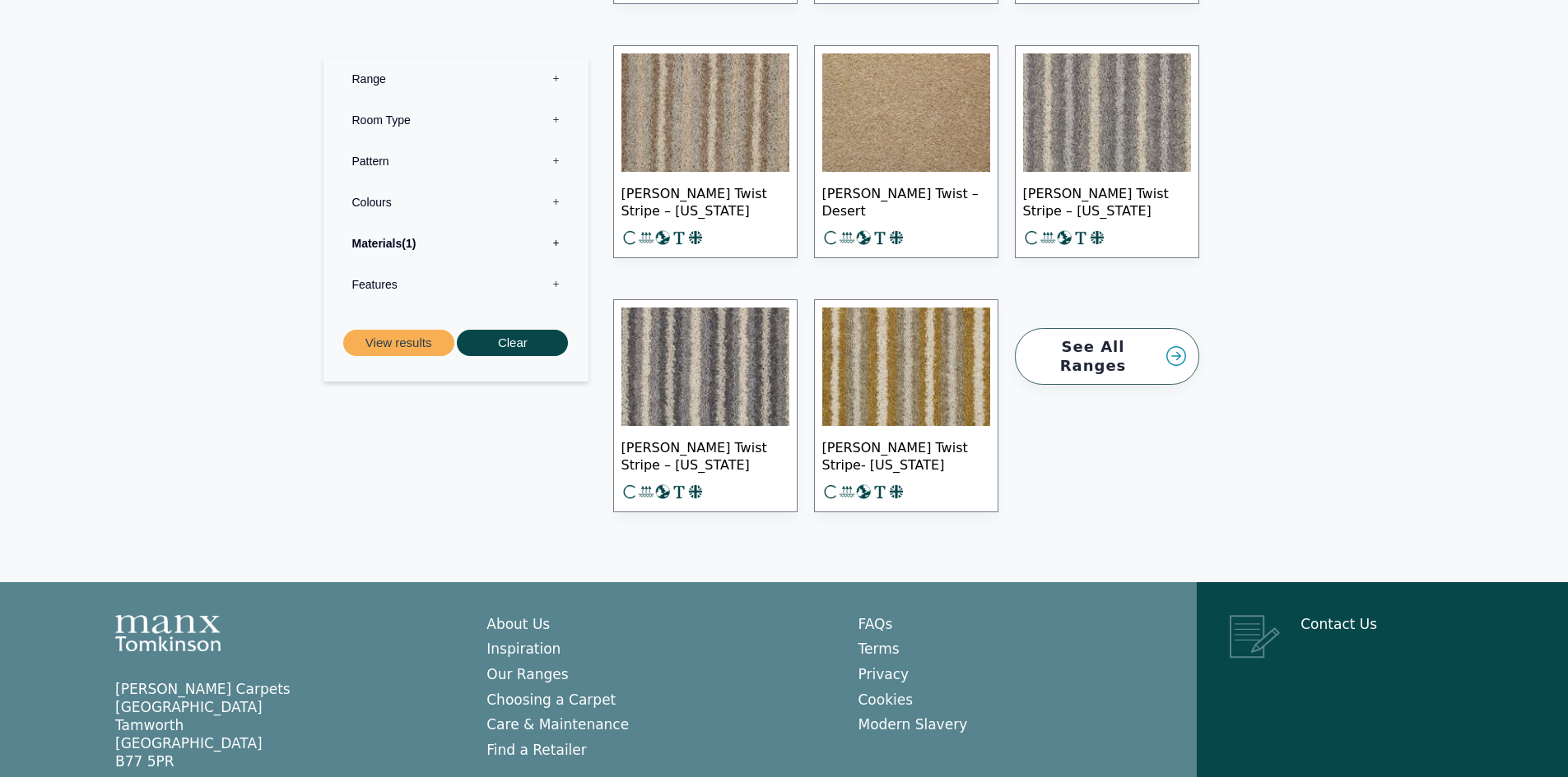
scroll to position [8555, 0]
click at [1176, 327] on link "See All Ranges" at bounding box center [1106, 355] width 184 height 56
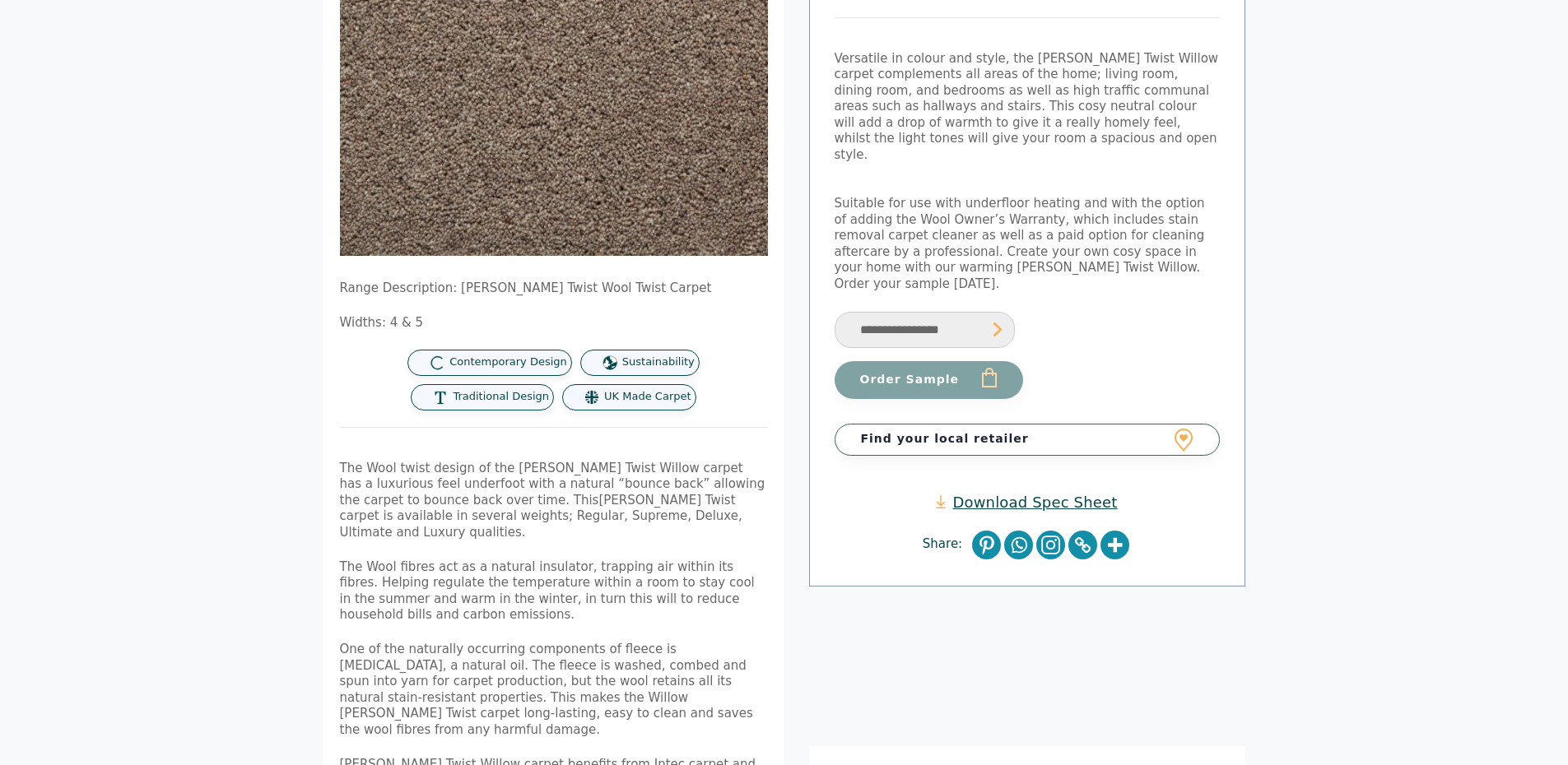
scroll to position [247, 0]
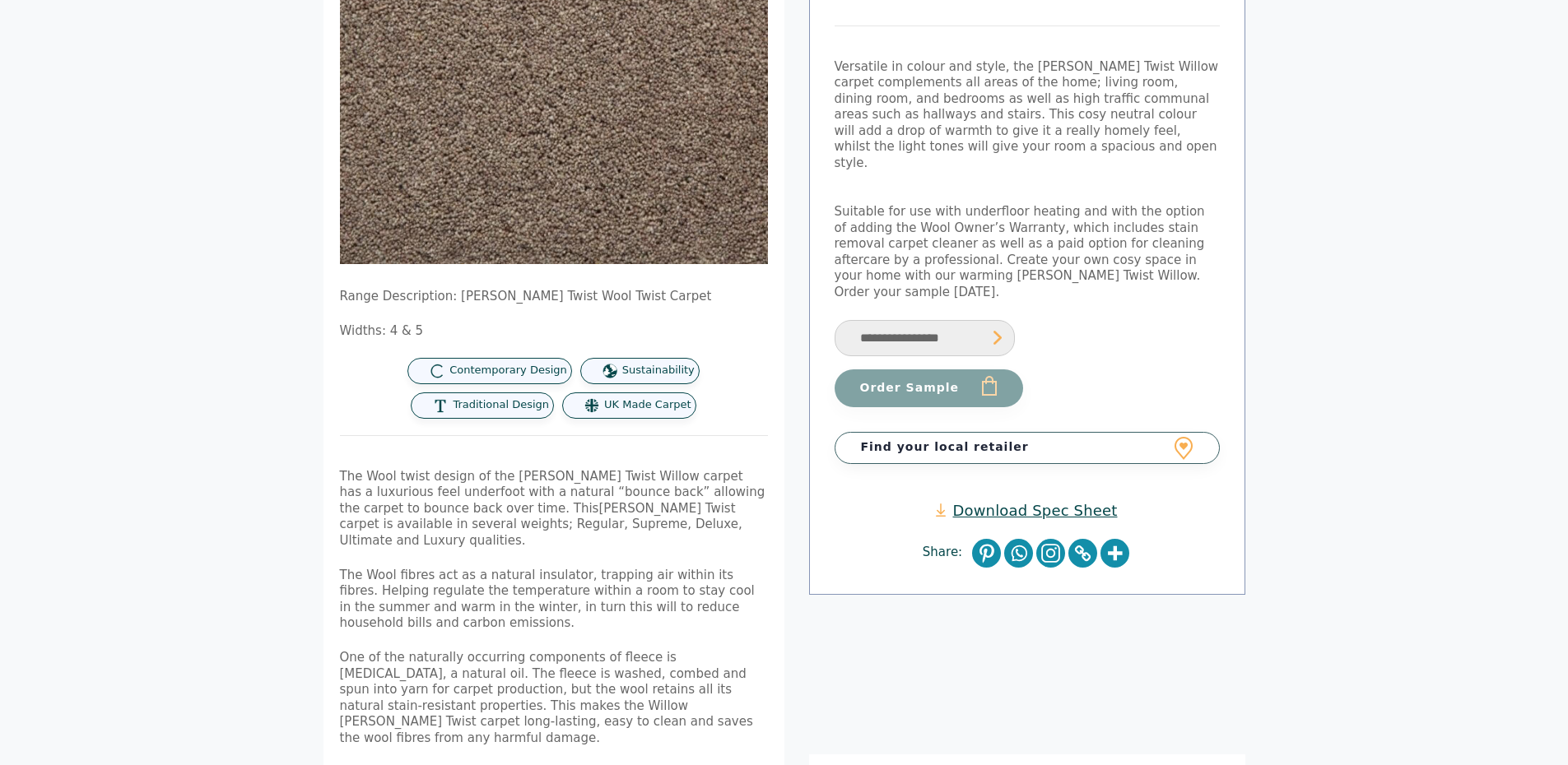
click at [1000, 501] on link "Download Spec Sheet" at bounding box center [1027, 511] width 181 height 19
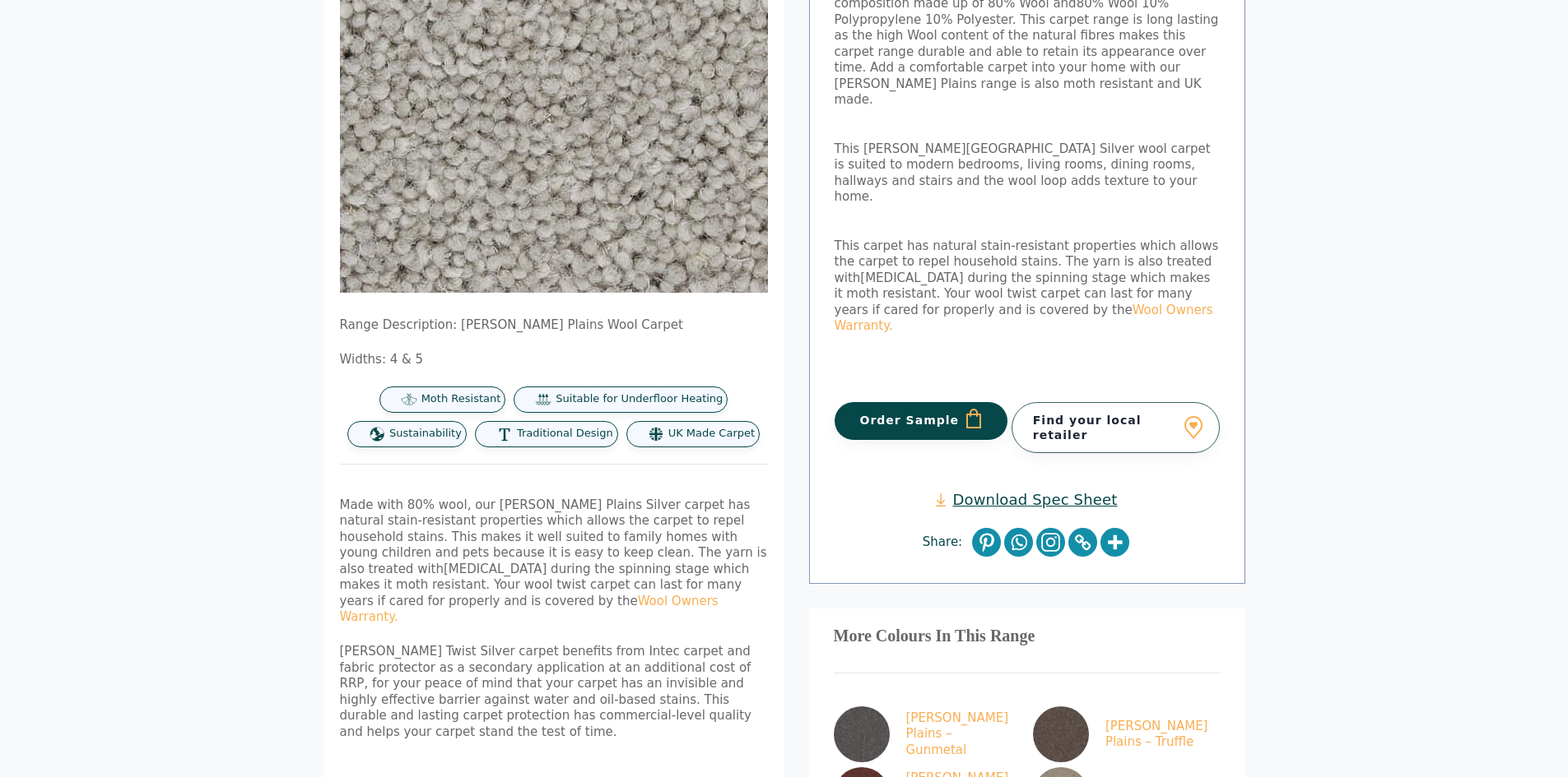
scroll to position [329, 0]
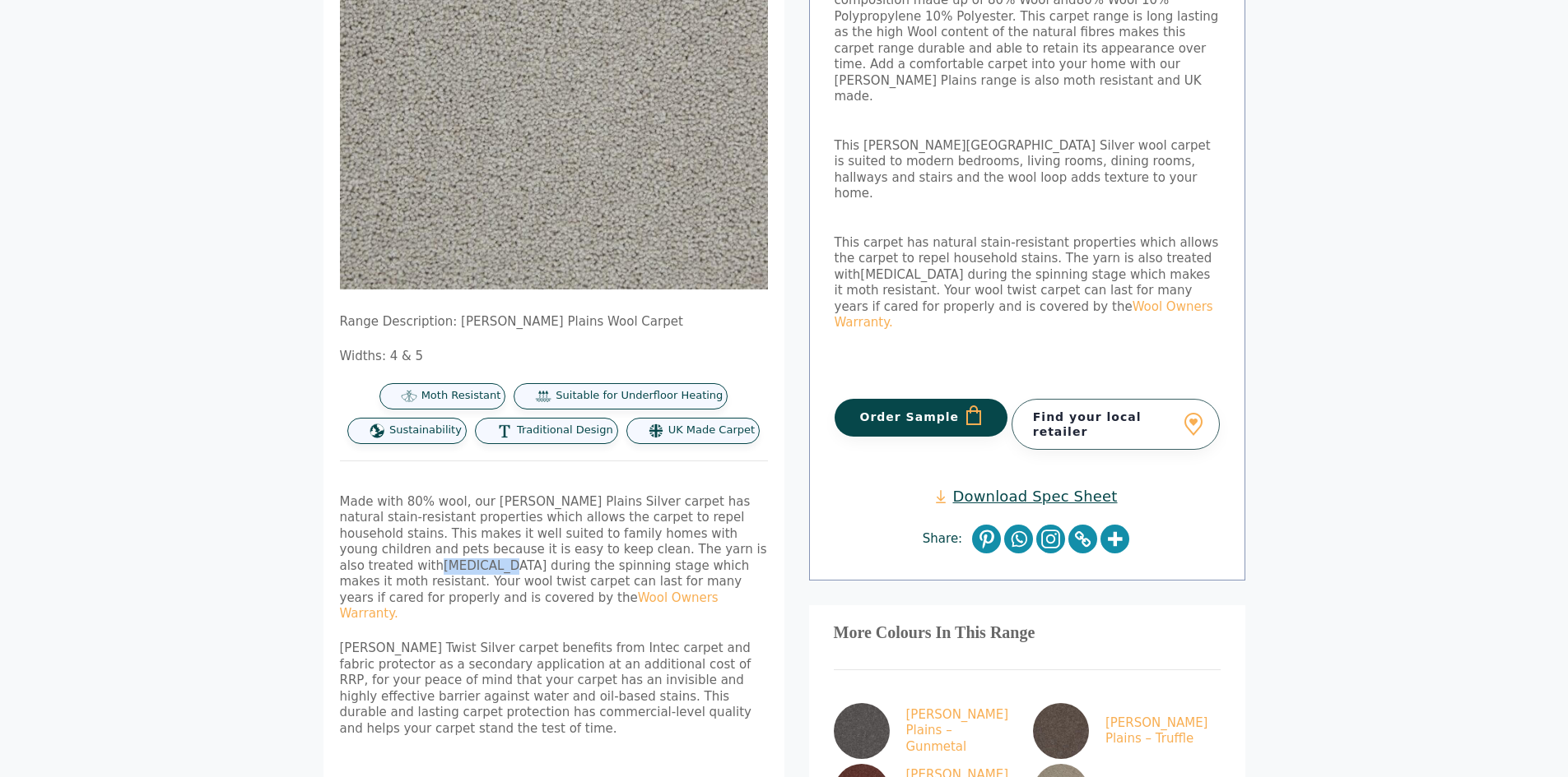
drag, startPoint x: 672, startPoint y: 551, endPoint x: 616, endPoint y: 551, distance: 56.0
click at [546, 558] on span "permethrin" at bounding box center [495, 566] width 103 height 15
copy span "permethrin"
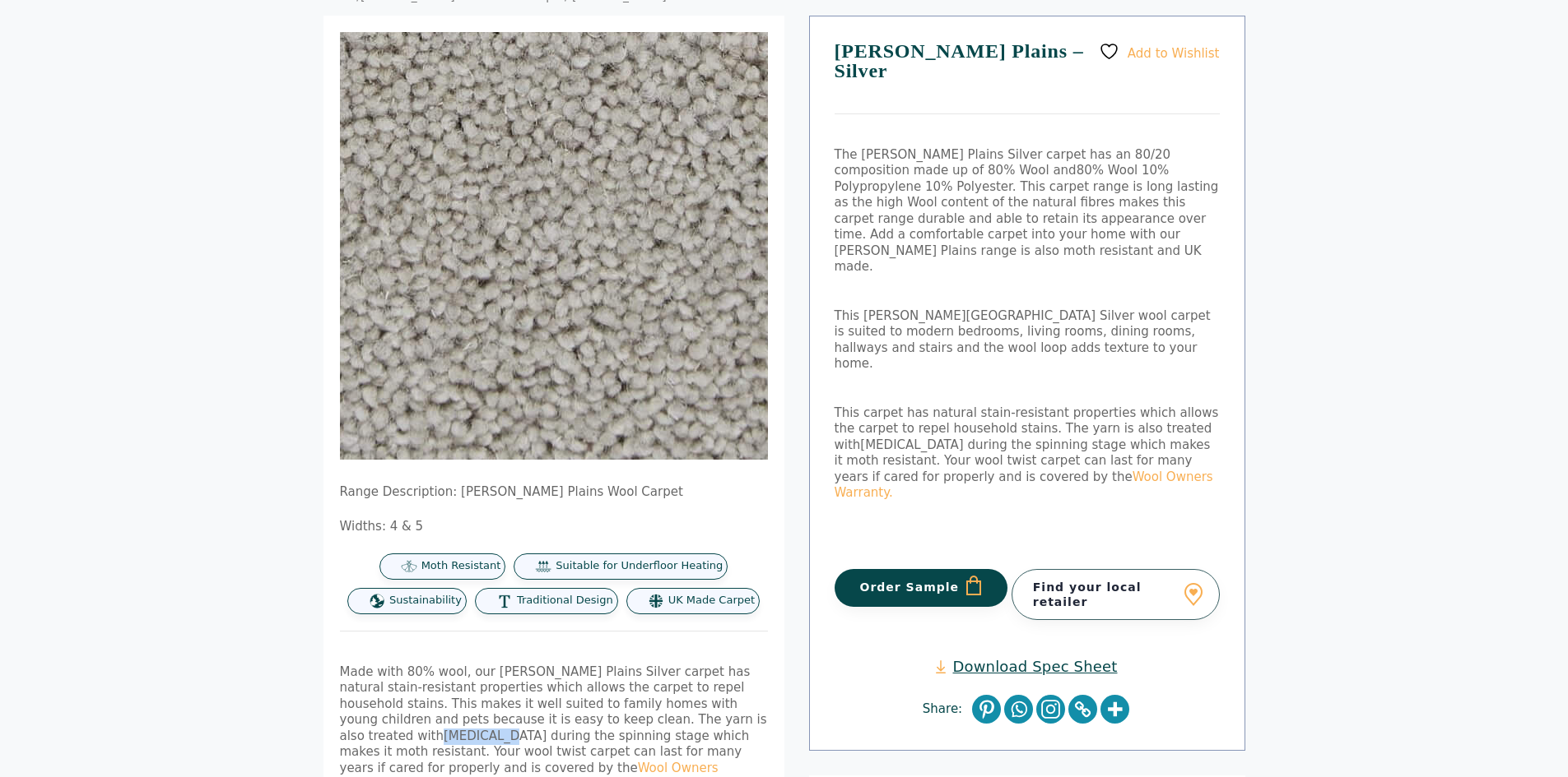
scroll to position [0, 0]
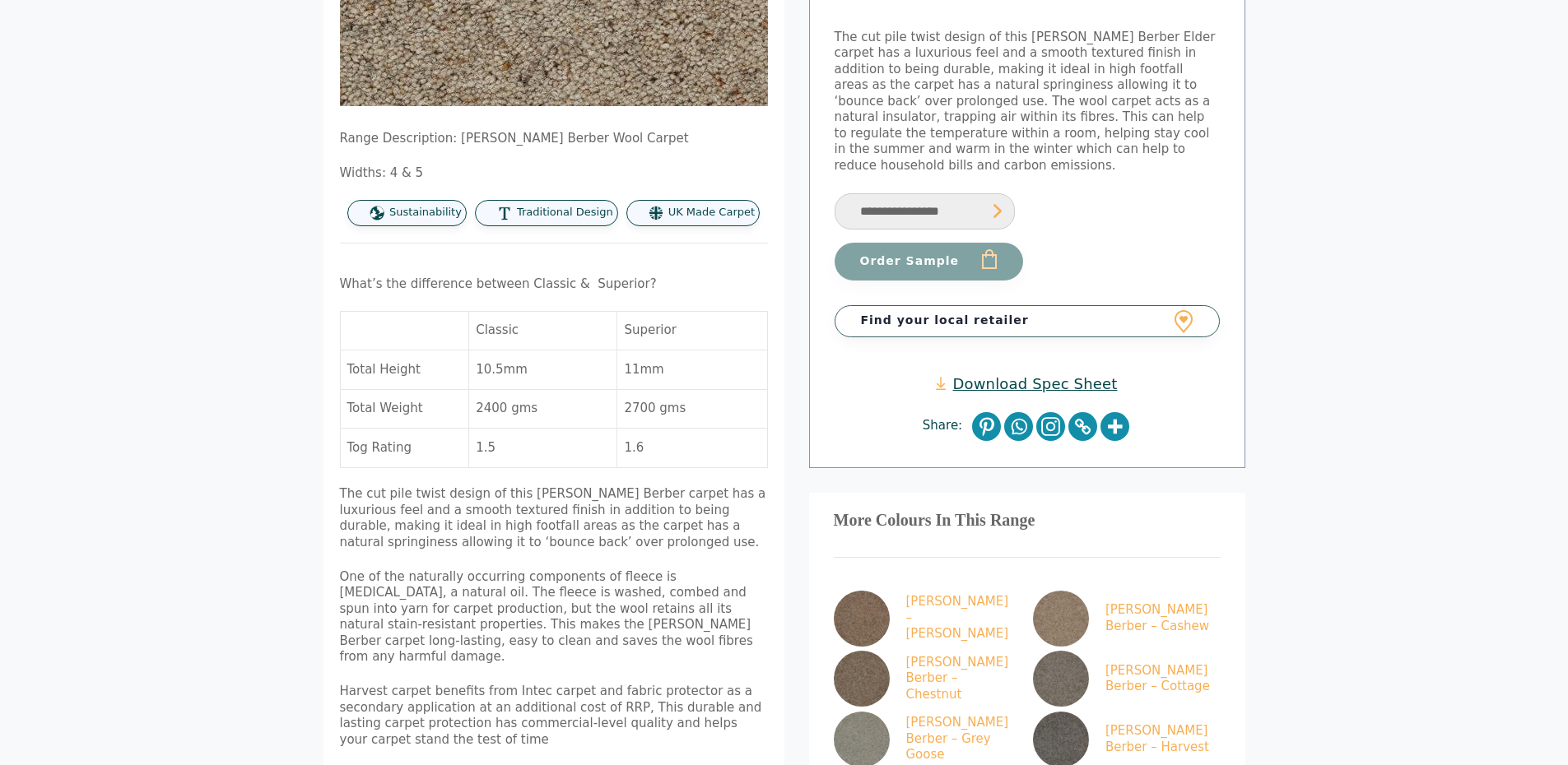
scroll to position [494, 0]
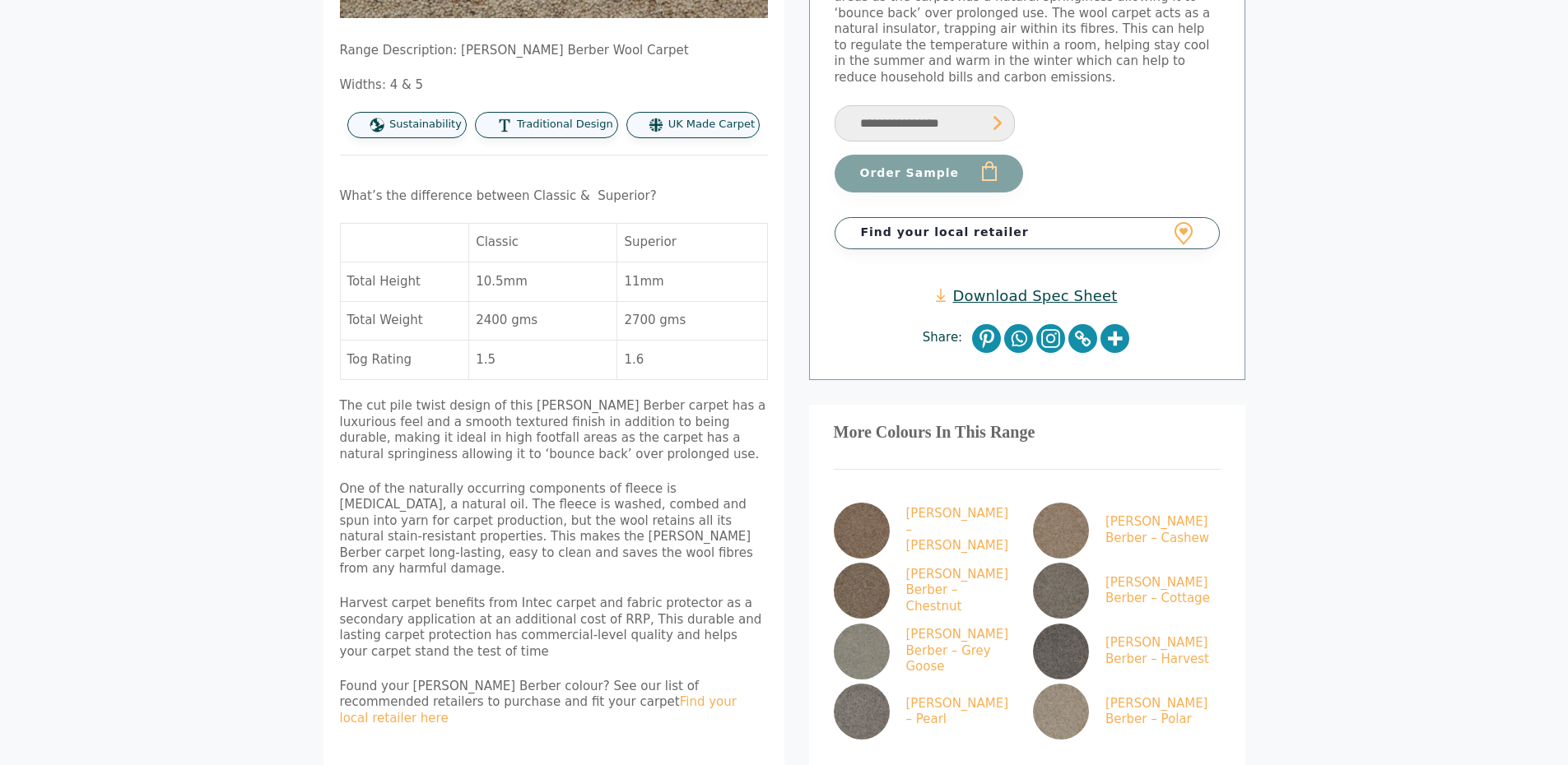
click at [1001, 287] on link "Download Spec Sheet" at bounding box center [1027, 296] width 181 height 19
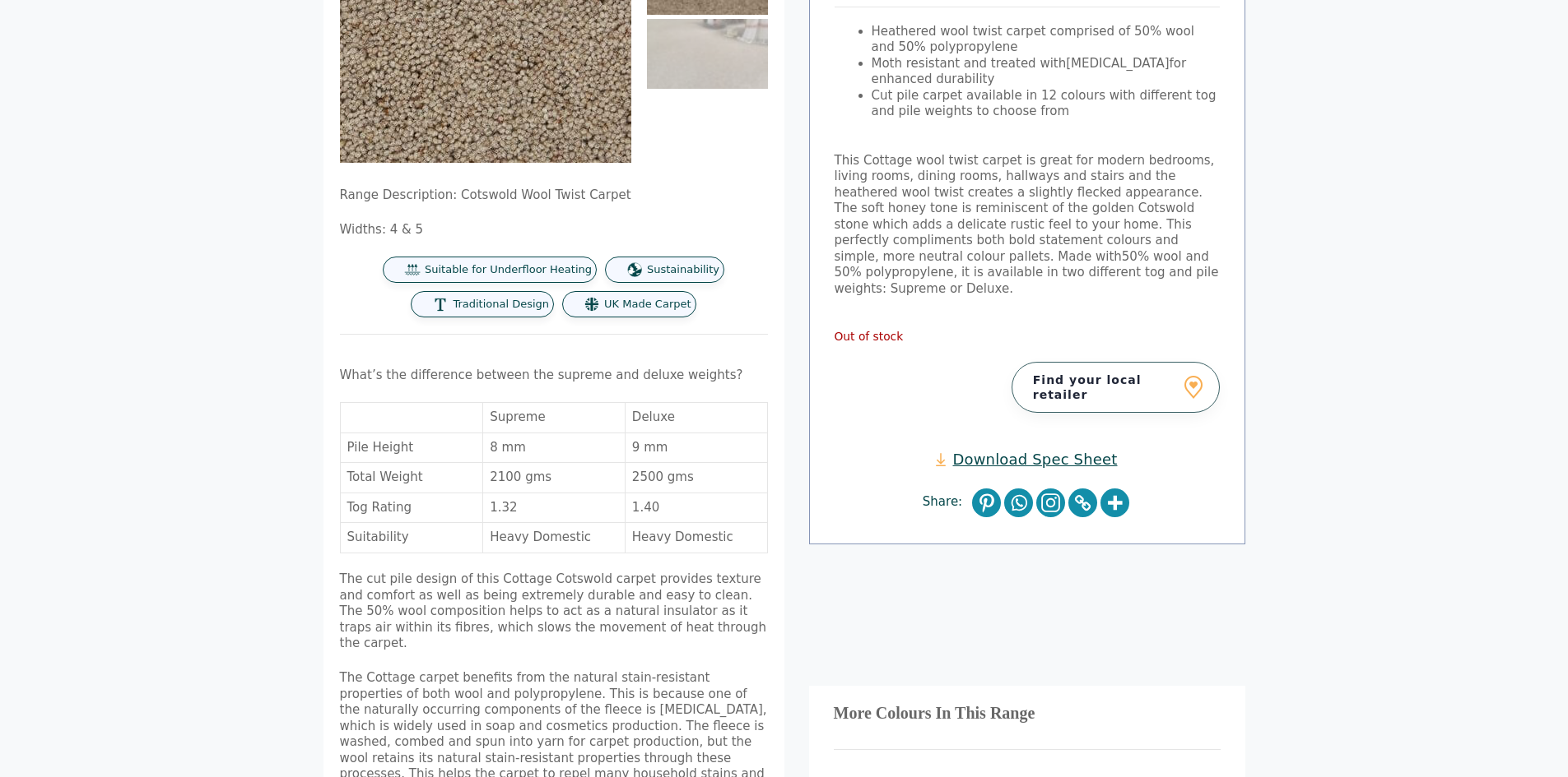
scroll to position [247, 0]
click at [936, 449] on link "Download Spec Sheet" at bounding box center [1027, 458] width 181 height 19
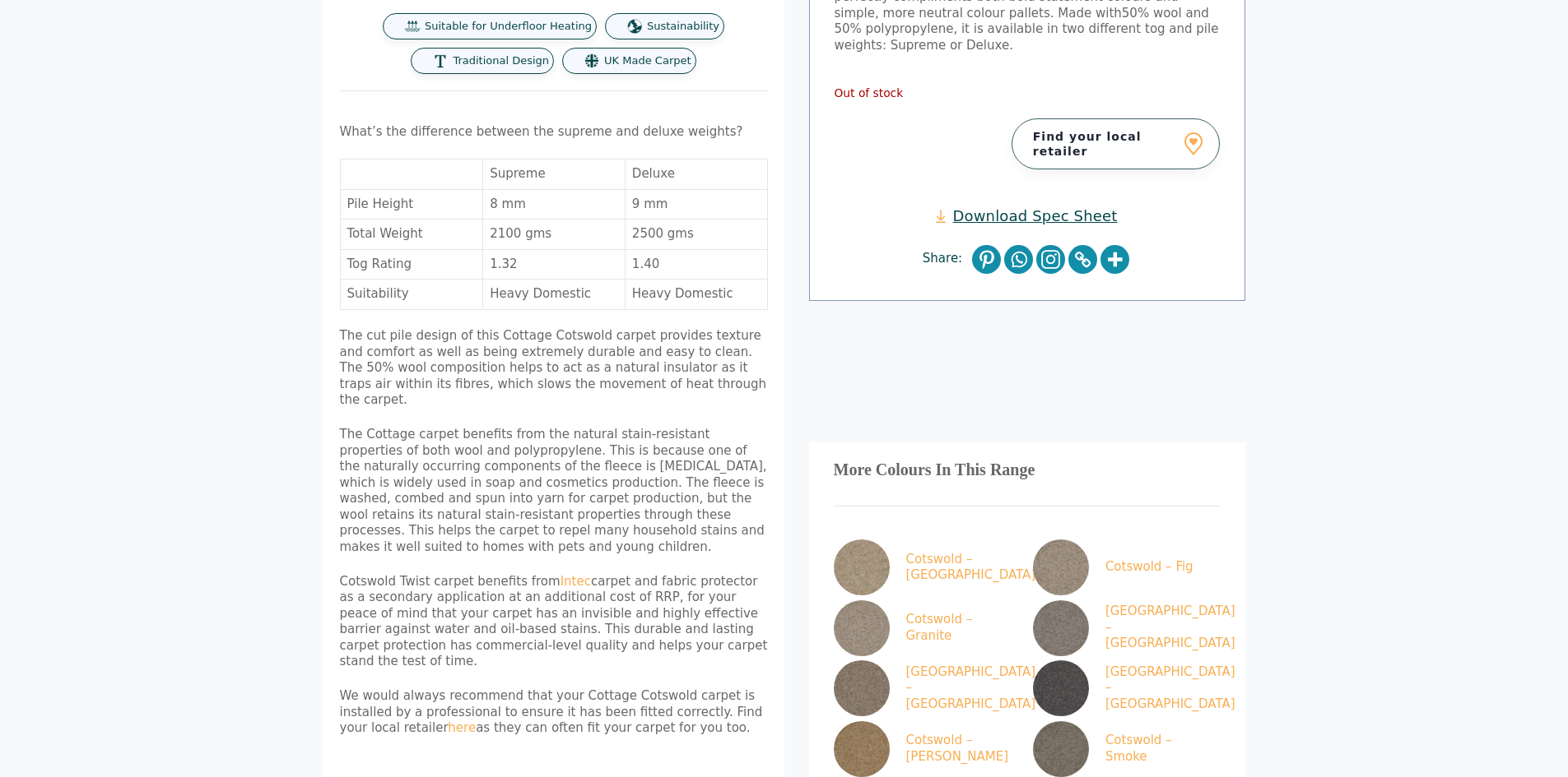
scroll to position [494, 0]
